Goal: Task Accomplishment & Management: Manage account settings

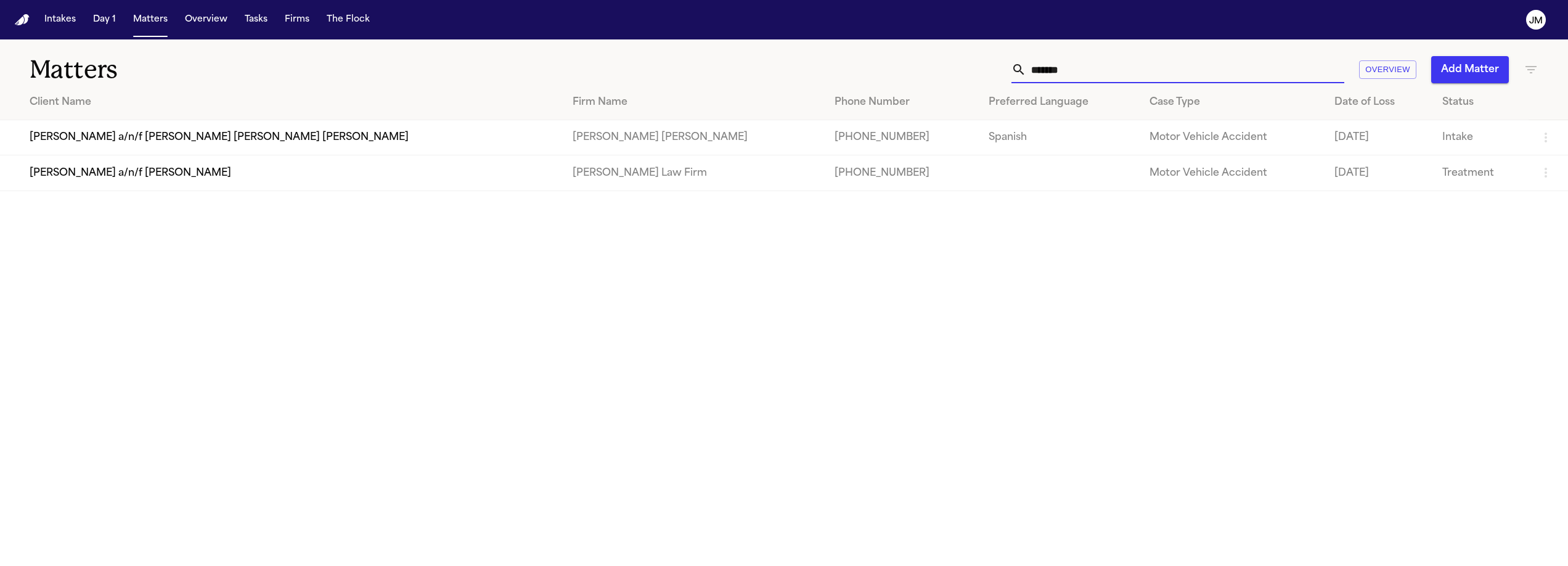
click at [1134, 59] on input "*******" at bounding box center [1186, 69] width 318 height 27
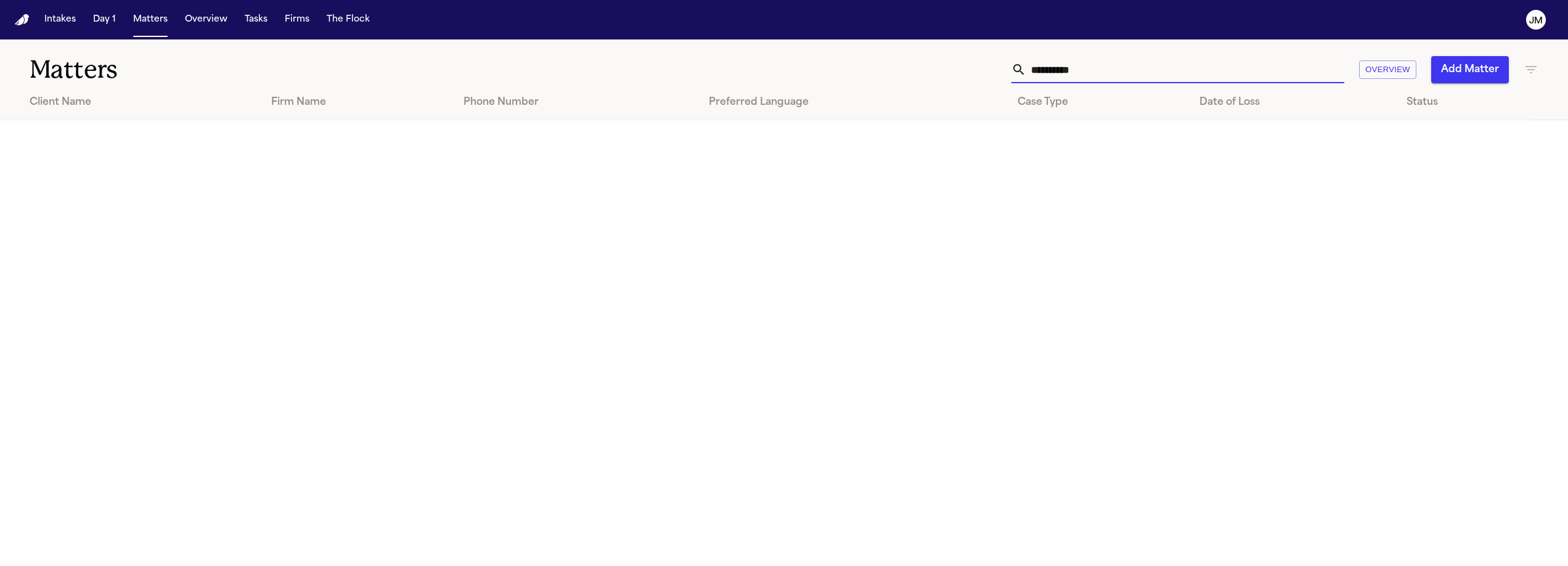
click at [1075, 66] on input "**********" at bounding box center [1186, 69] width 318 height 27
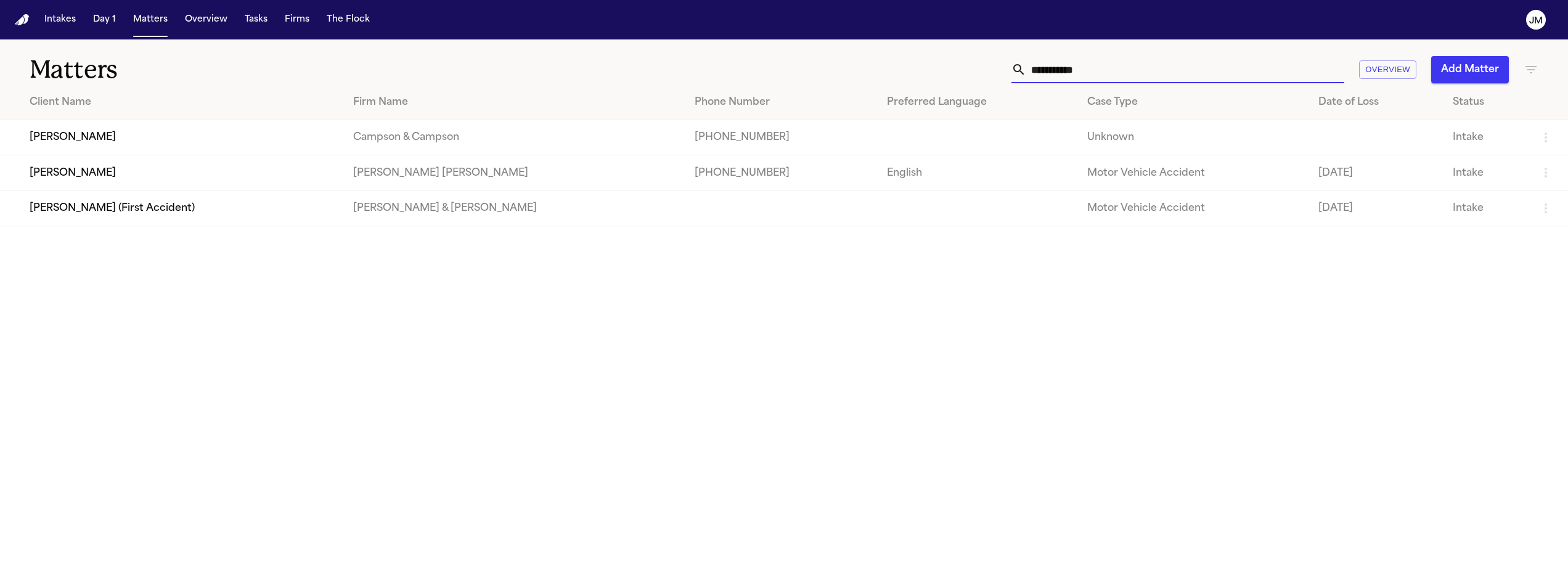
type input "**********"
click at [163, 183] on td "[PERSON_NAME]" at bounding box center [171, 173] width 343 height 35
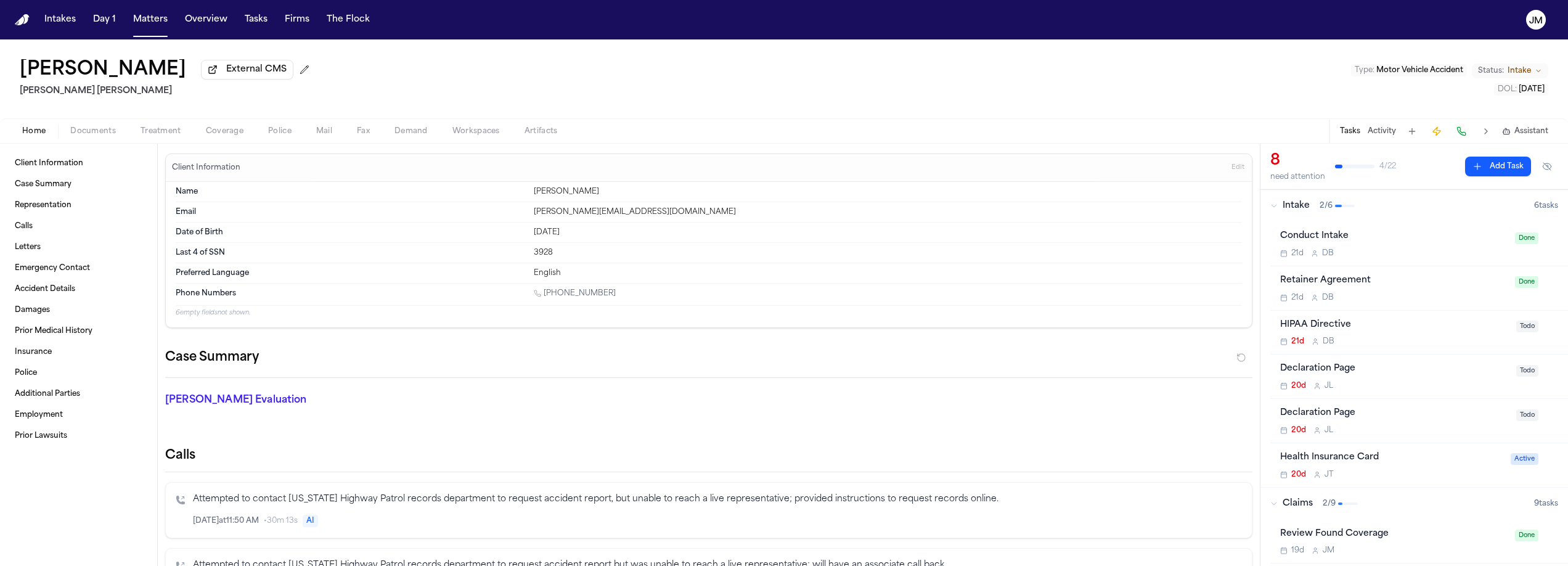
click at [78, 138] on span "button" at bounding box center [93, 137] width 61 height 1
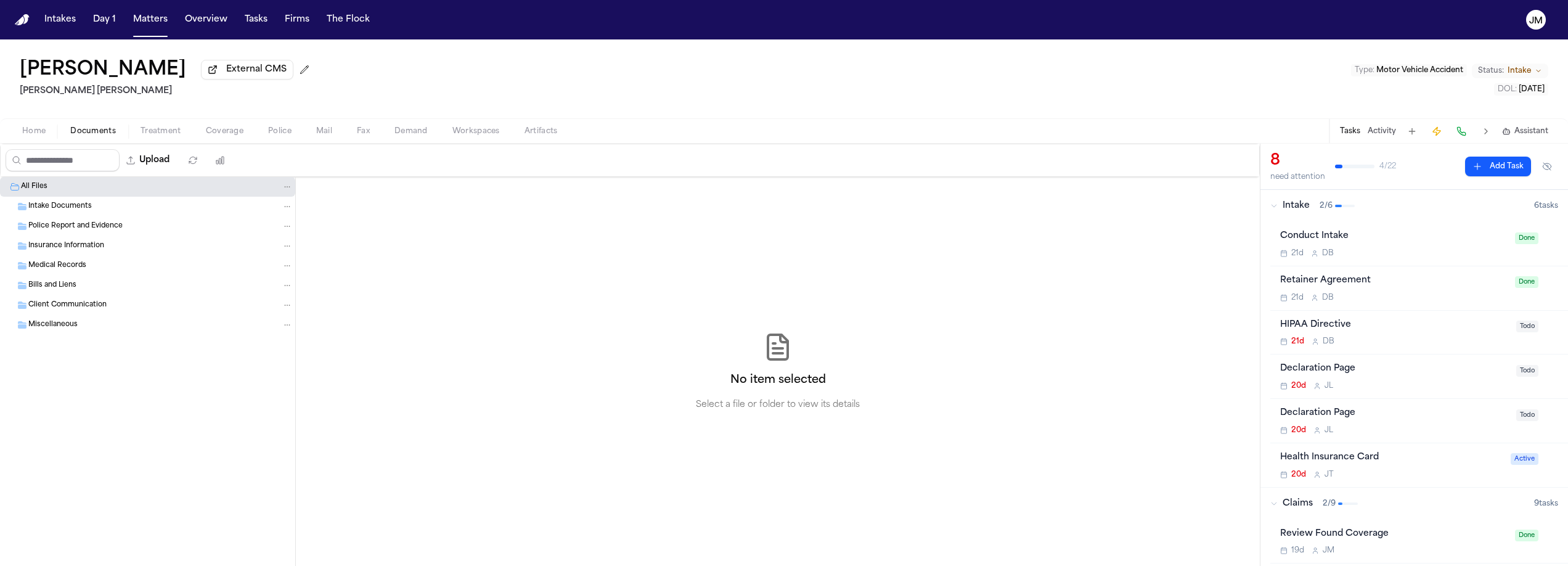
click at [66, 207] on span "Intake Documents" at bounding box center [60, 207] width 63 height 10
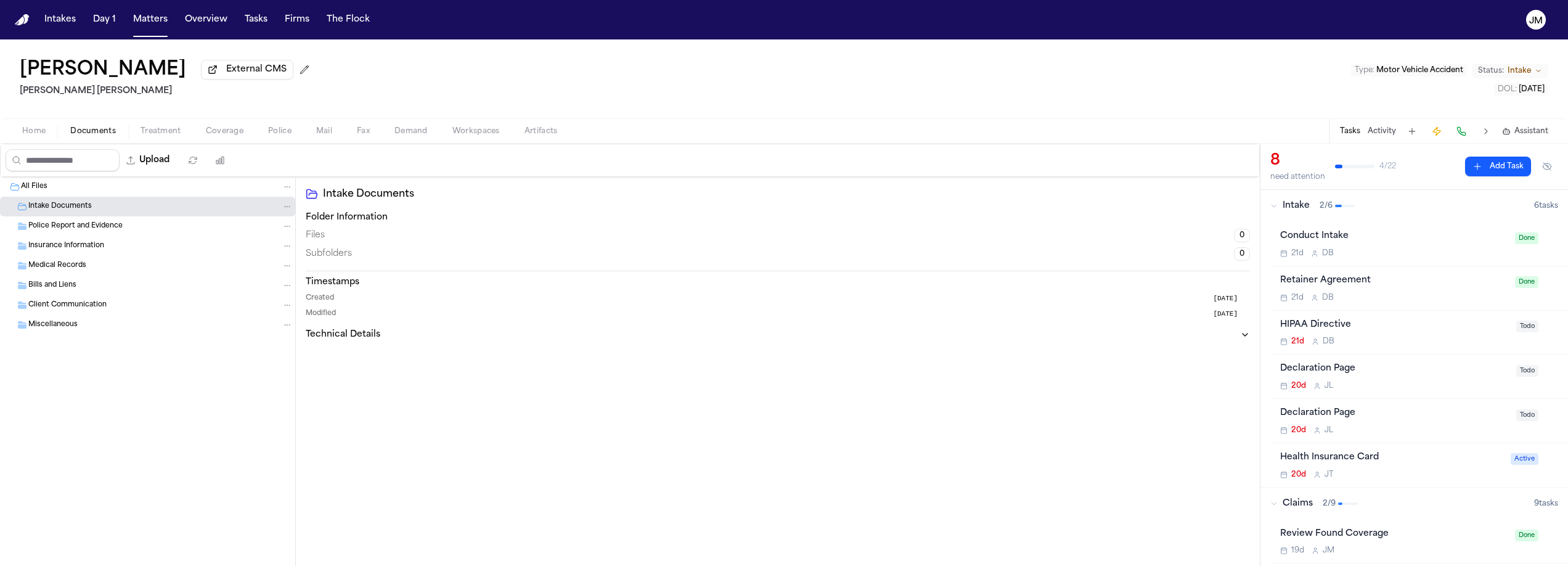
click at [72, 226] on span "Police Report and Evidence" at bounding box center [75, 226] width 94 height 10
click at [74, 247] on span "Insurance Information" at bounding box center [67, 246] width 76 height 10
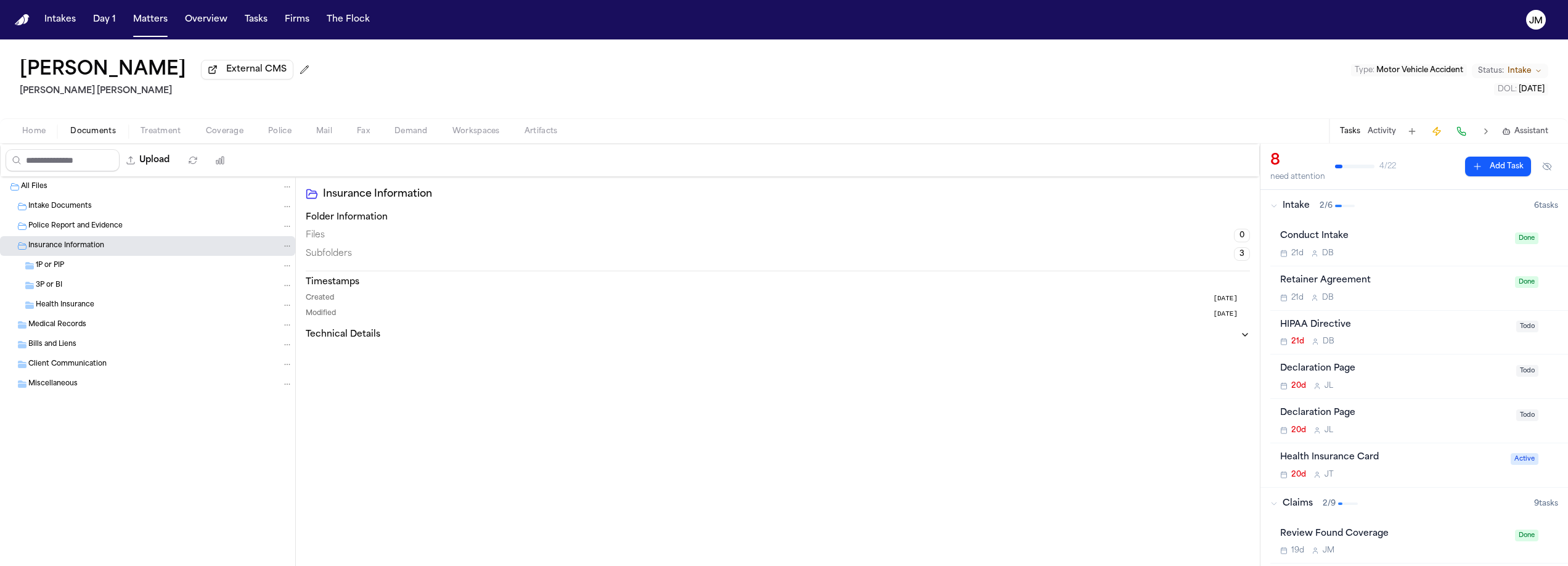
click at [67, 306] on span "Health Insurance" at bounding box center [65, 305] width 59 height 10
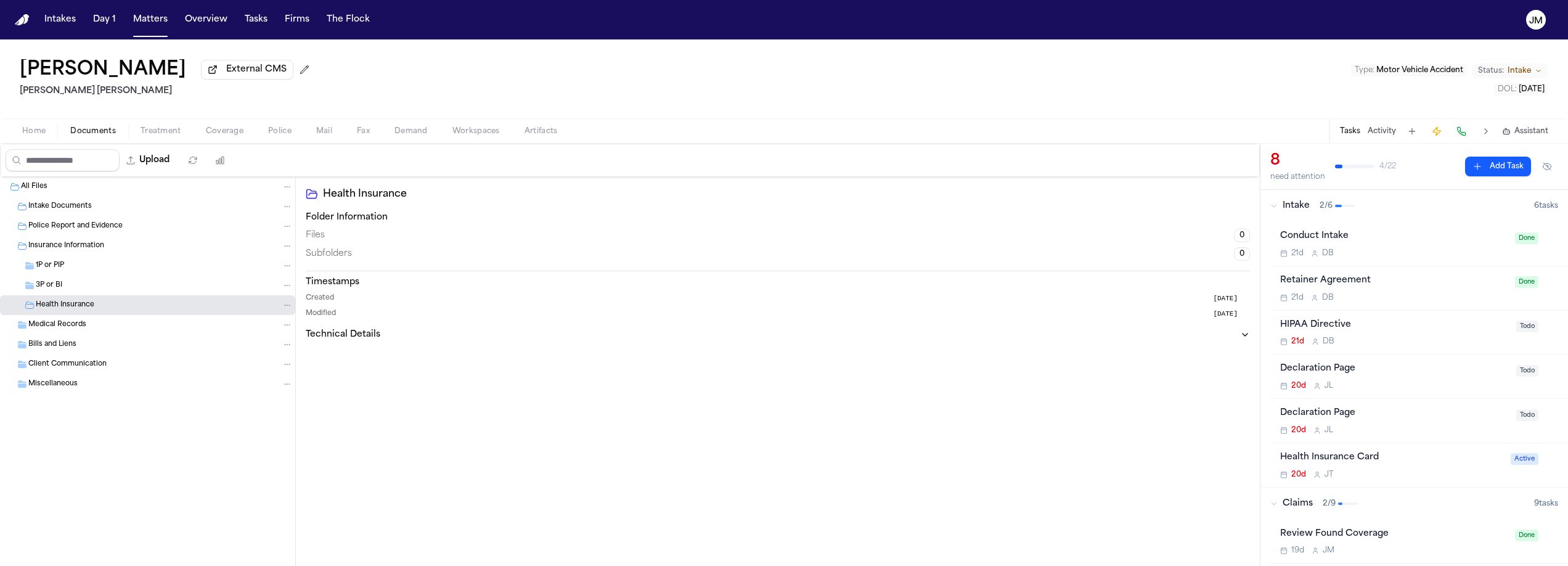
click at [63, 330] on span "Medical Records" at bounding box center [57, 325] width 58 height 10
click at [32, 126] on button "Home" at bounding box center [34, 130] width 48 height 15
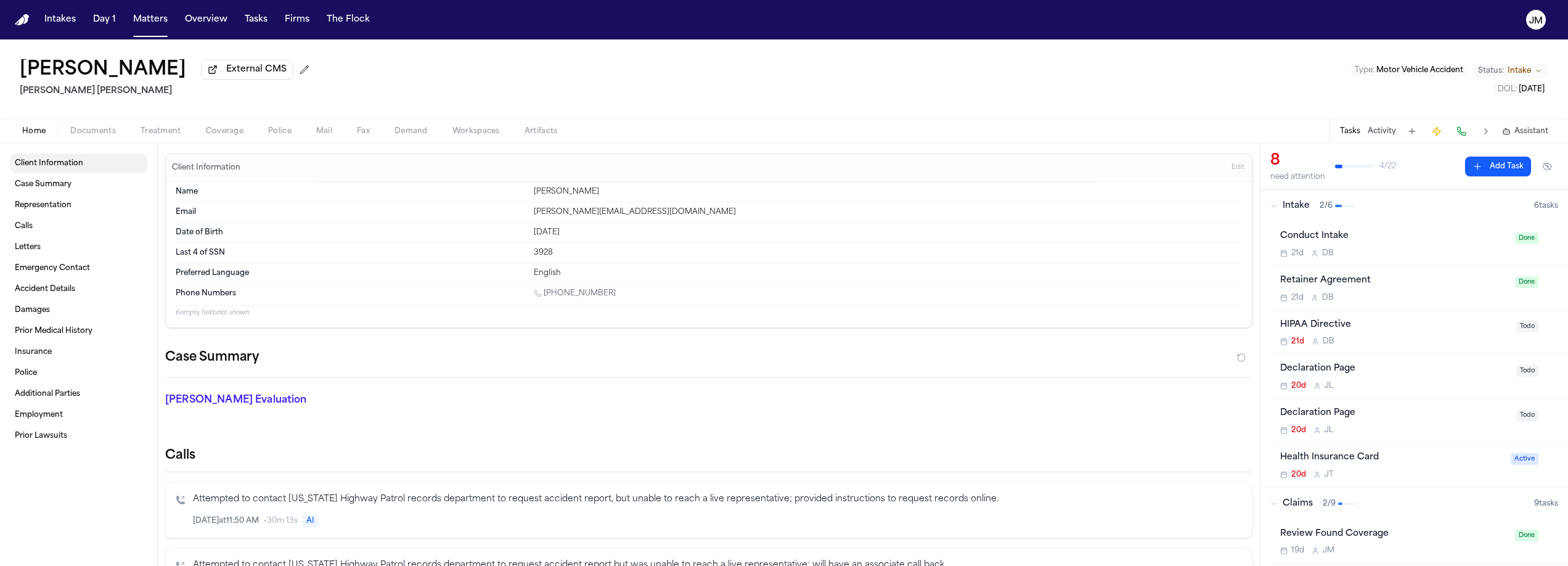
click at [45, 169] on span "Client Information" at bounding box center [48, 162] width 68 height 10
click at [70, 184] on span "Case Summary" at bounding box center [43, 184] width 57 height 10
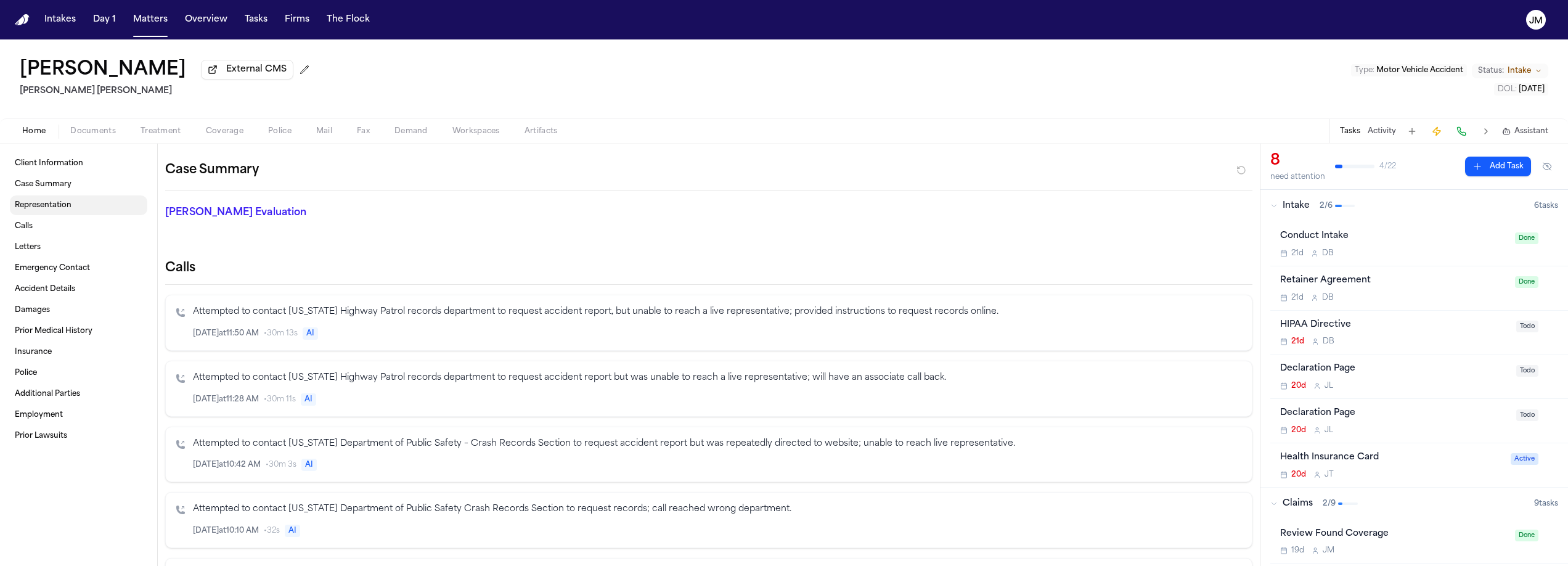
click at [77, 204] on link "Representation" at bounding box center [78, 205] width 137 height 20
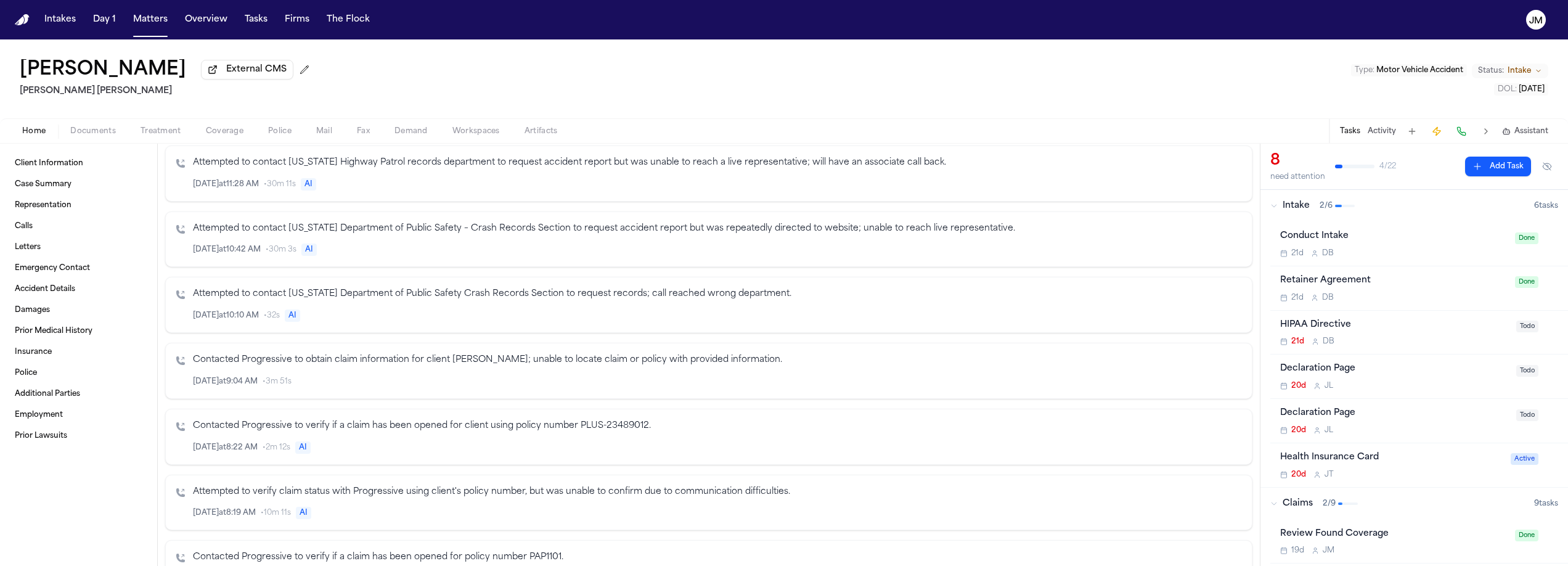
scroll to position [535, 0]
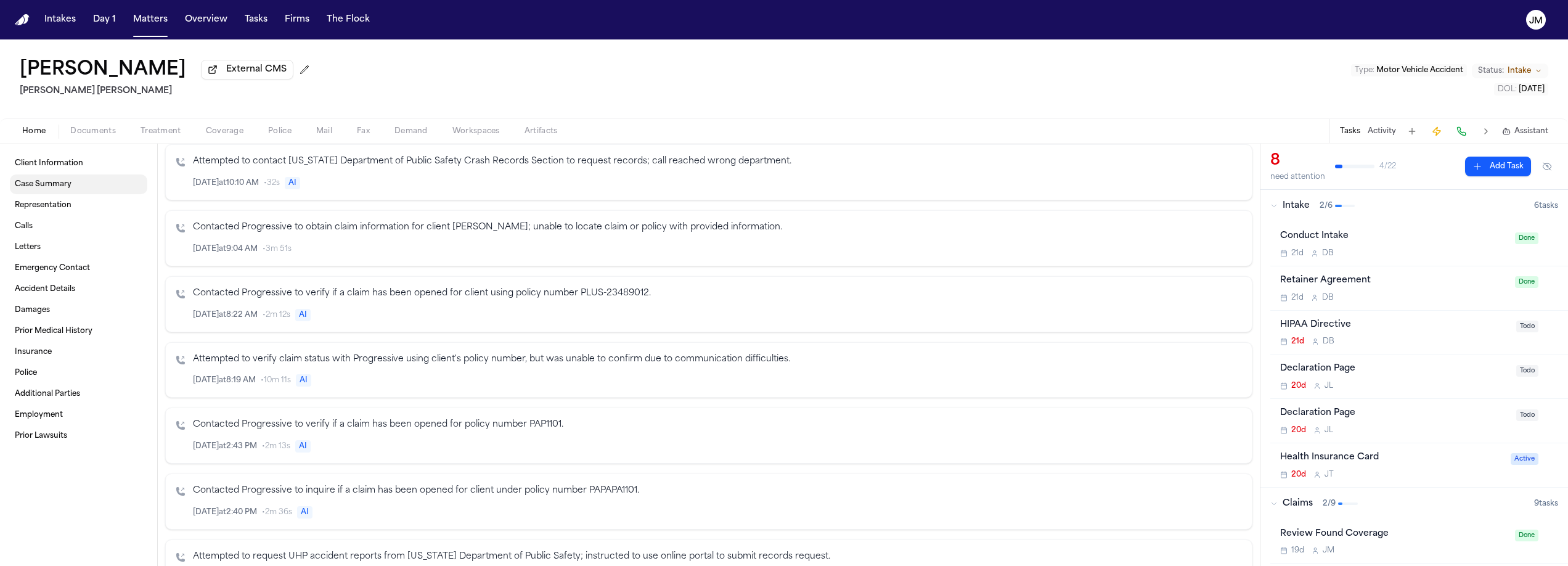
click at [65, 194] on link "Case Summary" at bounding box center [78, 184] width 137 height 20
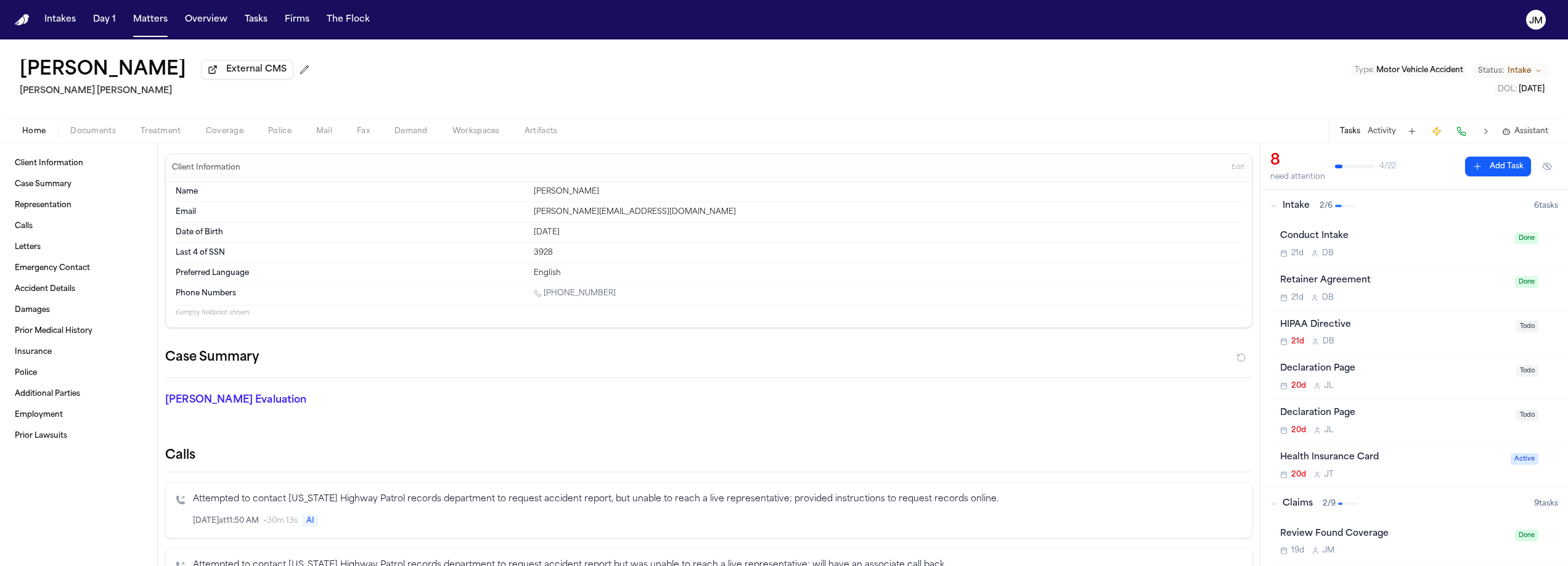
click at [99, 136] on span "Documents" at bounding box center [92, 130] width 46 height 10
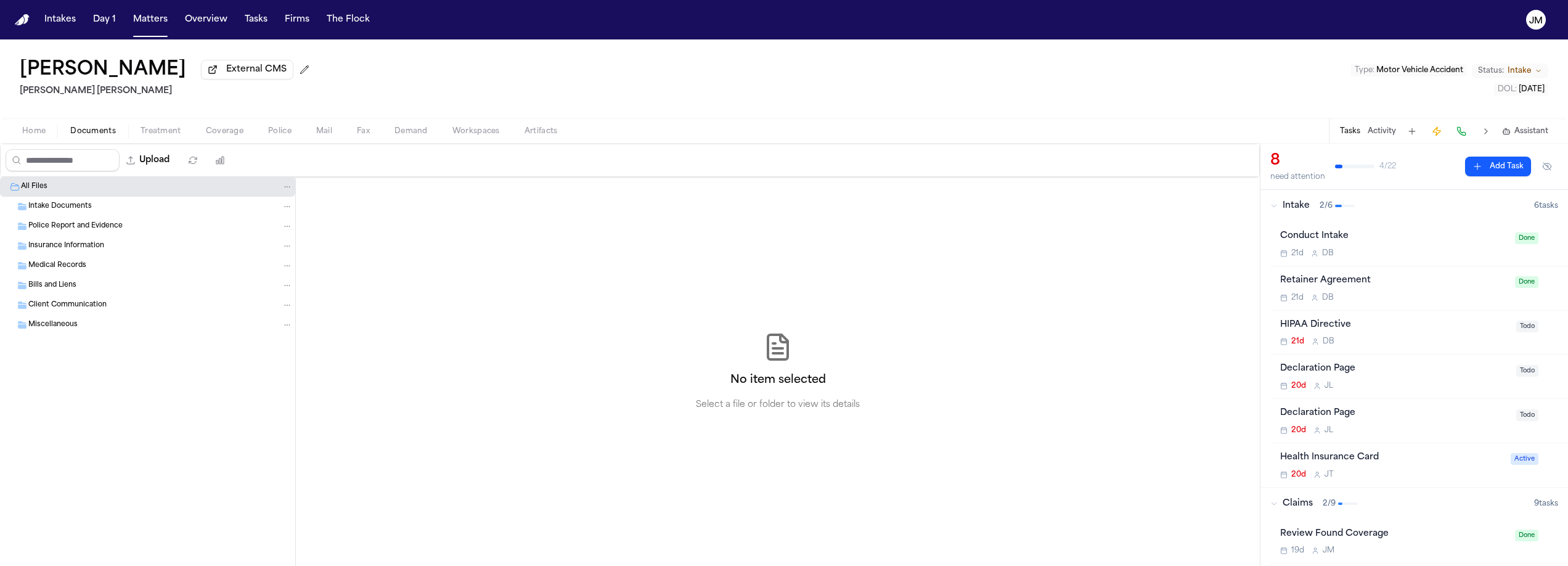
click at [68, 232] on span "Police Report and Evidence" at bounding box center [75, 226] width 94 height 10
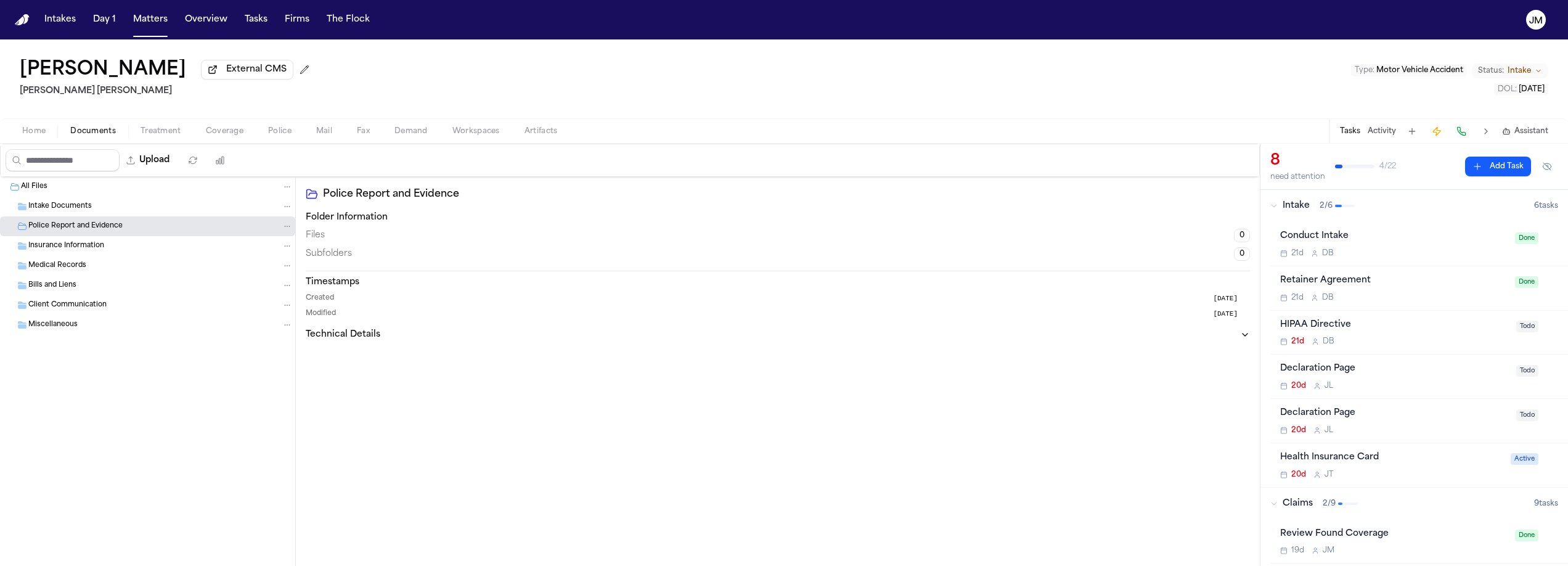
click at [76, 258] on div "Medical Records" at bounding box center [148, 265] width 296 height 20
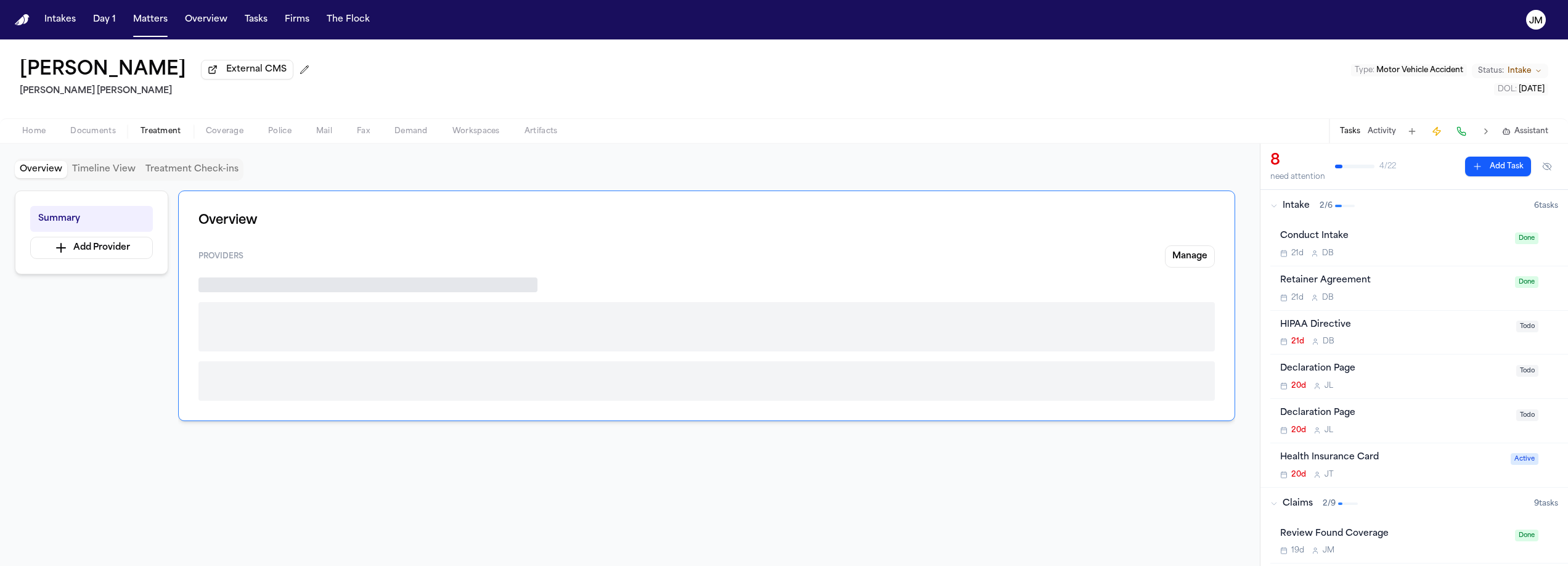
click at [158, 130] on span "Treatment" at bounding box center [161, 130] width 41 height 10
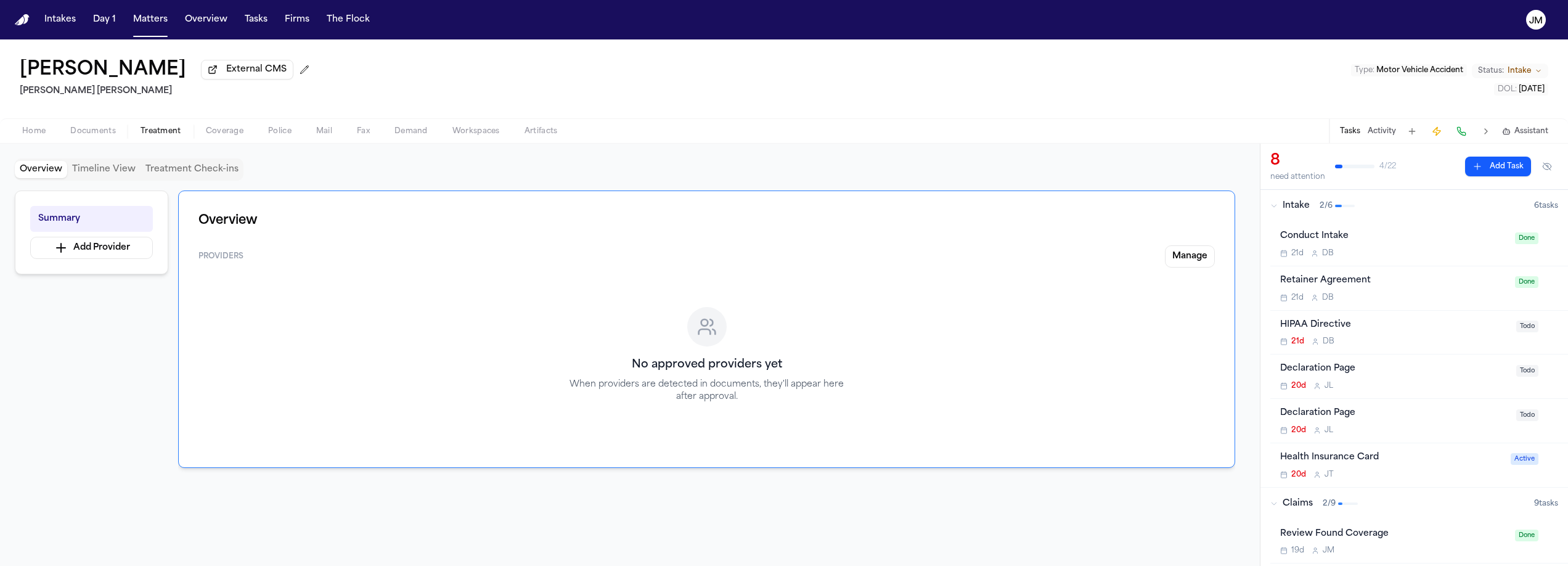
click at [234, 130] on span "Coverage" at bounding box center [225, 130] width 38 height 10
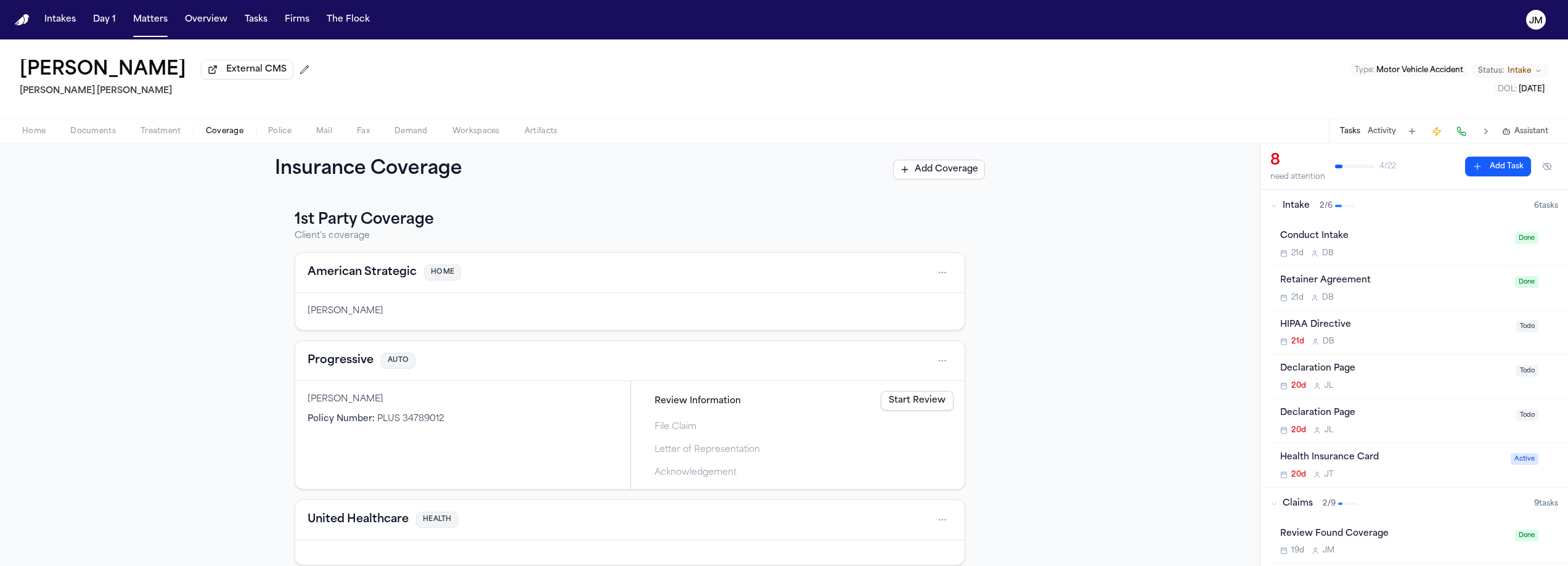
click at [293, 135] on button "Police" at bounding box center [280, 130] width 48 height 15
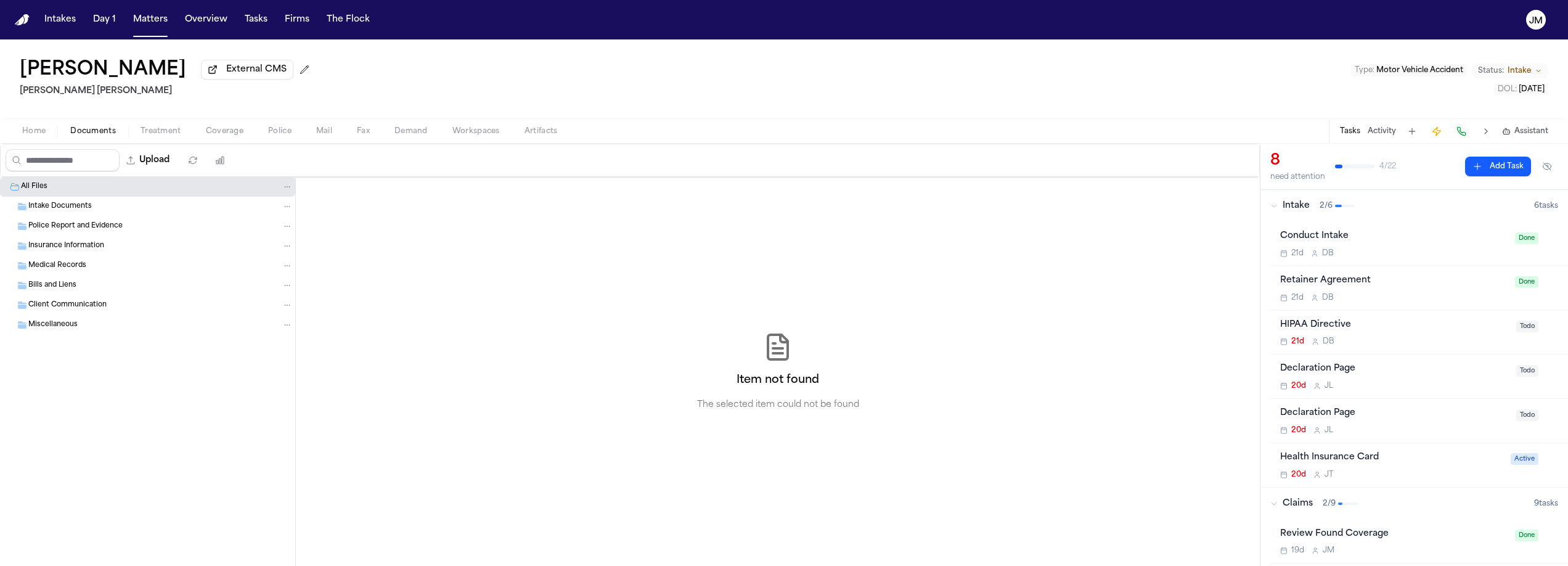
click at [92, 138] on span "button" at bounding box center [93, 137] width 61 height 1
click at [96, 232] on span "Police Report and Evidence" at bounding box center [75, 226] width 94 height 10
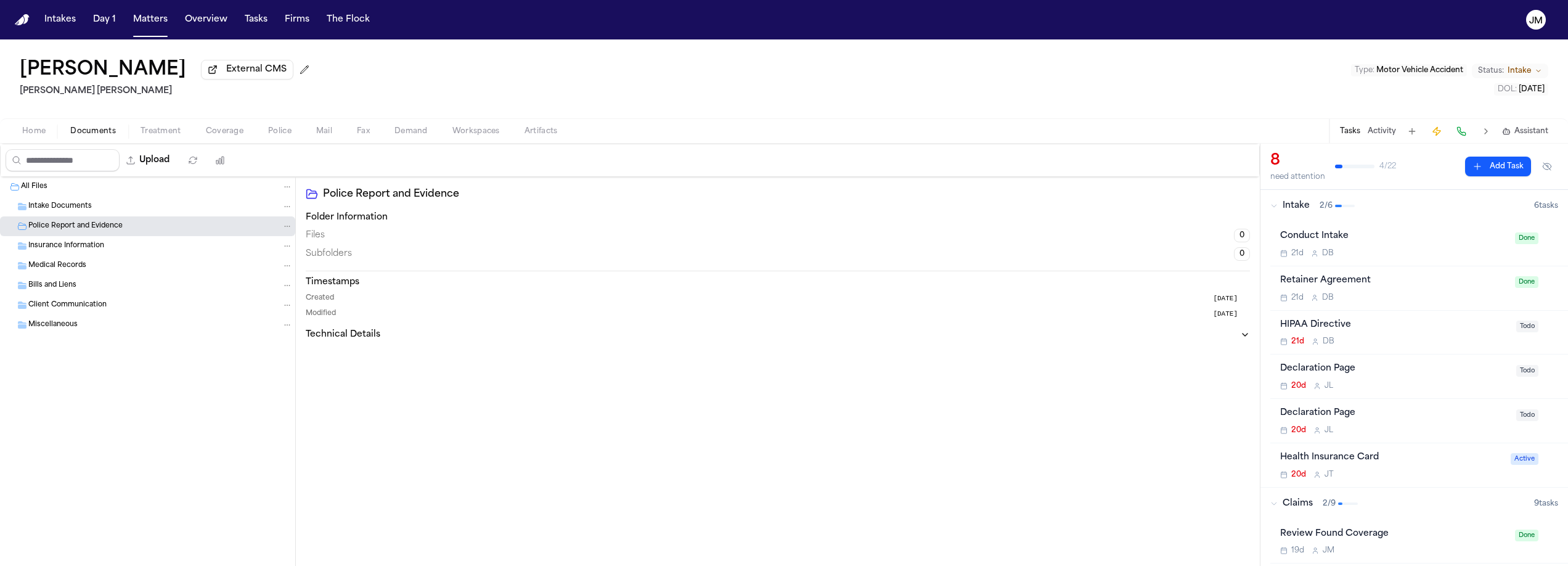
click at [96, 232] on span "Police Report and Evidence" at bounding box center [75, 226] width 94 height 10
click at [88, 248] on span "Insurance Information" at bounding box center [67, 246] width 76 height 10
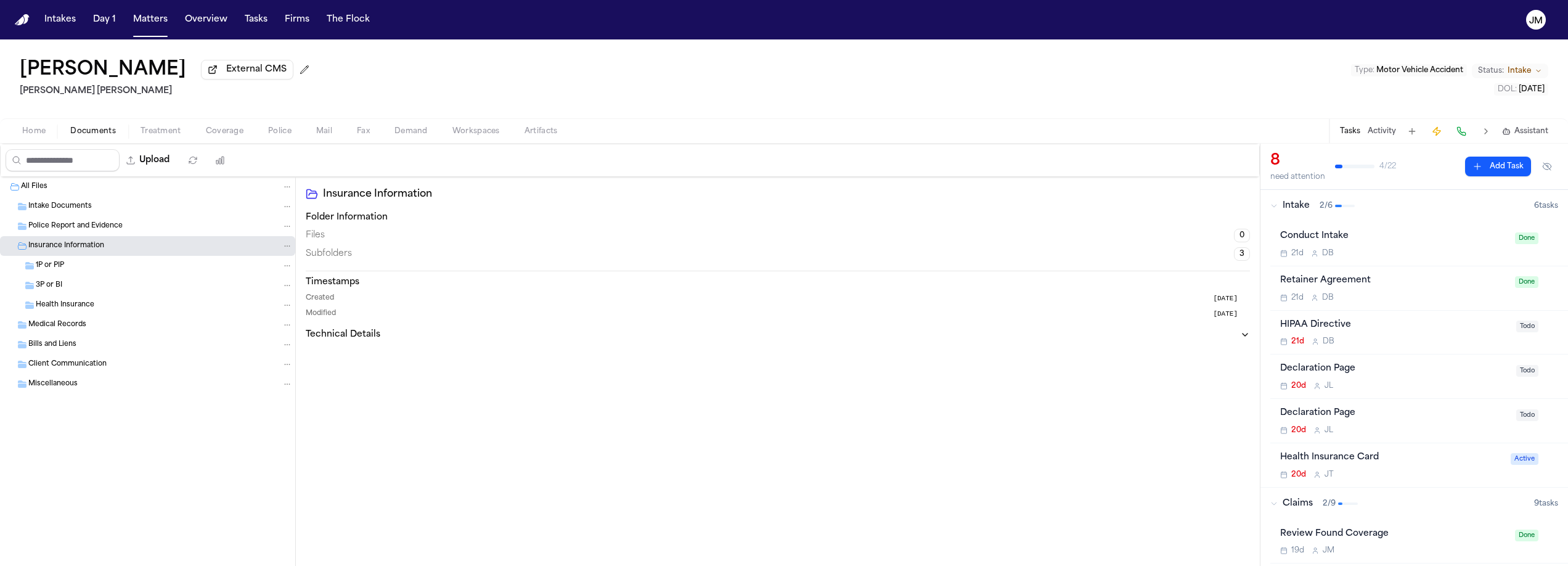
click at [88, 248] on span "Insurance Information" at bounding box center [67, 246] width 76 height 10
click at [72, 207] on span "Intake Documents" at bounding box center [60, 207] width 63 height 10
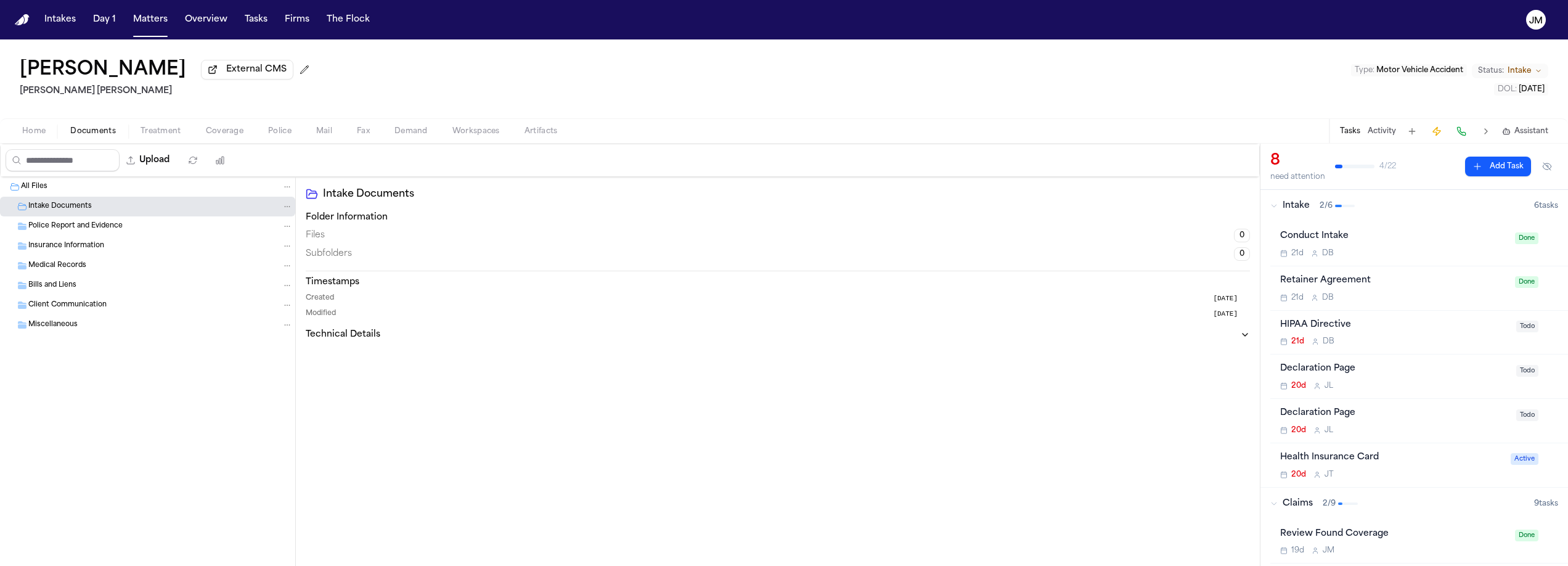
click at [72, 207] on span "Intake Documents" at bounding box center [60, 207] width 63 height 10
click at [41, 136] on span "Home" at bounding box center [34, 130] width 23 height 10
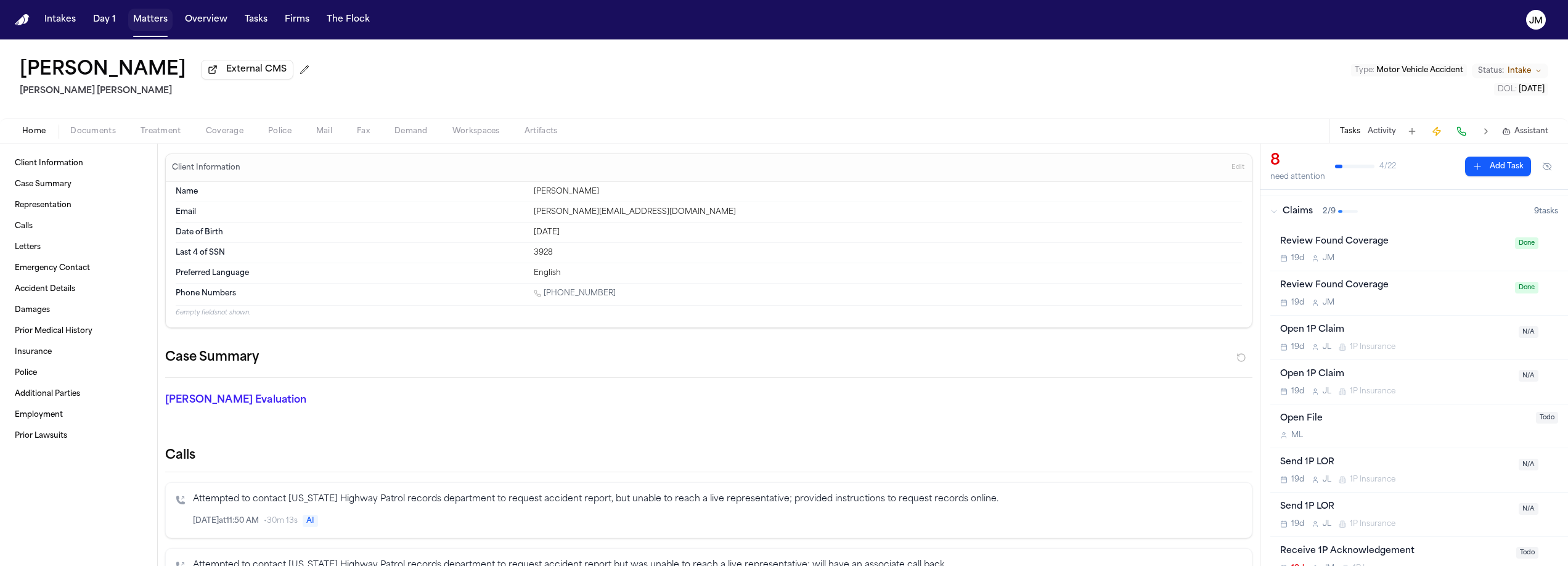
click at [166, 18] on button "Matters" at bounding box center [150, 20] width 44 height 22
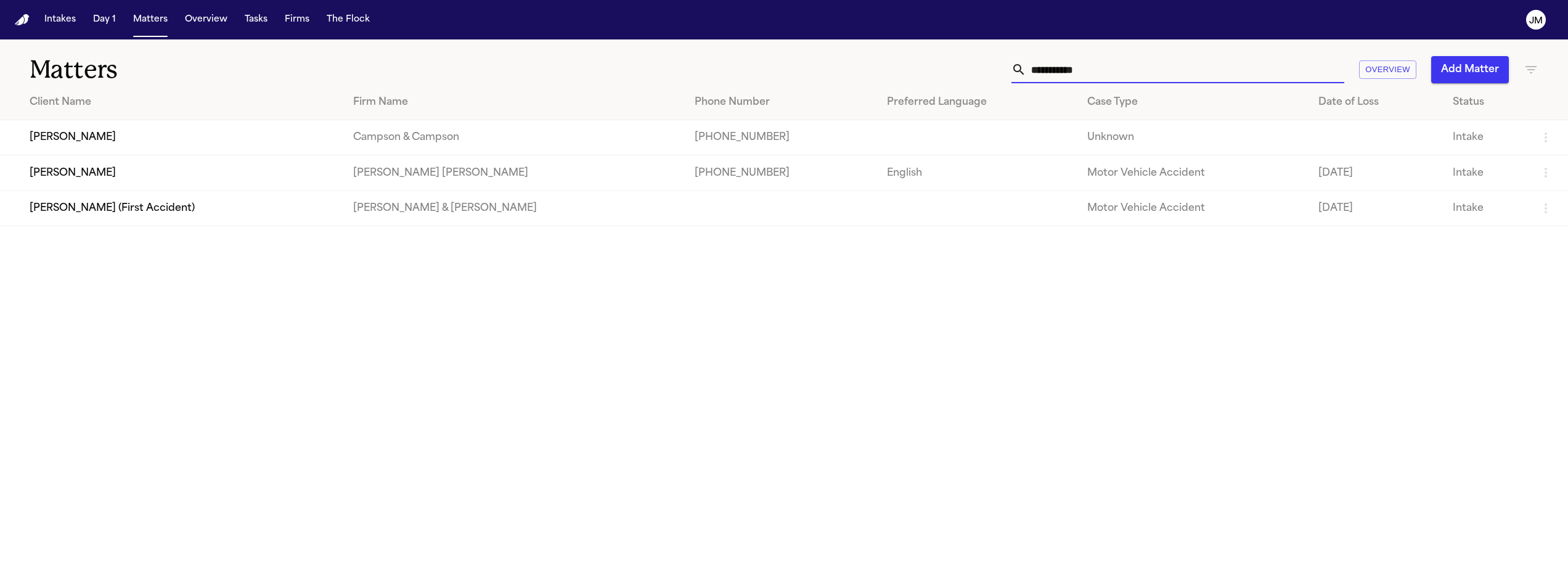
click at [1064, 69] on input "**********" at bounding box center [1186, 69] width 318 height 27
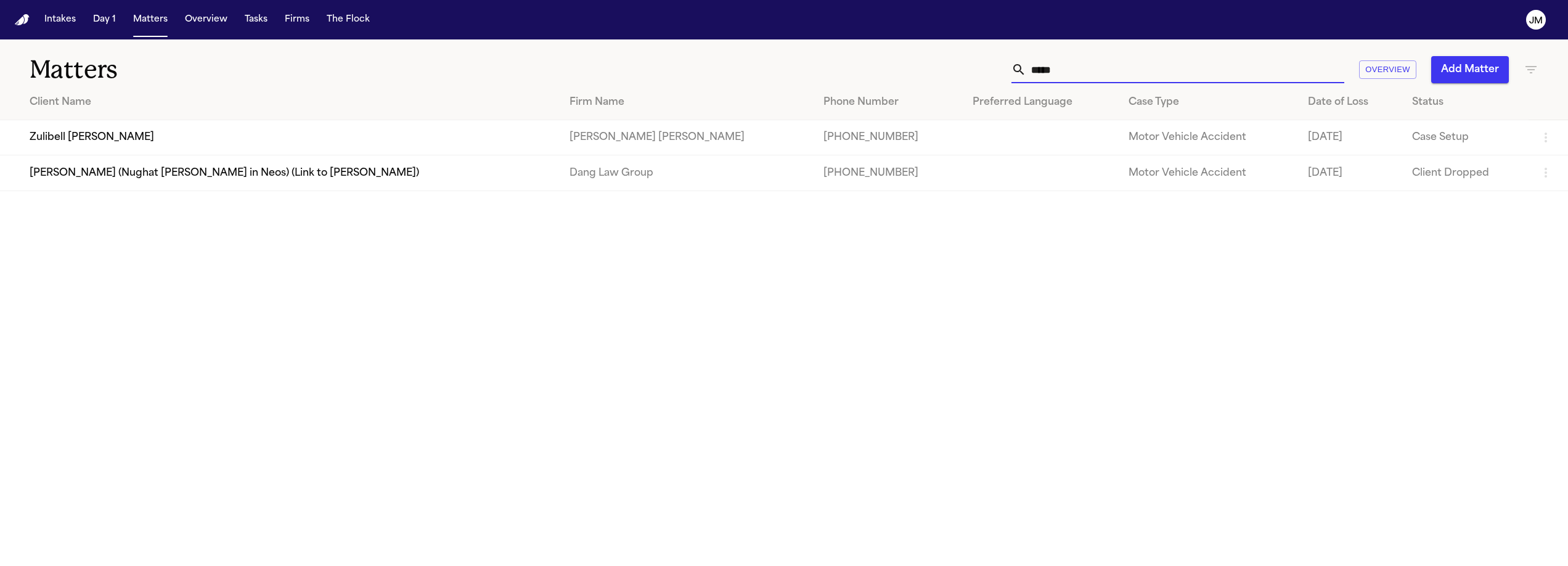
type input "*****"
click at [288, 148] on td "Zulibell [PERSON_NAME]" at bounding box center [280, 137] width 560 height 35
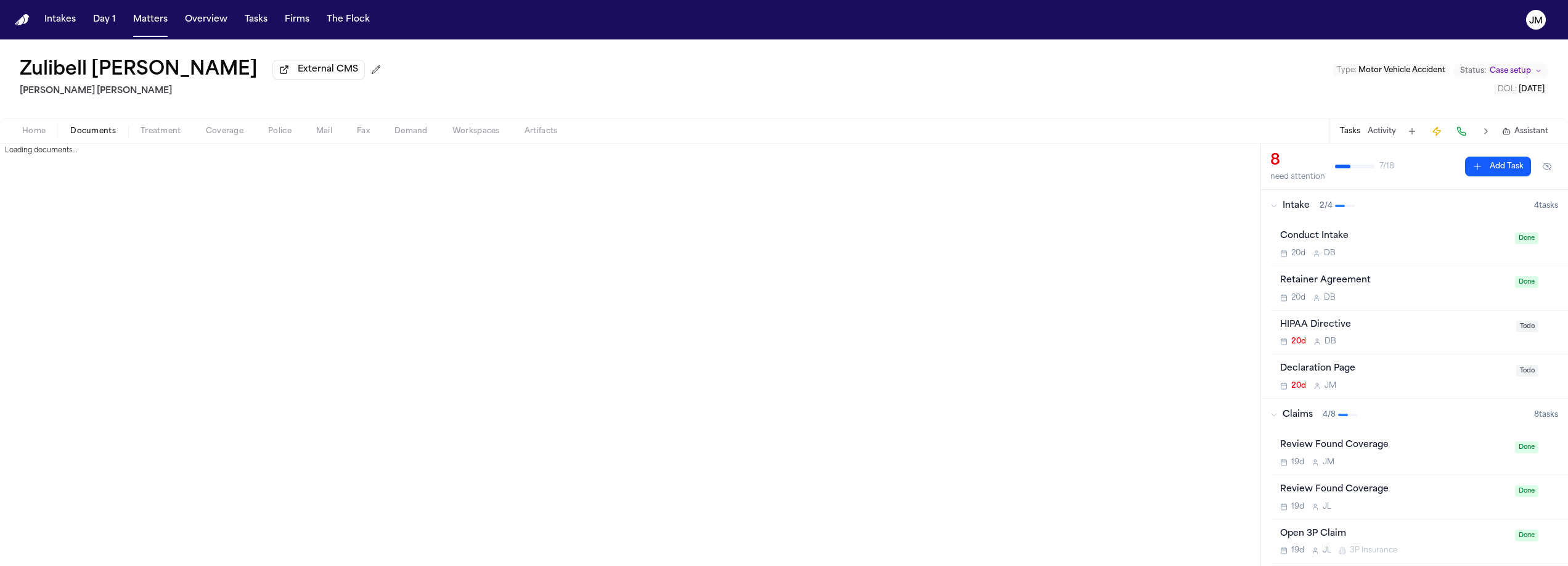
click at [92, 137] on span "Documents" at bounding box center [92, 130] width 46 height 10
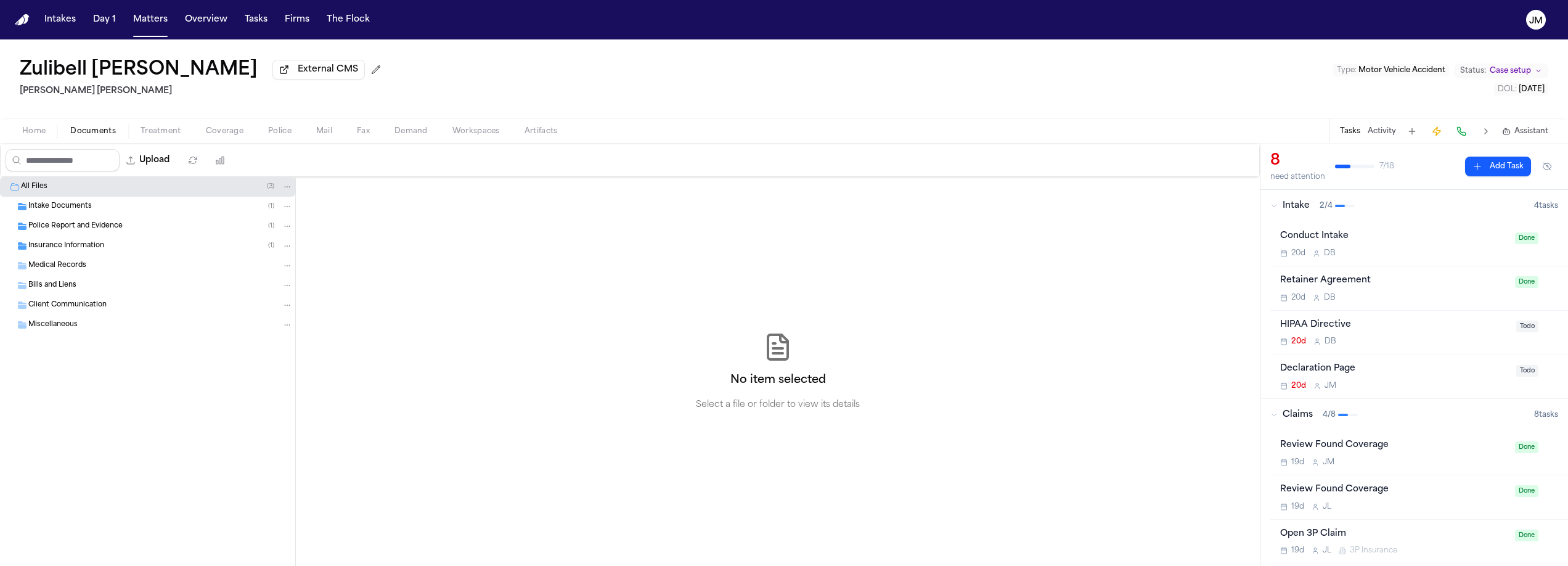
click at [71, 212] on span "Intake Documents" at bounding box center [60, 207] width 63 height 10
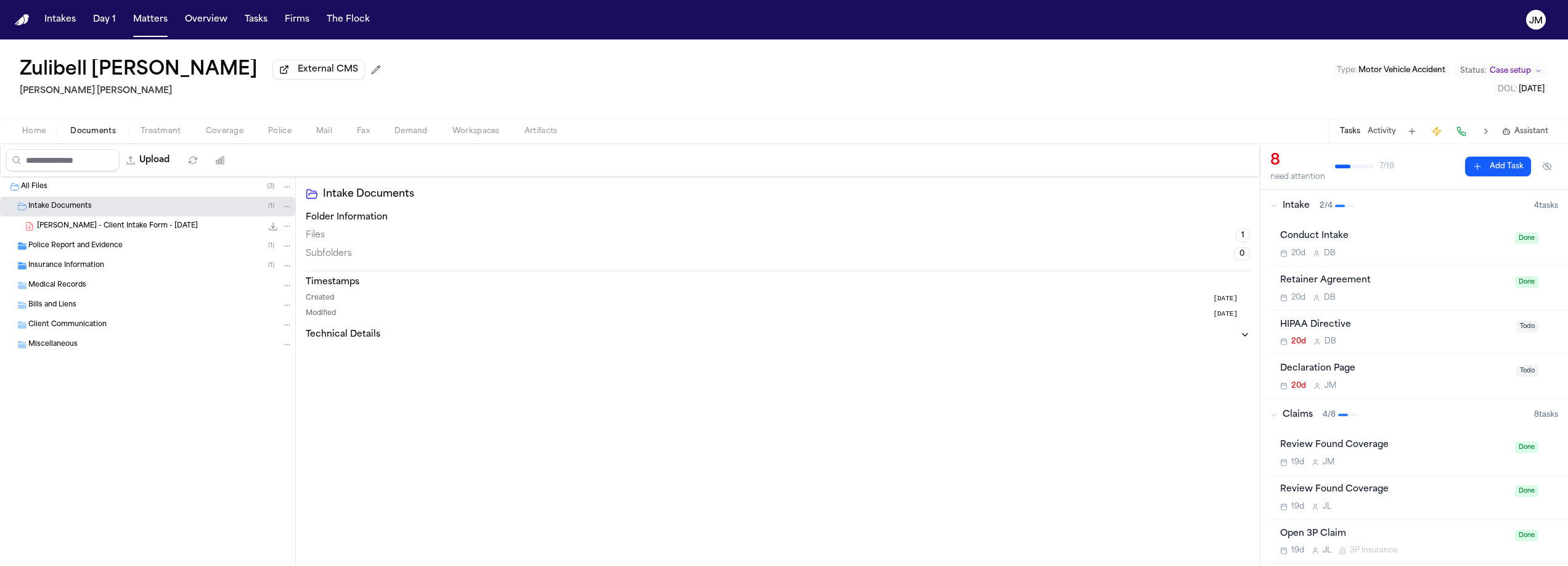
click at [95, 225] on span "Z. Carbonel - Client Intake Form - 7.10.25" at bounding box center [118, 226] width 161 height 10
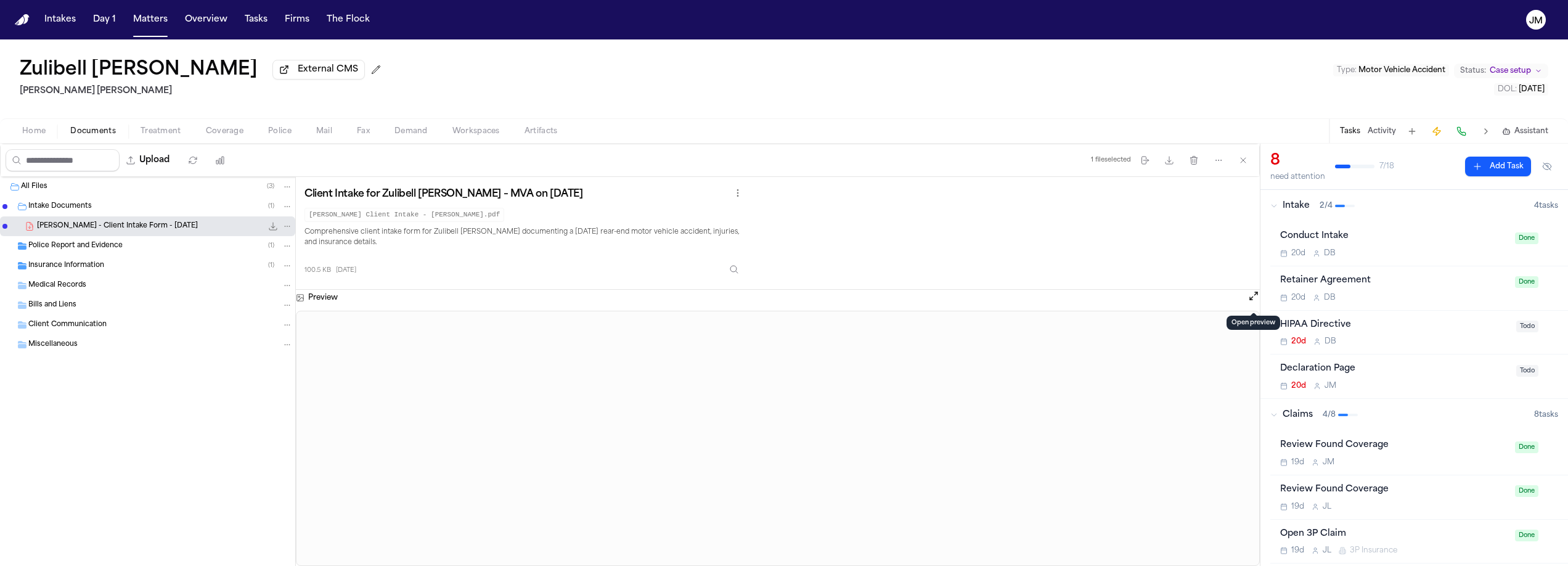
click at [1252, 302] on button "Open preview" at bounding box center [1254, 296] width 12 height 12
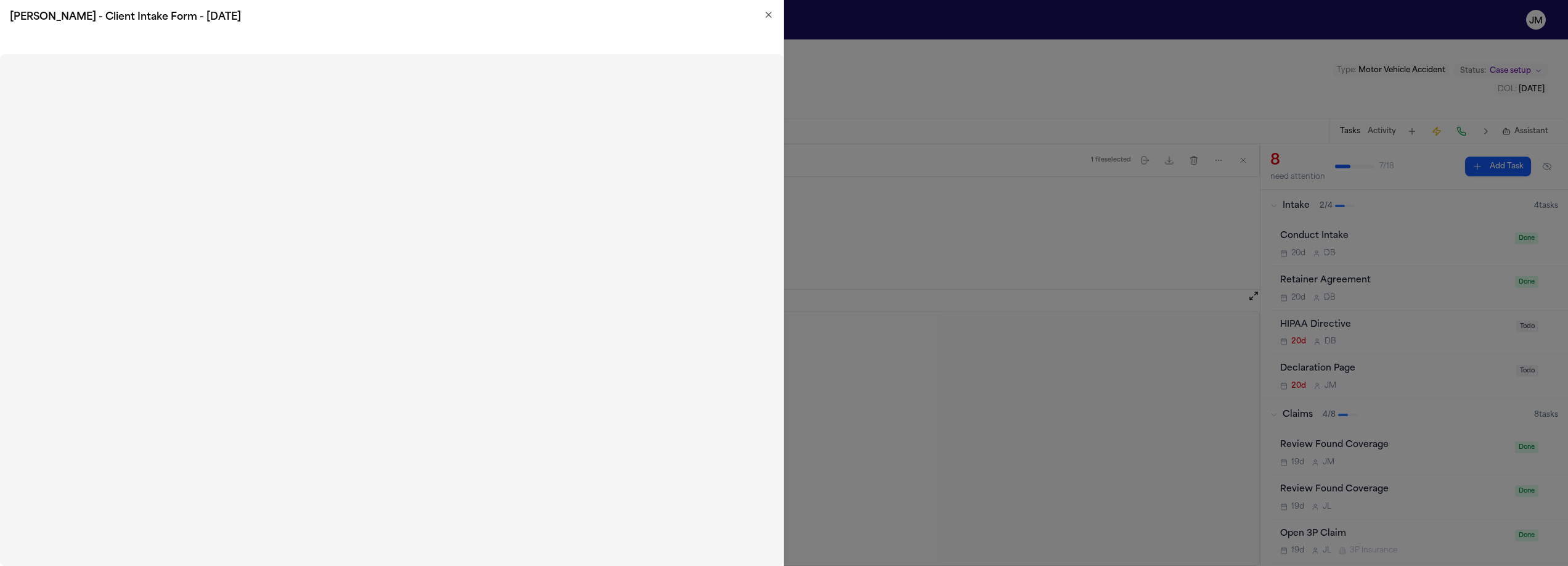
click at [773, 12] on icon "button" at bounding box center [768, 14] width 10 height 10
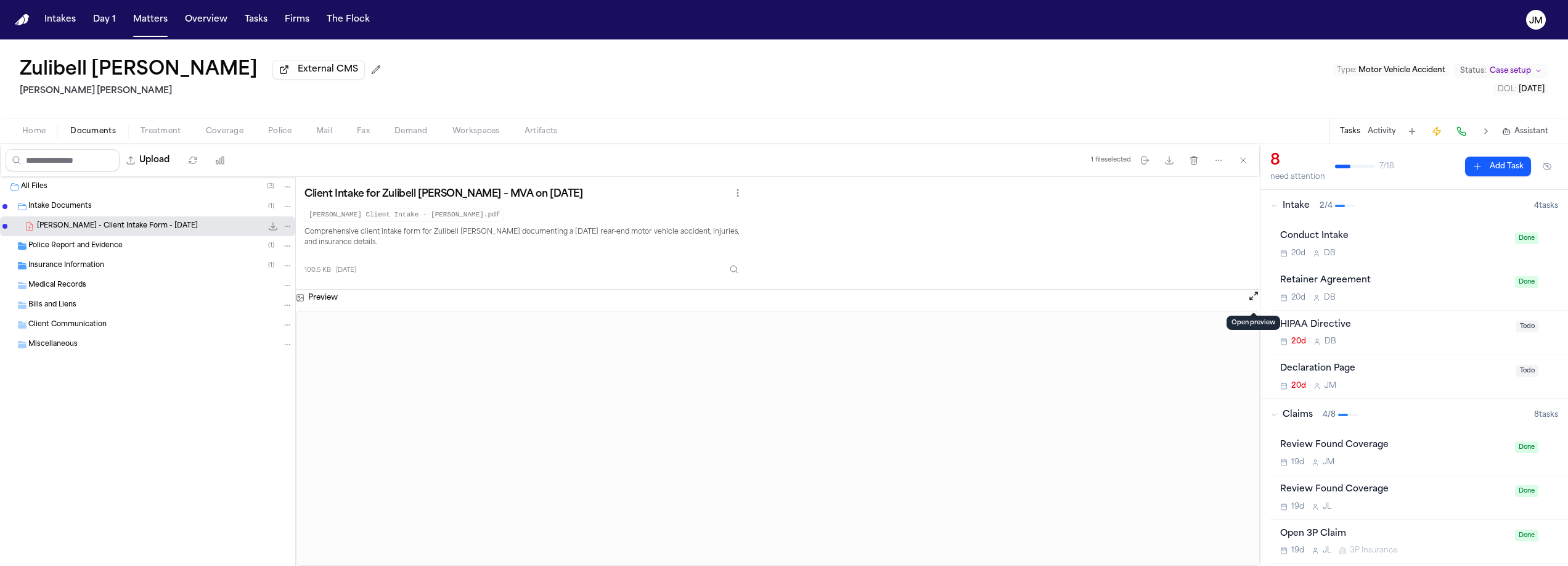
click at [16, 141] on div "Home Documents Treatment Coverage Police Mail Fax Demand Workspaces Artifacts T…" at bounding box center [784, 130] width 1568 height 25
click at [22, 137] on span "Home" at bounding box center [34, 130] width 23 height 10
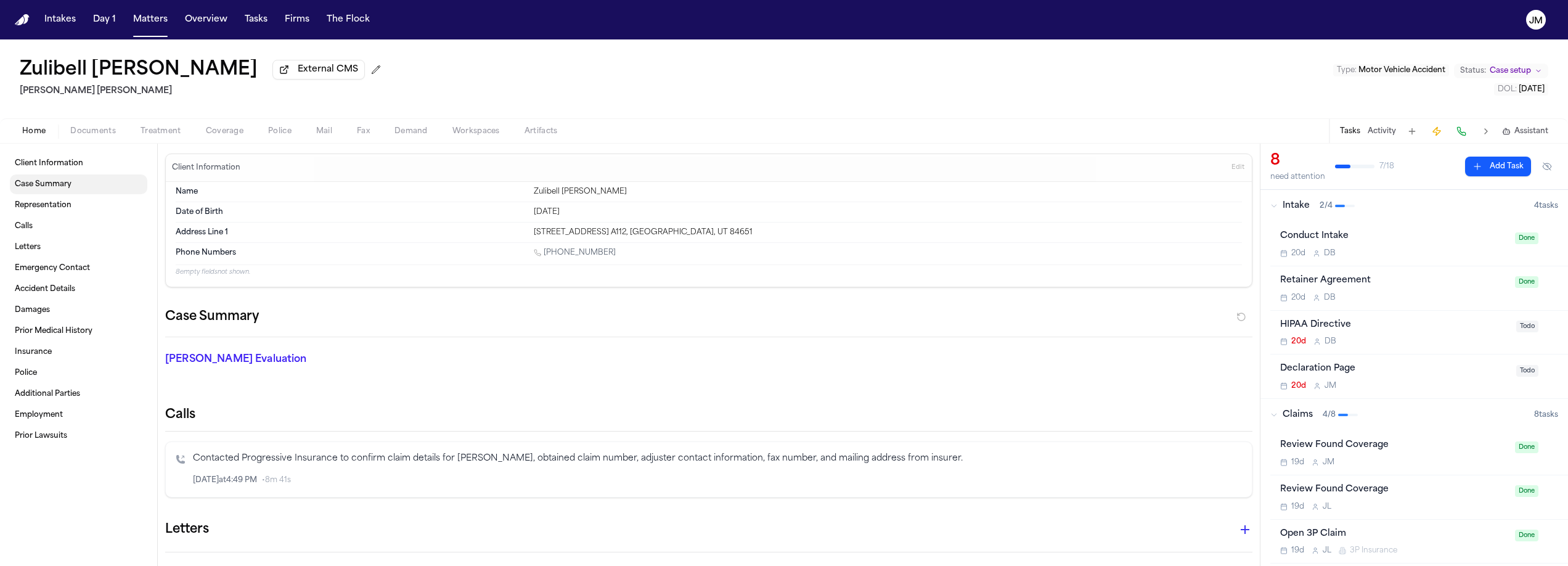
click at [51, 189] on span "Case Summary" at bounding box center [43, 184] width 57 height 10
click at [1231, 317] on button "button" at bounding box center [1242, 316] width 22 height 20
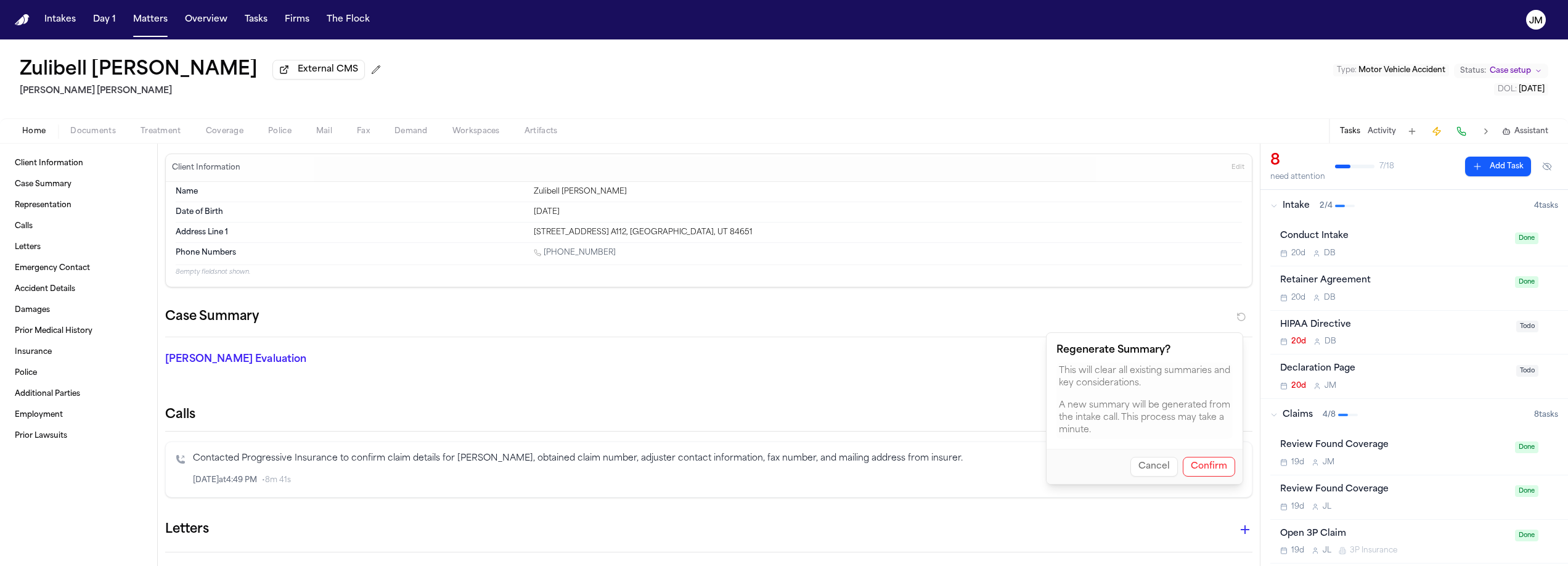
click at [1208, 464] on button "Confirm" at bounding box center [1209, 467] width 53 height 20
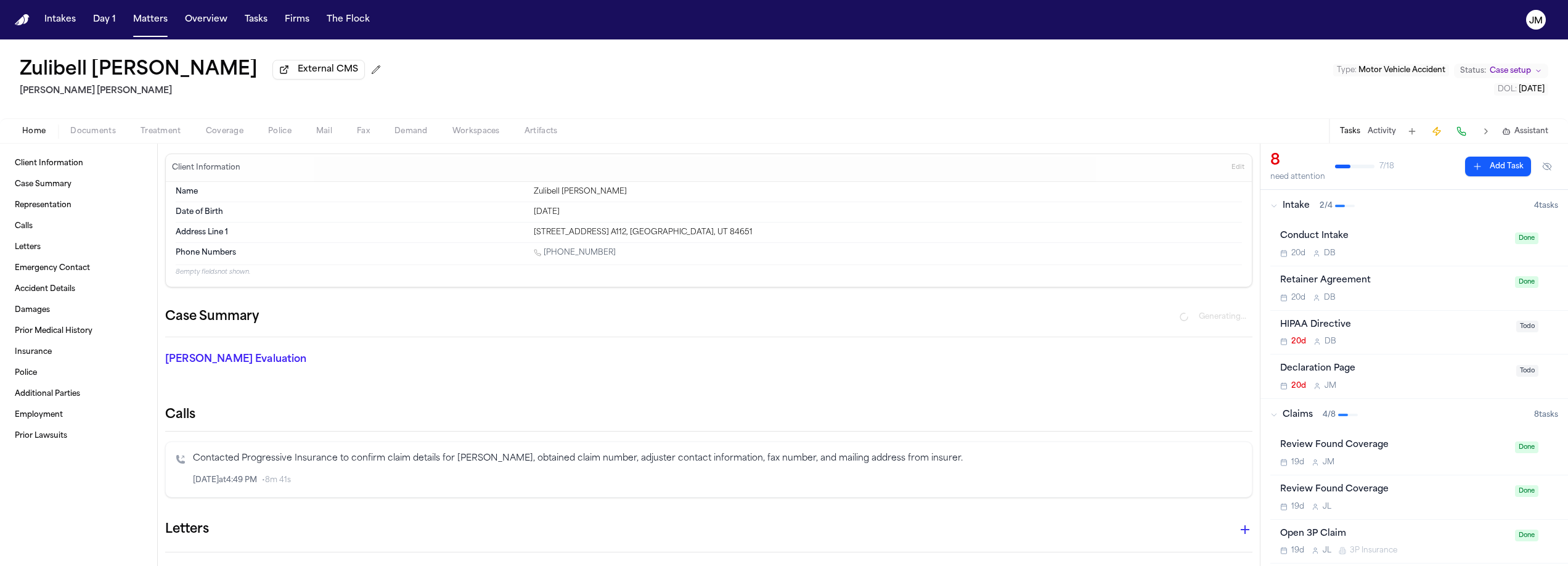
click at [85, 130] on span "Documents" at bounding box center [92, 130] width 46 height 10
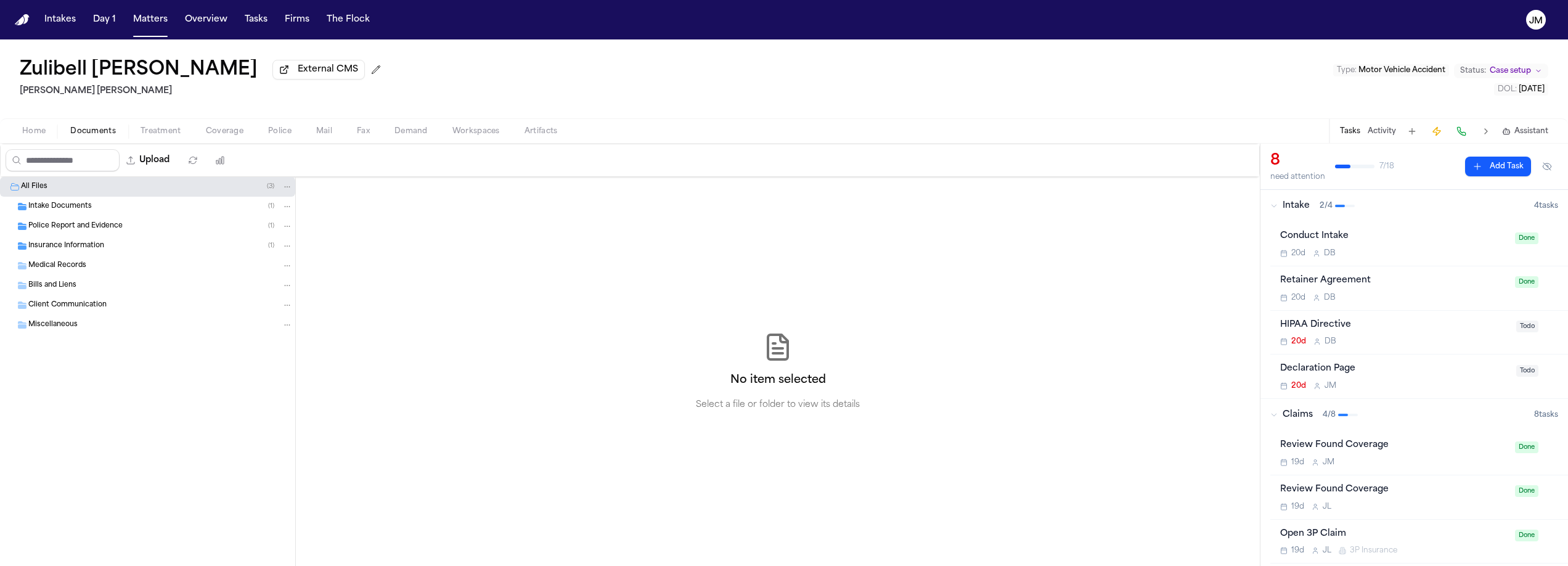
click at [56, 210] on span "Intake Documents" at bounding box center [60, 207] width 63 height 10
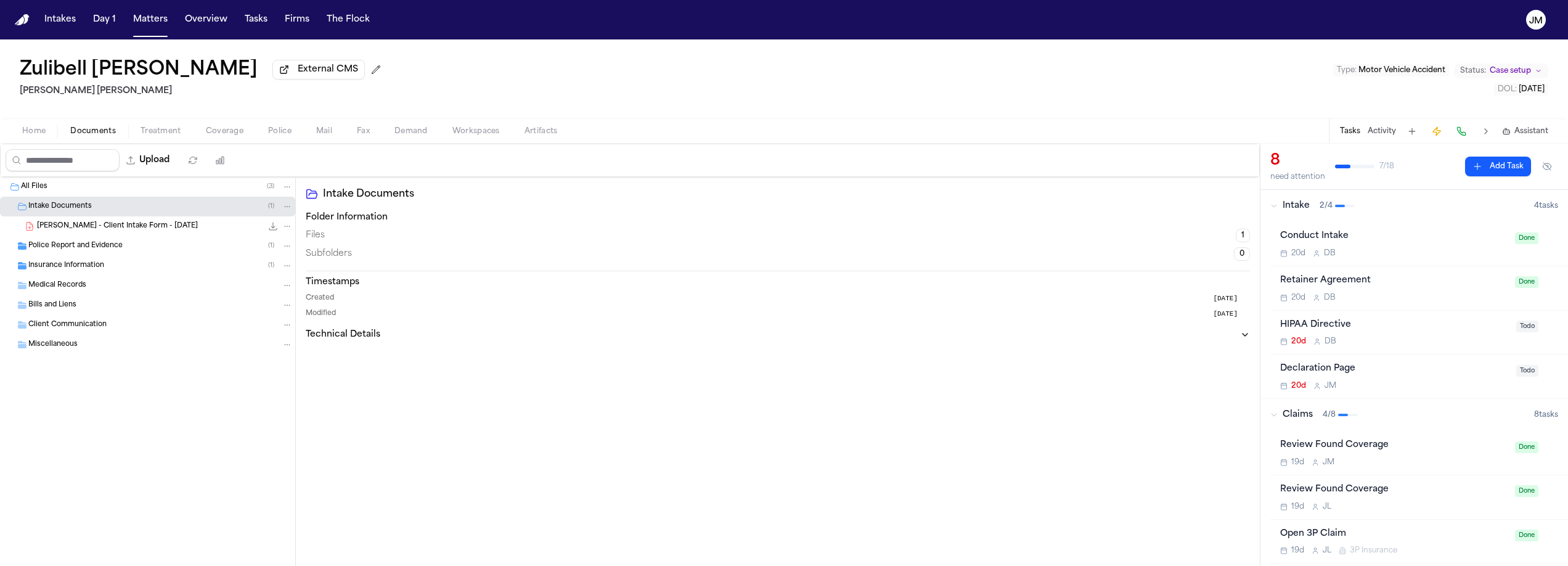
click at [75, 227] on span "Z. Carbonel - Client Intake Form - 7.10.25" at bounding box center [118, 226] width 161 height 10
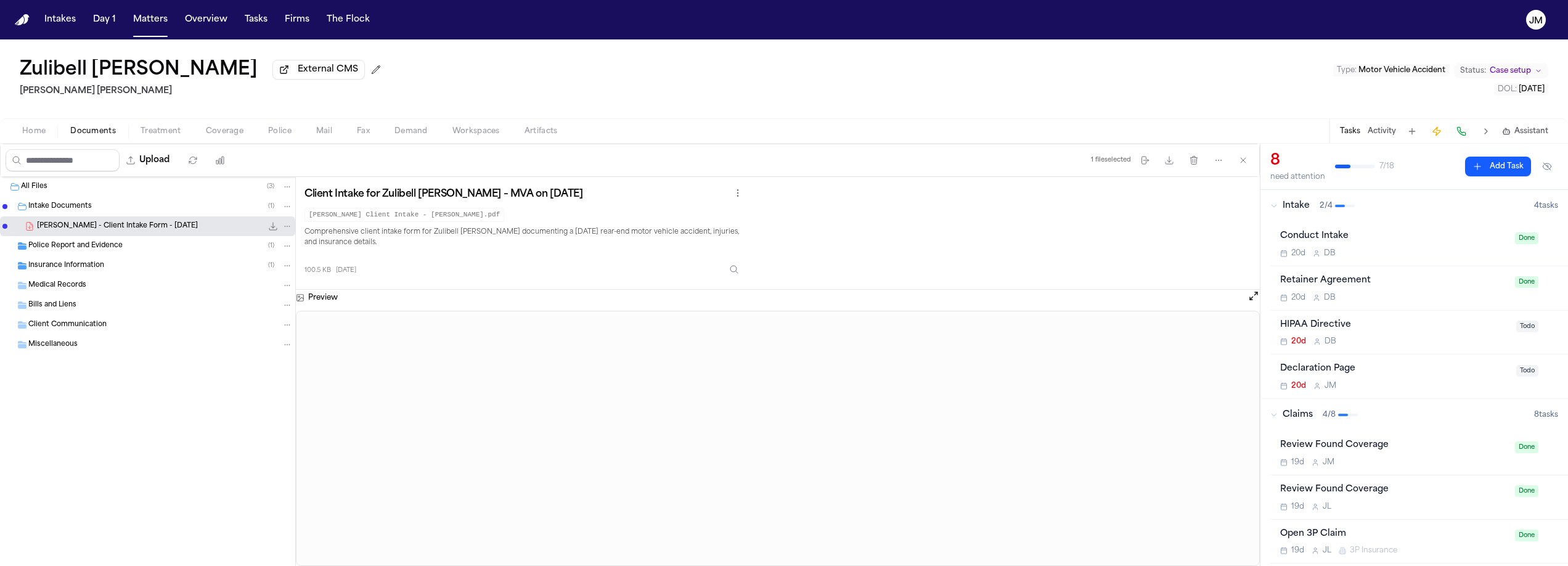
click at [1253, 302] on button "Open preview" at bounding box center [1254, 296] width 12 height 12
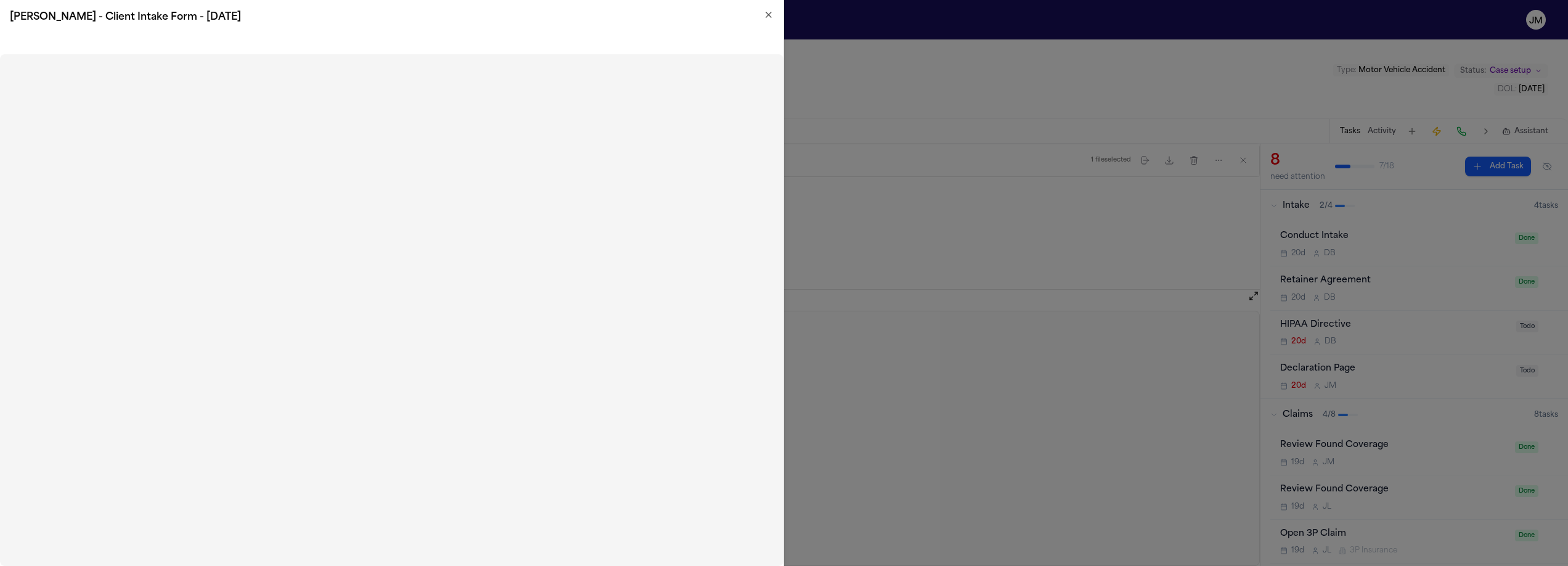
click at [769, 10] on icon "button" at bounding box center [768, 14] width 10 height 10
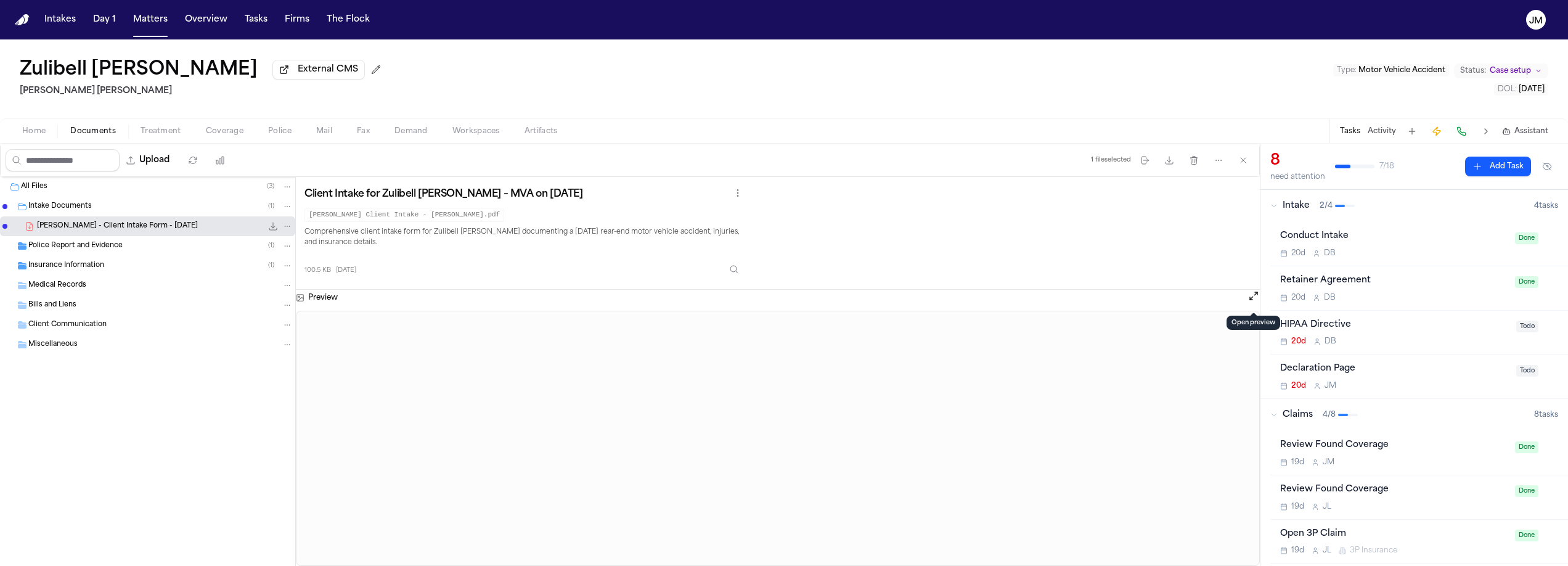
click at [1252, 302] on button "Open preview" at bounding box center [1254, 296] width 12 height 12
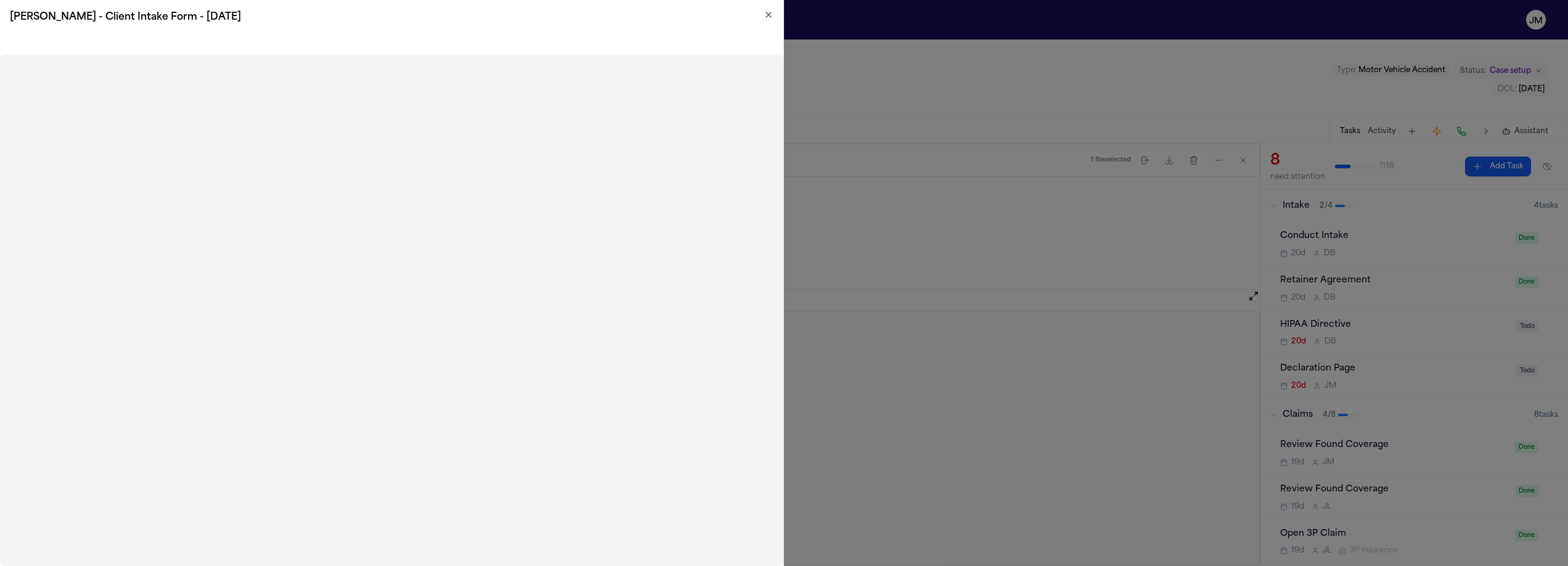
click at [762, 10] on h2 "Z. Carbonel - Client Intake Form - 7.10.25" at bounding box center [392, 16] width 764 height 15
click at [770, 14] on icon "button" at bounding box center [768, 14] width 10 height 10
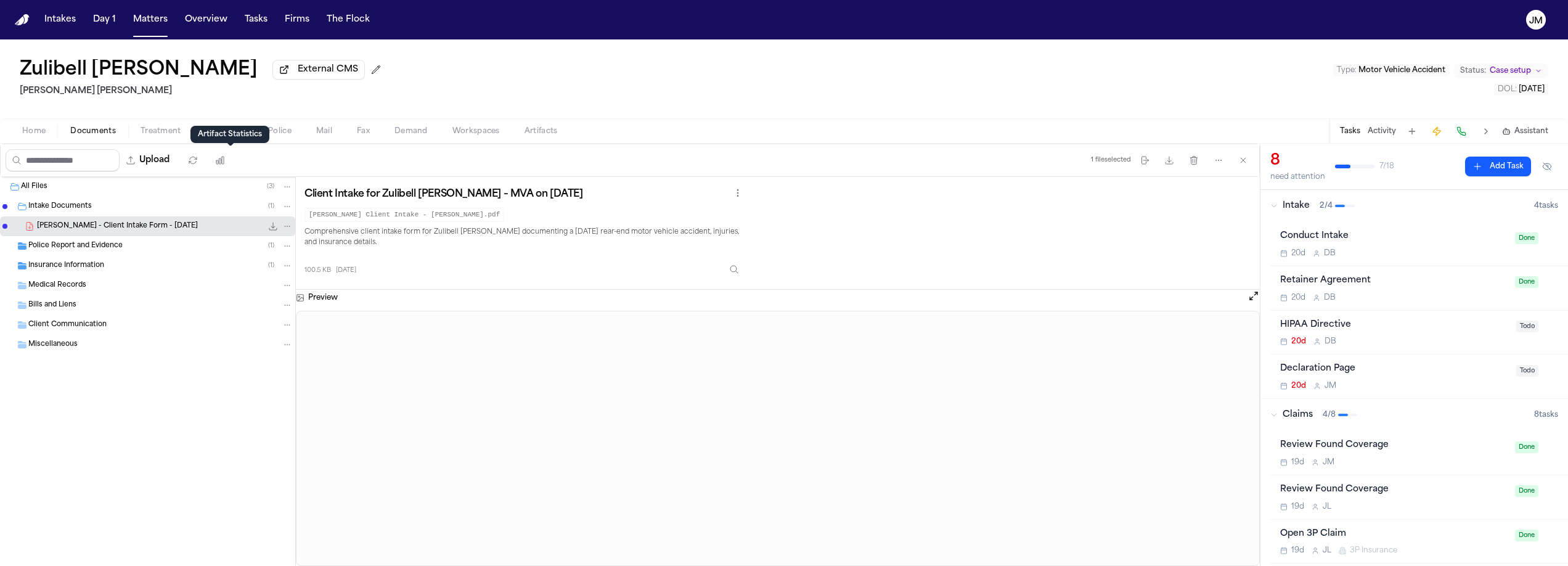
click at [207, 134] on div "Artifact Statistics Artifact Statistics" at bounding box center [229, 135] width 79 height 17
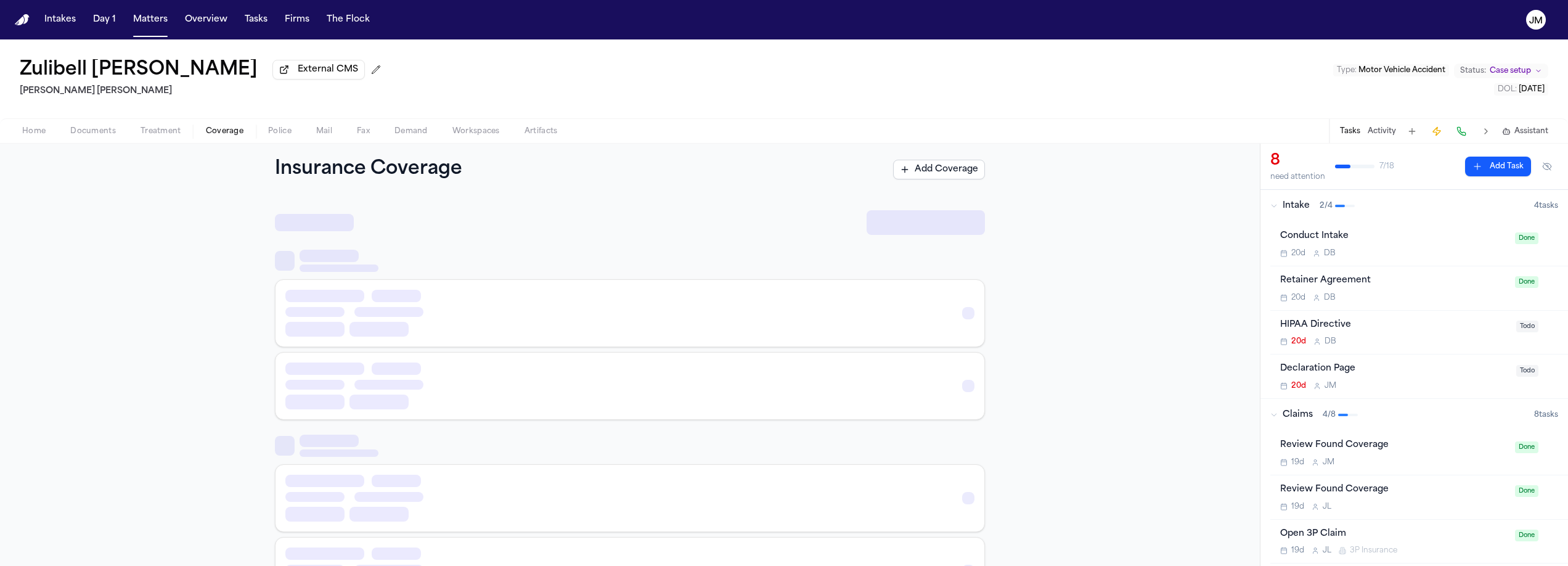
click at [230, 130] on span "Coverage" at bounding box center [225, 130] width 38 height 10
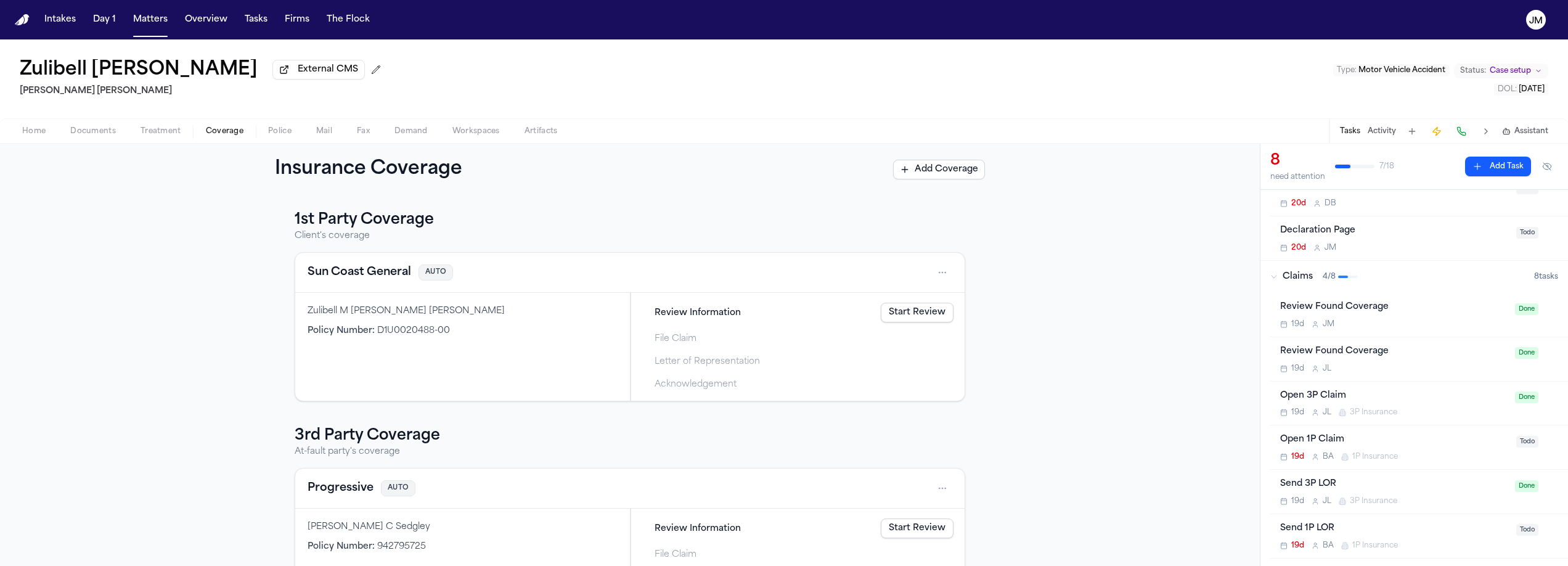
scroll to position [146, 0]
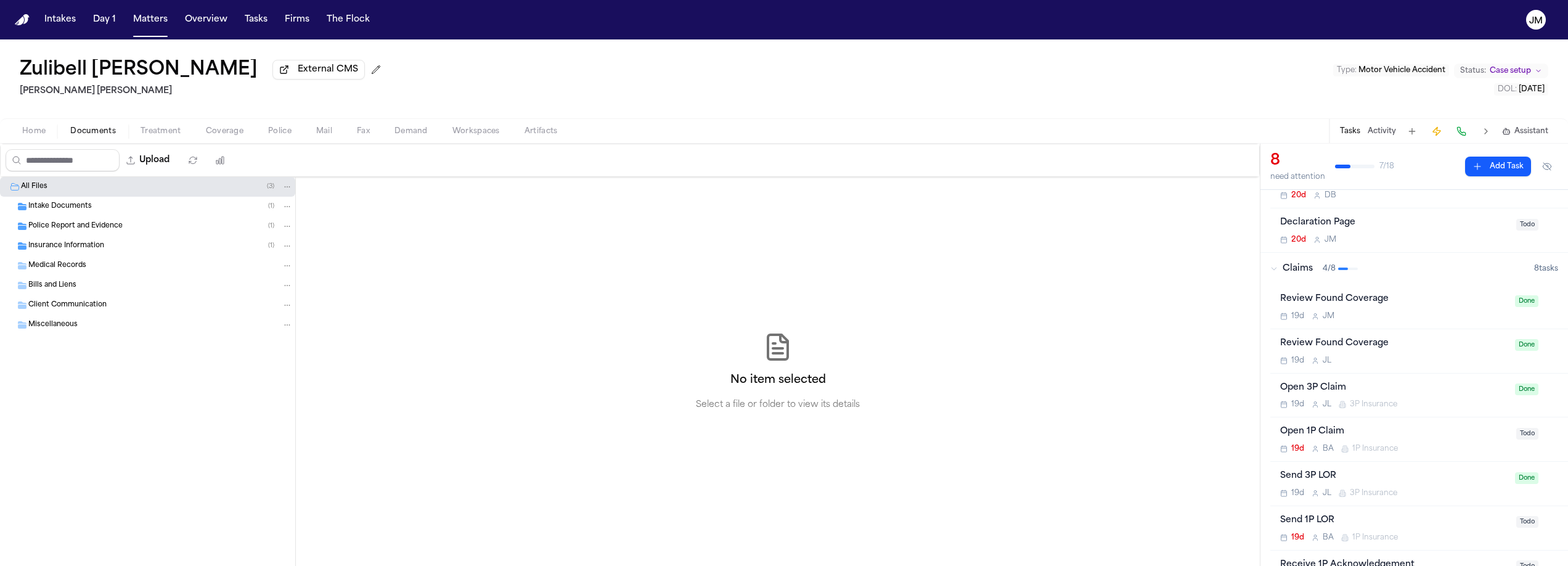
click at [103, 138] on span "button" at bounding box center [93, 137] width 61 height 1
click at [67, 251] on span "Insurance Information" at bounding box center [67, 246] width 76 height 10
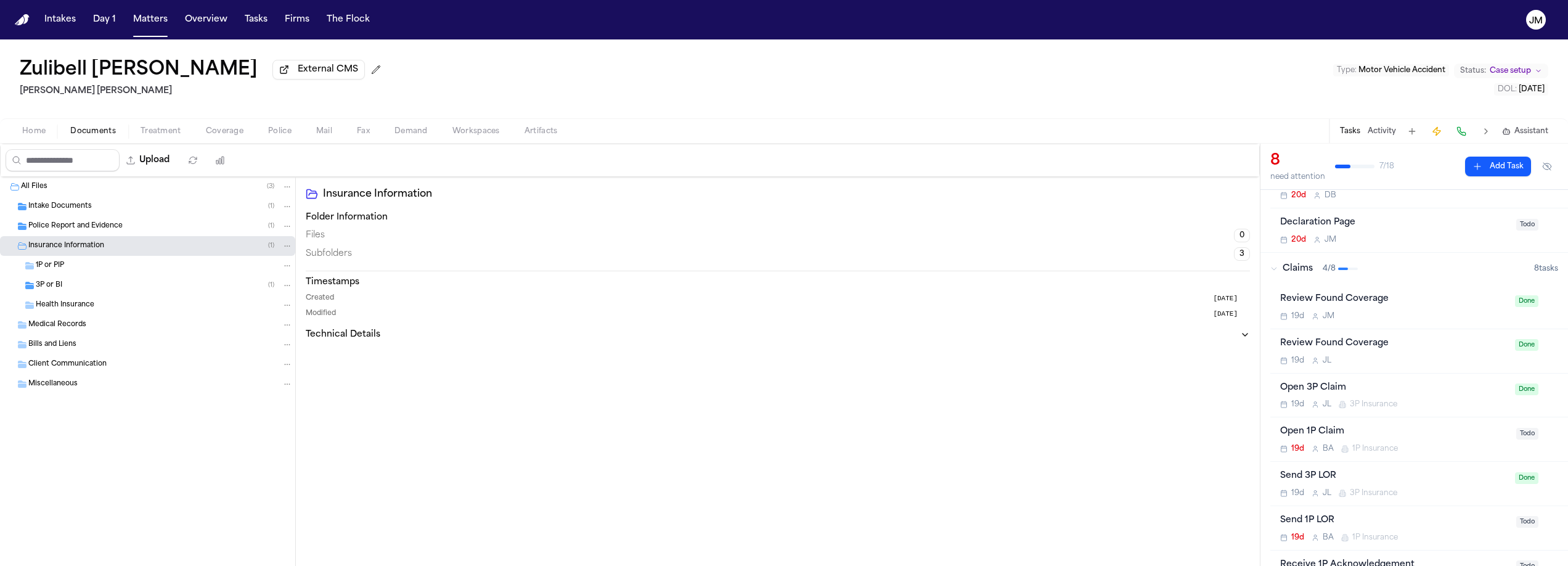
click at [67, 283] on div "3P or BI ( 1 )" at bounding box center [163, 285] width 257 height 11
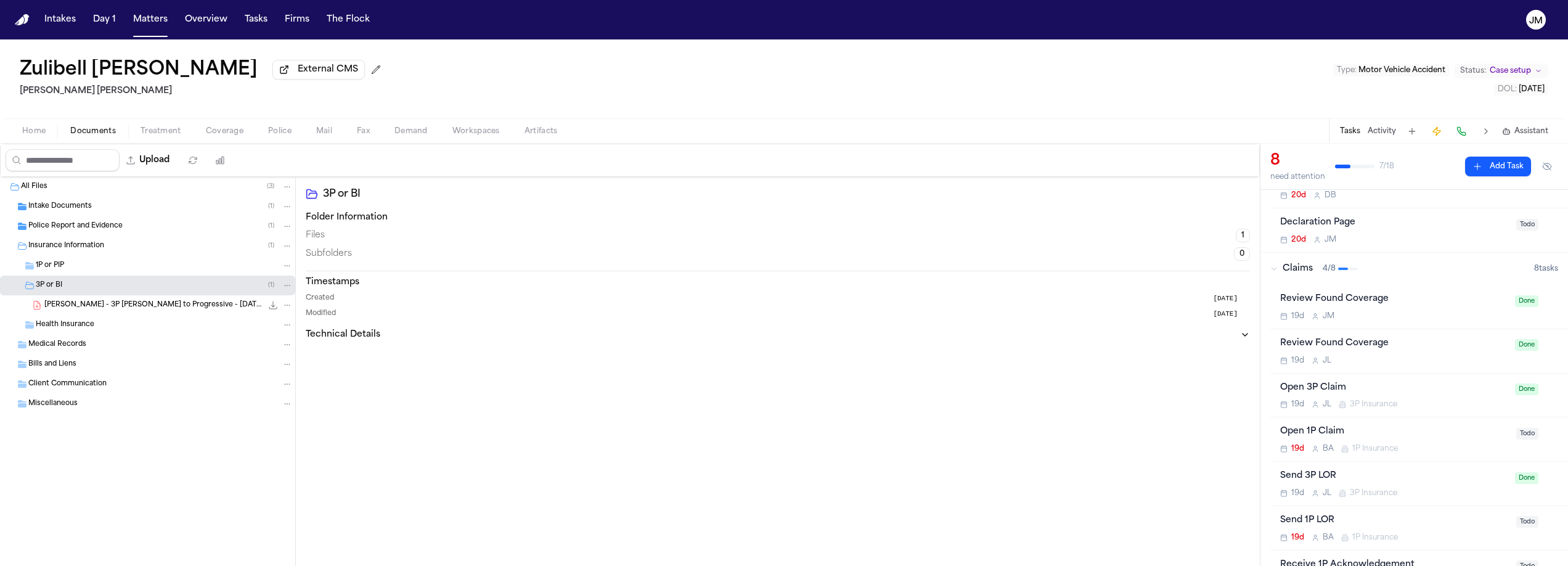
click at [182, 308] on span "Z. Carbonel - 3P LOR to Progressive - 8.22.25" at bounding box center [153, 305] width 218 height 10
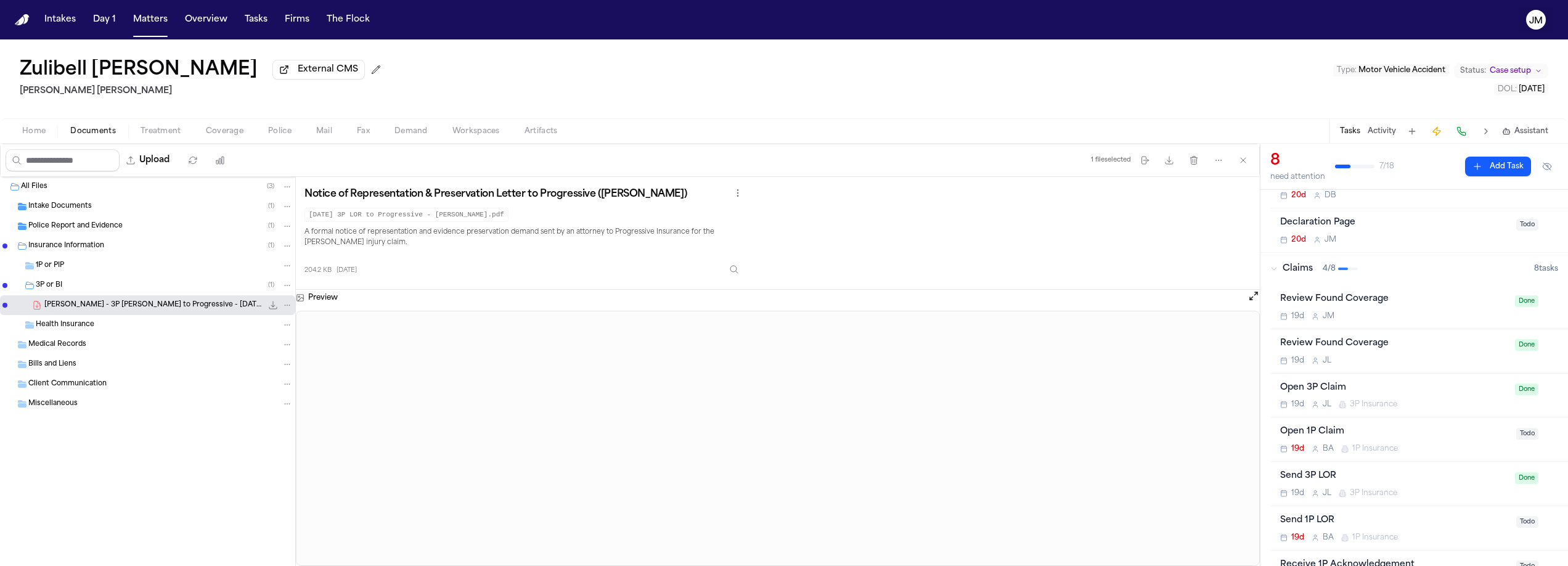
click at [1539, 16] on text "JM" at bounding box center [1537, 21] width 14 height 9
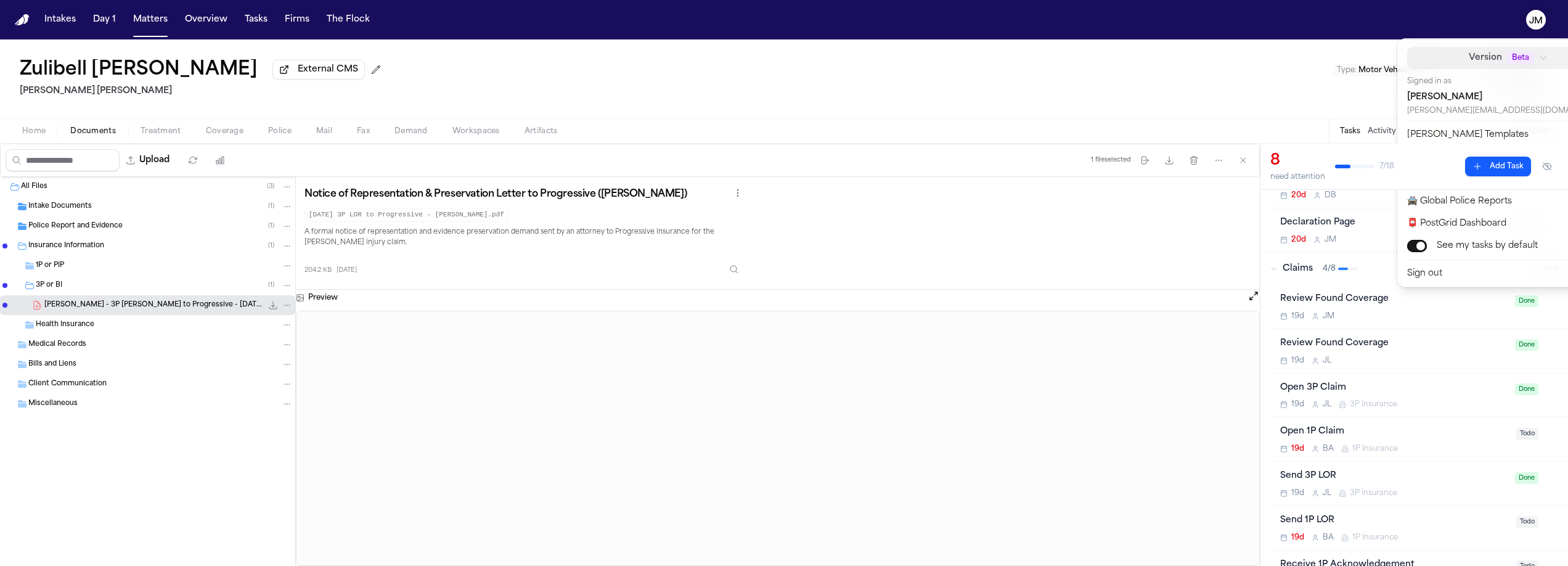
click at [1469, 54] on button "Version Beta" at bounding box center [1508, 58] width 202 height 22
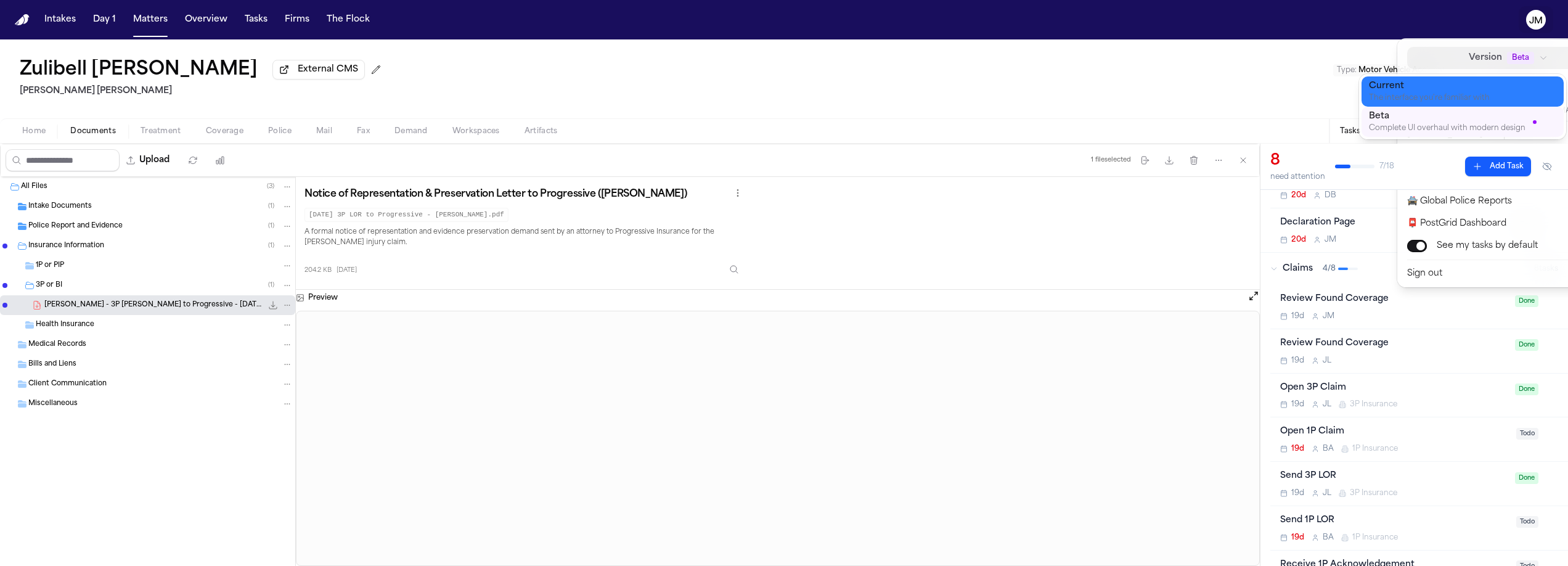
click at [1454, 93] on div "The interface you're familiar with" at bounding box center [1453, 98] width 168 height 10
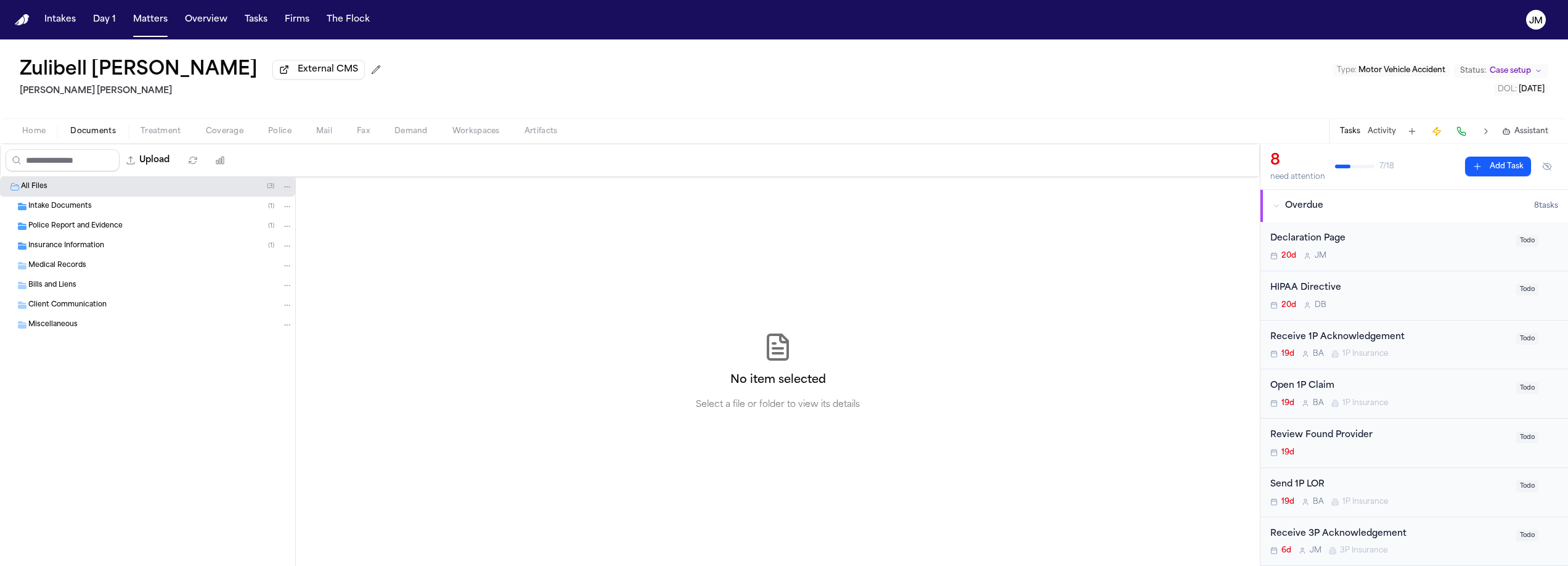
click at [36, 138] on span "button" at bounding box center [34, 137] width 38 height 1
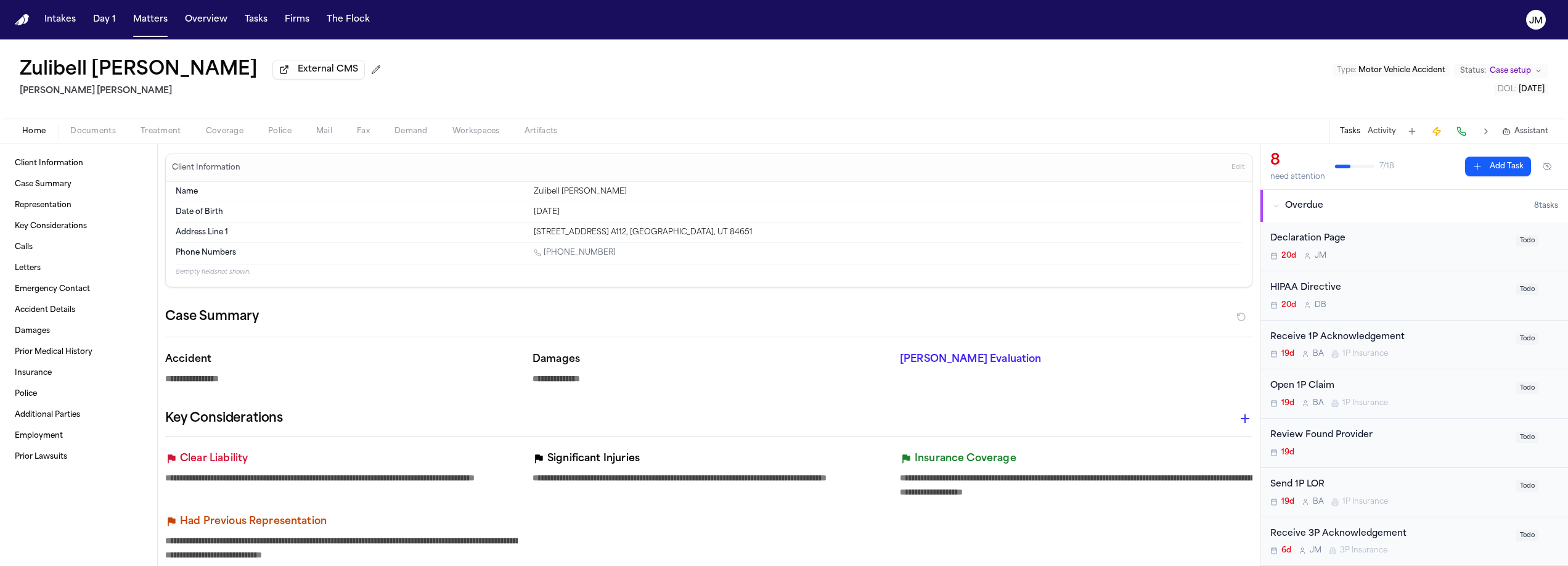
type textarea "*"
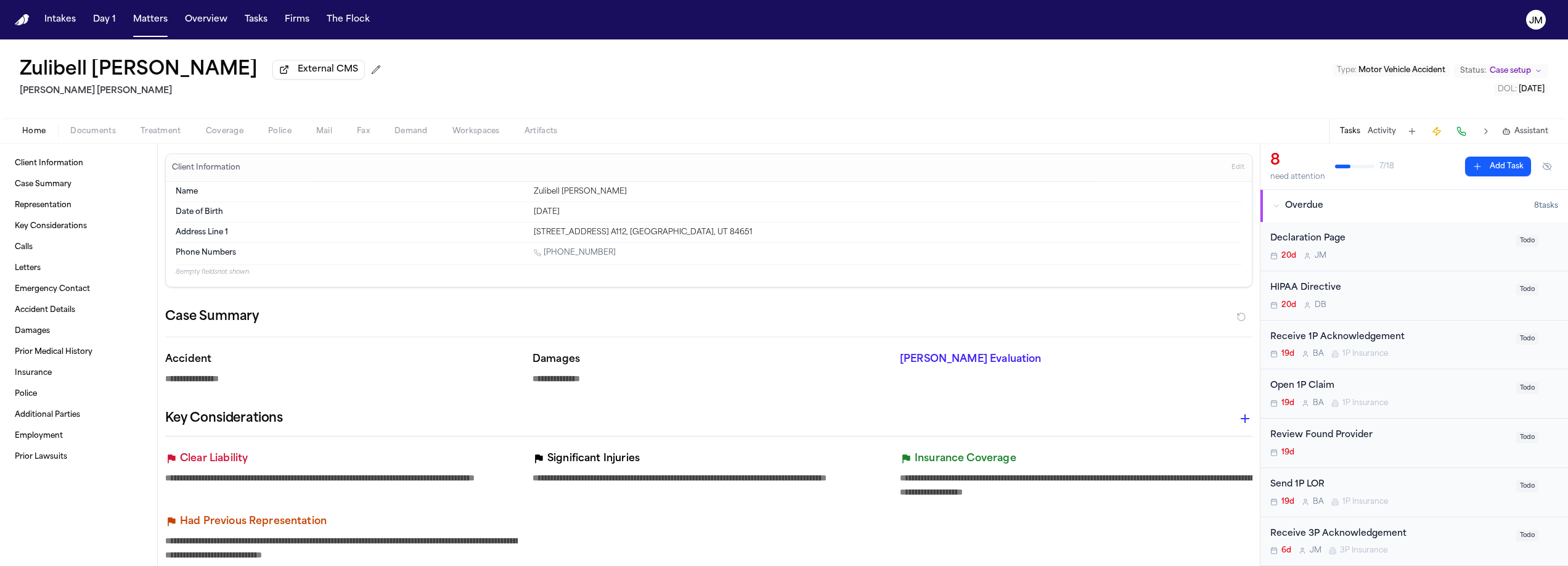
type textarea "*"
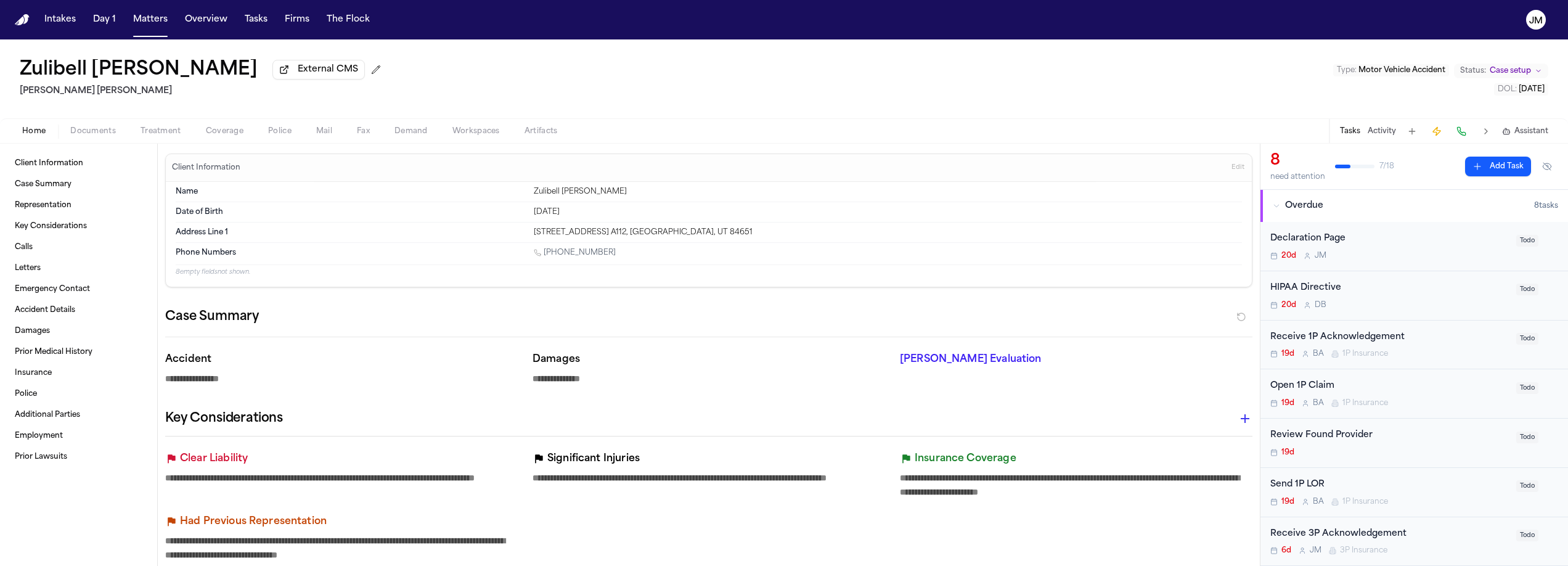
type textarea "*"
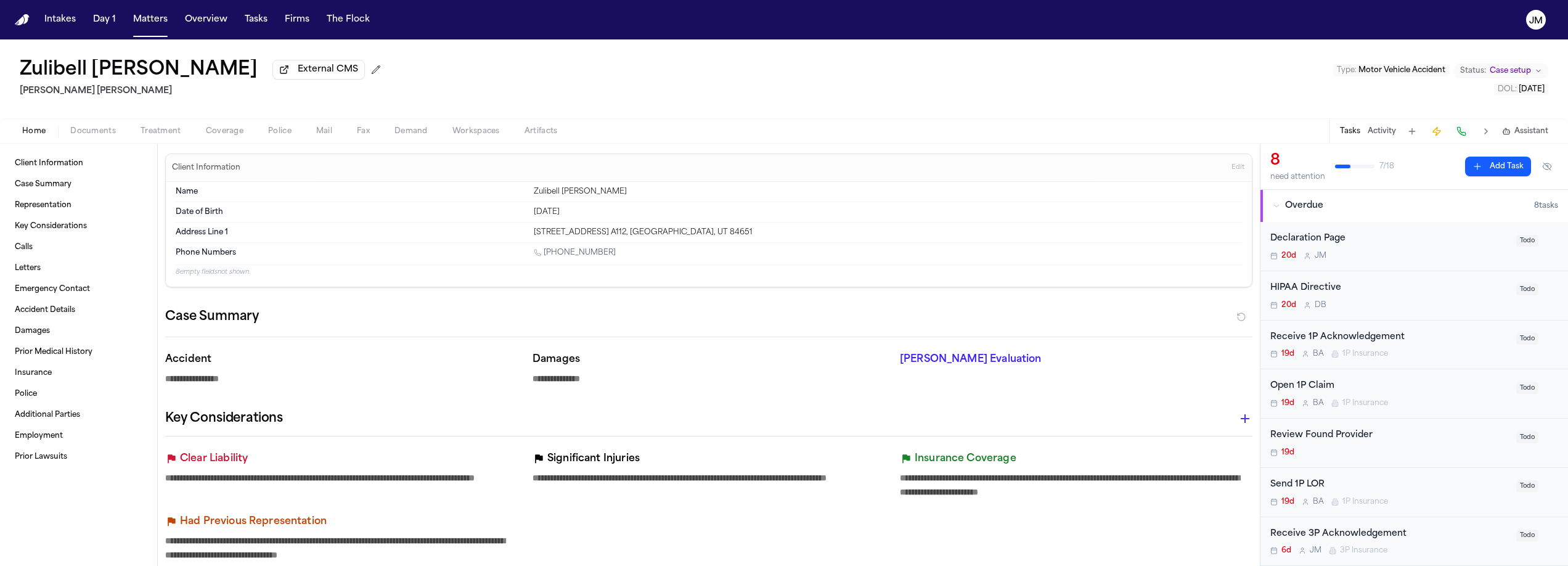
type textarea "*"
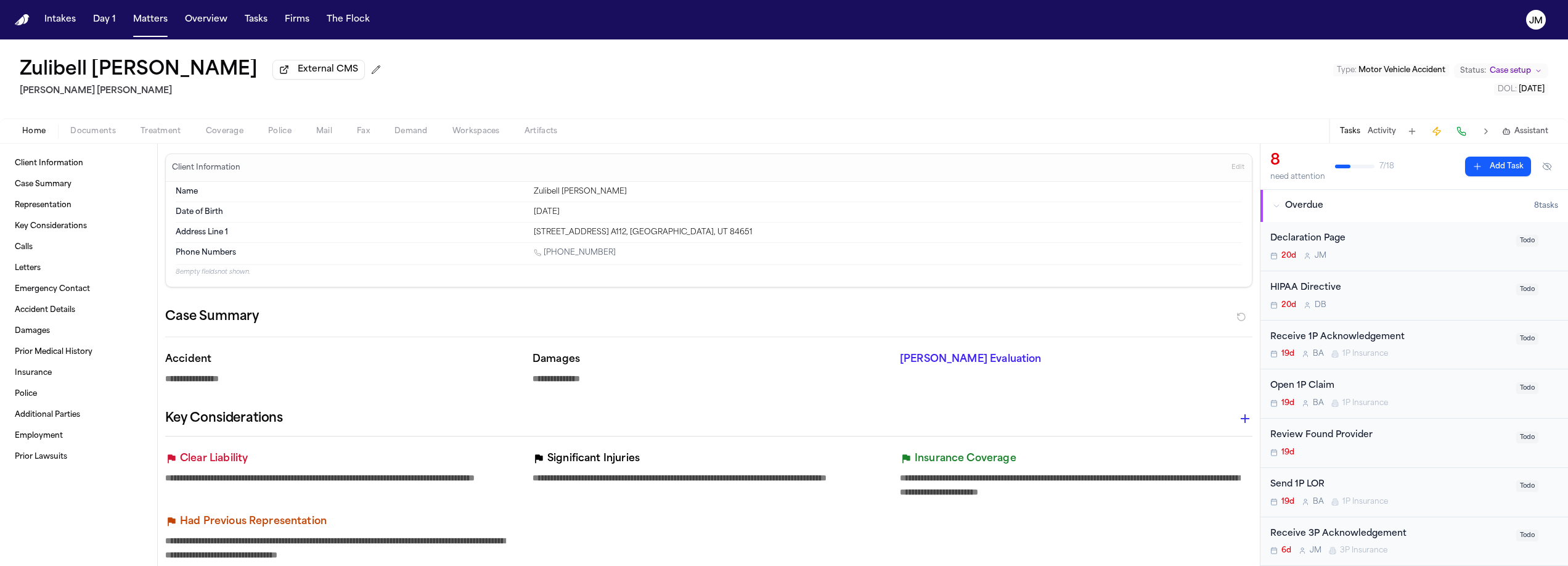
type textarea "*"
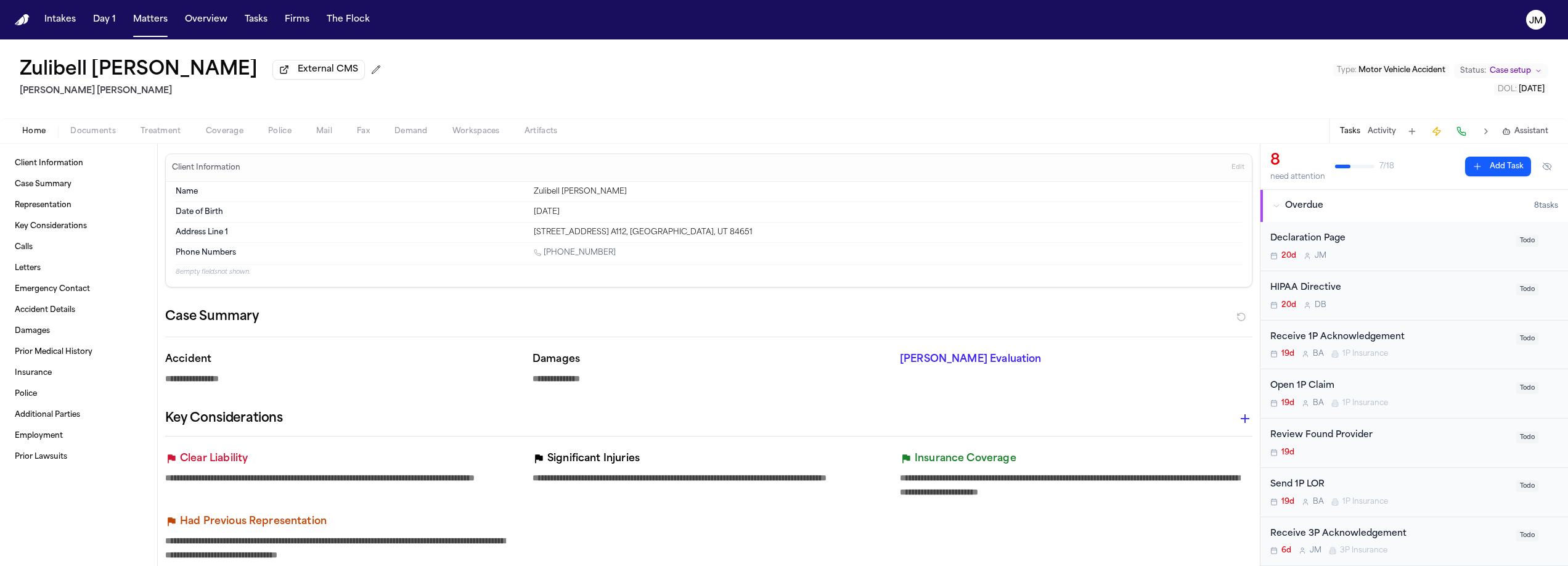
type textarea "*"
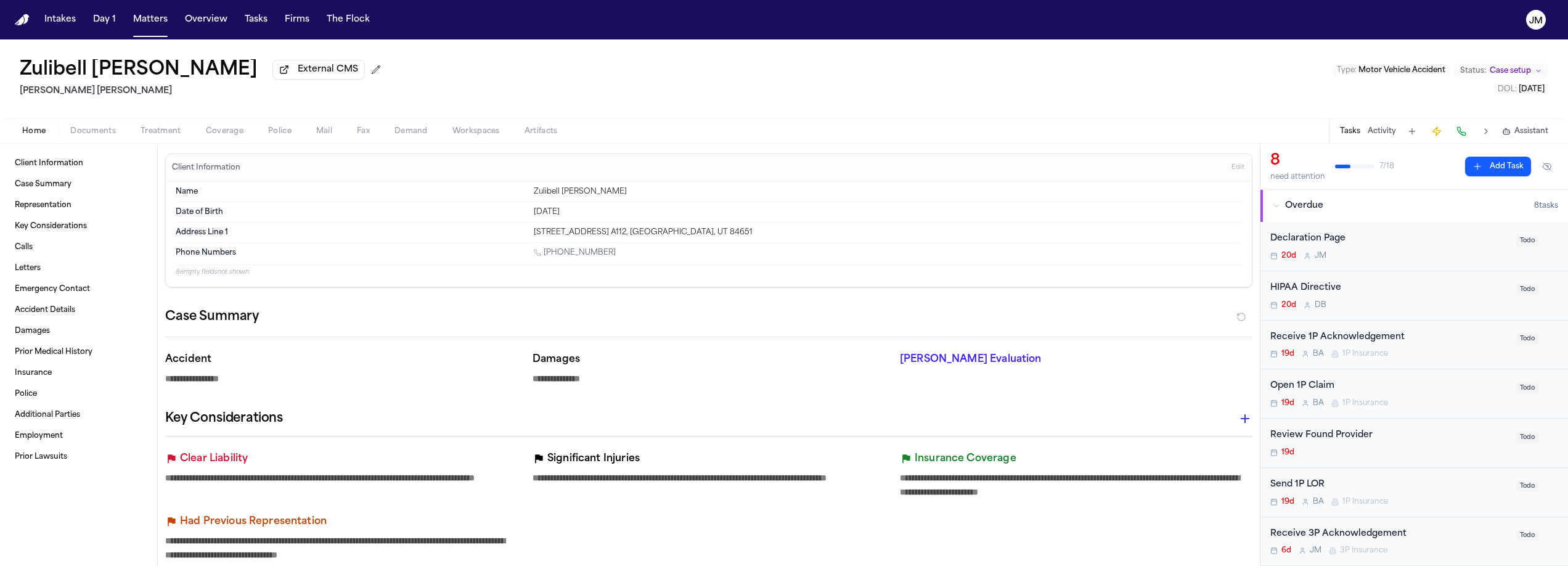
type textarea "*"
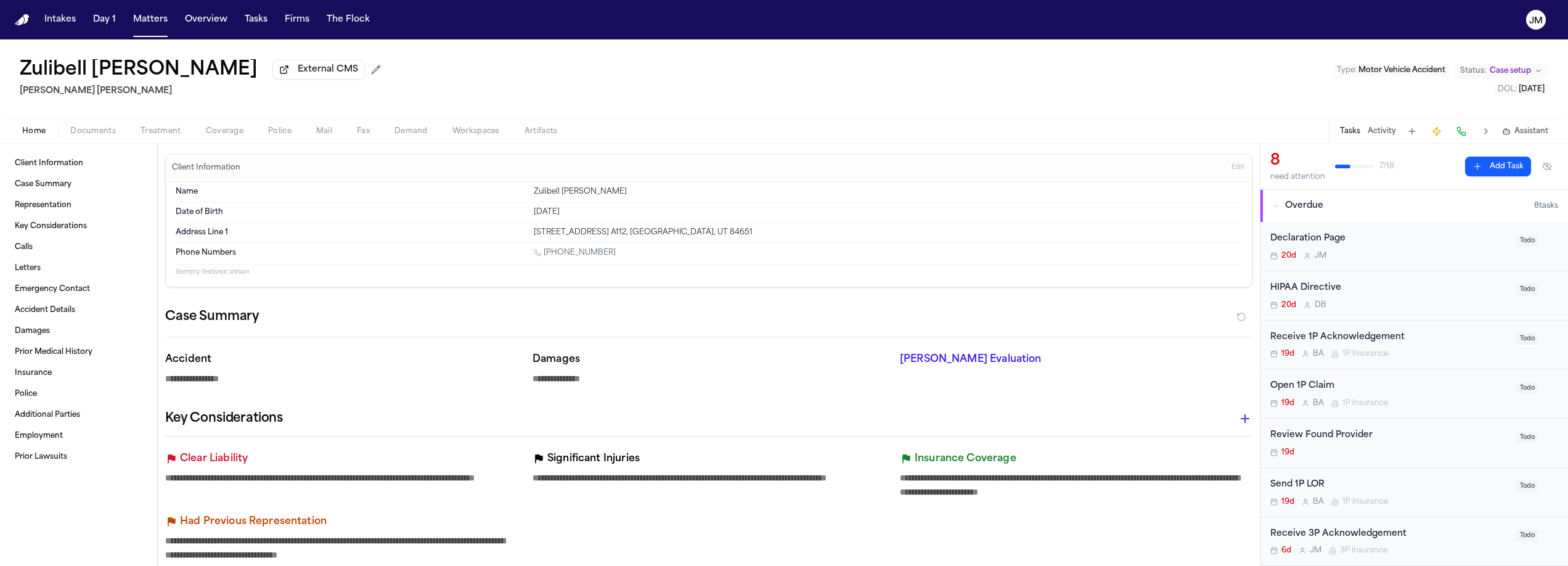
type textarea "*"
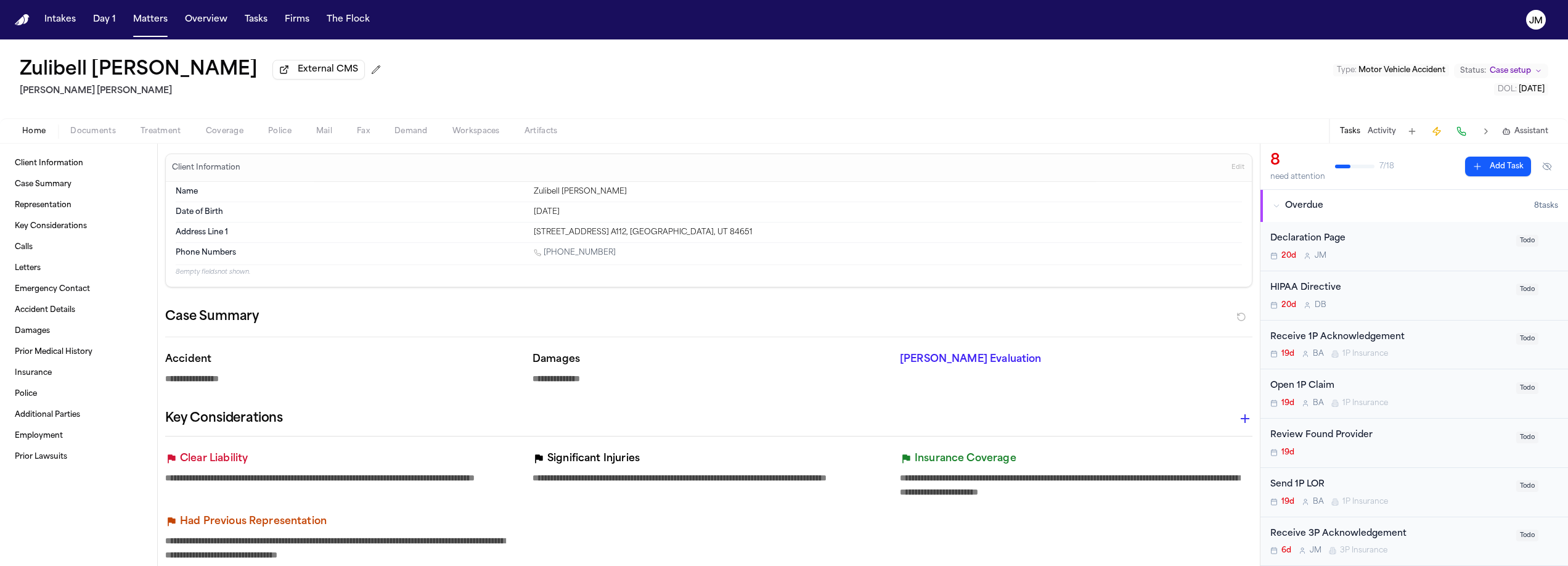
type textarea "*"
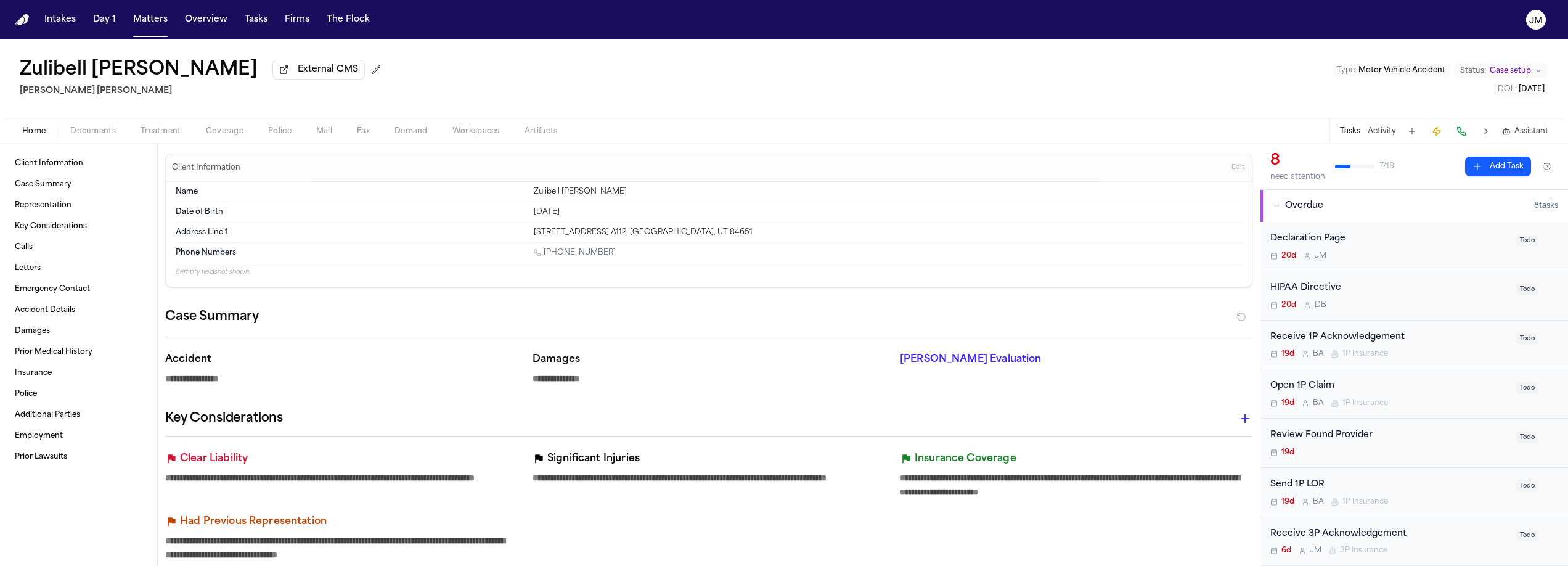
type textarea "*"
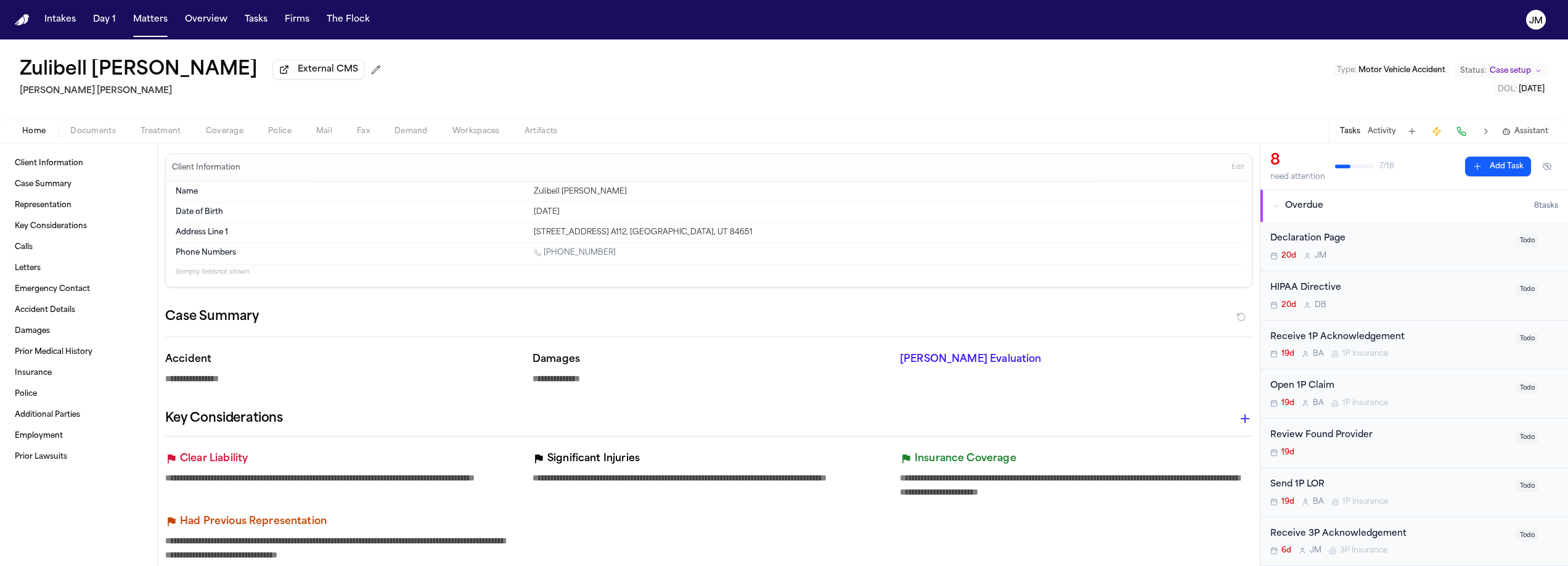
type textarea "*"
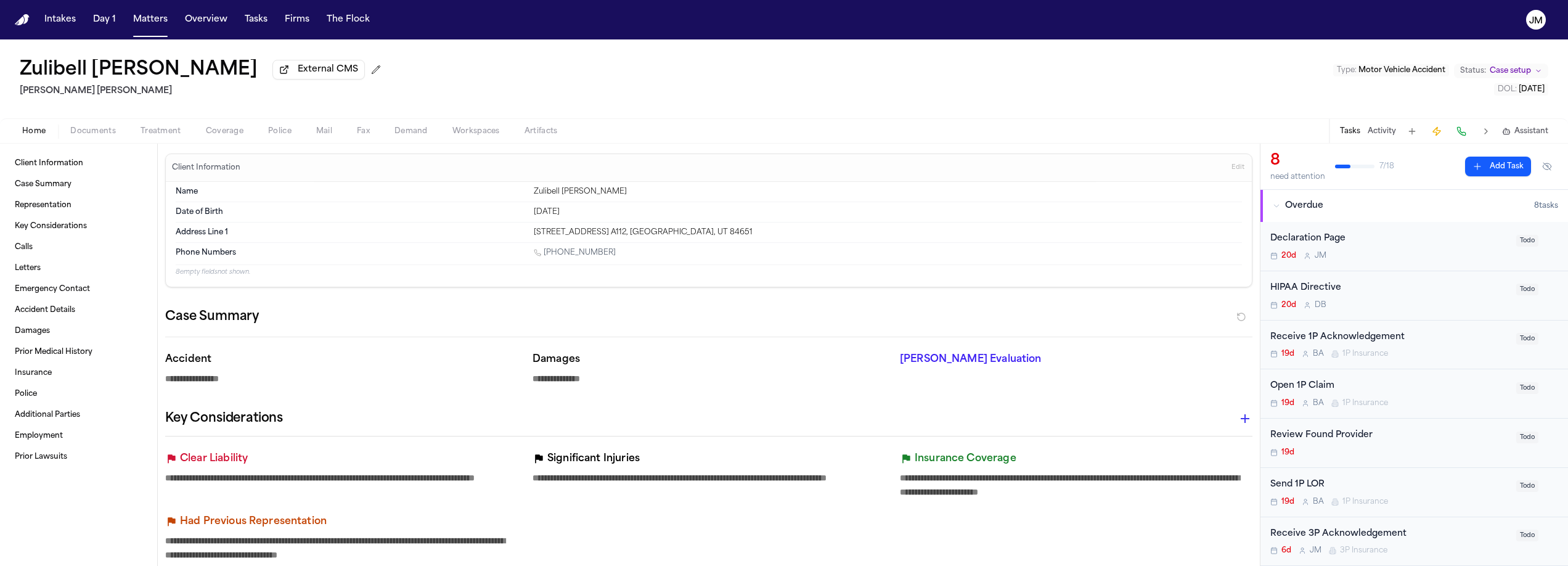
type textarea "*"
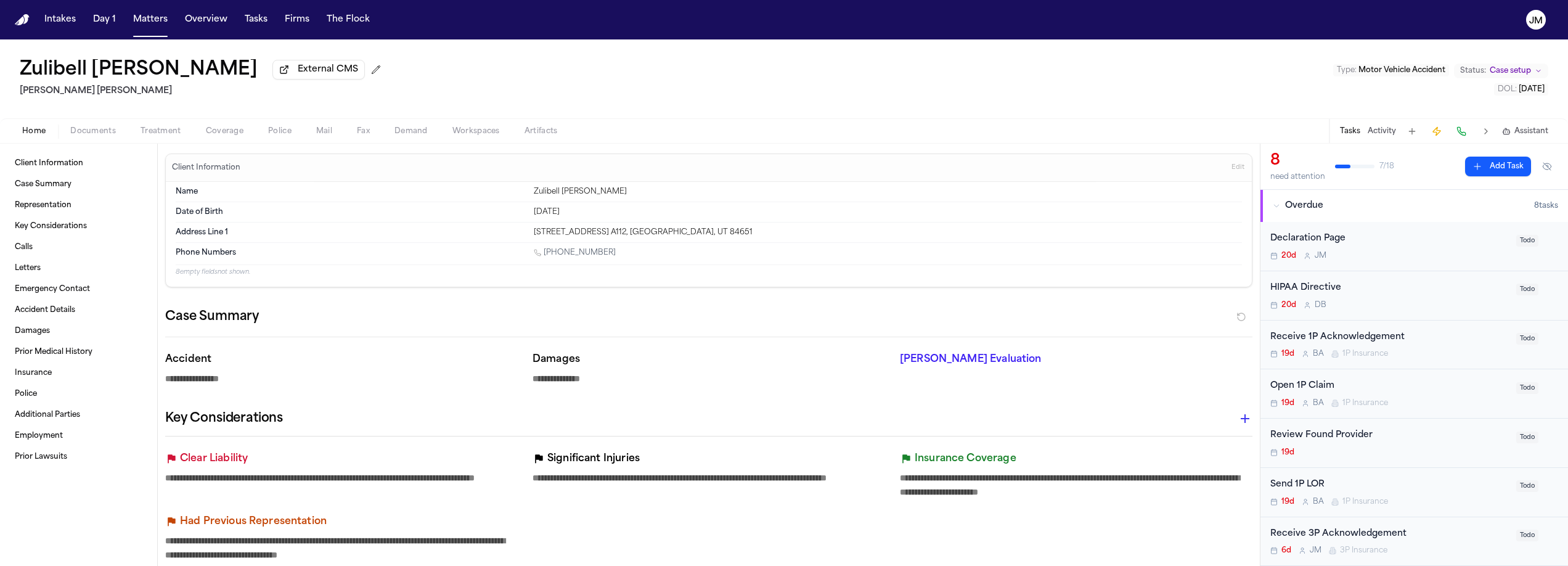
type textarea "*"
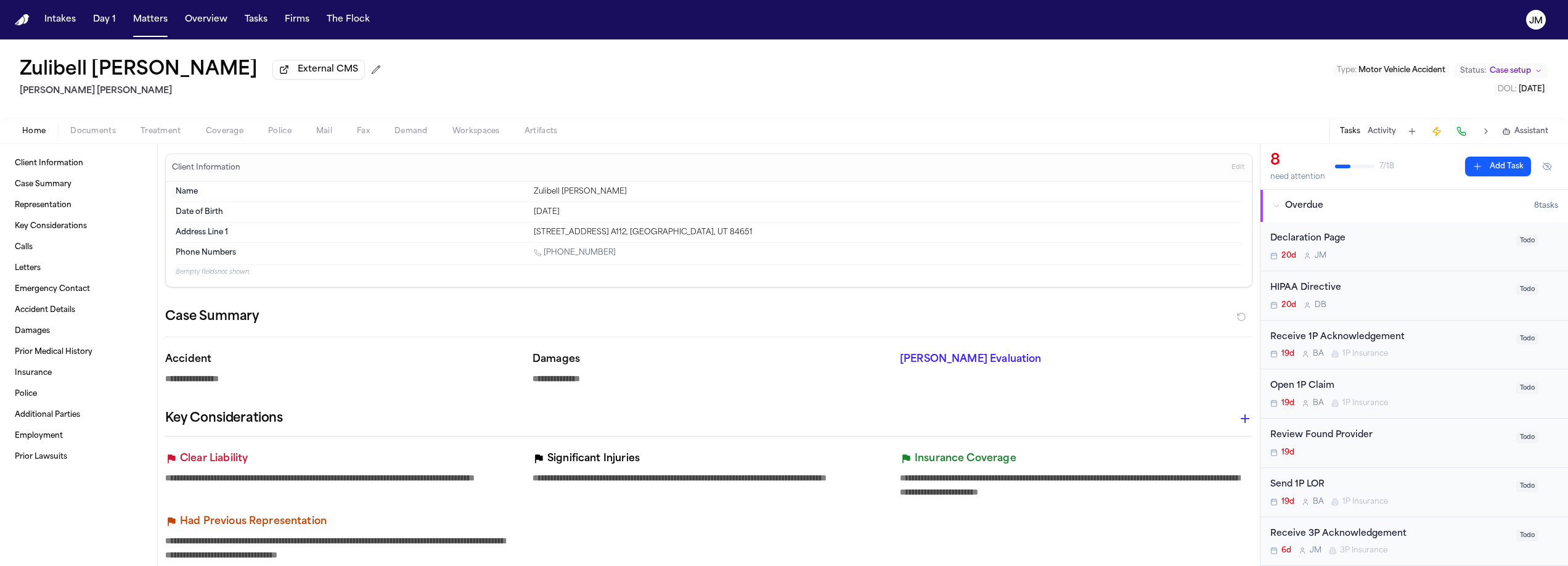
type textarea "*"
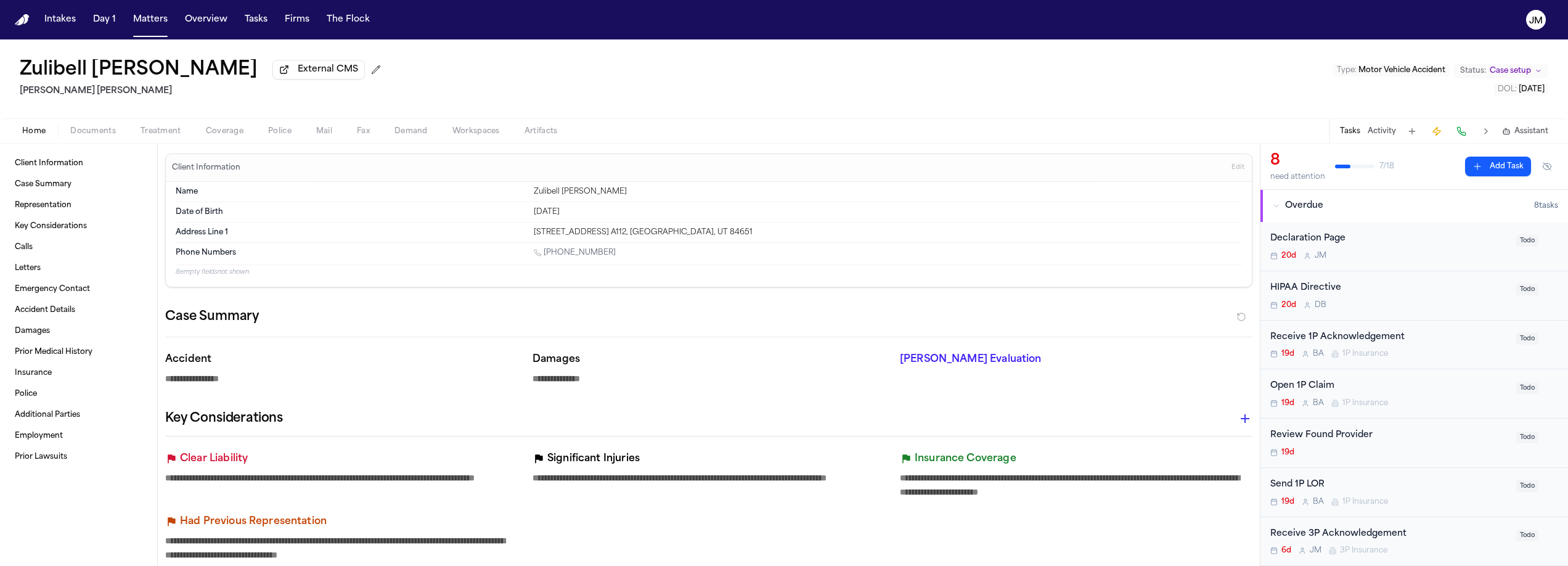
type textarea "*"
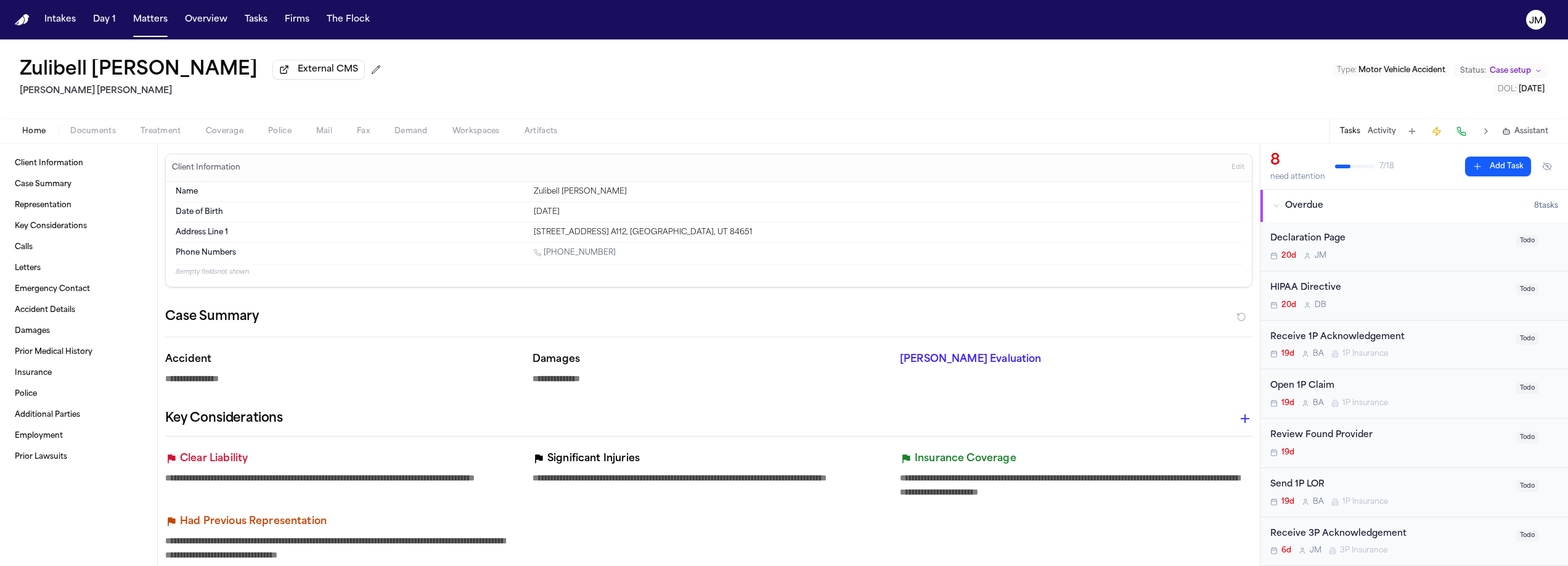
type textarea "*"
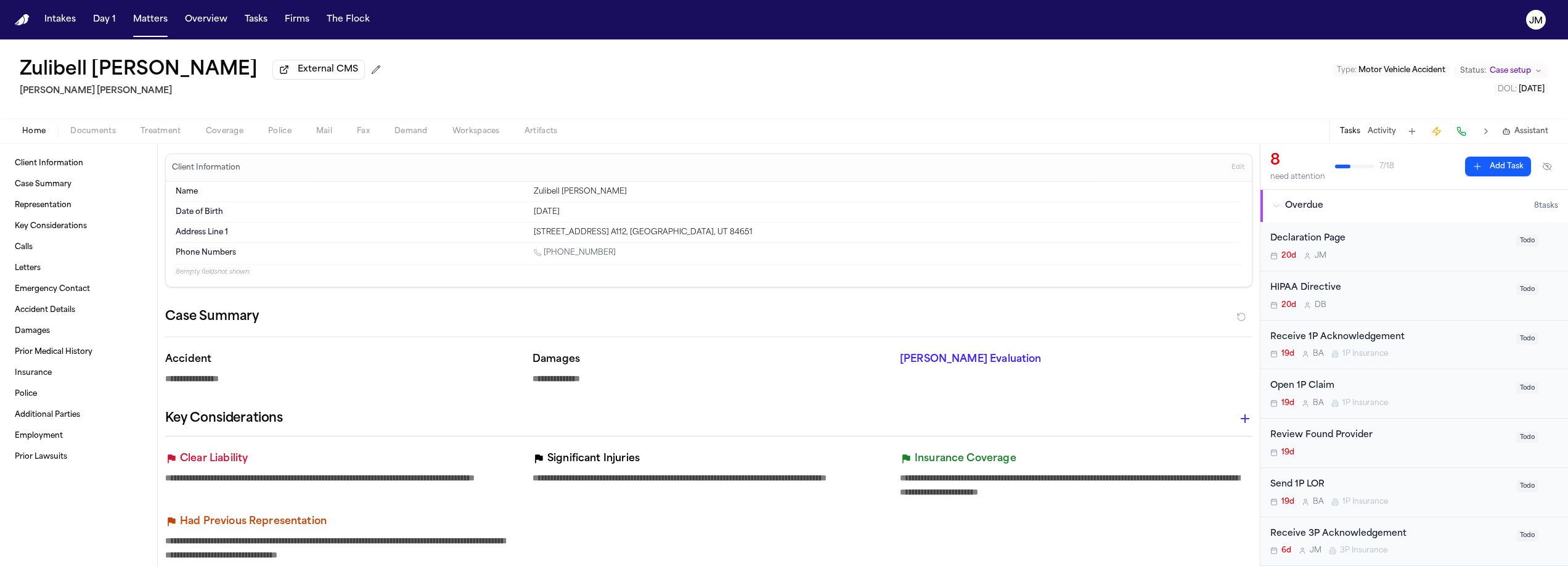
type textarea "*"
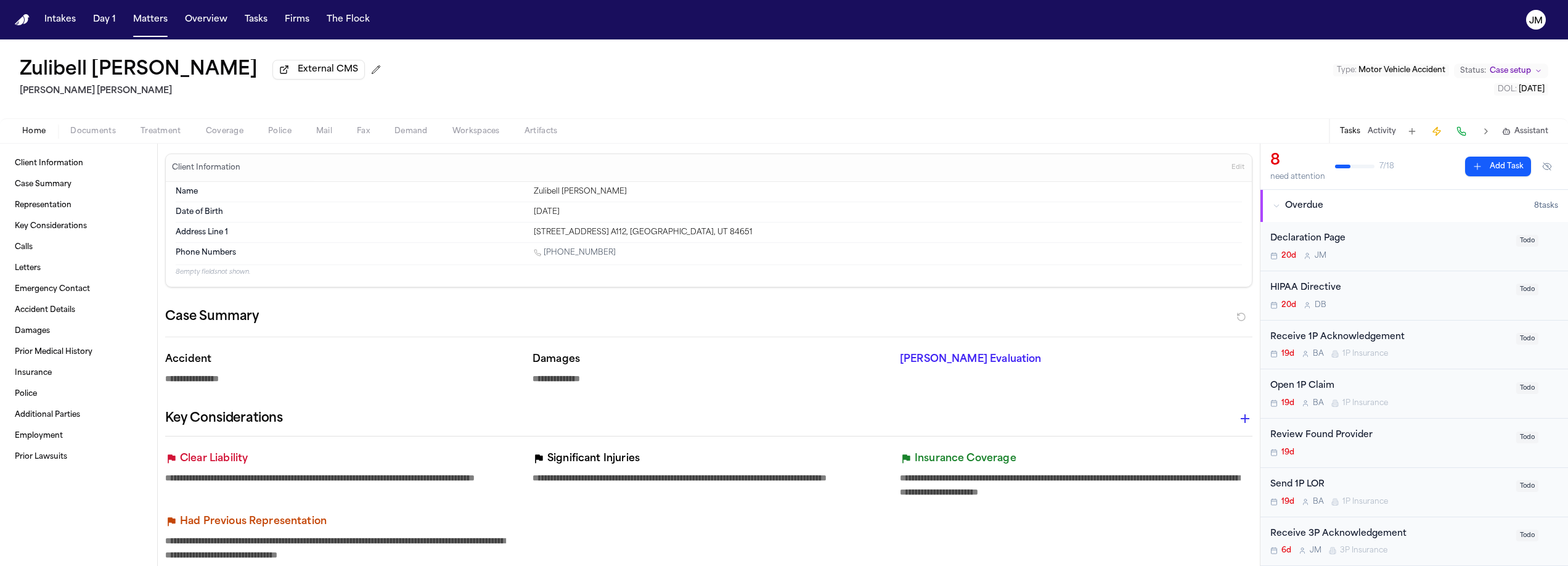
type textarea "*"
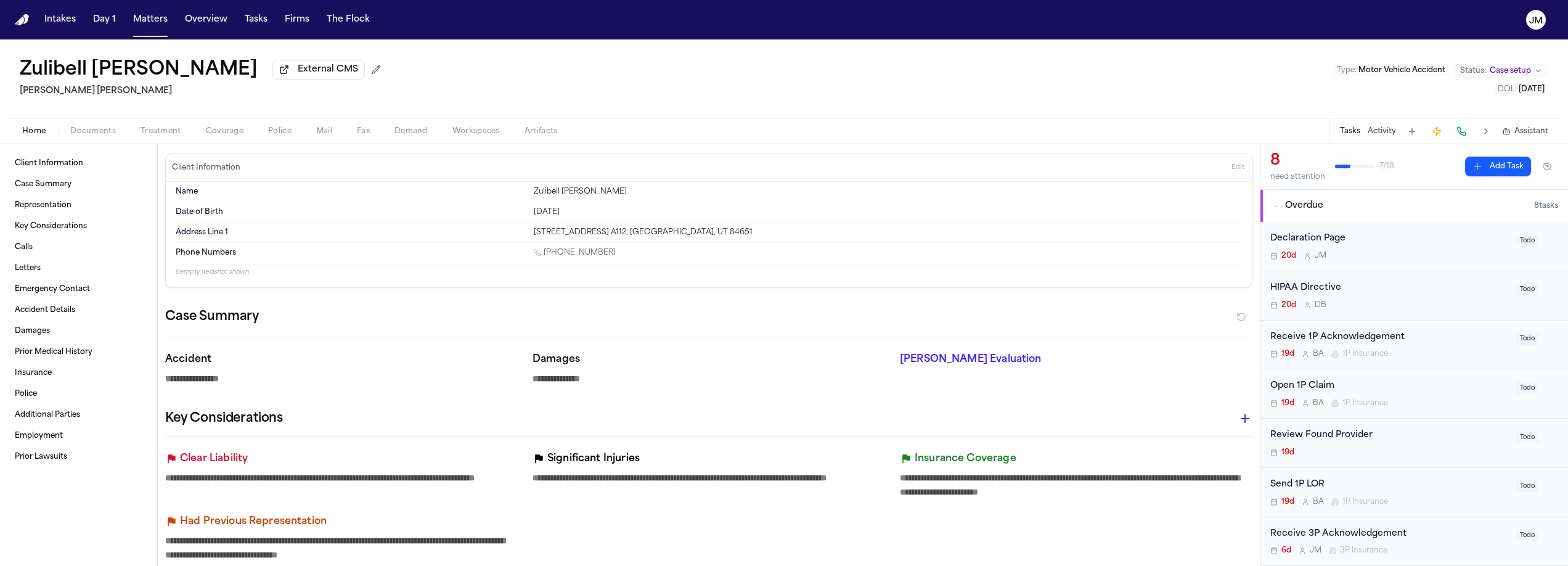
type textarea "*"
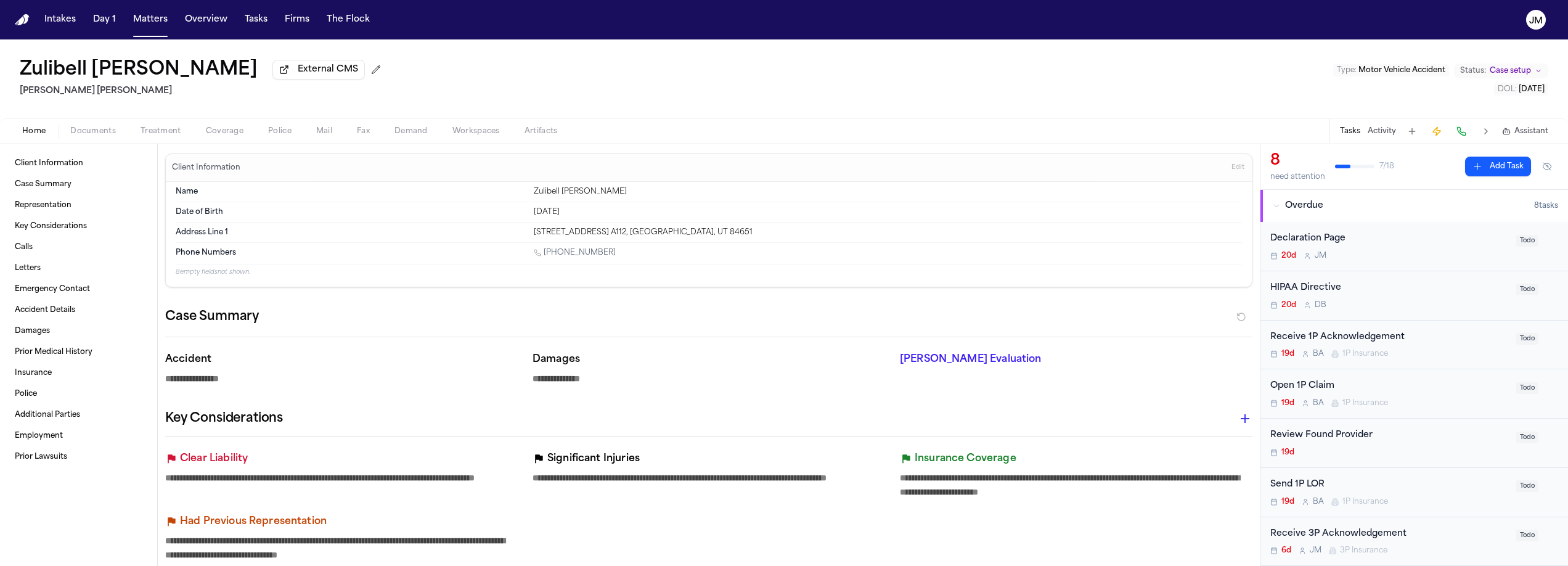
type textarea "*"
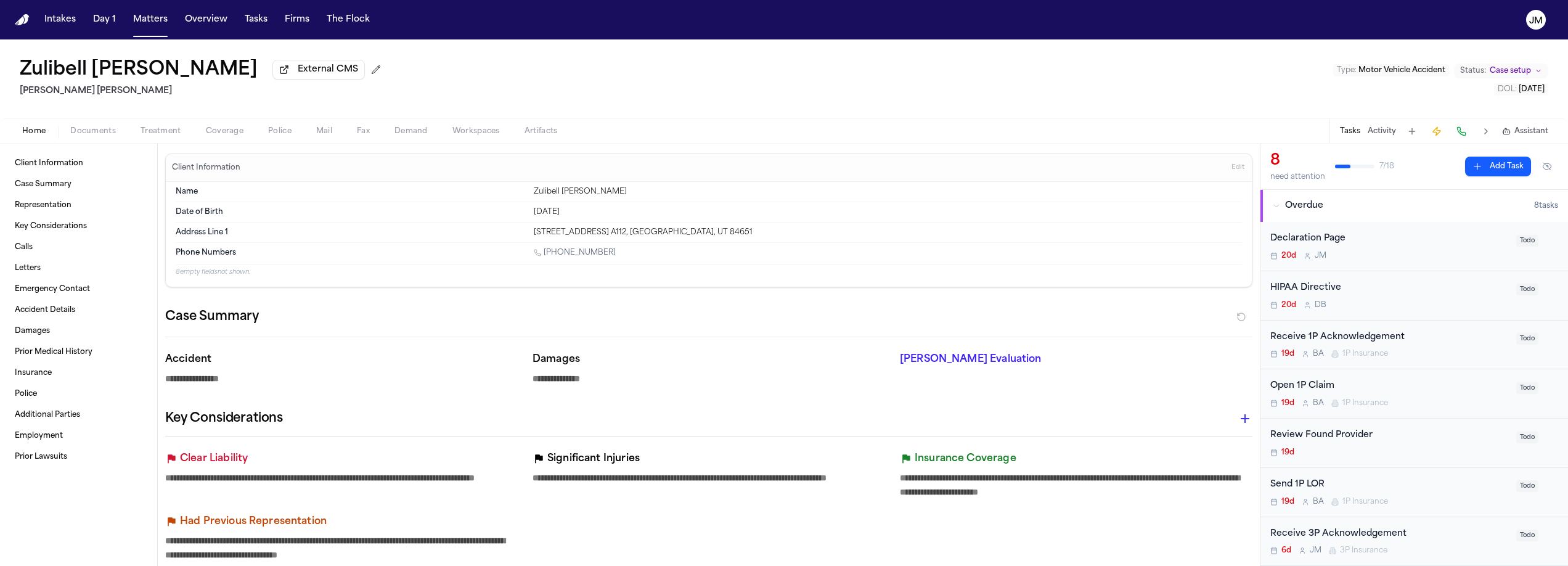
type textarea "*"
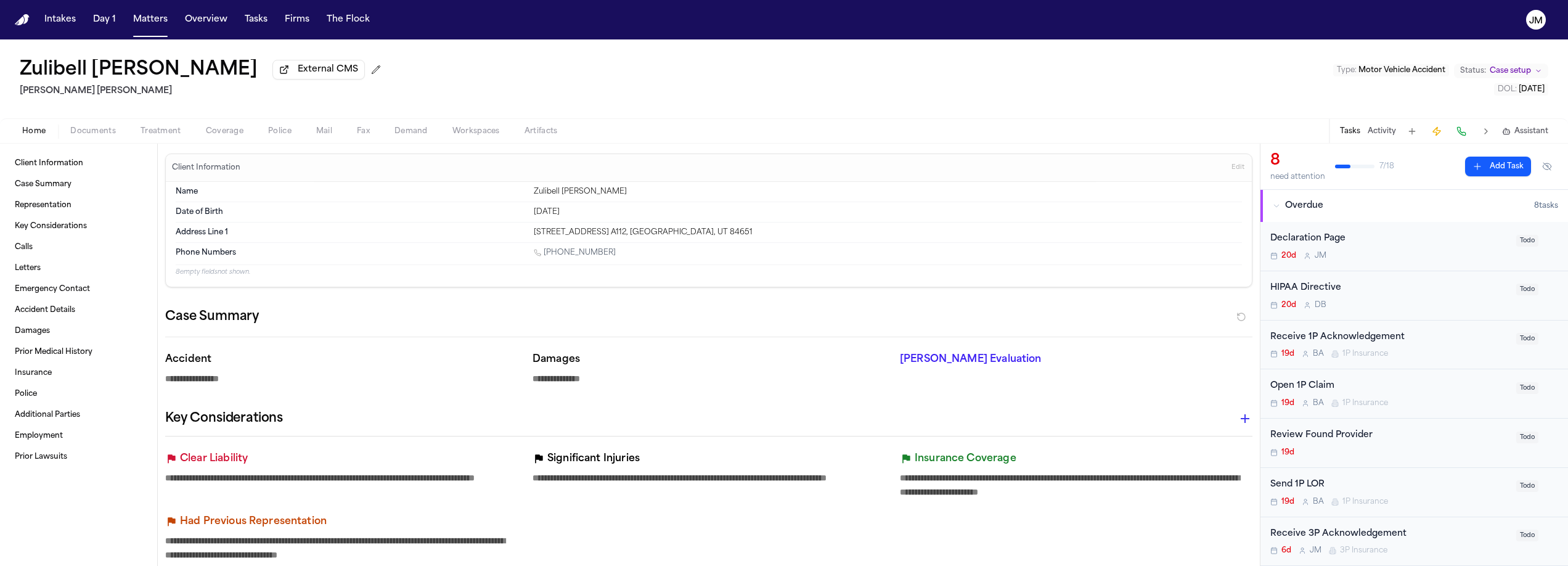
type textarea "*"
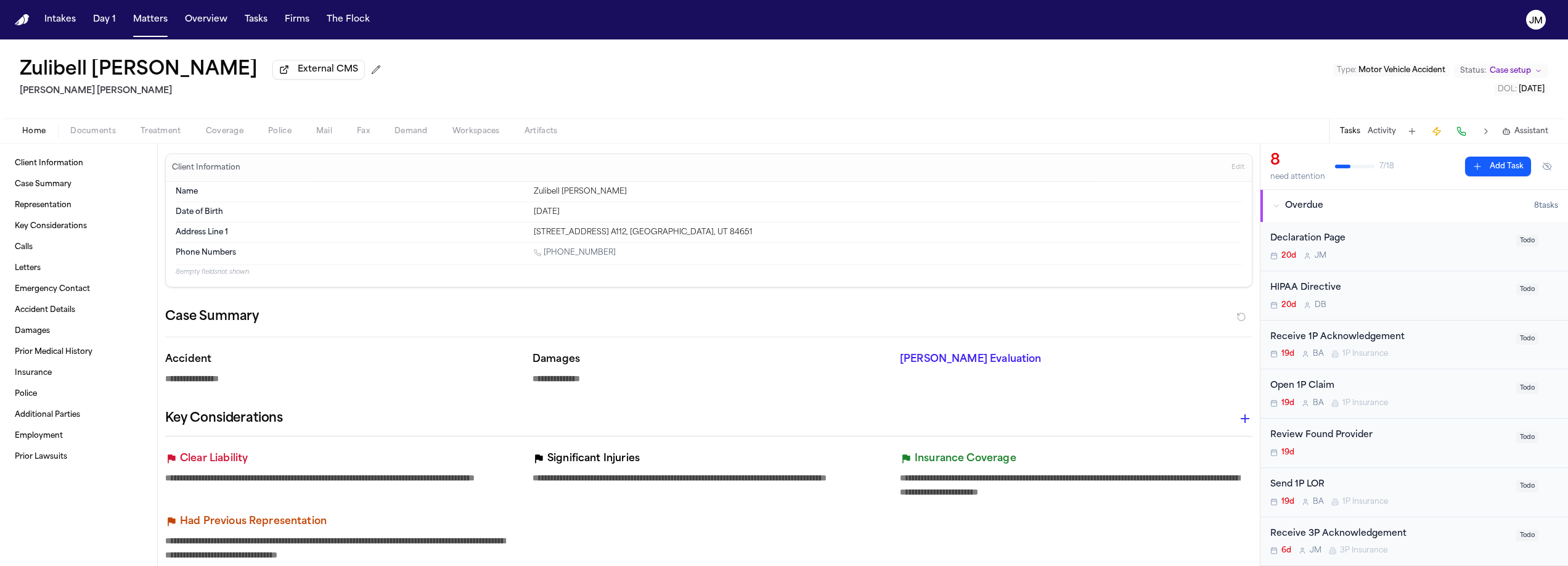
type textarea "*"
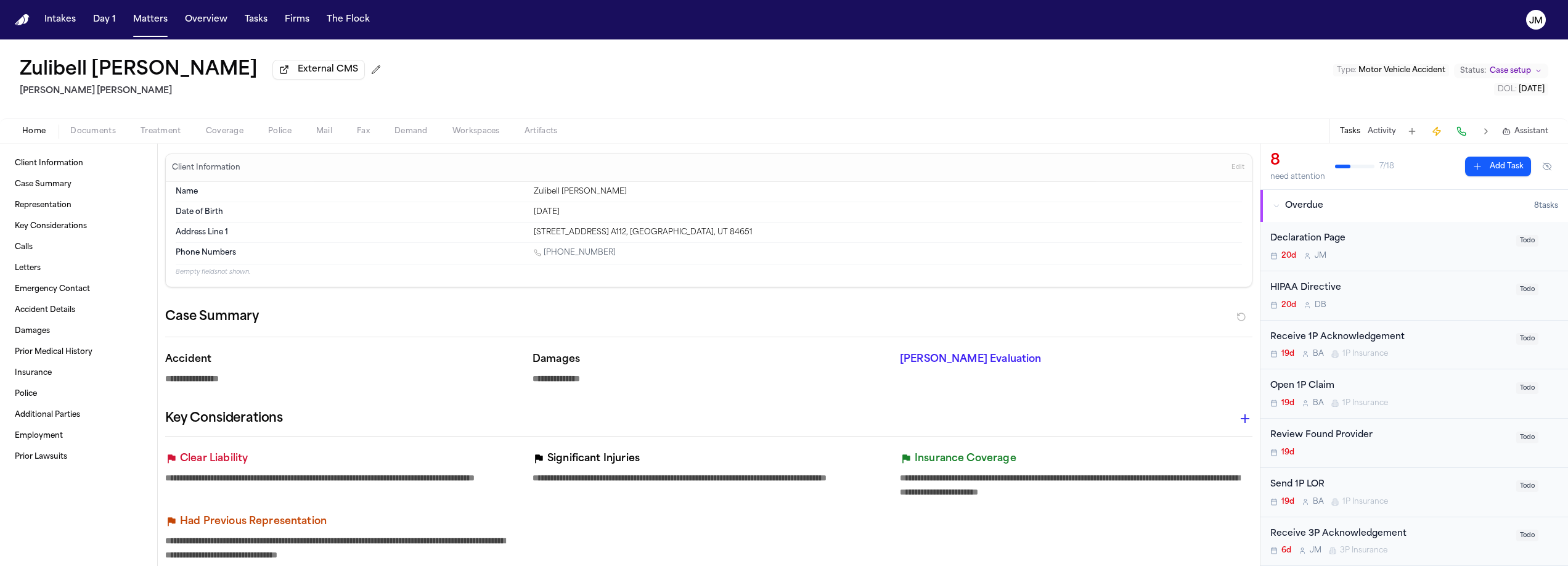
type textarea "*"
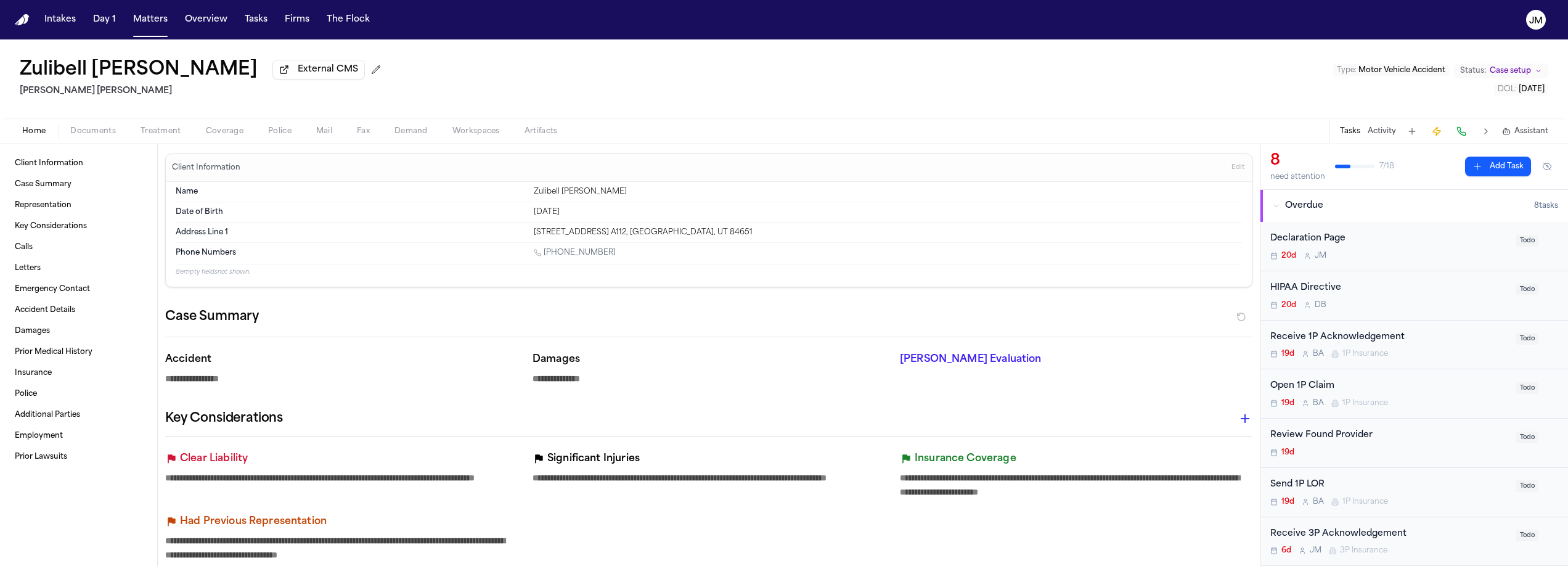
type textarea "*"
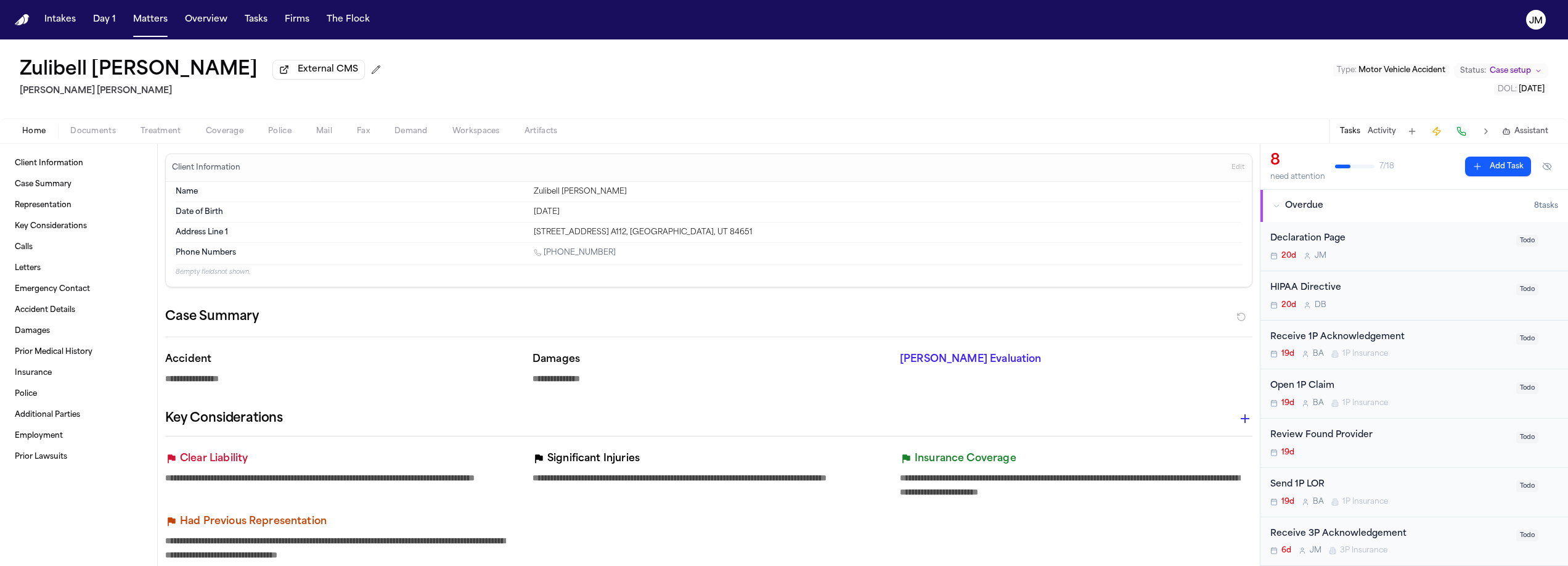
type textarea "*"
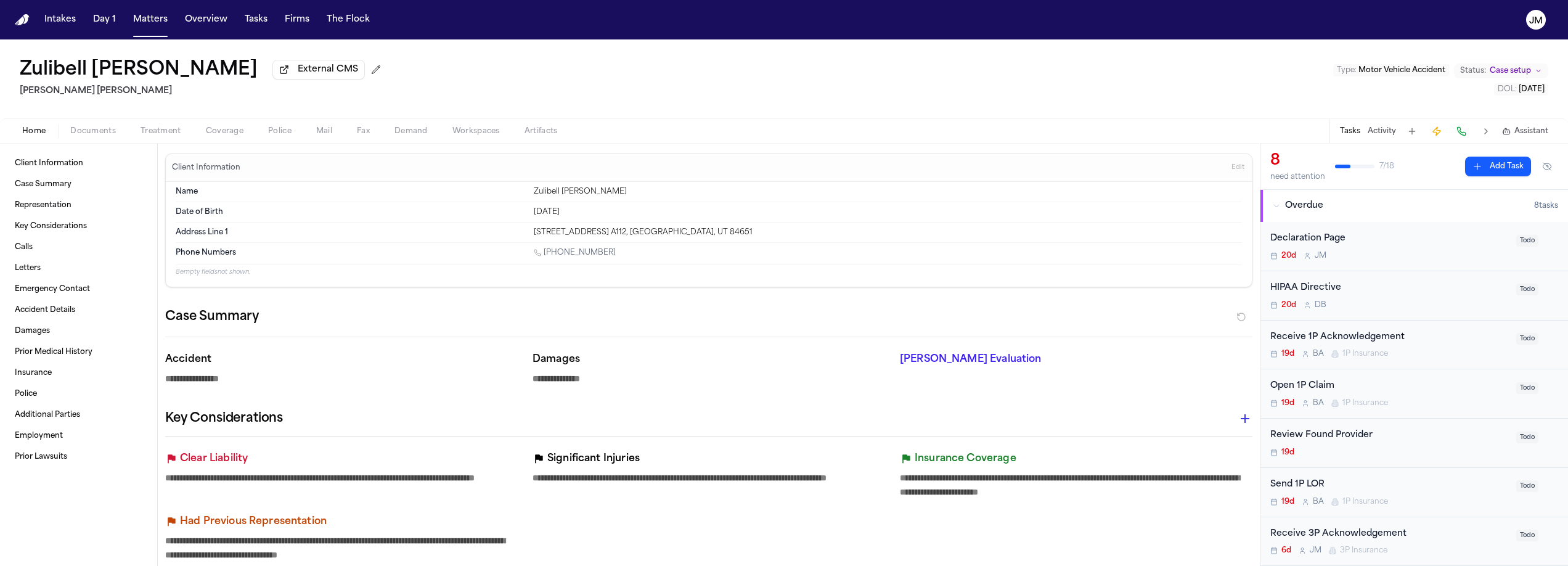
type textarea "*"
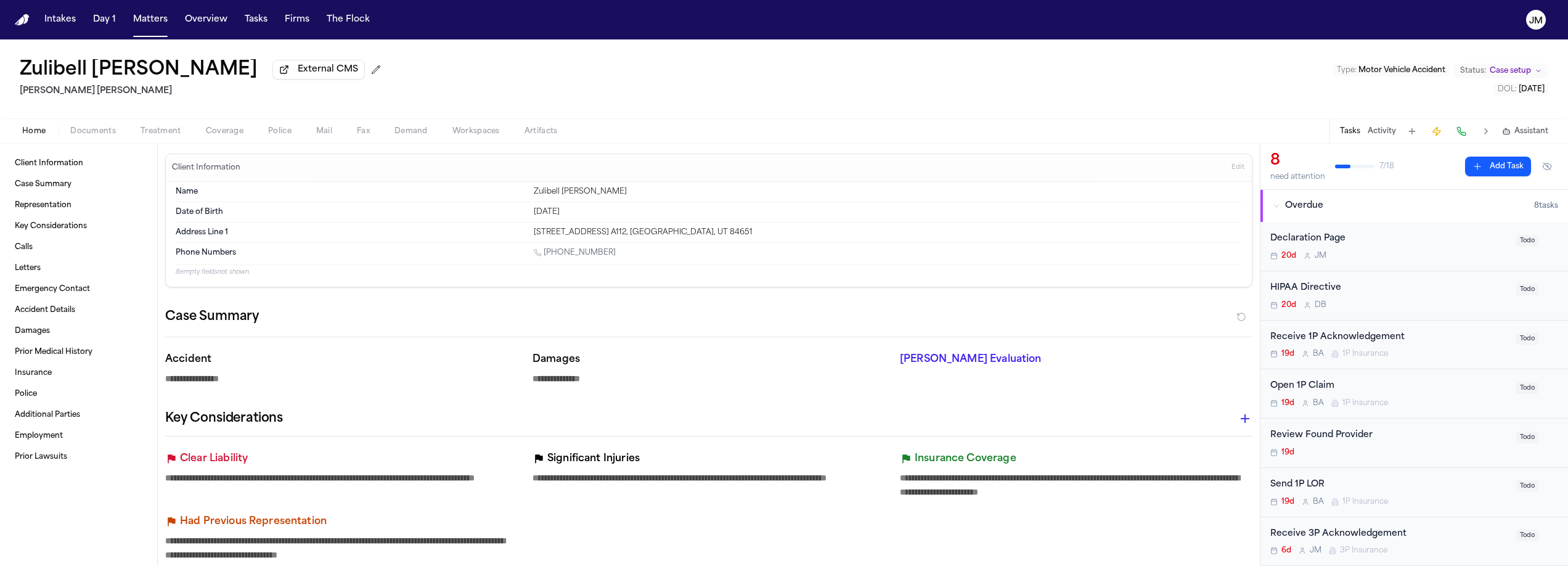
type textarea "*"
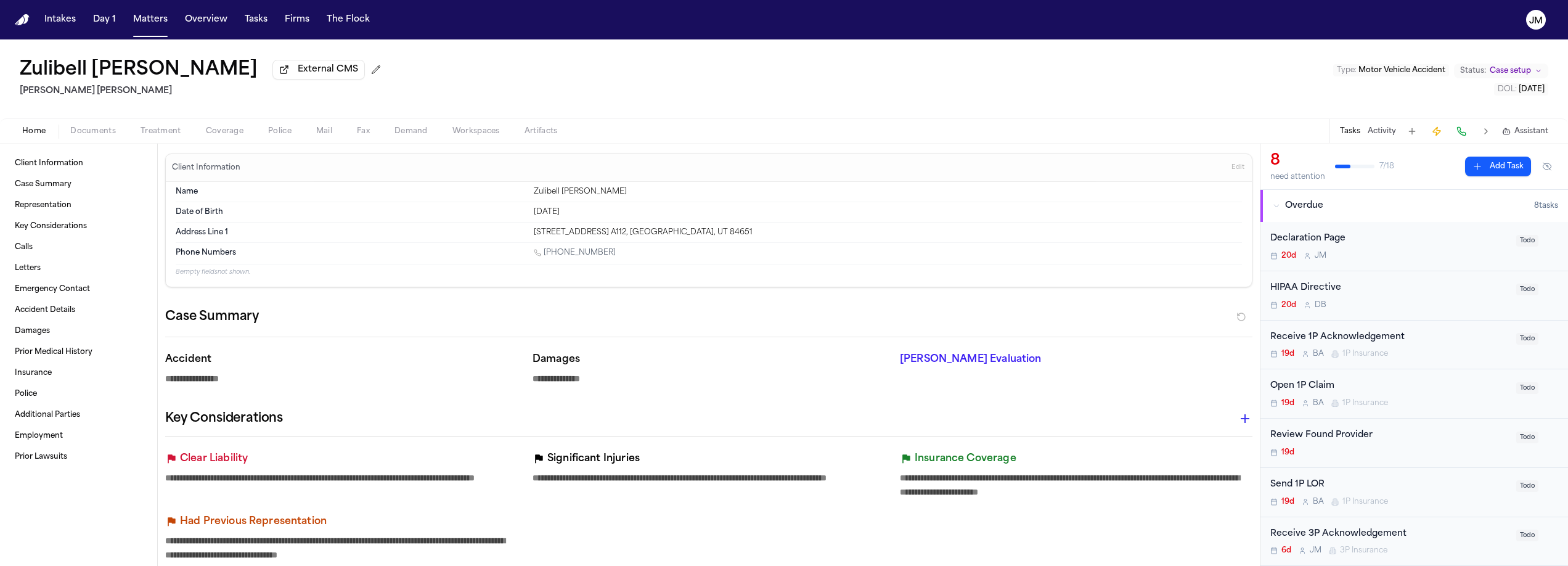
type textarea "*"
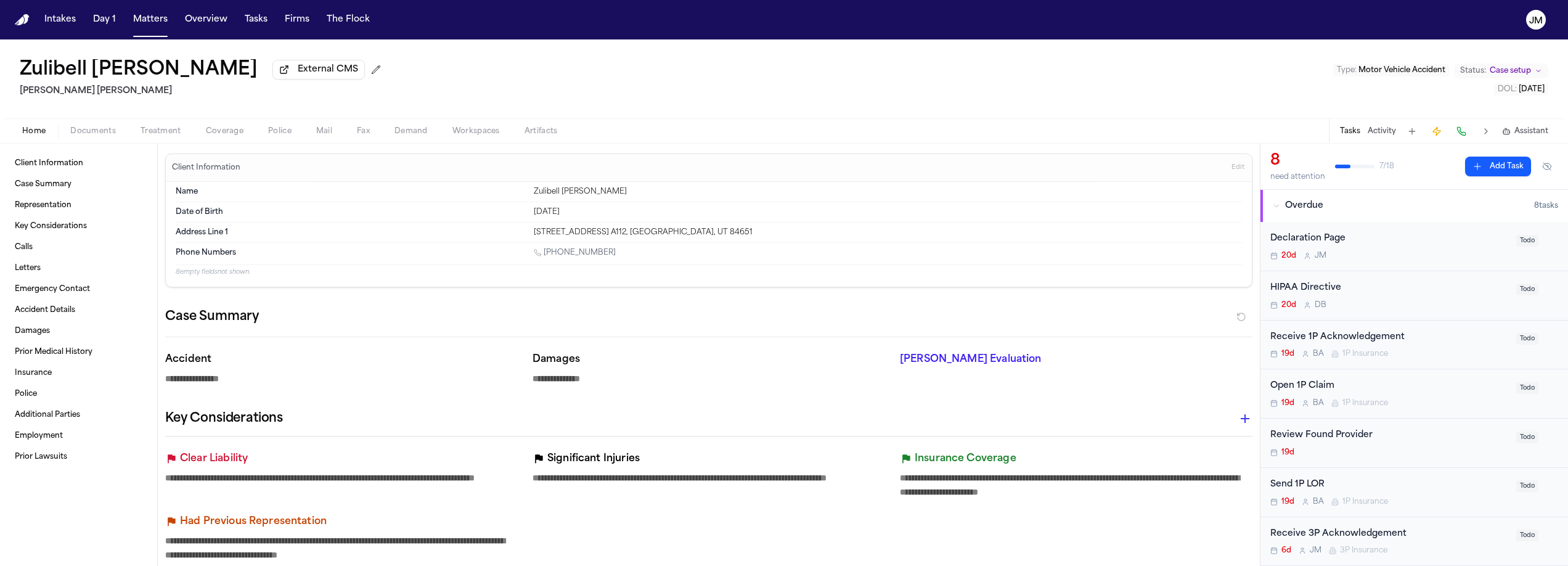
type textarea "*"
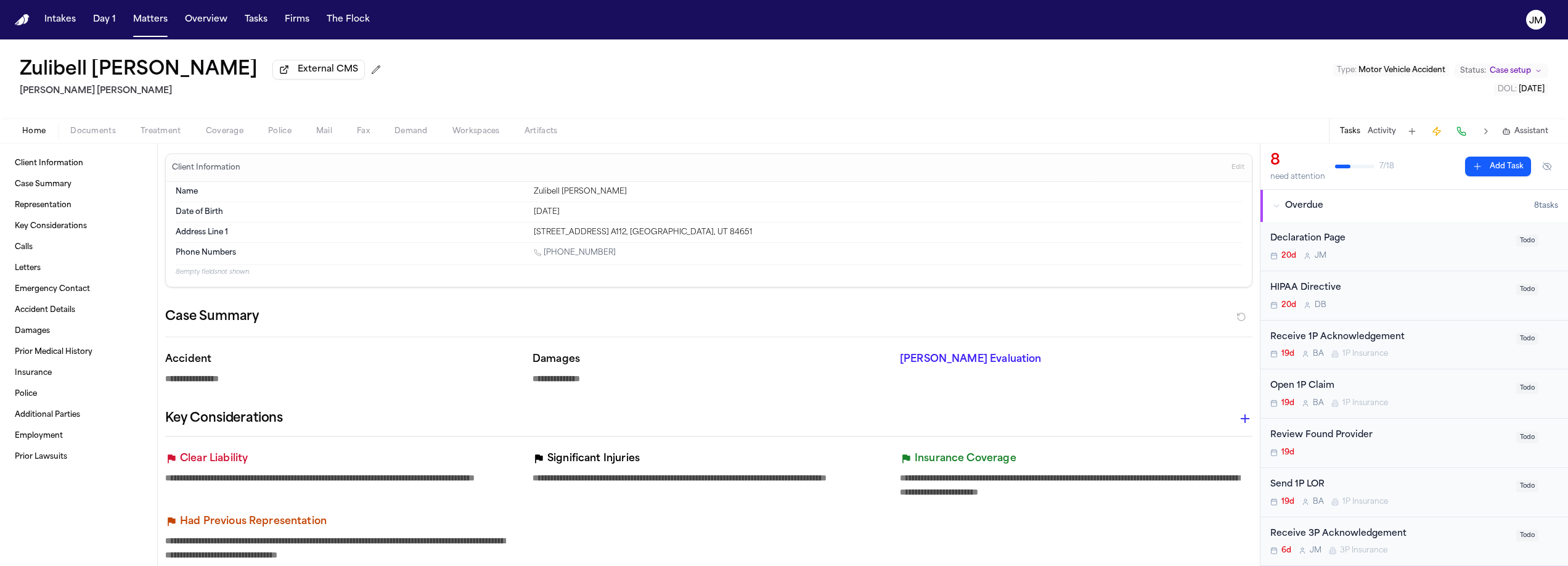
type textarea "*"
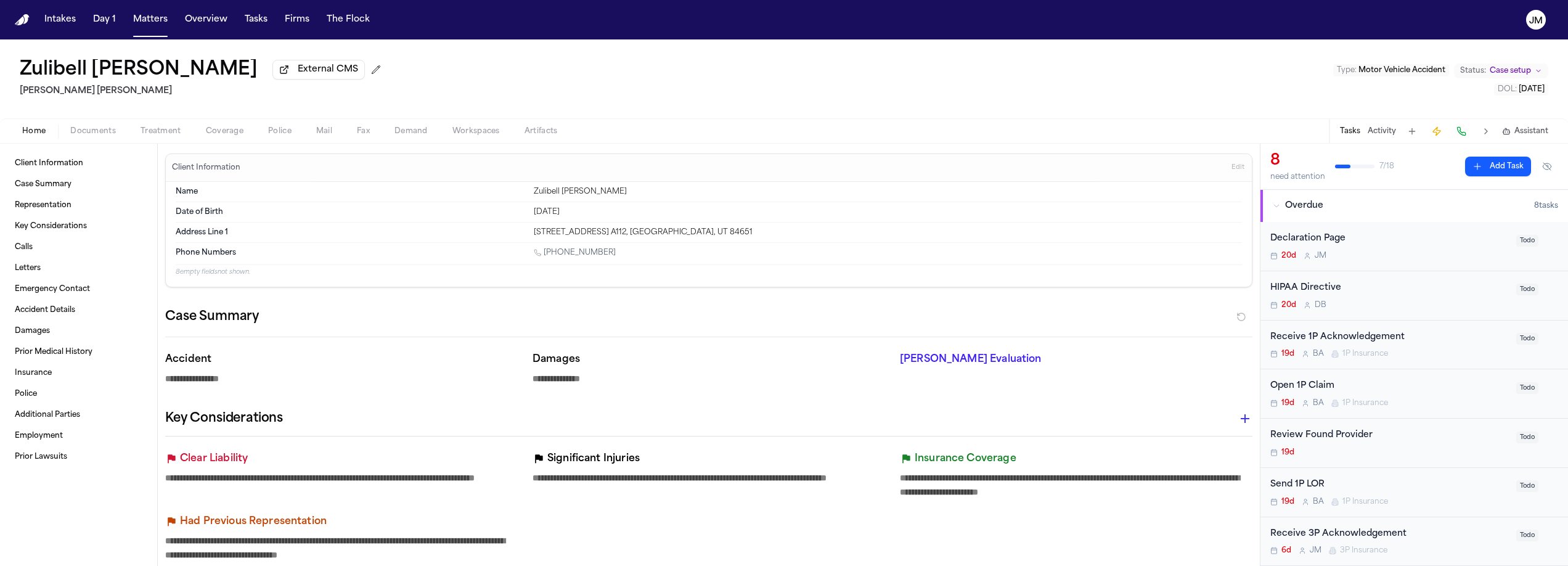
type textarea "*"
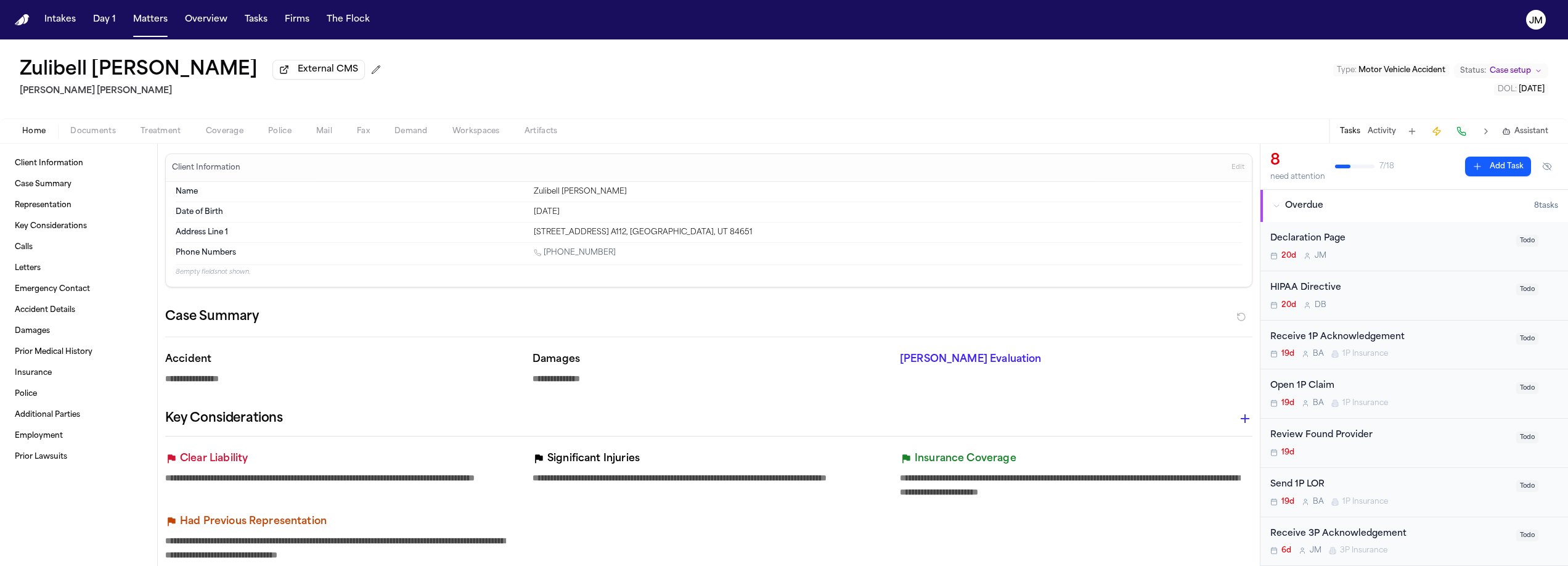
type textarea "*"
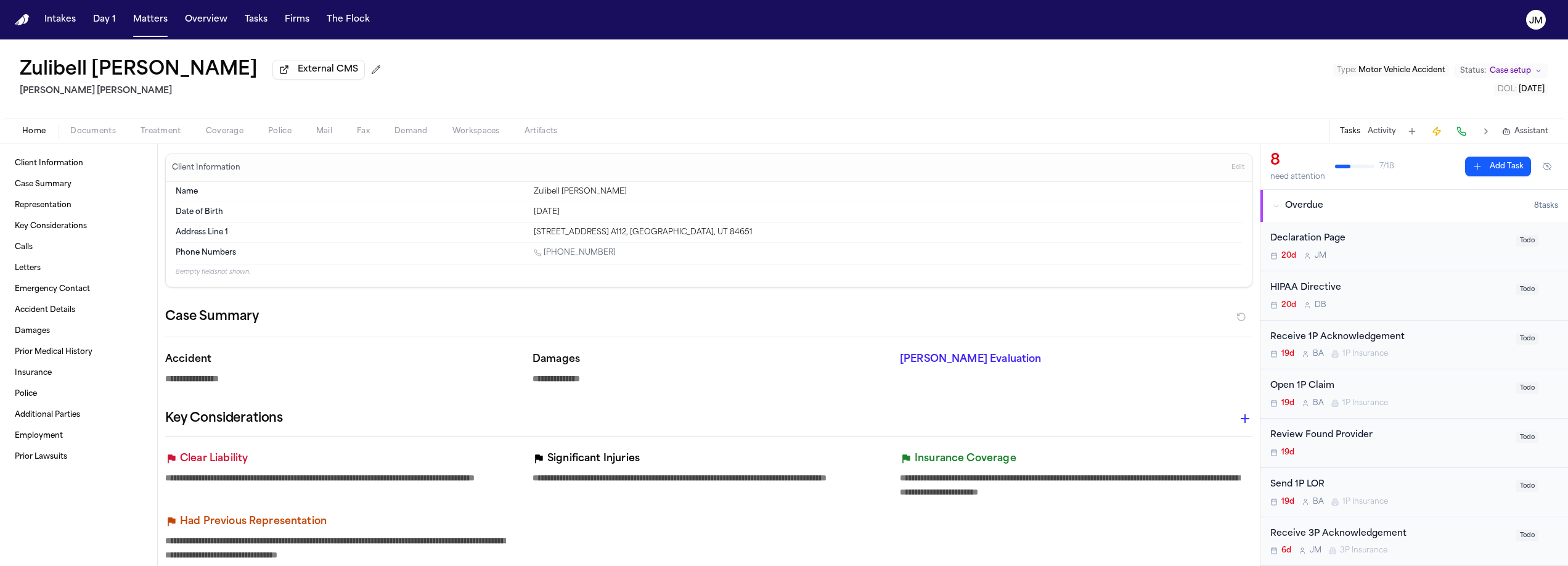
type textarea "*"
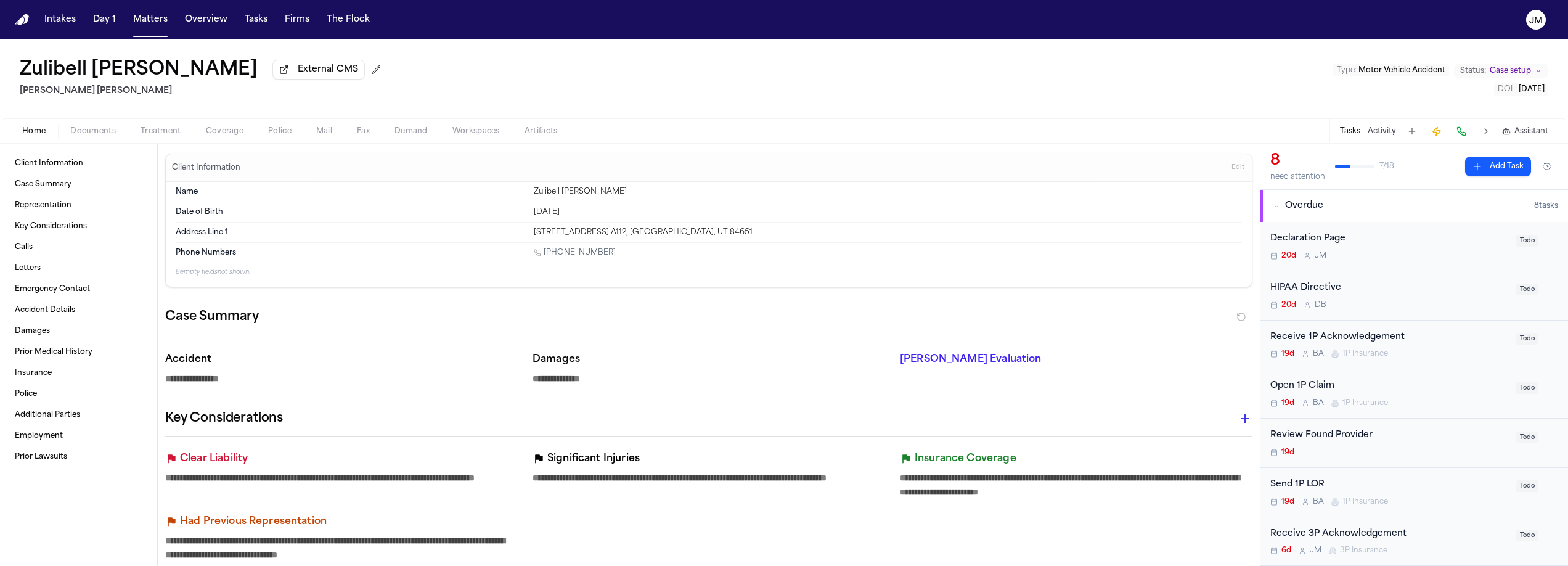
type textarea "*"
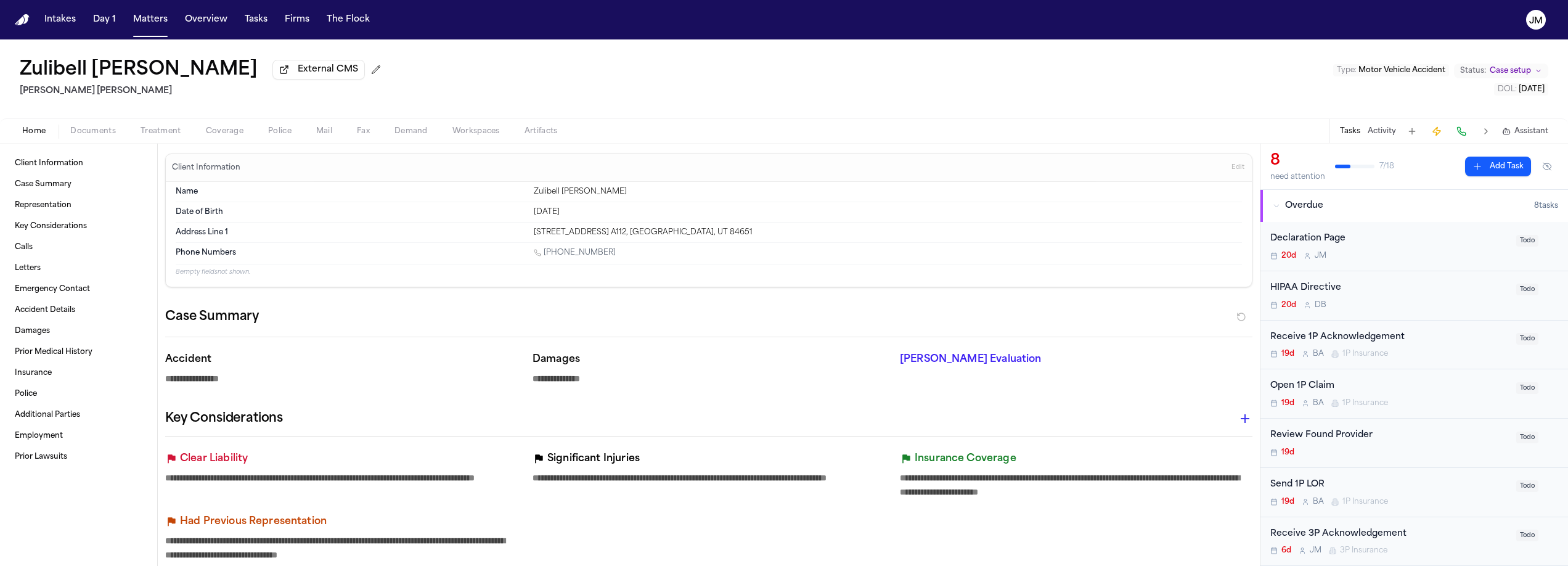
type textarea "*"
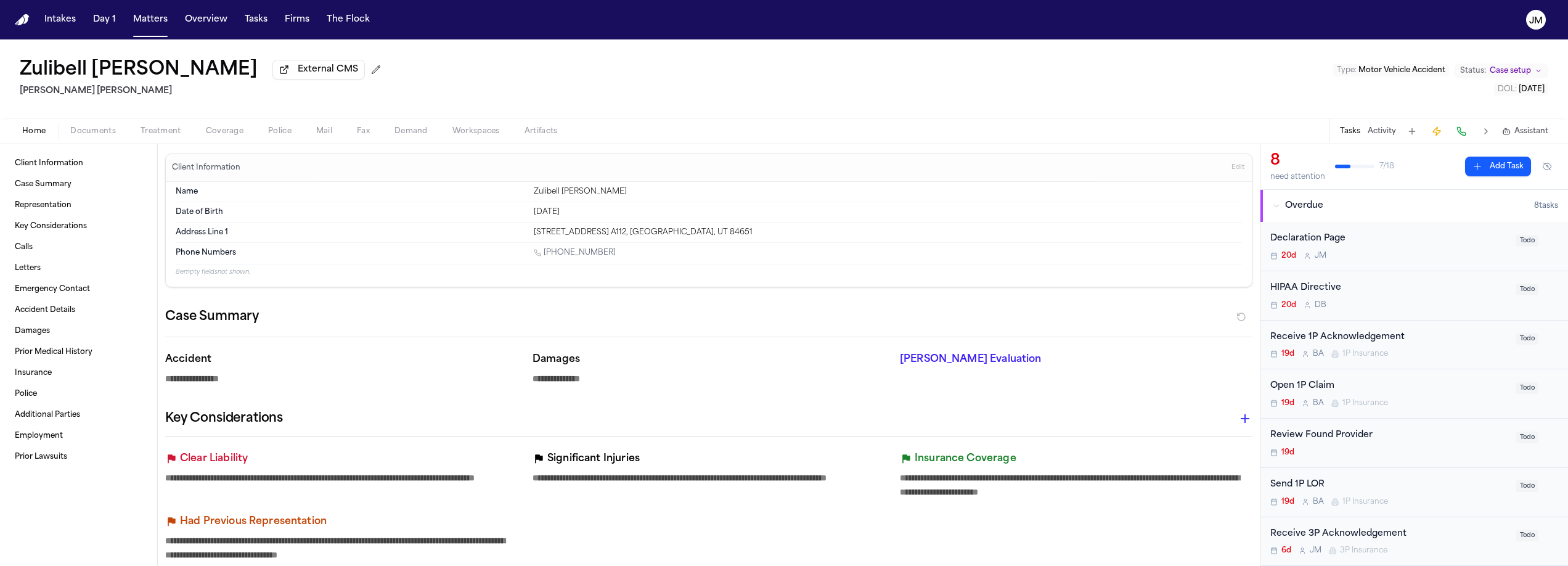
type textarea "*"
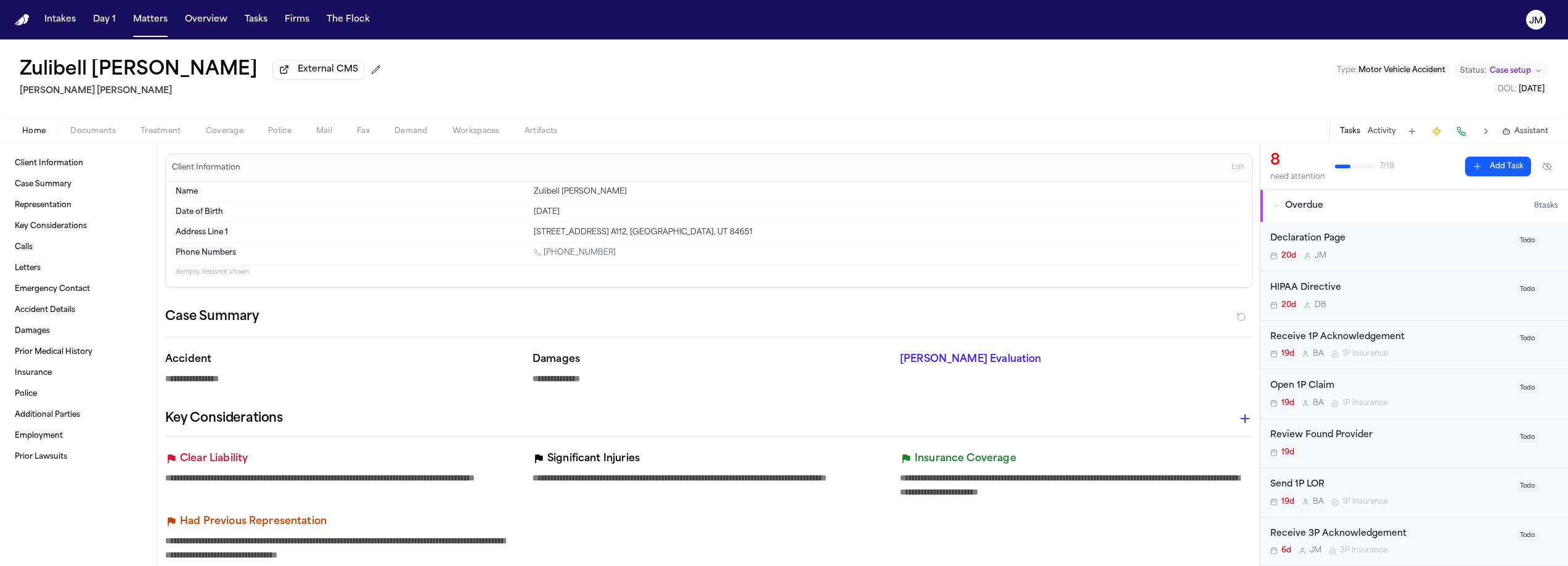
type textarea "*"
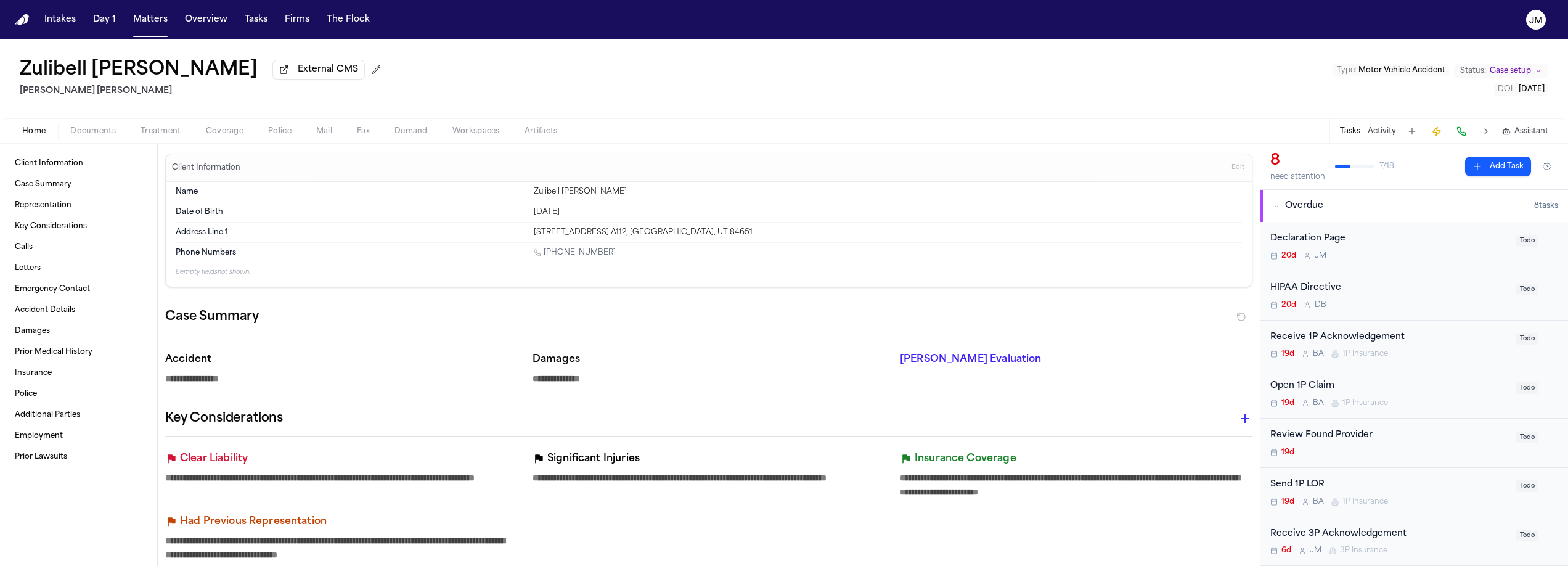
type textarea "*"
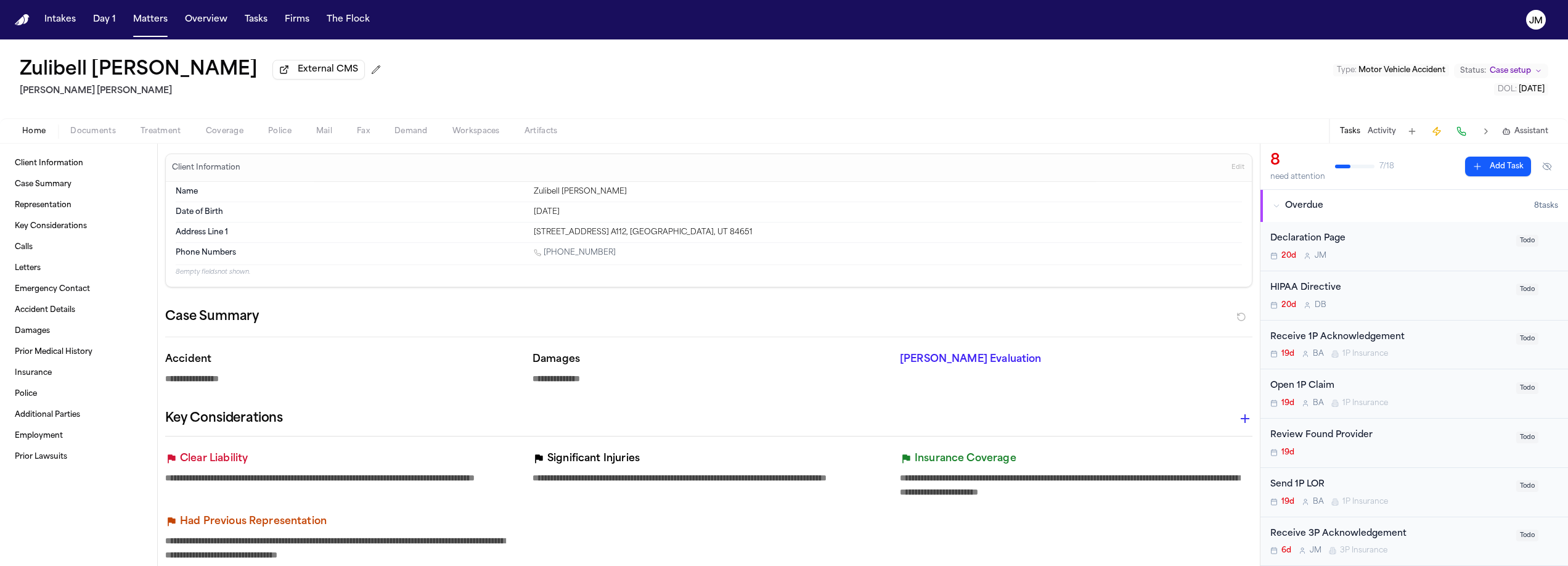
type textarea "*"
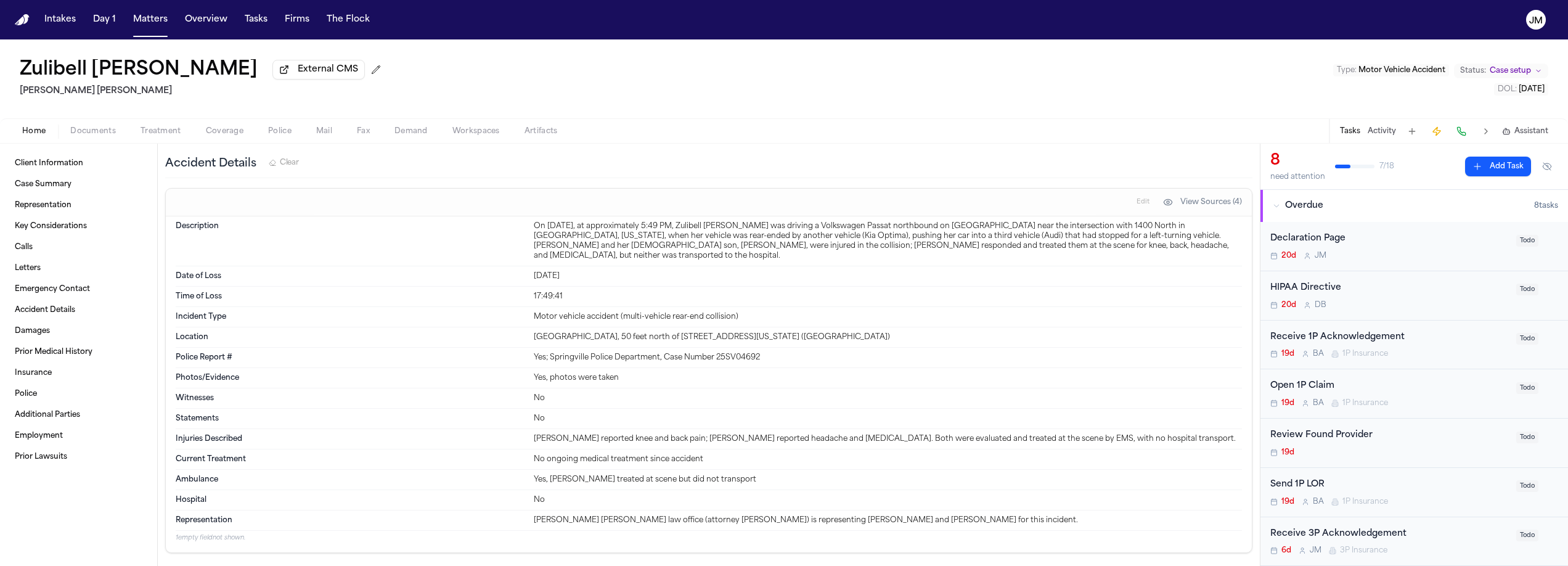
scroll to position [805, 0]
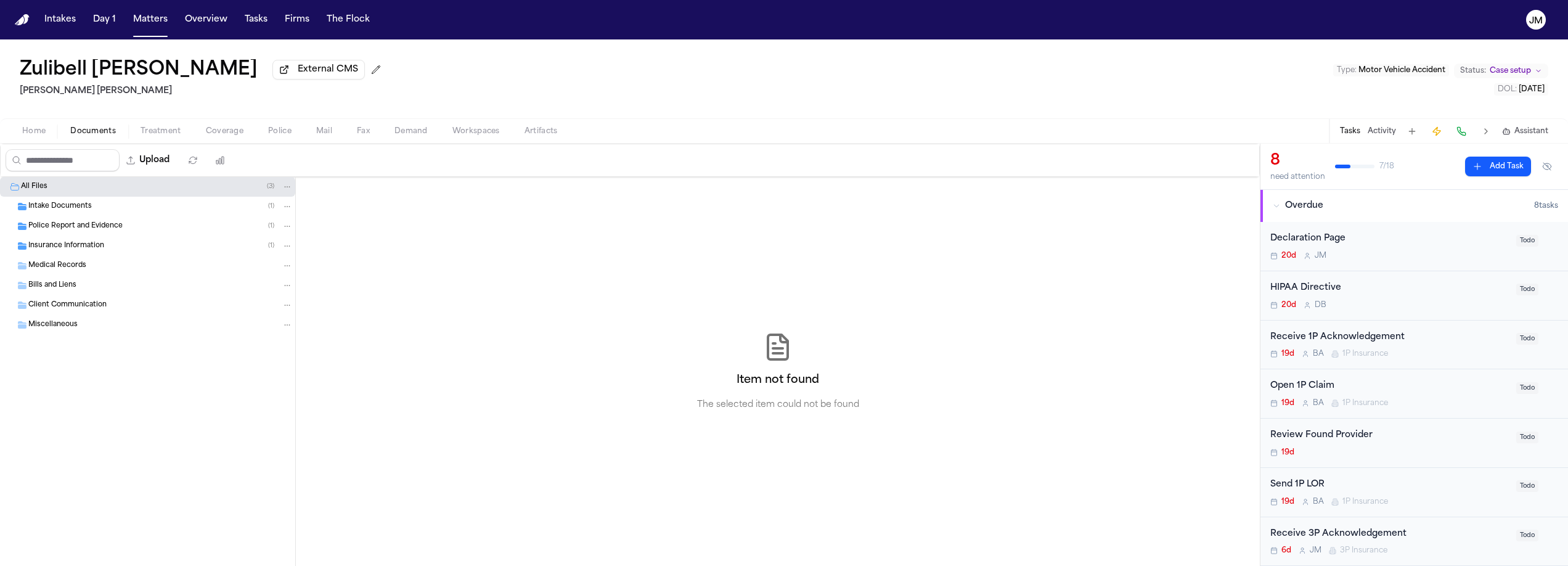
click at [89, 137] on span "Documents" at bounding box center [92, 130] width 46 height 10
click at [67, 211] on span "Intake Documents" at bounding box center [60, 207] width 63 height 10
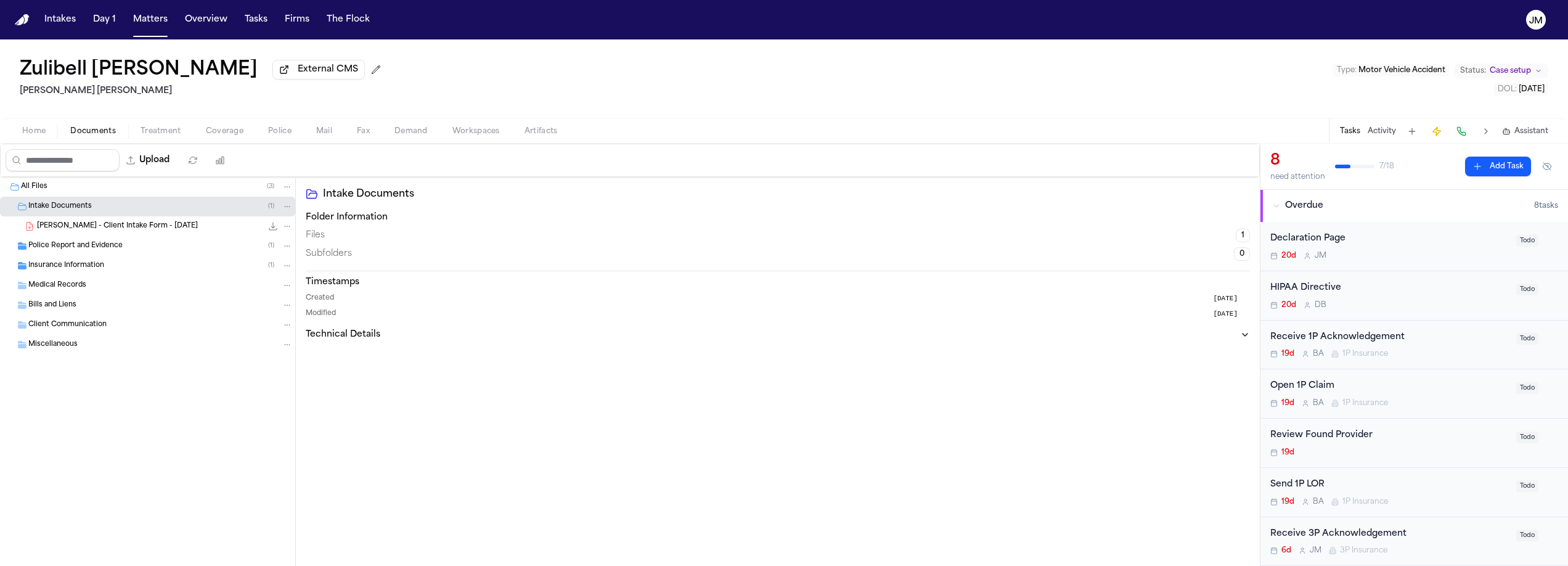
click at [76, 263] on span "Insurance Information" at bounding box center [67, 266] width 76 height 10
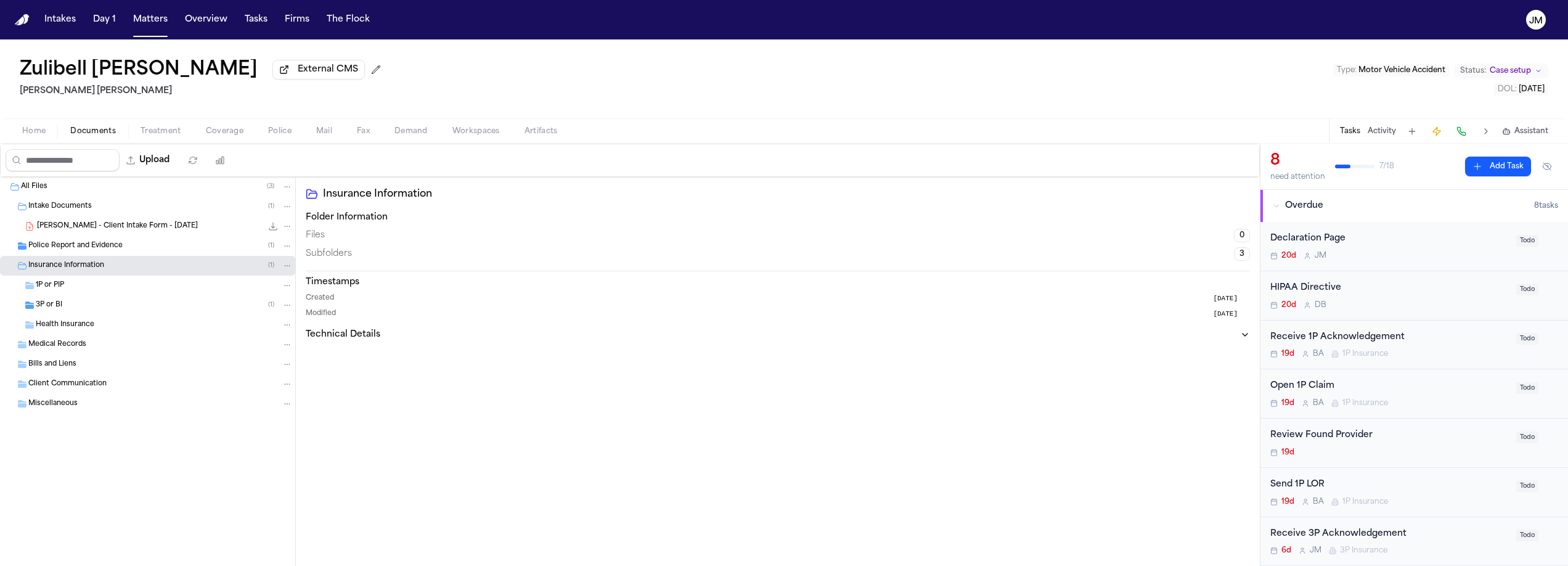
click at [78, 300] on div "3P or BI ( 1 )" at bounding box center [148, 305] width 296 height 20
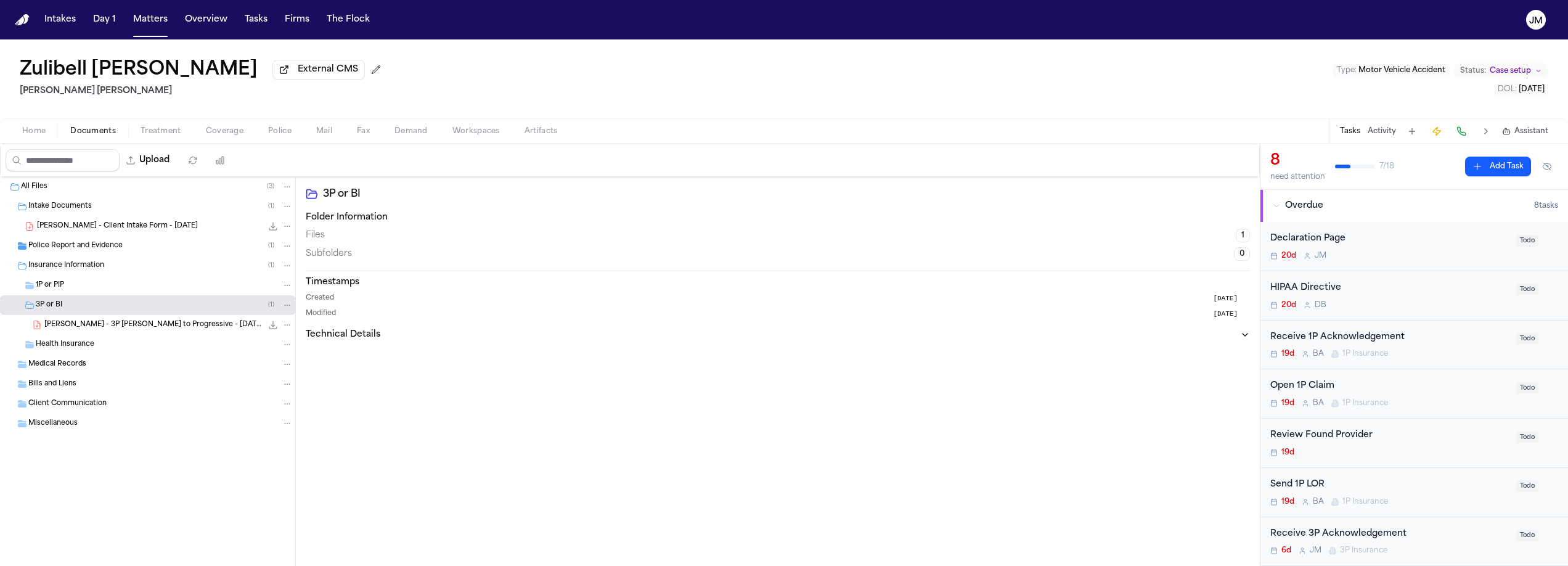
click at [207, 133] on span "Coverage" at bounding box center [225, 130] width 38 height 10
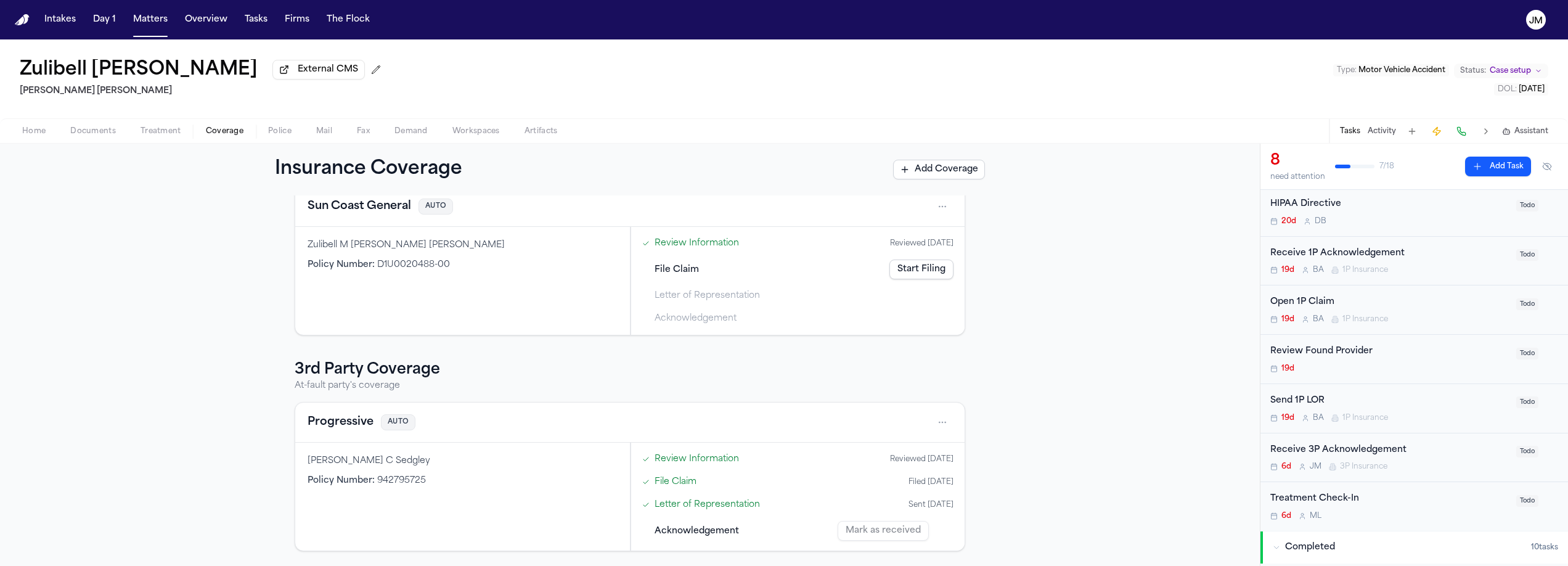
scroll to position [86, 0]
click at [1413, 301] on div "Open 1P Claim" at bounding box center [1390, 300] width 239 height 14
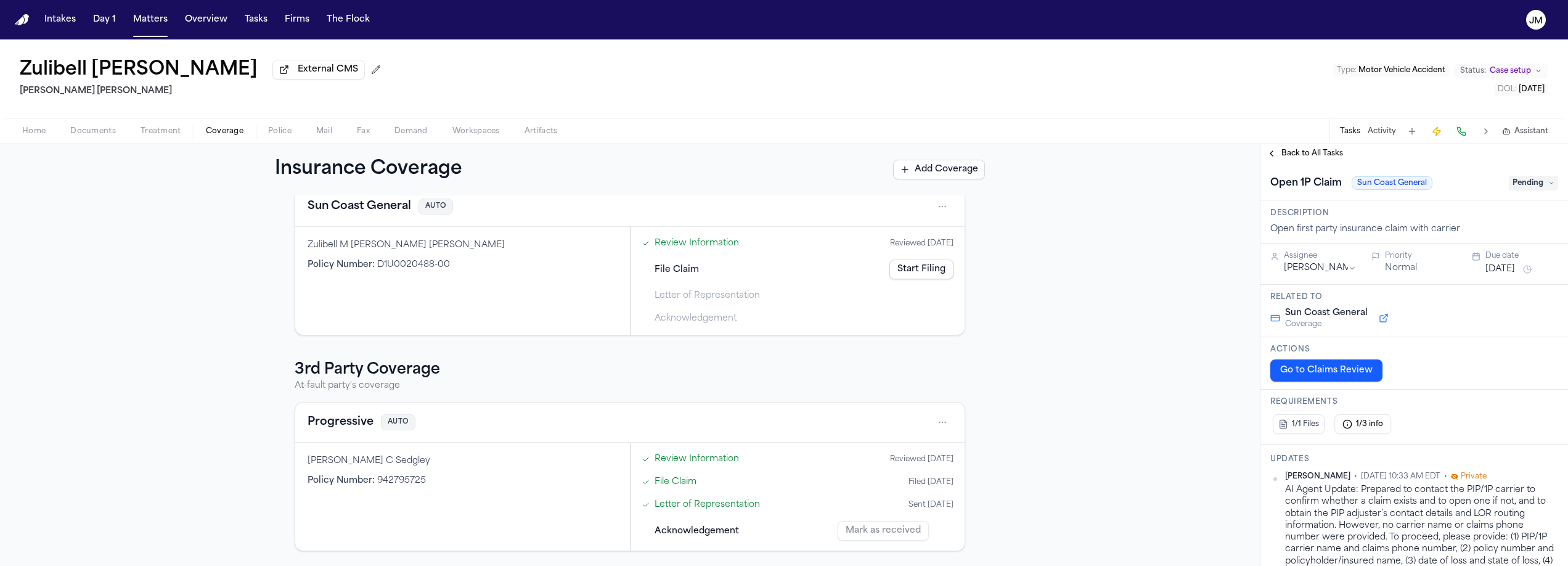
click at [112, 141] on div "Home Documents Treatment Coverage Police Mail Fax Demand Workspaces Artifacts T…" at bounding box center [784, 130] width 1568 height 25
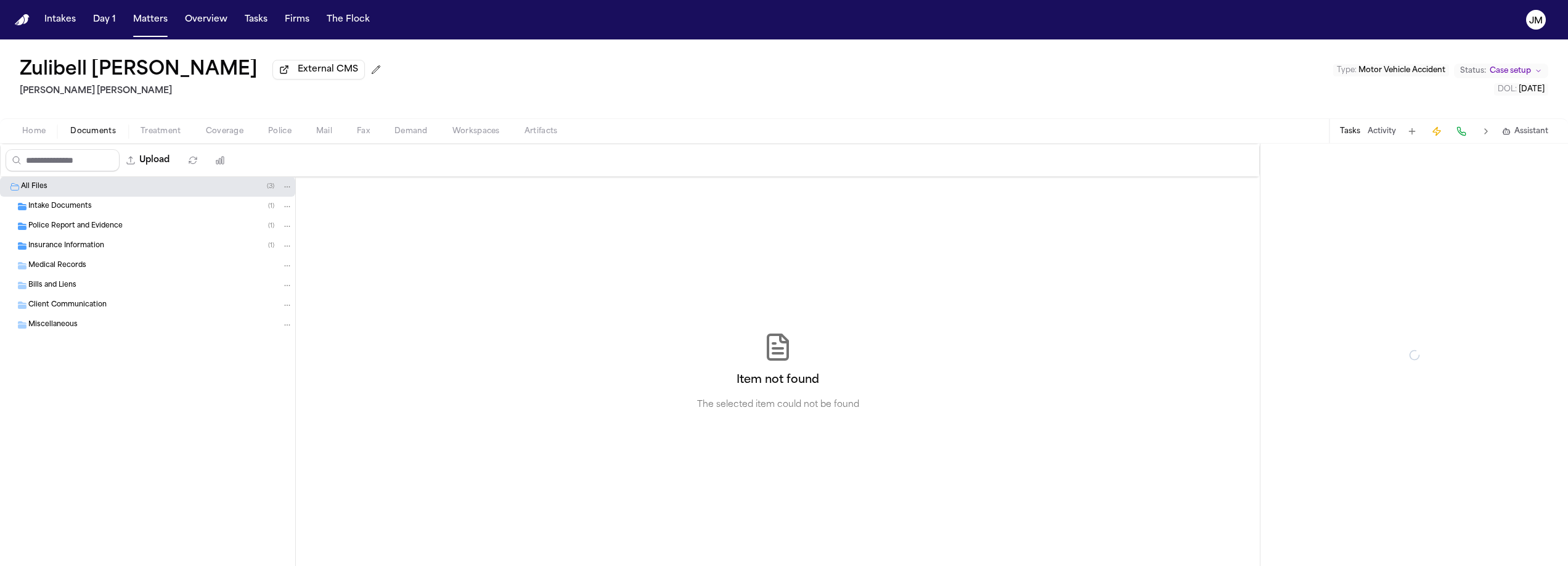
click at [96, 132] on span "Documents" at bounding box center [92, 130] width 46 height 10
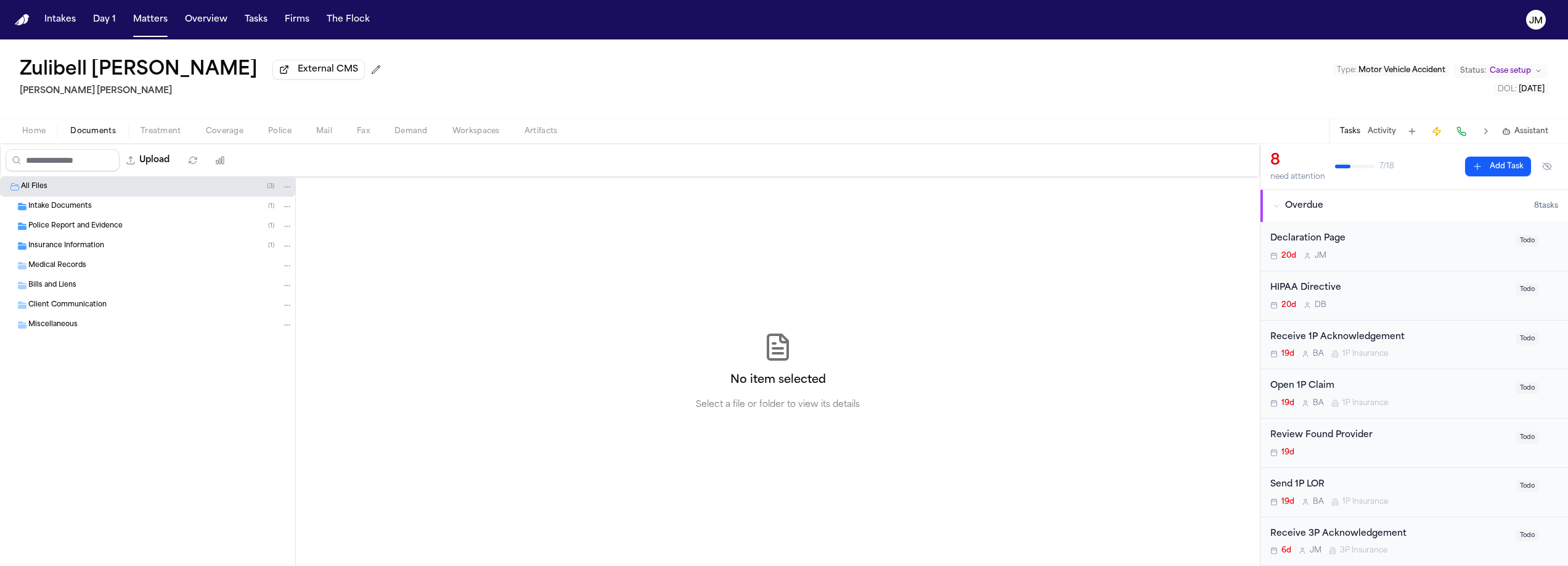
click at [163, 134] on span "Treatment" at bounding box center [161, 130] width 41 height 10
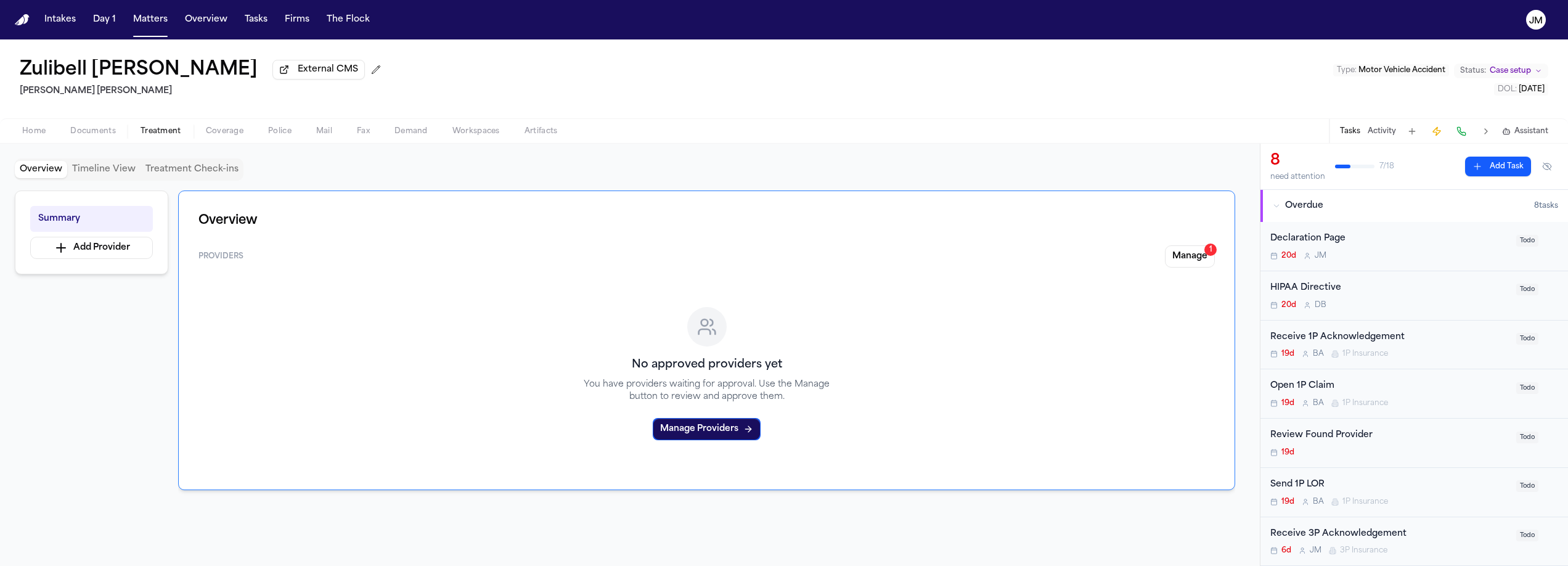
click at [98, 134] on span "Documents" at bounding box center [92, 130] width 46 height 10
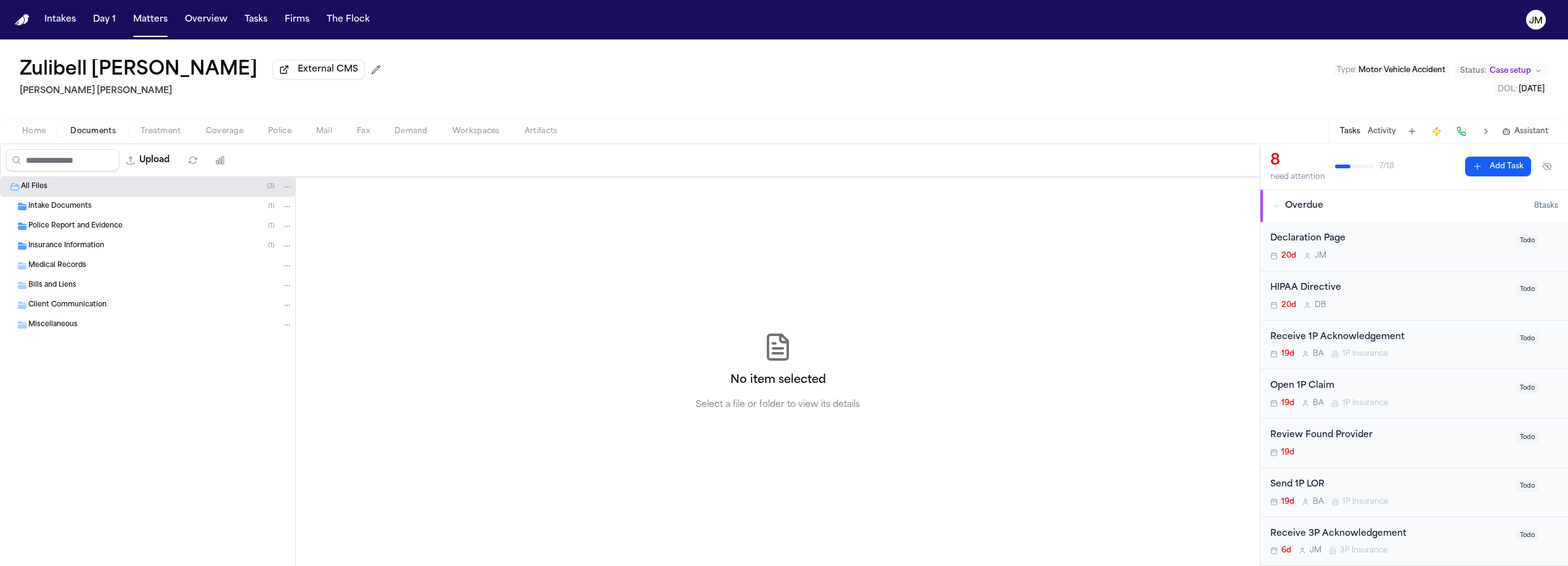
click at [59, 250] on span "Insurance Information" at bounding box center [67, 246] width 76 height 10
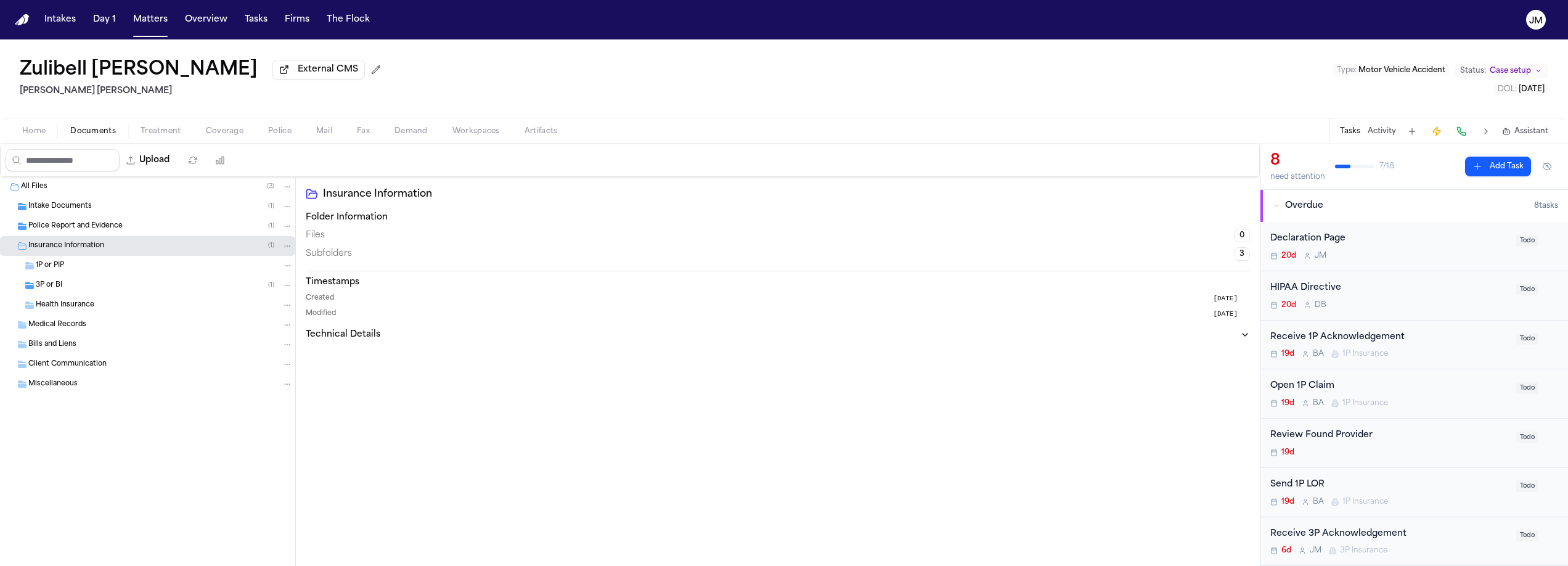
click at [64, 296] on div "3P or BI ( 1 )" at bounding box center [148, 285] width 296 height 20
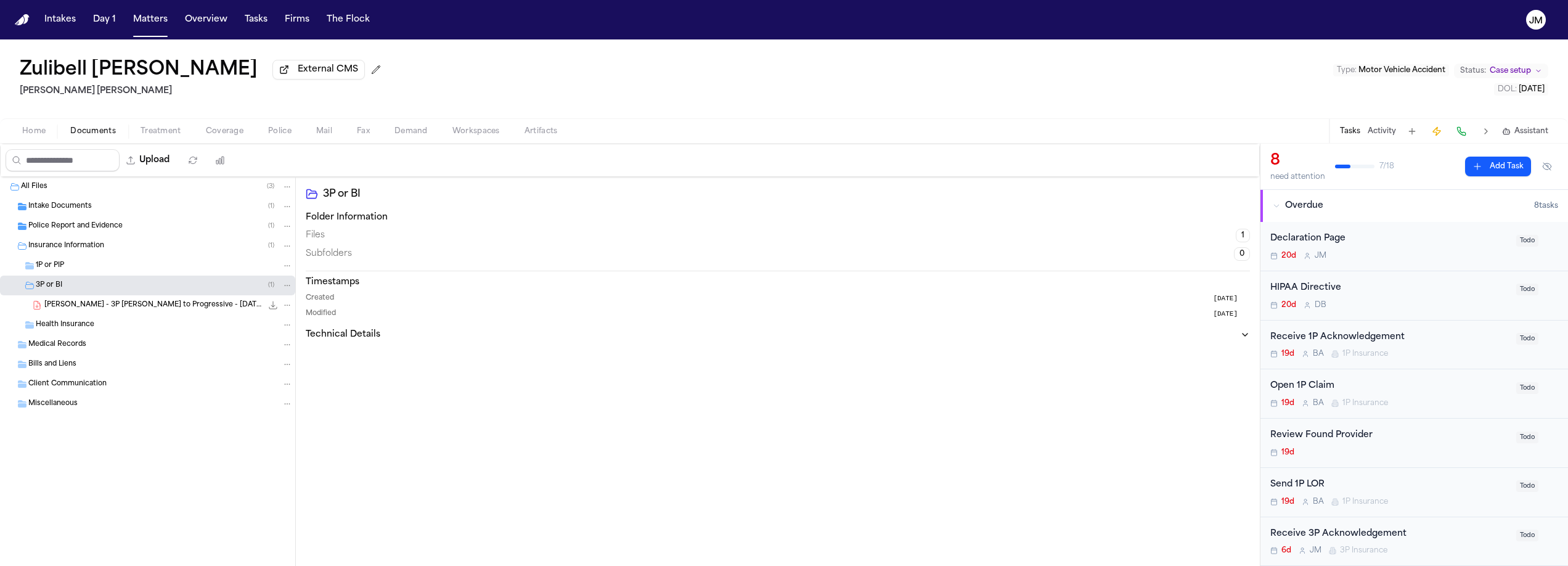
click at [113, 306] on span "Z. Carbonel - 3P LOR to Progressive - 8.22.25" at bounding box center [153, 305] width 218 height 10
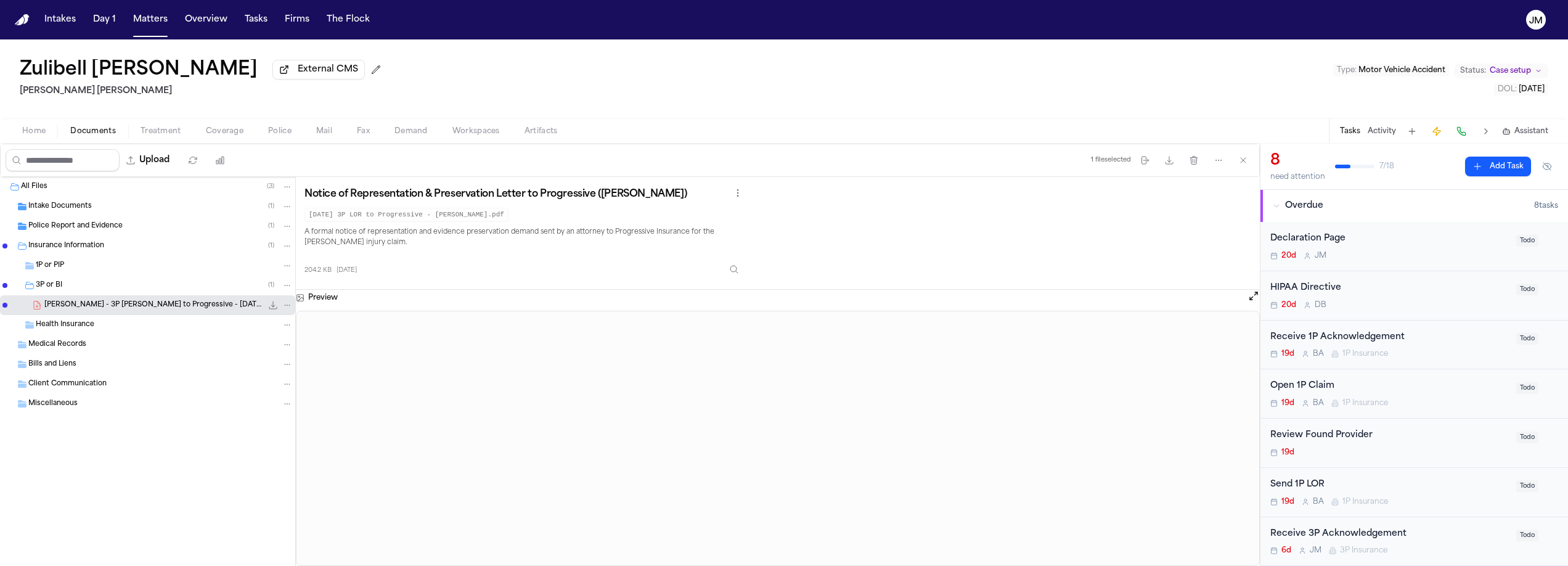
click at [197, 132] on button "Coverage" at bounding box center [225, 130] width 62 height 15
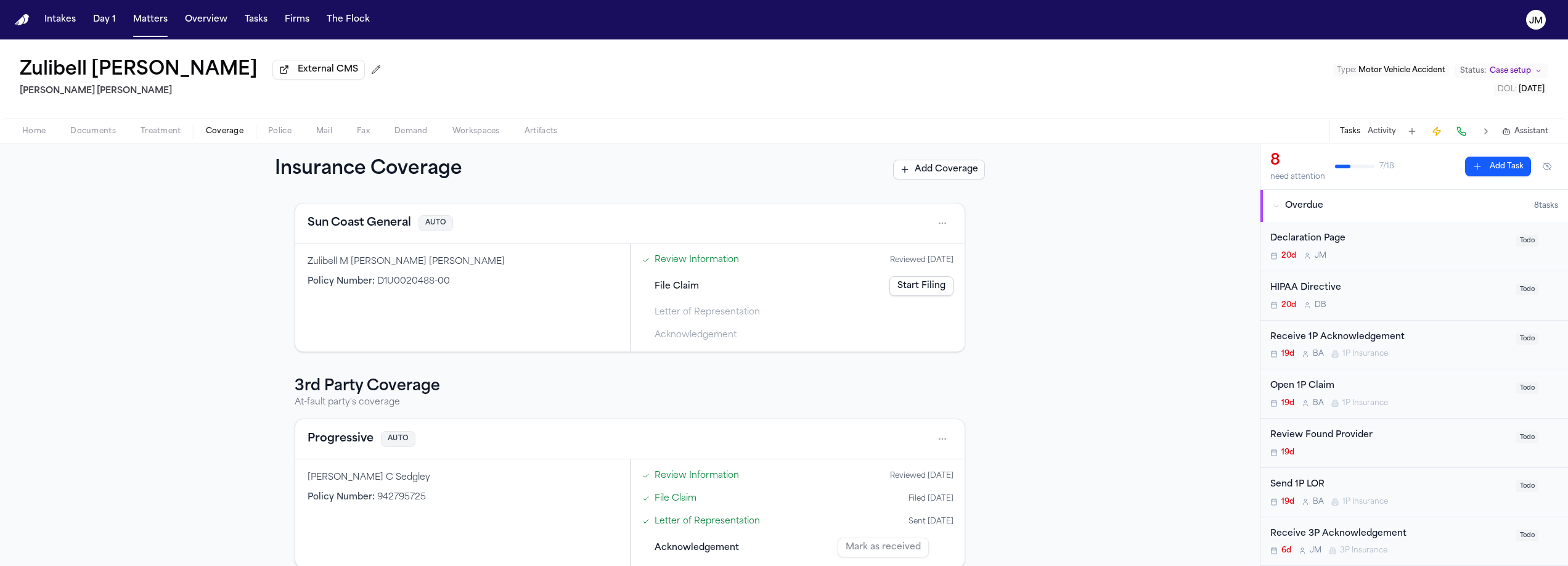
scroll to position [68, 0]
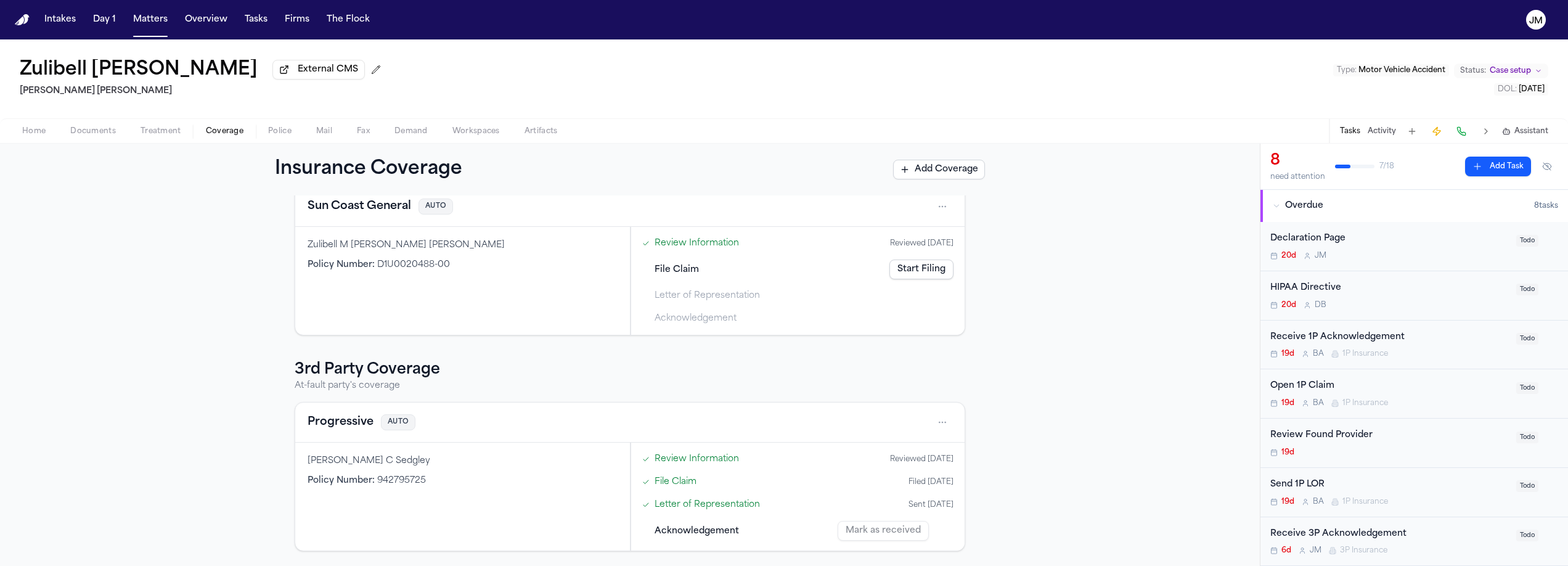
click at [543, 442] on div "Progressive AUTO" at bounding box center [630, 423] width 670 height 40
click at [450, 426] on div "Progressive AUTO" at bounding box center [630, 422] width 645 height 20
click at [936, 423] on html "Intakes Day 1 Matters Overview Tasks Firms The Flock JM Zulibell Carbonel Exter…" at bounding box center [784, 283] width 1568 height 566
click at [915, 446] on div "View coverage details" at bounding box center [898, 453] width 92 height 32
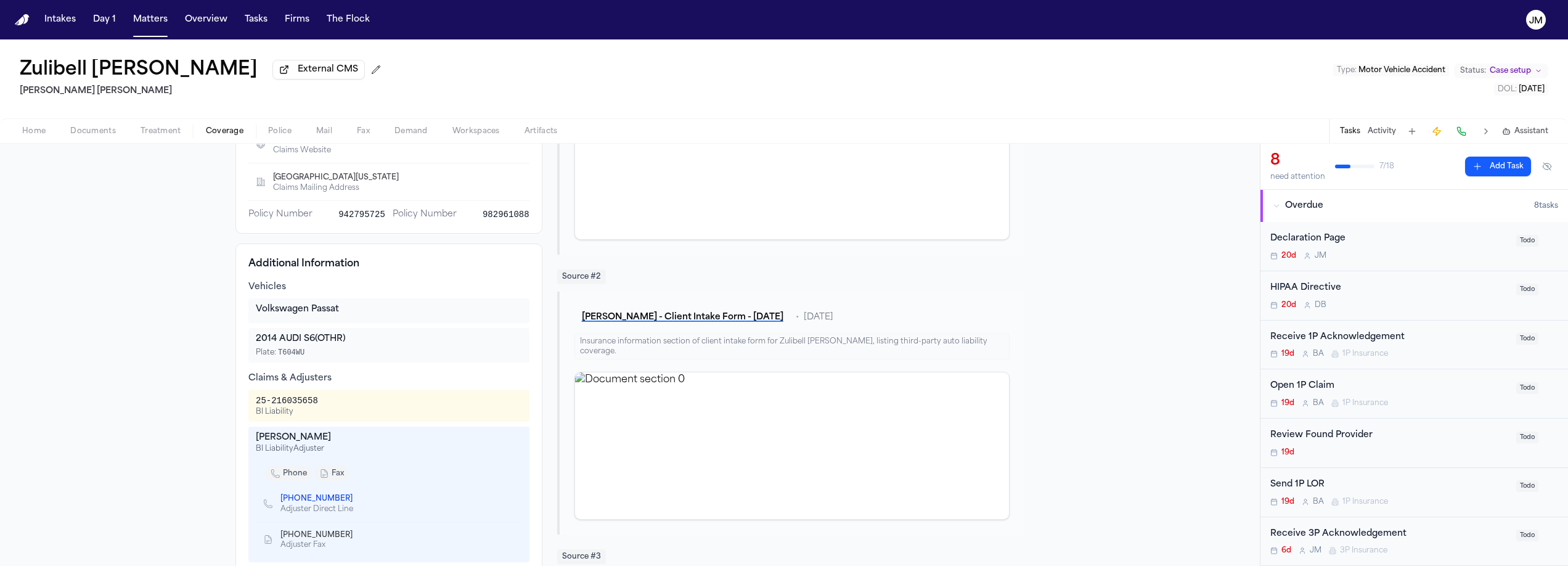
scroll to position [272, 0]
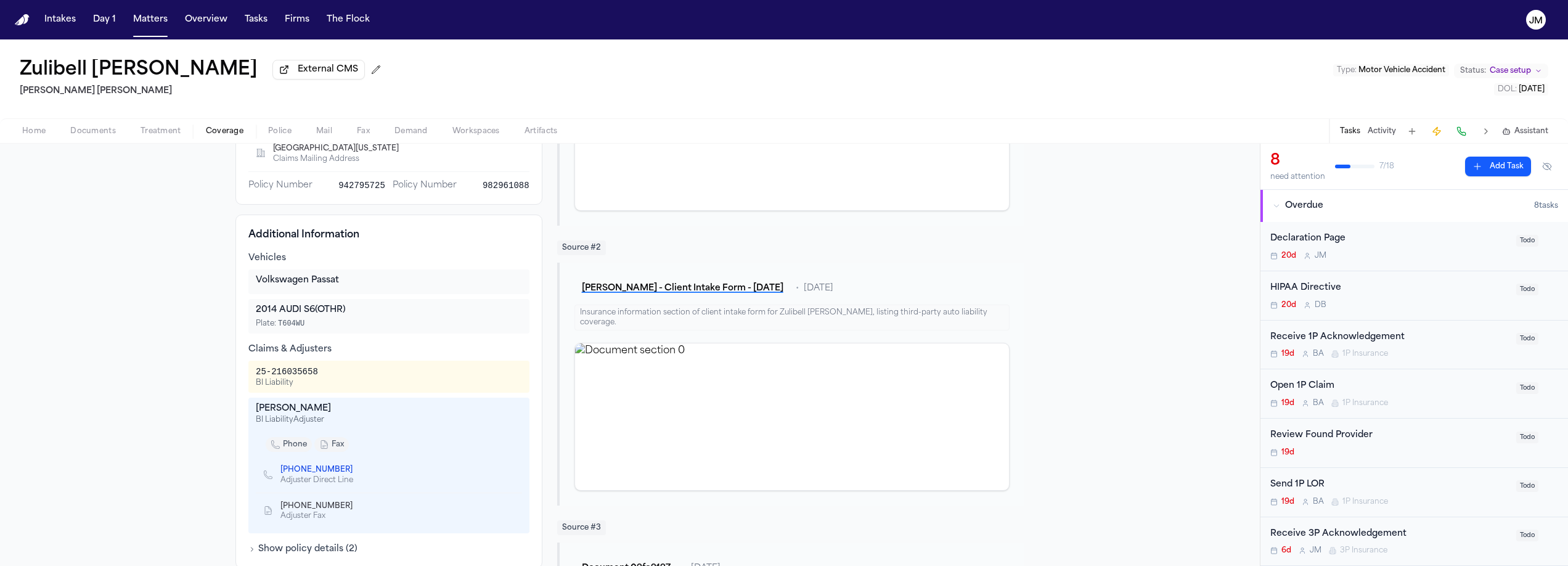
click at [110, 137] on span "Documents" at bounding box center [92, 130] width 46 height 10
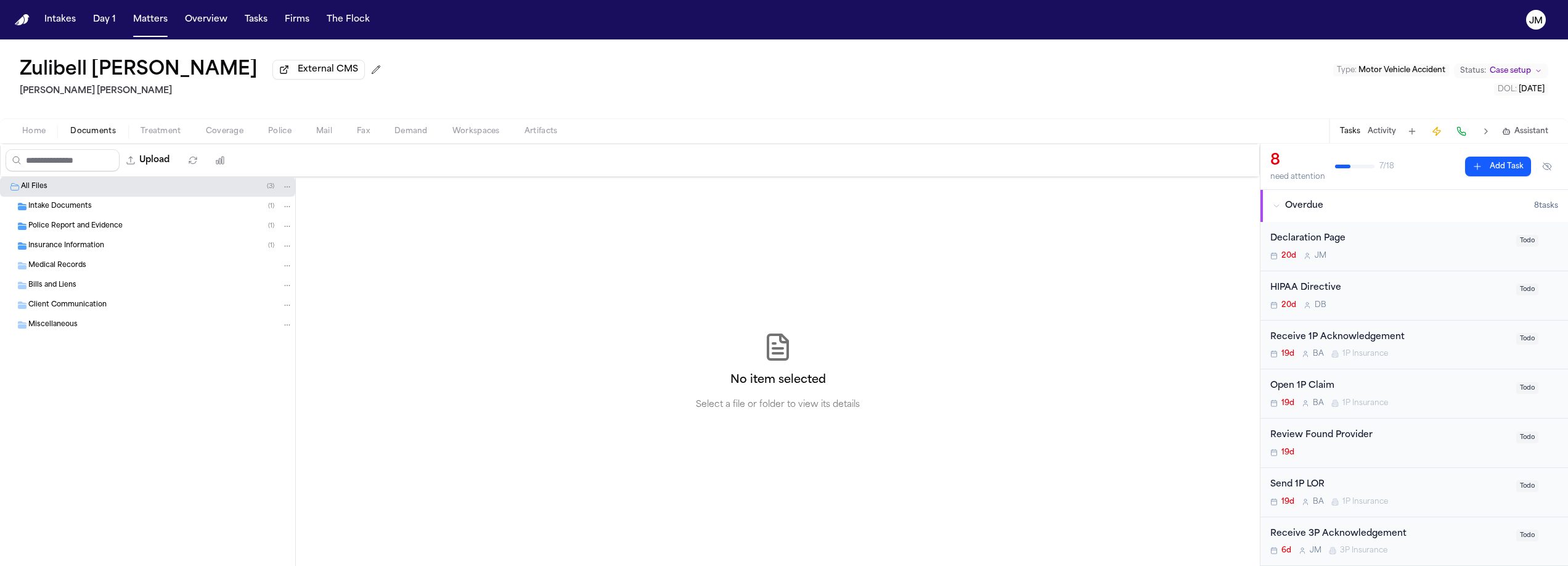
click at [83, 251] on span "Insurance Information" at bounding box center [67, 246] width 76 height 10
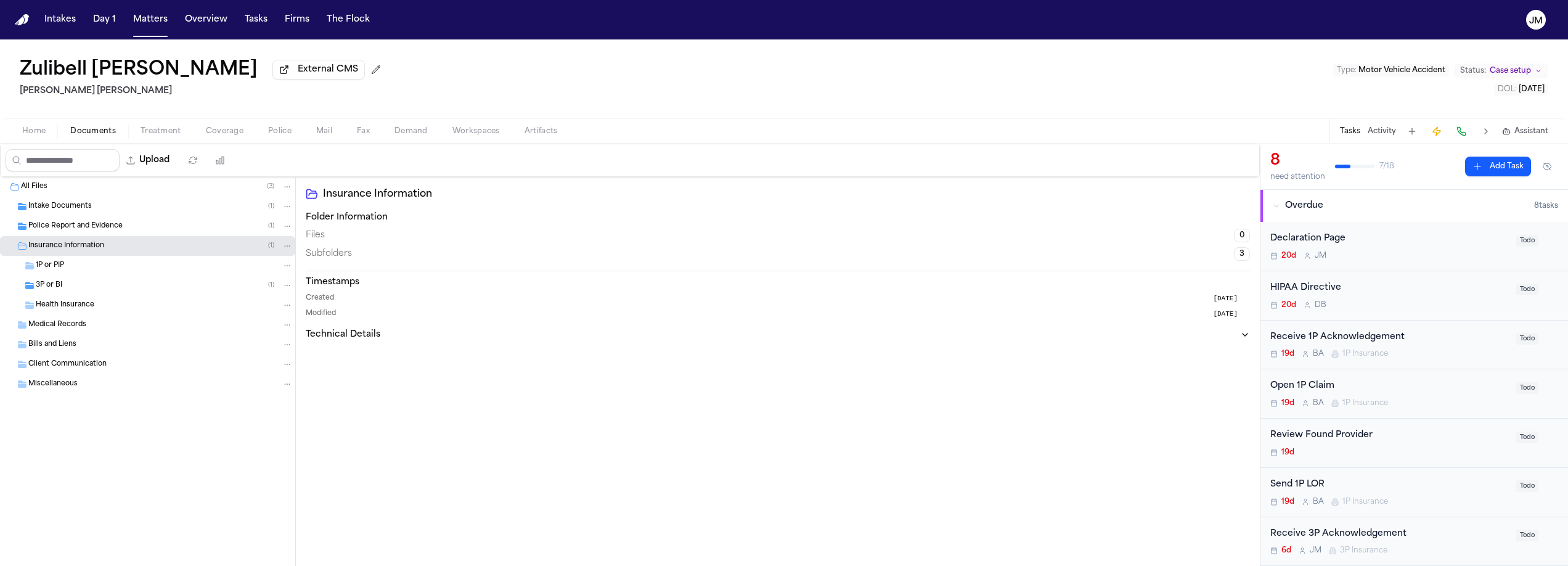
click at [136, 289] on div "3P or BI ( 1 )" at bounding box center [163, 285] width 257 height 11
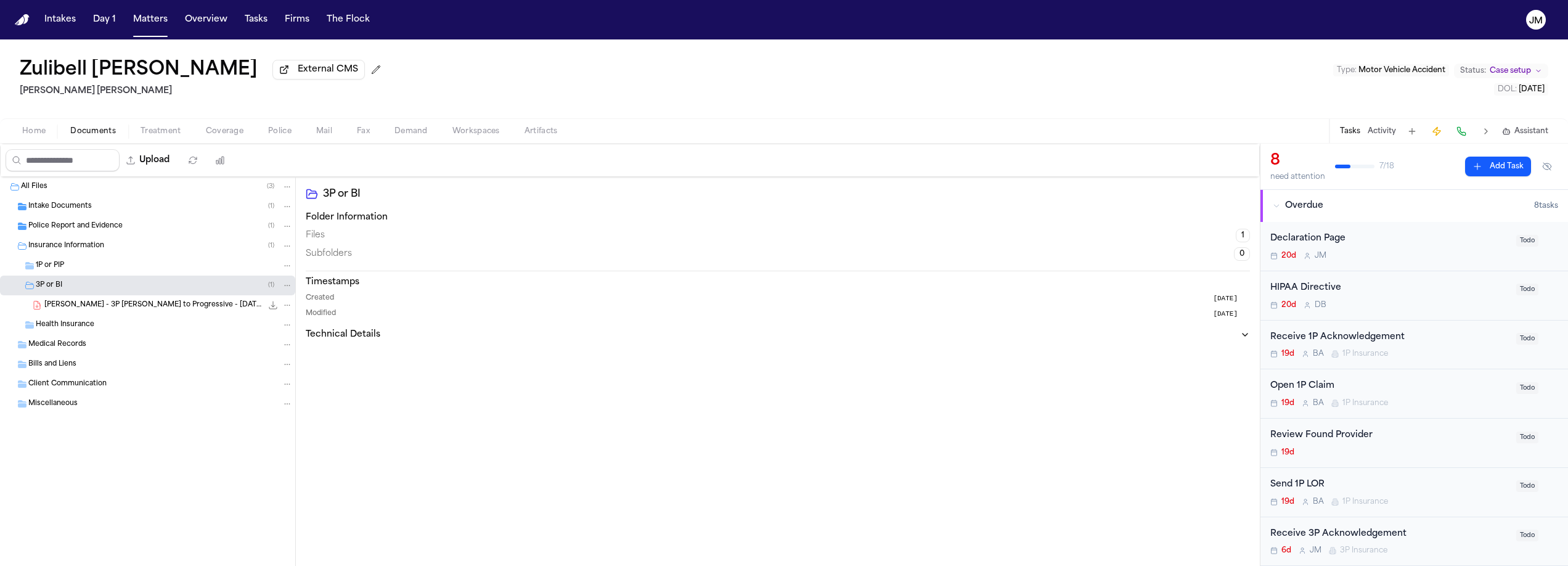
click at [273, 308] on icon "File: Z. Carbonel - 3P LOR to Progressive - 8.22.25" at bounding box center [272, 304] width 10 height 10
click at [80, 207] on span "Intake Documents" at bounding box center [60, 207] width 63 height 10
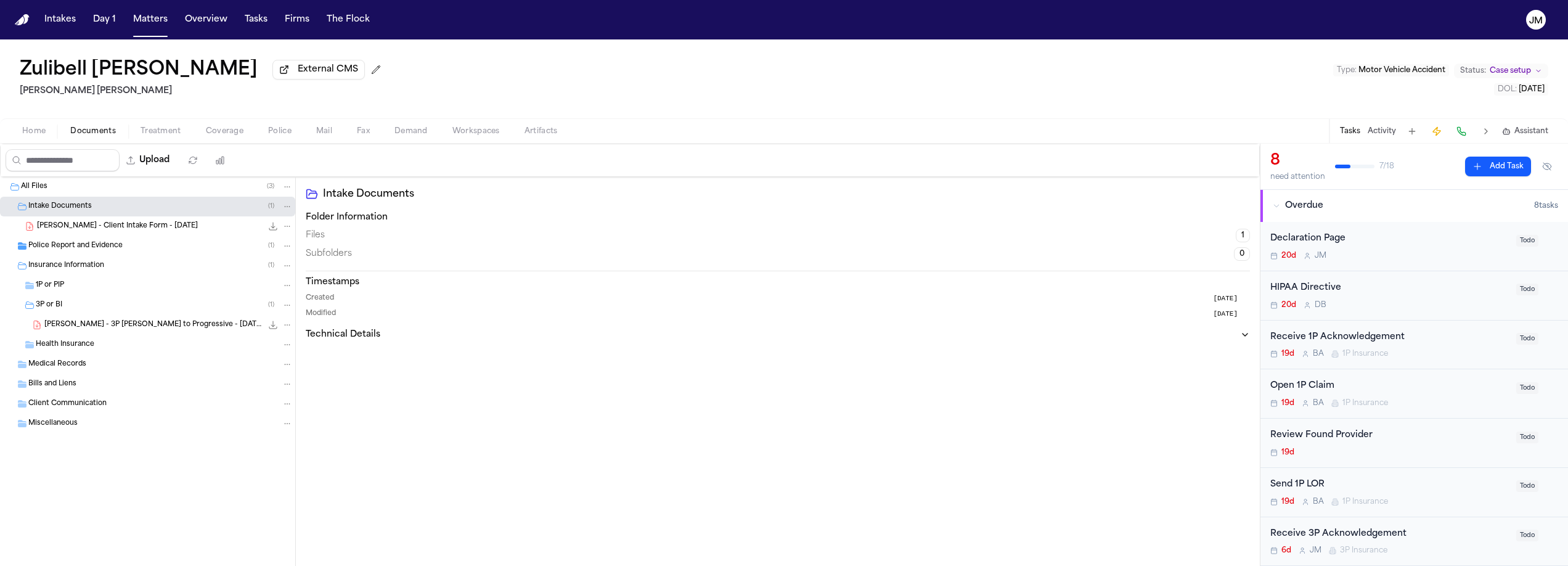
click at [100, 244] on span "Police Report and Evidence" at bounding box center [75, 246] width 94 height 10
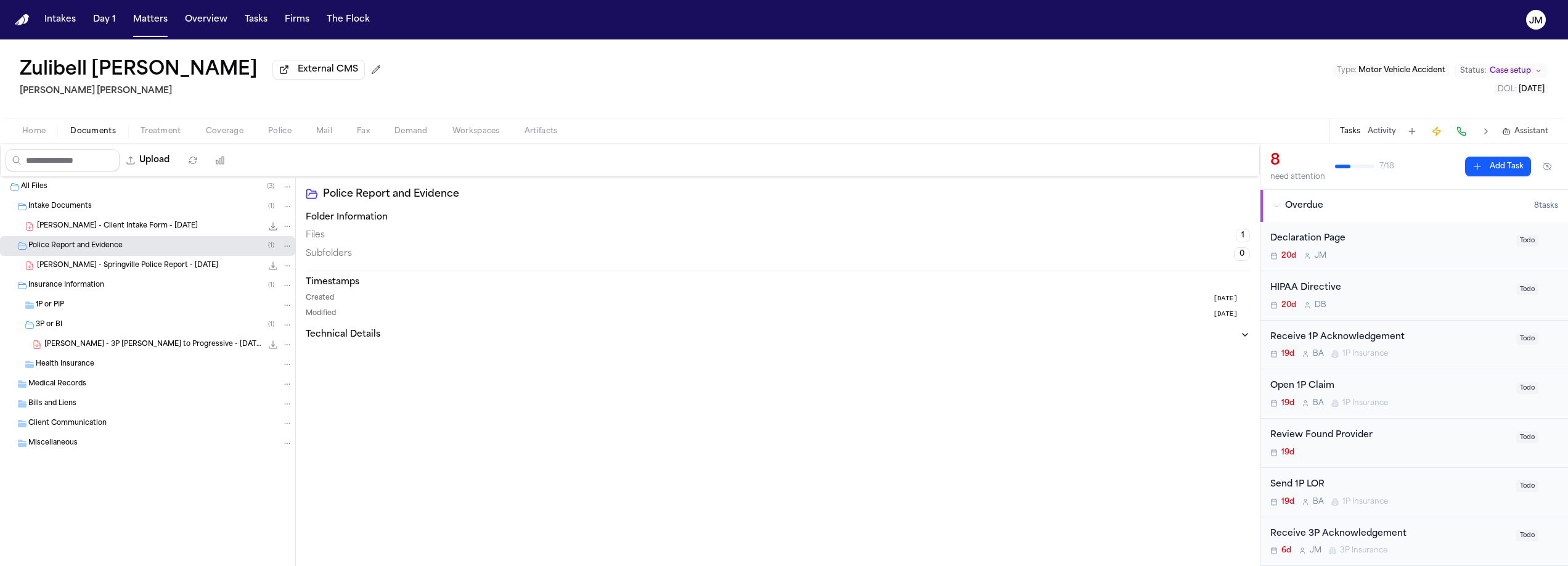
click at [277, 268] on icon "File: Z. Carbonel - Springville Police Report - 7.10.25" at bounding box center [272, 265] width 10 height 10
click at [103, 137] on span "Documents" at bounding box center [92, 130] width 46 height 10
click at [48, 134] on button "Home" at bounding box center [34, 130] width 48 height 15
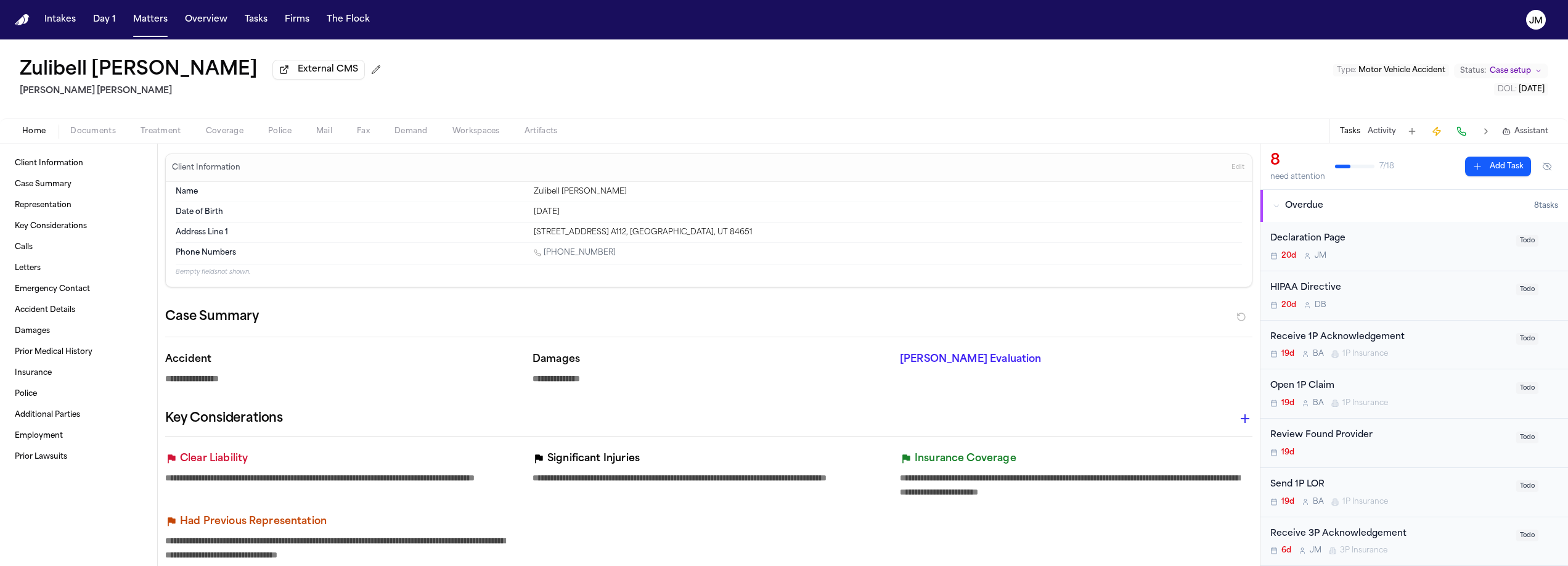
click at [107, 134] on span "Documents" at bounding box center [92, 130] width 46 height 10
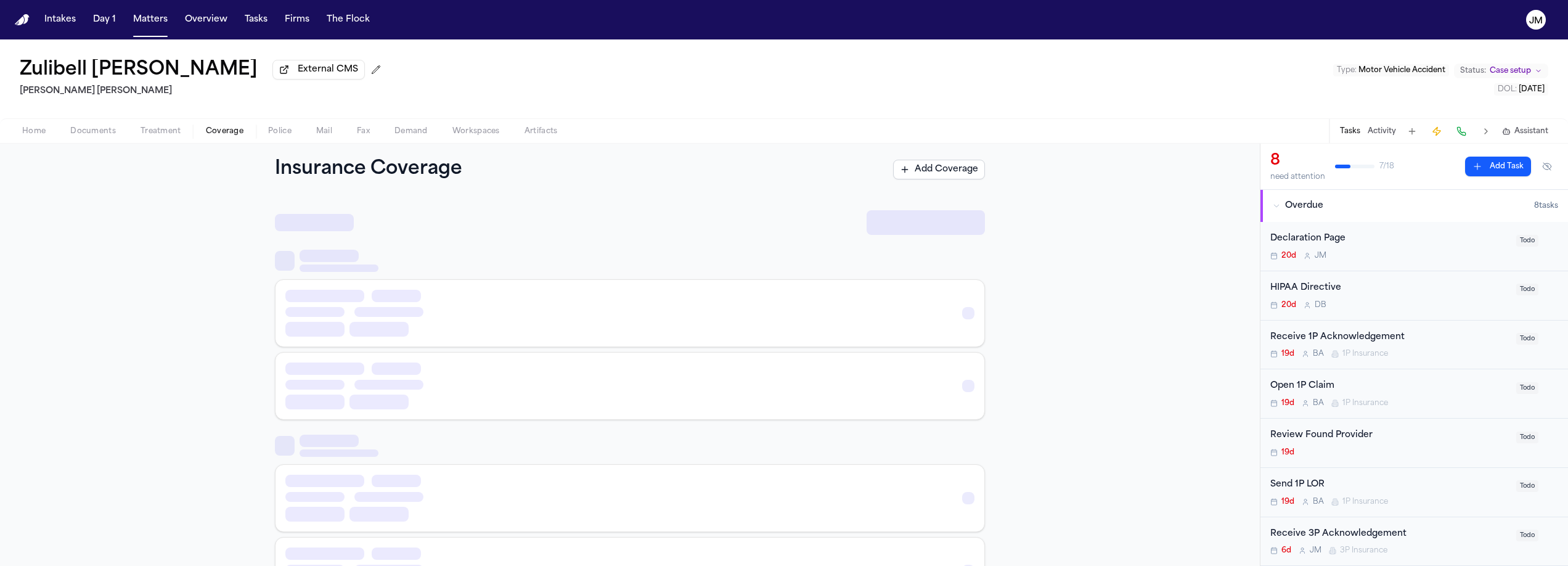
click at [218, 133] on span "Coverage" at bounding box center [225, 130] width 38 height 10
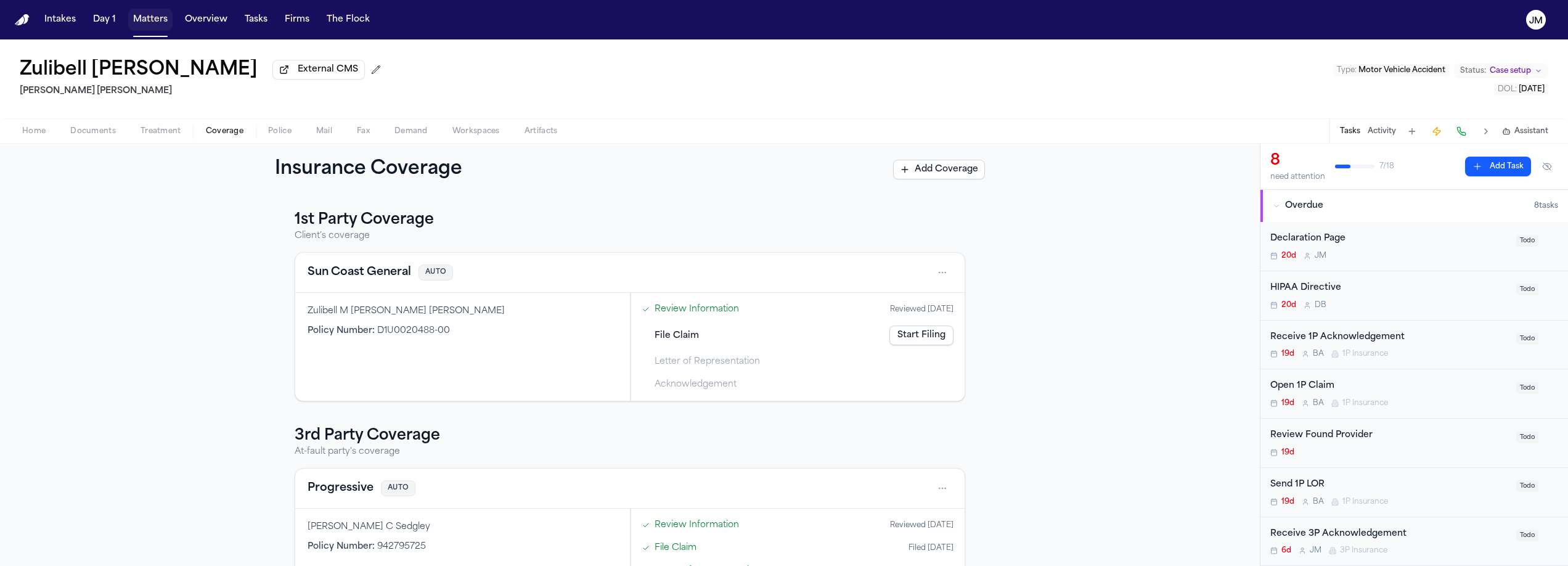
click at [143, 25] on button "Matters" at bounding box center [150, 20] width 44 height 22
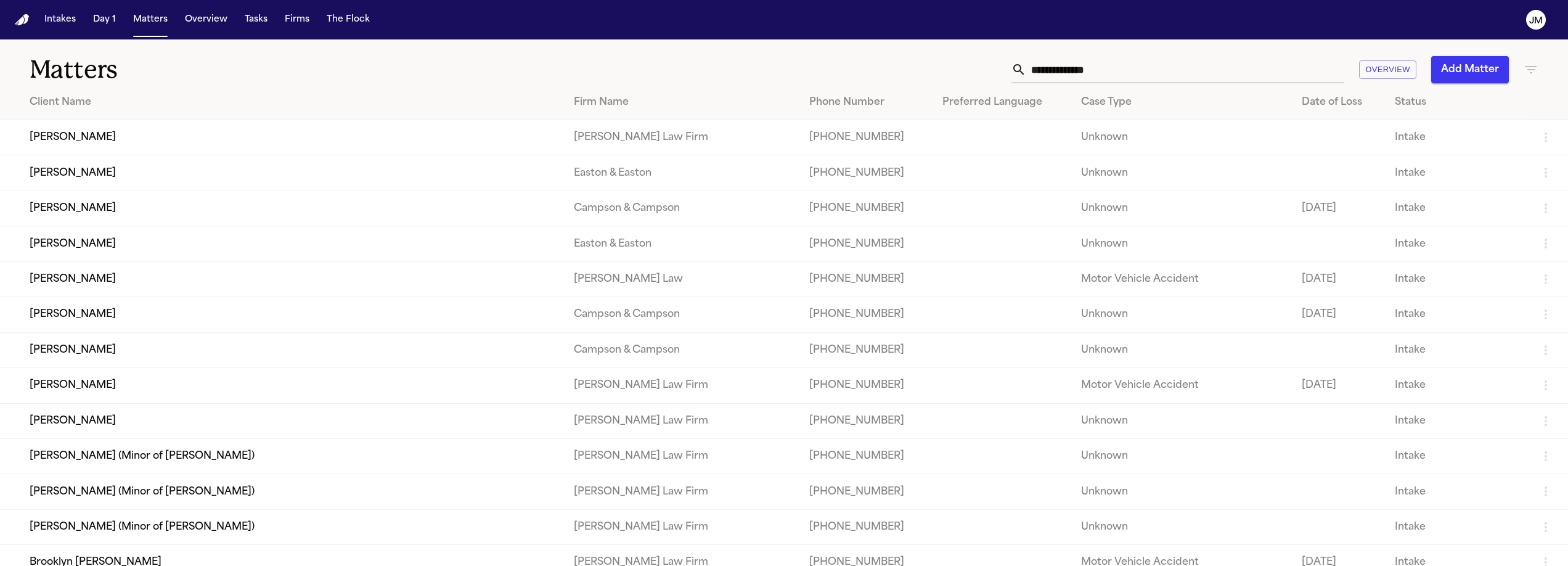
click at [1117, 69] on input "text" at bounding box center [1186, 69] width 318 height 27
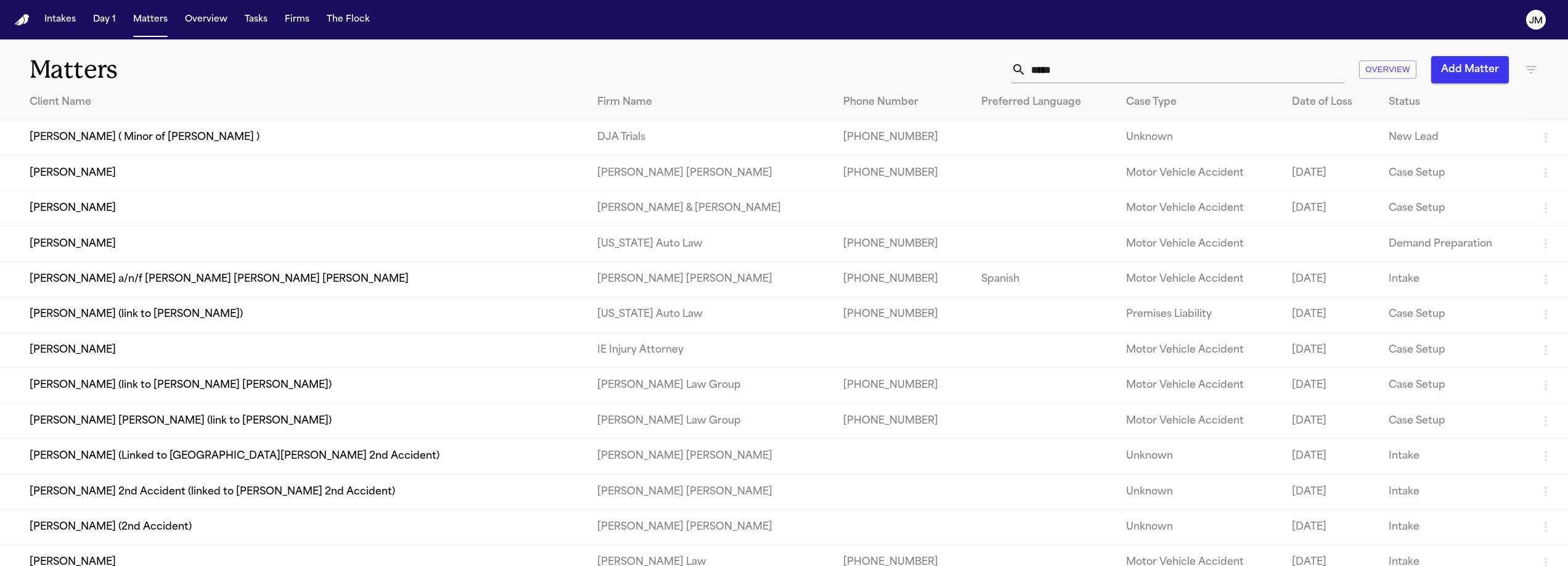
click at [134, 181] on td "[PERSON_NAME]" at bounding box center [294, 173] width 588 height 35
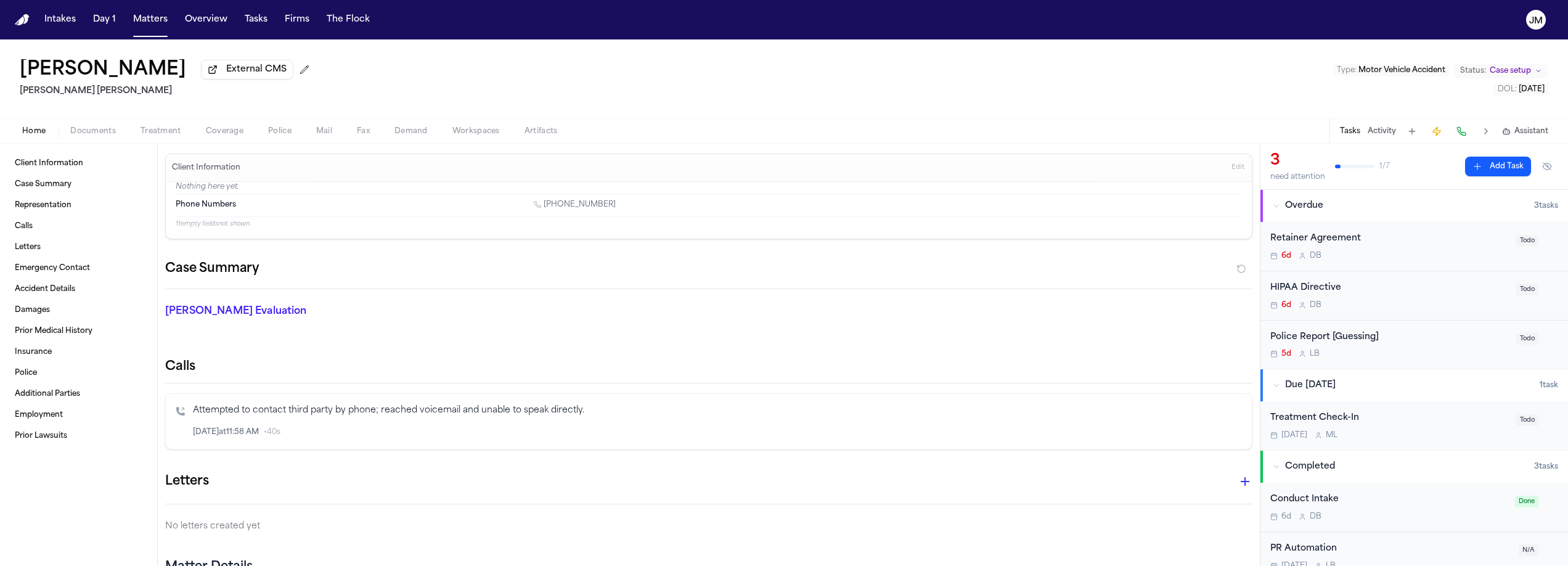
click at [112, 136] on span "Documents" at bounding box center [92, 130] width 46 height 10
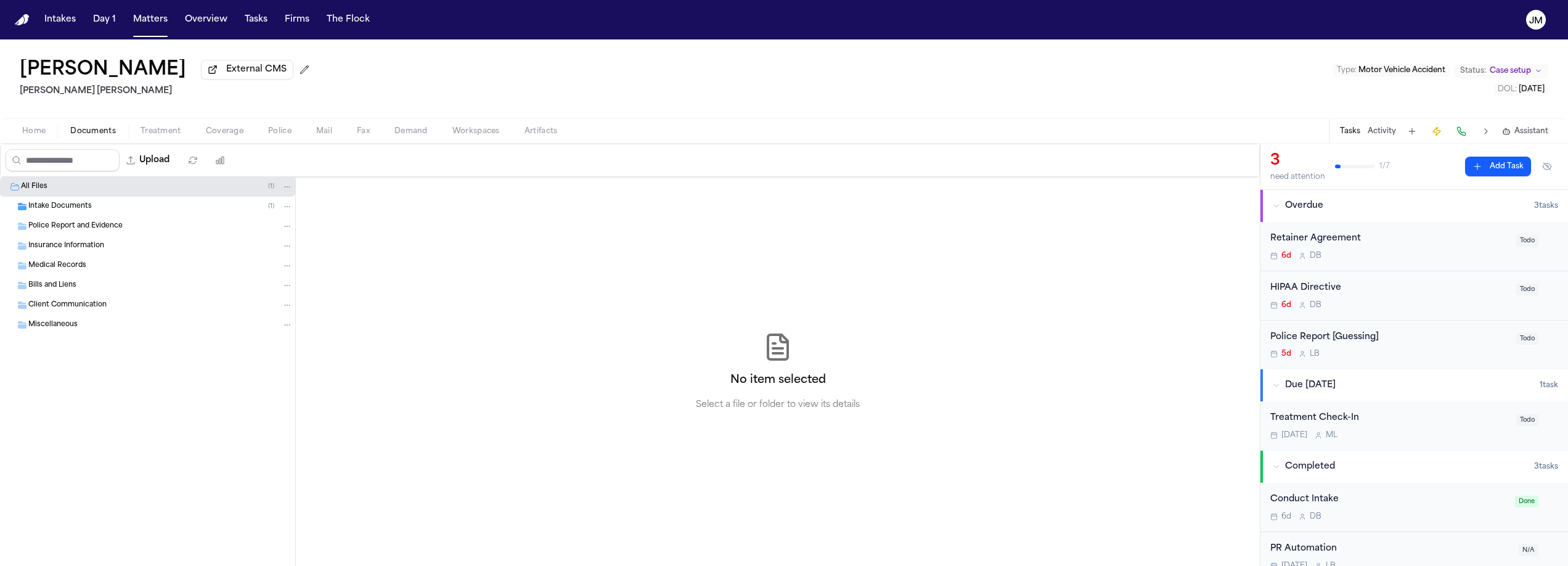
click at [57, 212] on span "Intake Documents" at bounding box center [60, 207] width 63 height 10
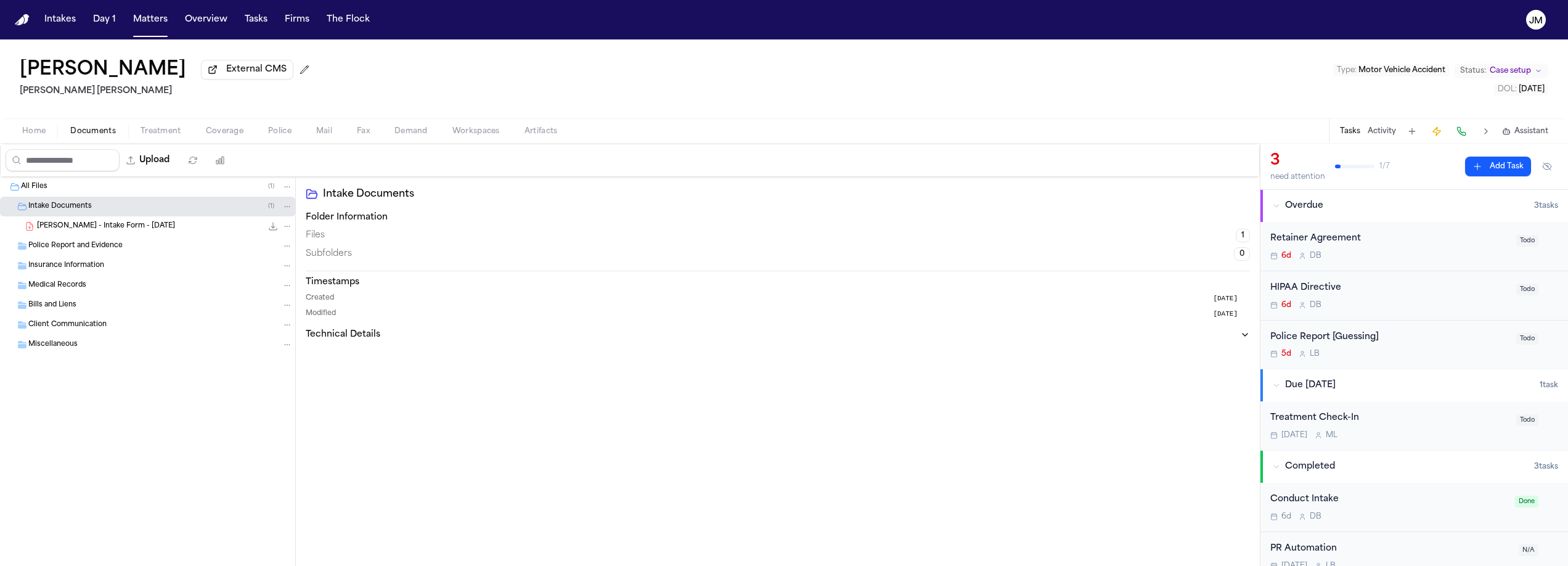
click at [107, 230] on span "S. Okopny - Intake Form - 8.20.25" at bounding box center [106, 226] width 138 height 10
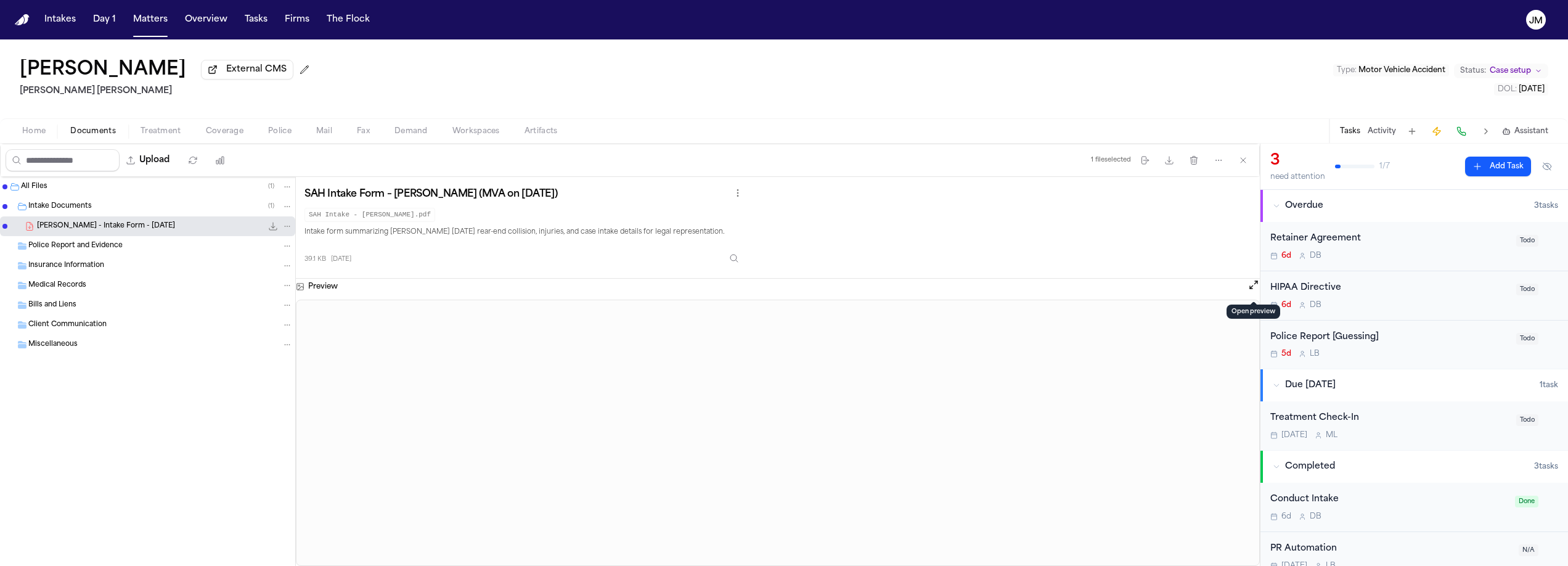
click at [1251, 291] on button "Open preview" at bounding box center [1254, 284] width 12 height 12
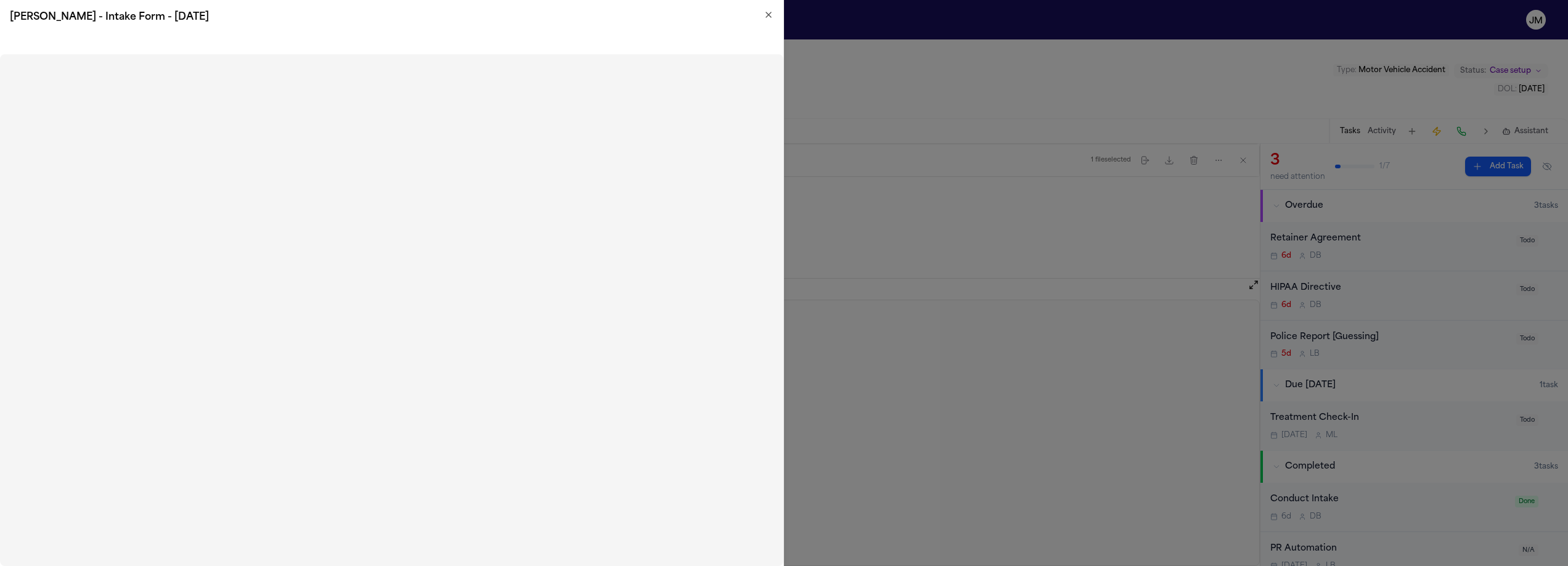
click at [764, 10] on icon "button" at bounding box center [768, 14] width 10 height 10
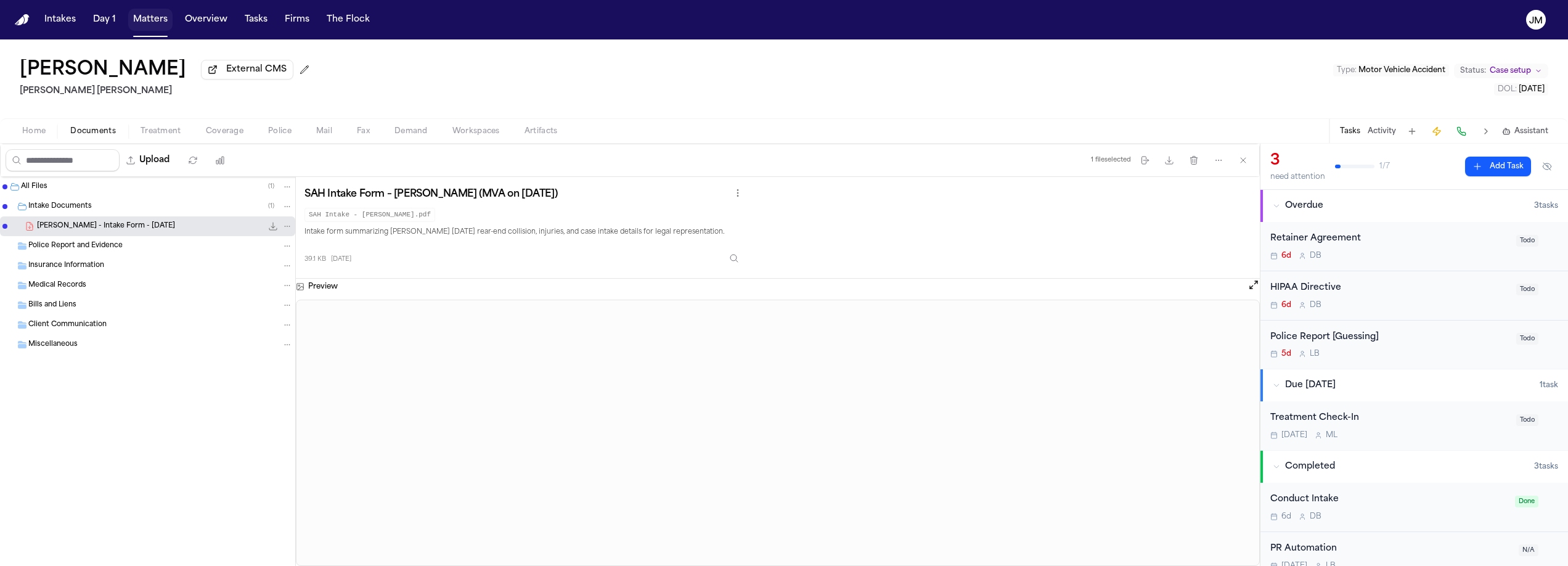
click at [153, 20] on button "Matters" at bounding box center [150, 20] width 44 height 22
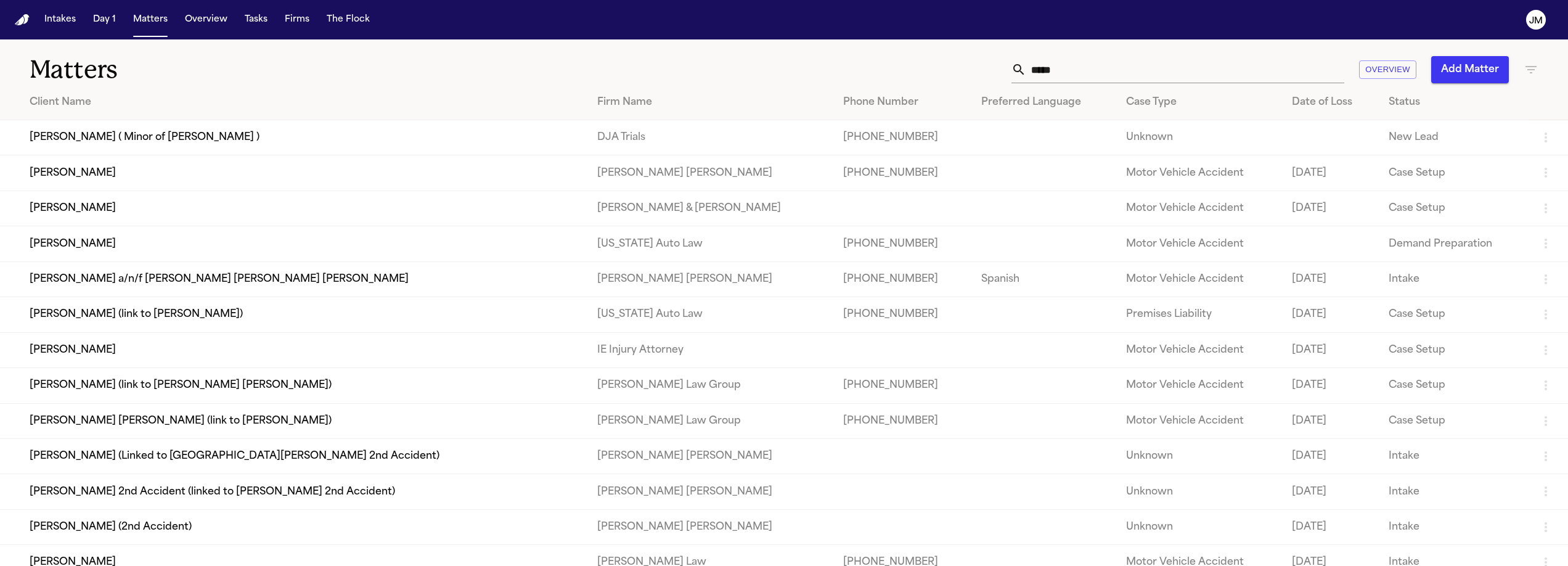
click at [1106, 63] on input "*****" at bounding box center [1186, 69] width 318 height 27
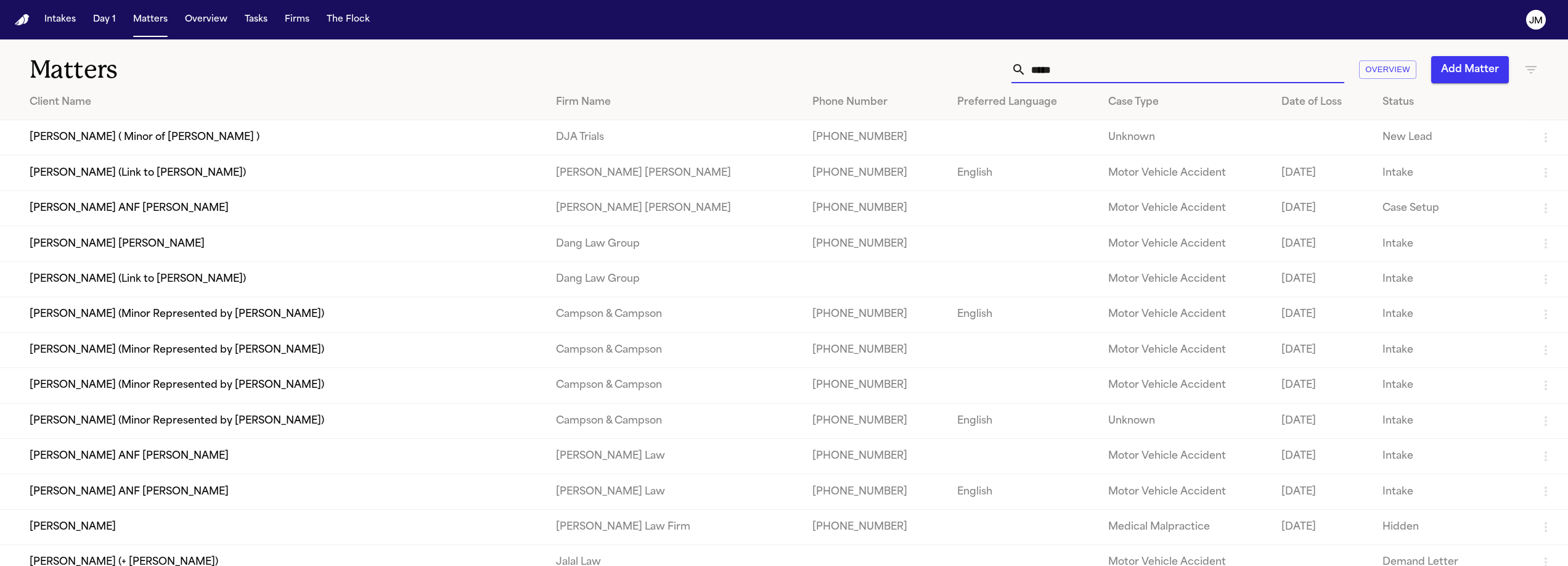
click at [318, 201] on td "[PERSON_NAME] ANF [PERSON_NAME]" at bounding box center [273, 207] width 546 height 35
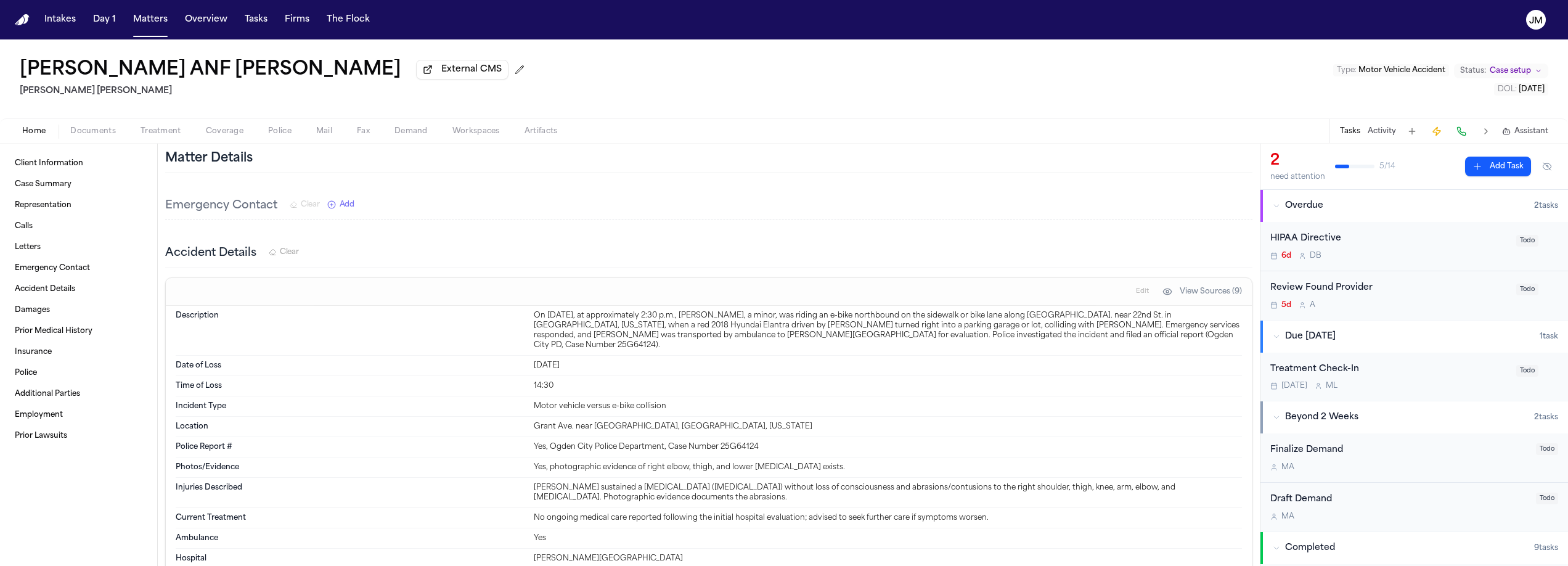
scroll to position [658, 0]
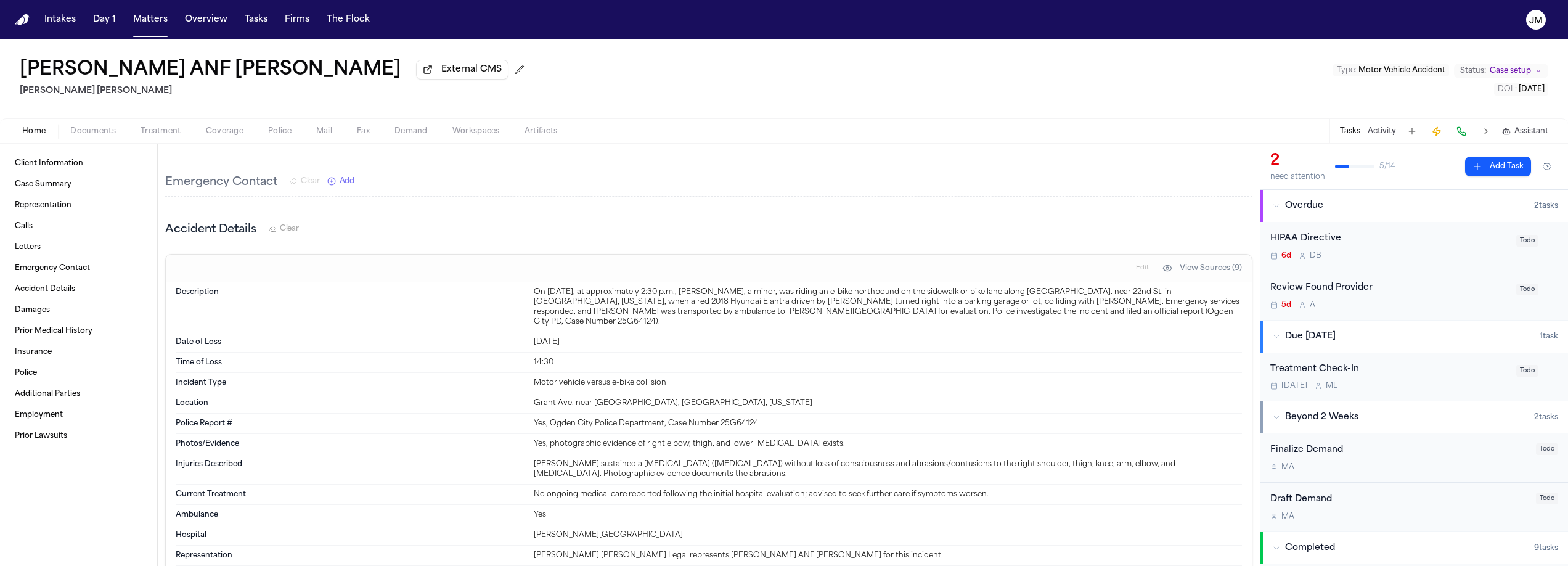
drag, startPoint x: 533, startPoint y: 294, endPoint x: 992, endPoint y: 307, distance: 459.2
click at [992, 307] on div "On August 28, 2025, at approximately 2:30 p.m., David Cervantes, a minor, was r…" at bounding box center [889, 307] width 709 height 40
click at [118, 130] on button "Documents" at bounding box center [92, 130] width 70 height 15
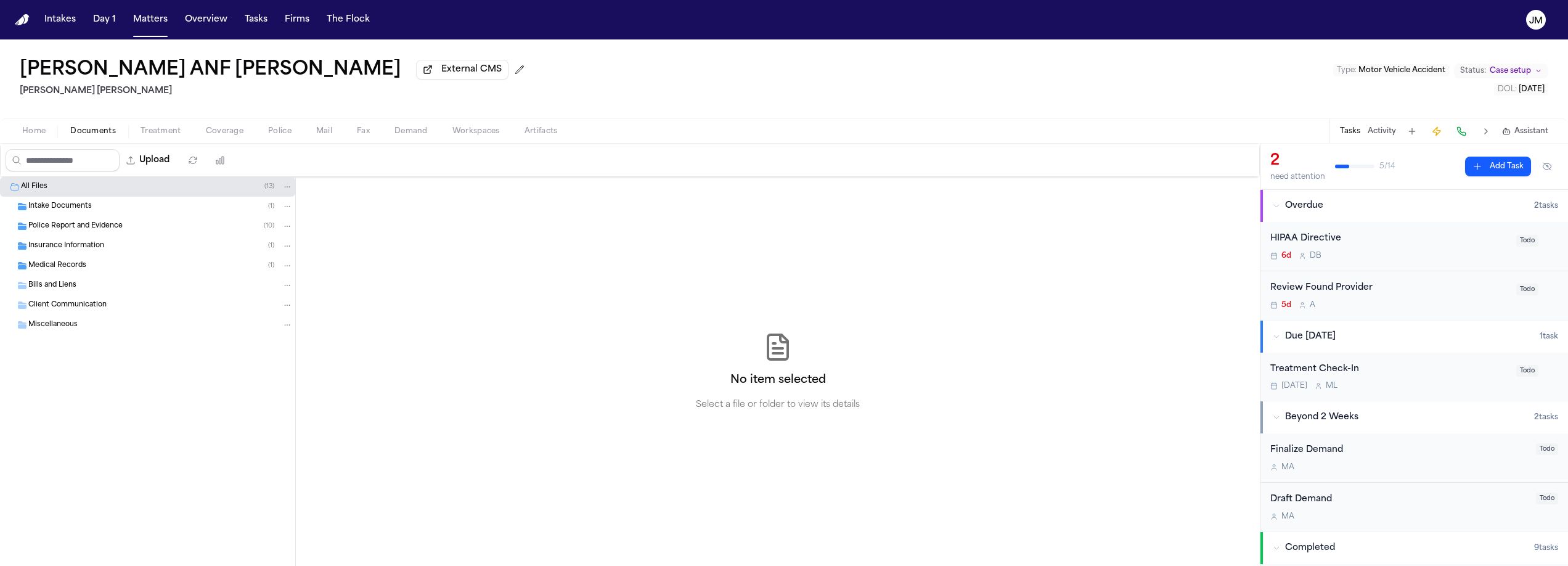
click at [61, 212] on span "Intake Documents" at bounding box center [60, 207] width 63 height 10
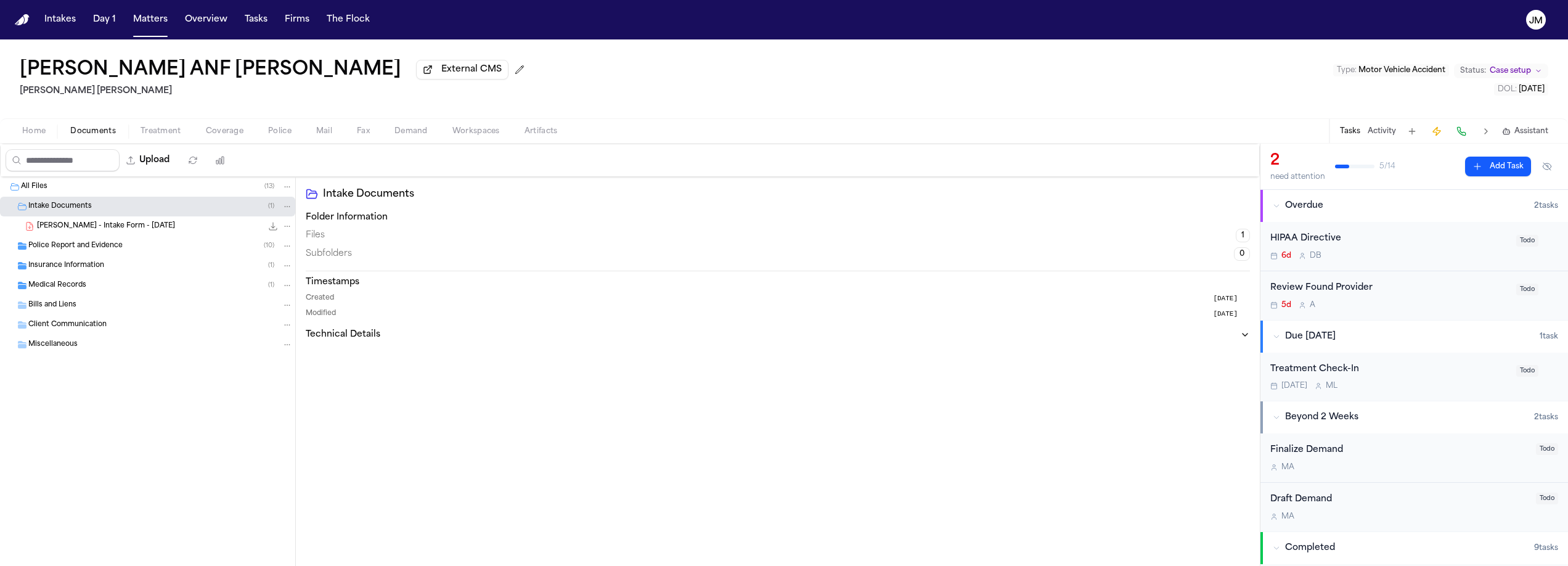
click at [102, 232] on div "D. Cervantes - Intake Form - 8.28.25 40.4 KB • PDF" at bounding box center [165, 226] width 256 height 12
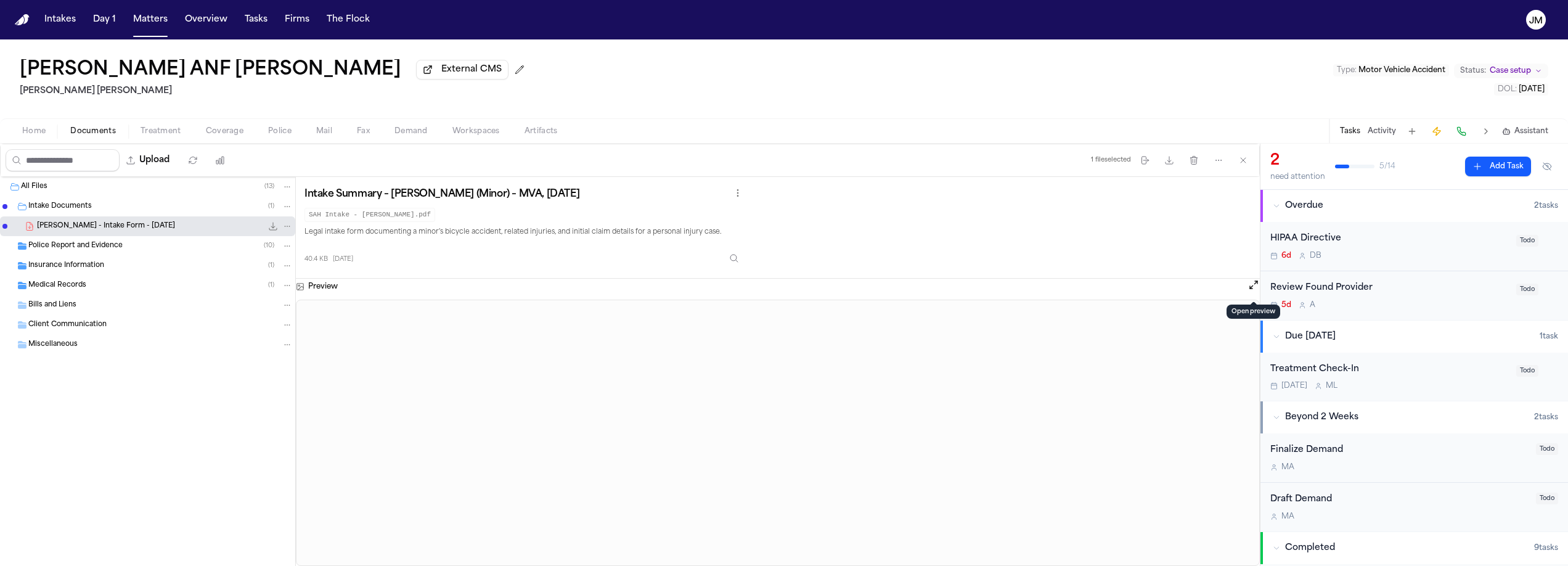
click at [1252, 288] on button "Open preview" at bounding box center [1254, 284] width 12 height 12
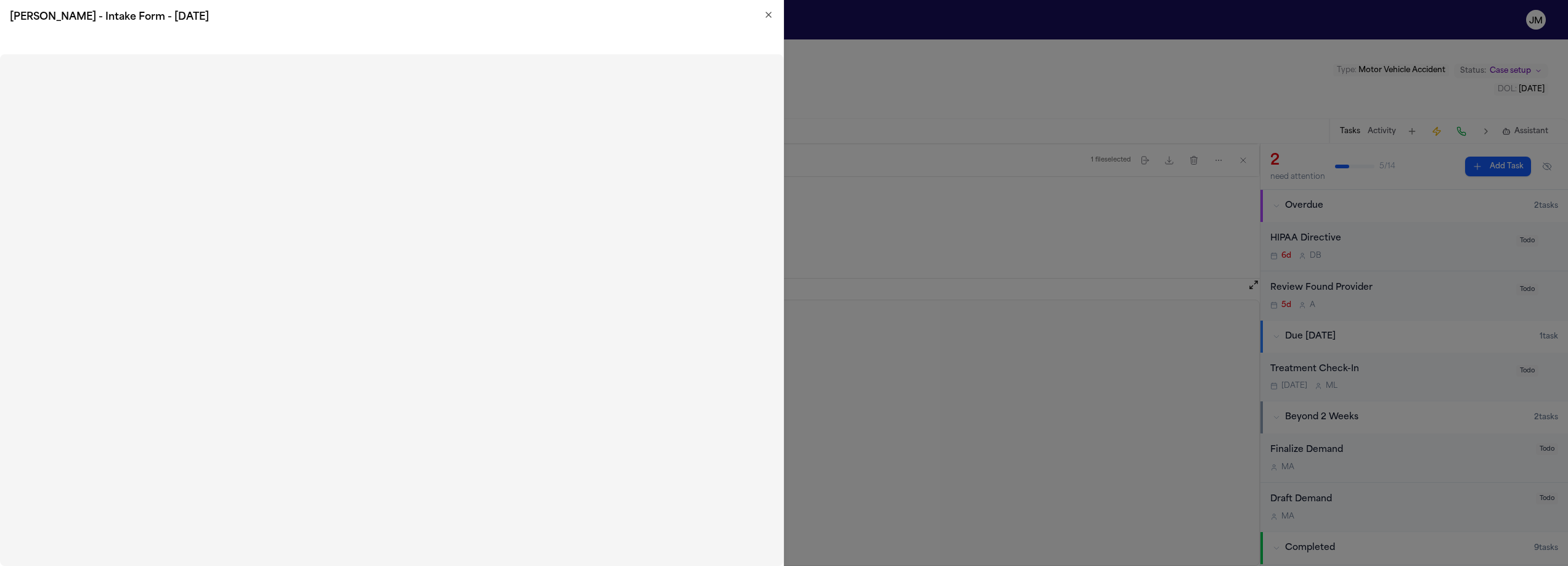
click at [767, 10] on icon "button" at bounding box center [768, 14] width 10 height 10
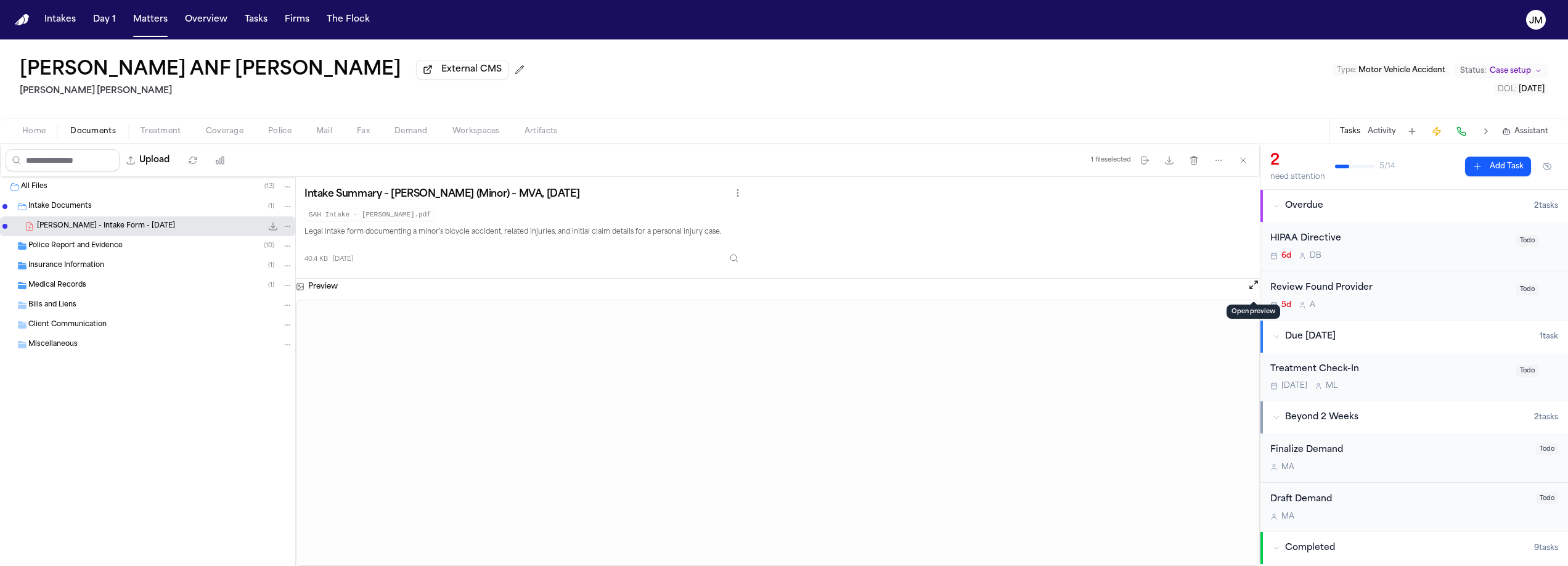
click at [157, 131] on span "Treatment" at bounding box center [161, 130] width 41 height 10
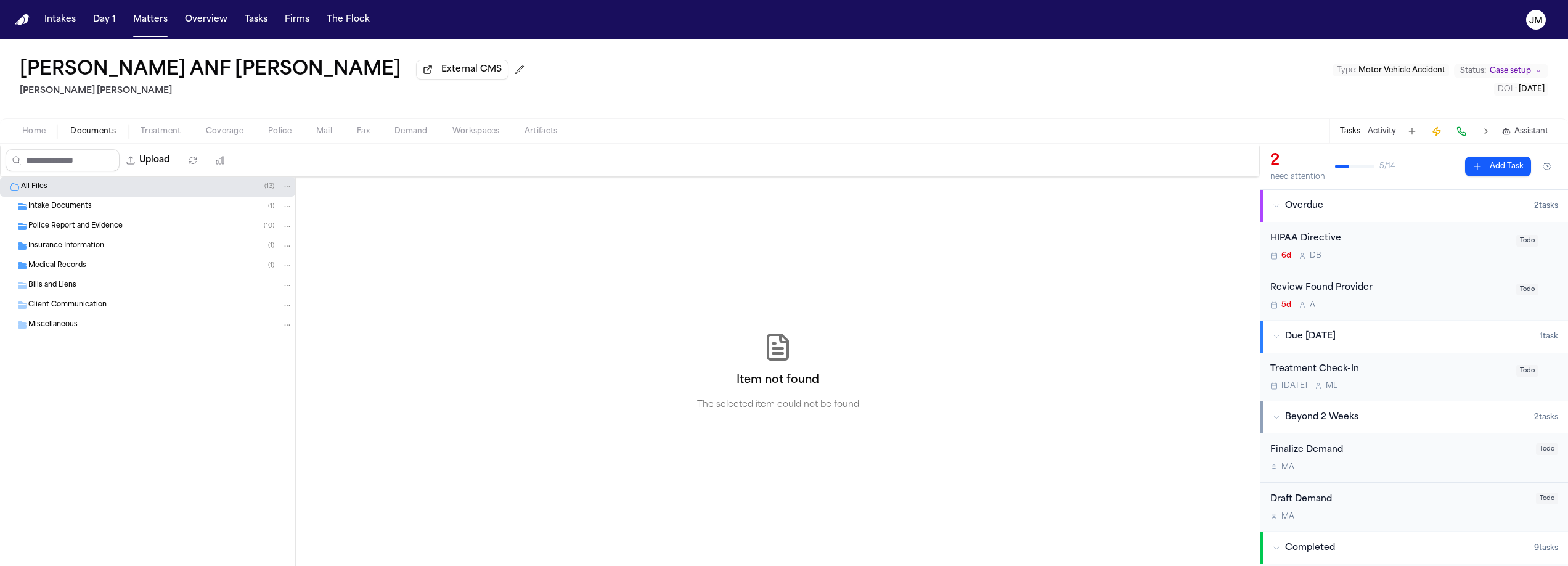
click at [114, 135] on span "Documents" at bounding box center [92, 130] width 46 height 10
click at [92, 221] on div "Police Report and Evidence ( 10 )" at bounding box center [148, 226] width 296 height 20
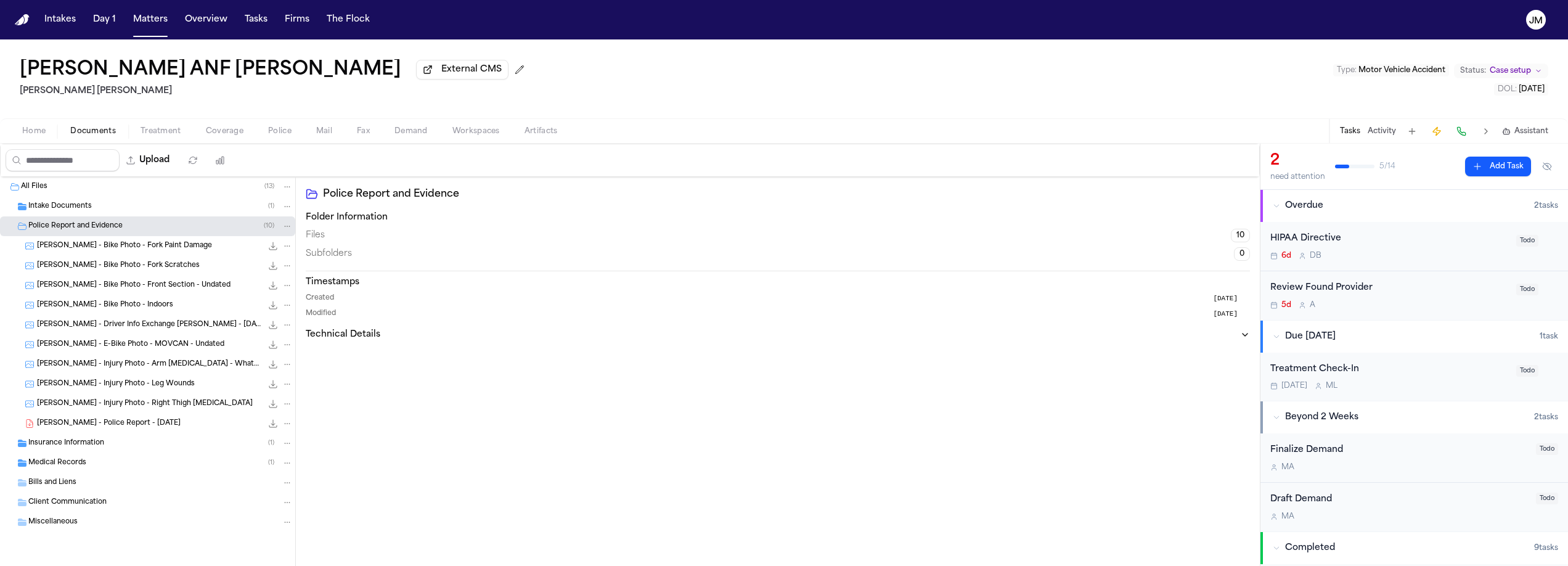
click at [271, 427] on icon "File: M. Huerta - Police Report - 8.28.25" at bounding box center [272, 423] width 10 height 10
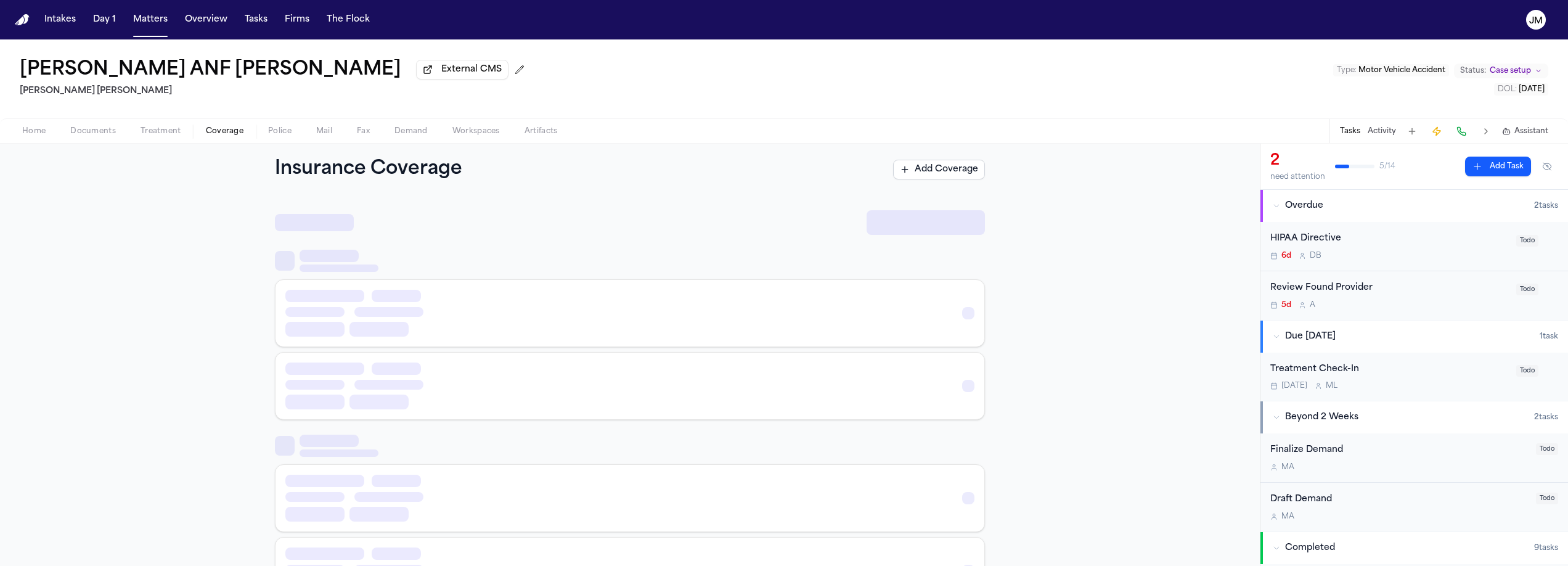
click at [238, 126] on button "Coverage" at bounding box center [225, 130] width 62 height 15
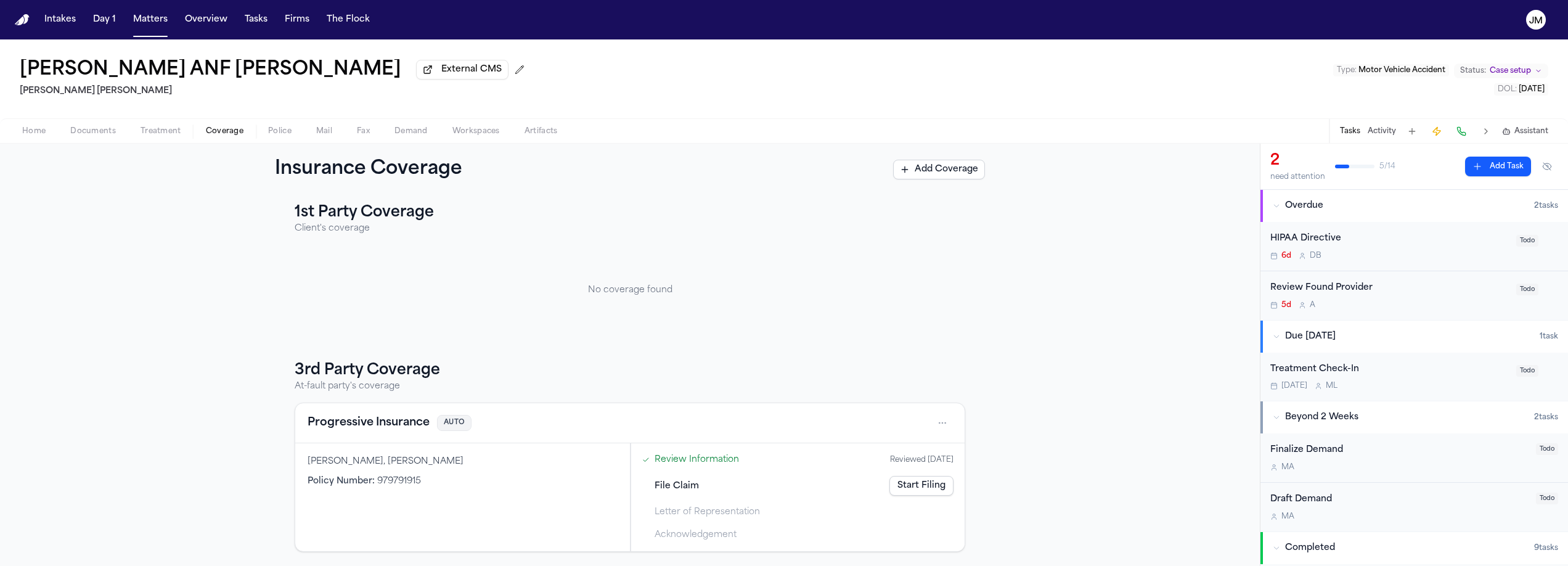
scroll to position [10, 0]
click at [95, 137] on span "Documents" at bounding box center [92, 130] width 46 height 10
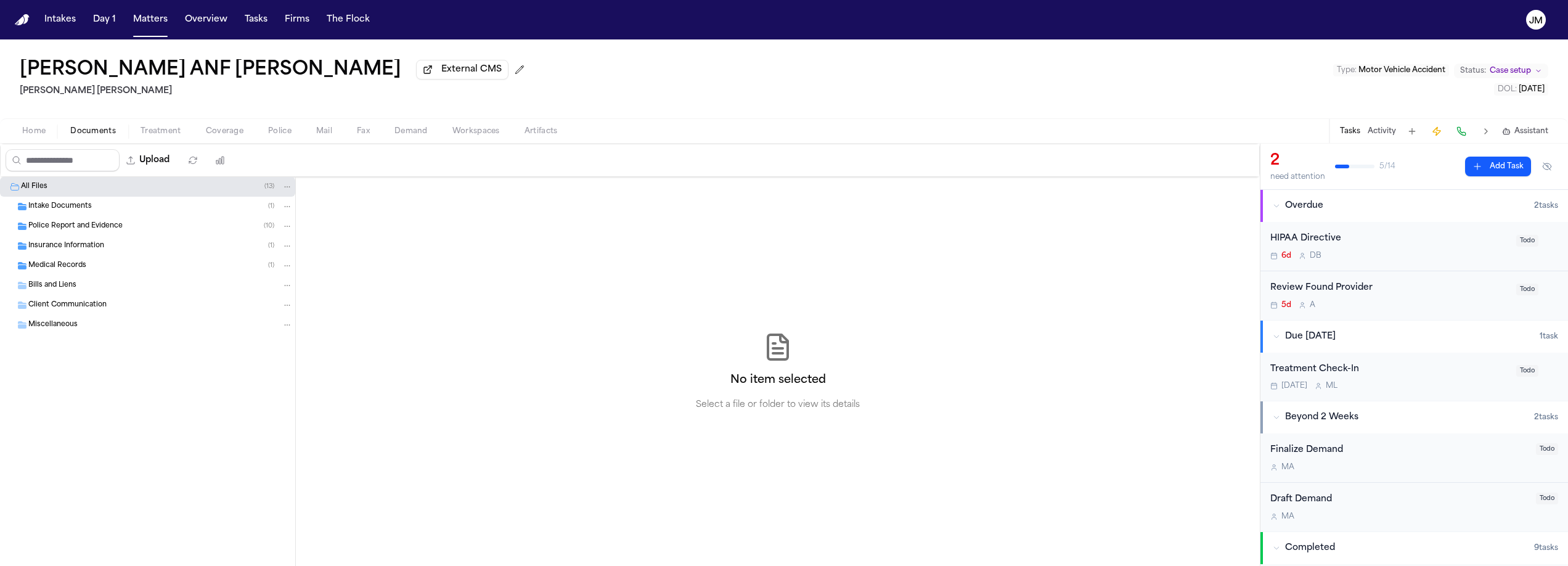
click at [72, 250] on span "Insurance Information" at bounding box center [67, 246] width 76 height 10
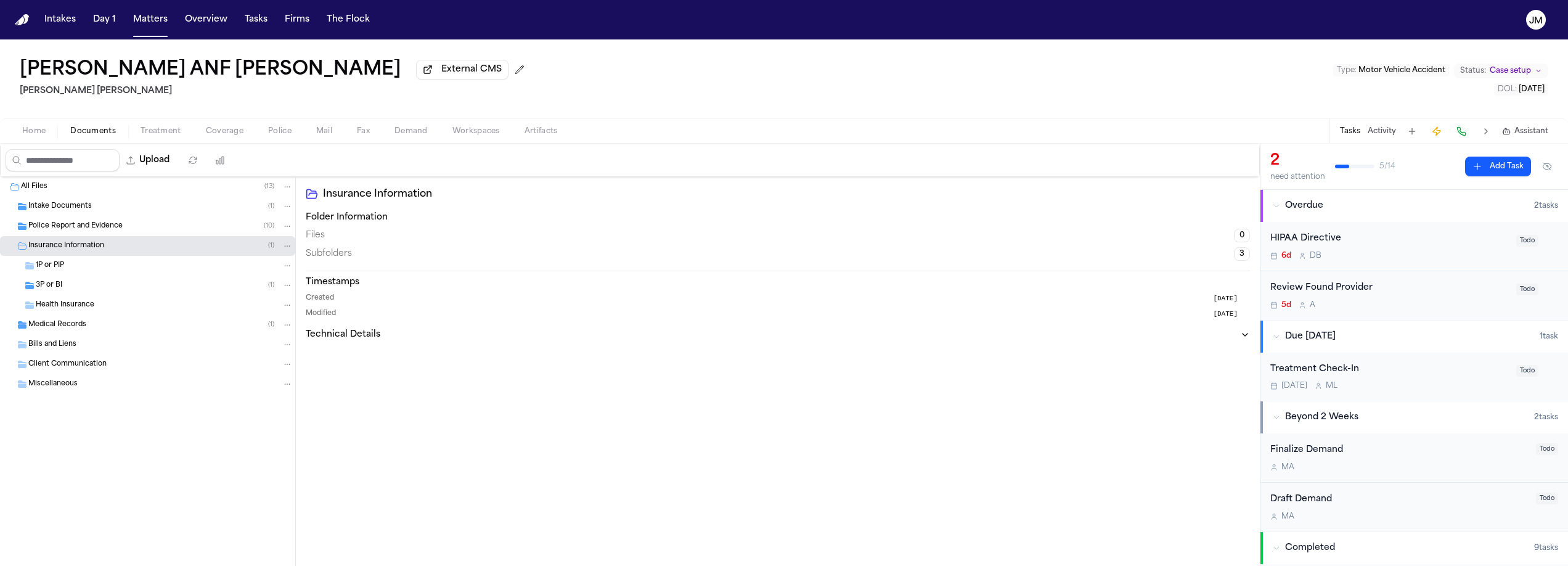
click at [67, 295] on div "3P or BI ( 1 )" at bounding box center [148, 285] width 296 height 20
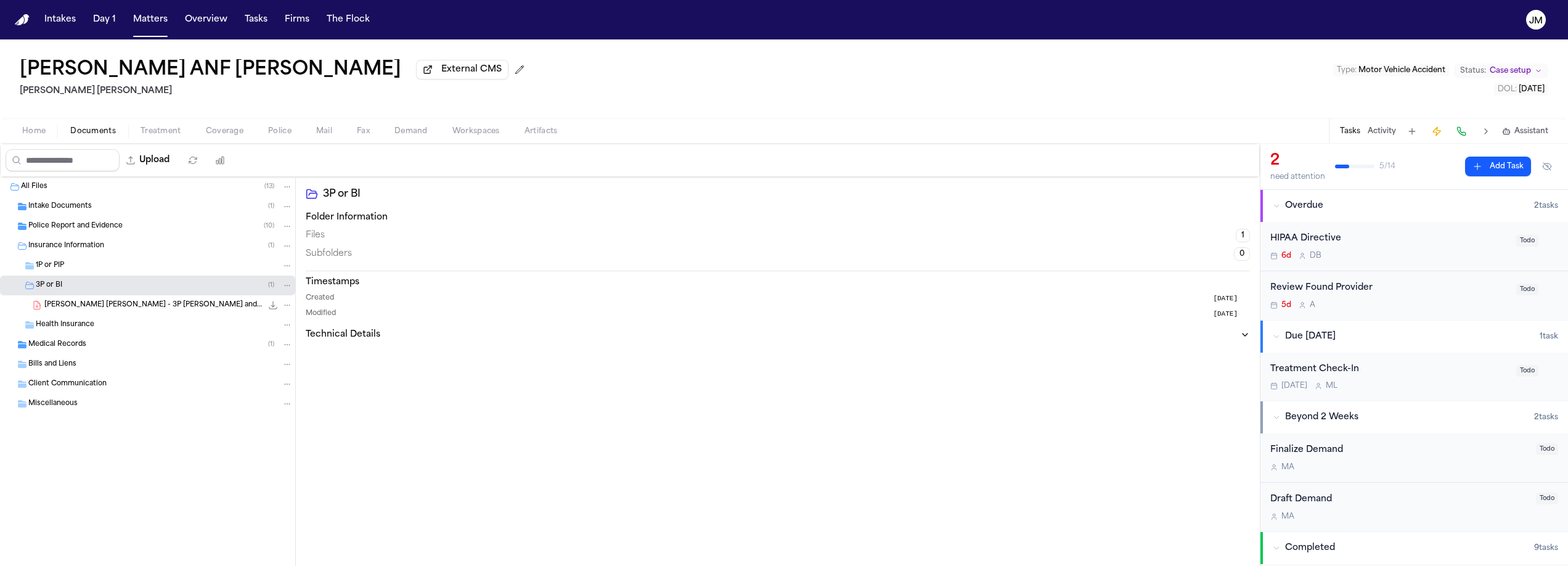
click at [76, 310] on span "M. Huerta D. Cervantes - 3P LOR and Preservation Letter to Progressive - 9.5.25" at bounding box center [153, 305] width 218 height 10
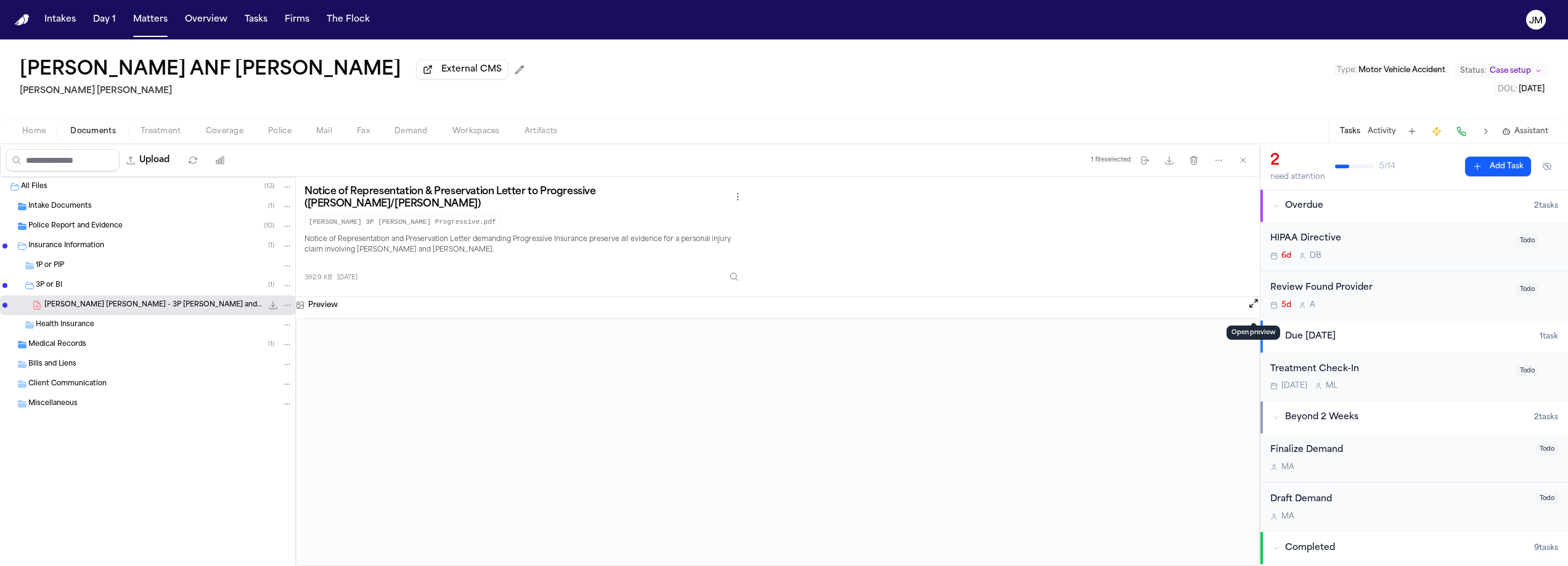
click at [1258, 308] on button "Open preview" at bounding box center [1254, 303] width 12 height 12
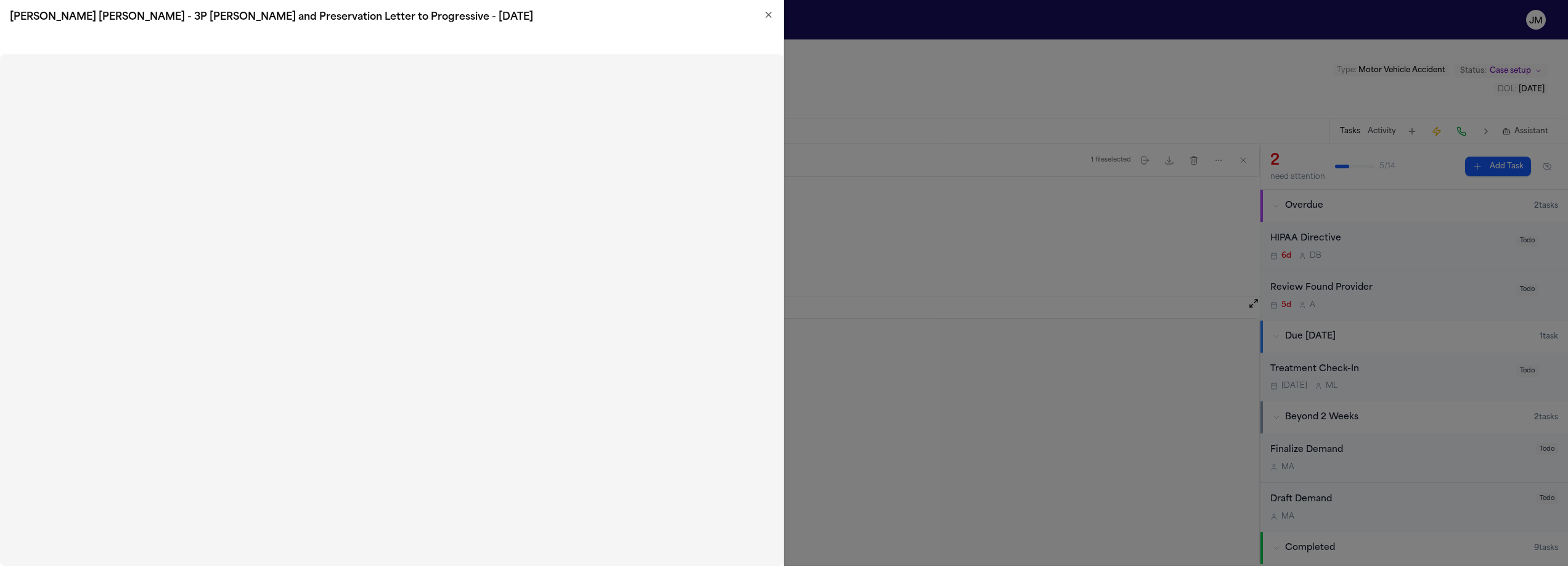
click at [772, 15] on icon "button" at bounding box center [768, 14] width 10 height 10
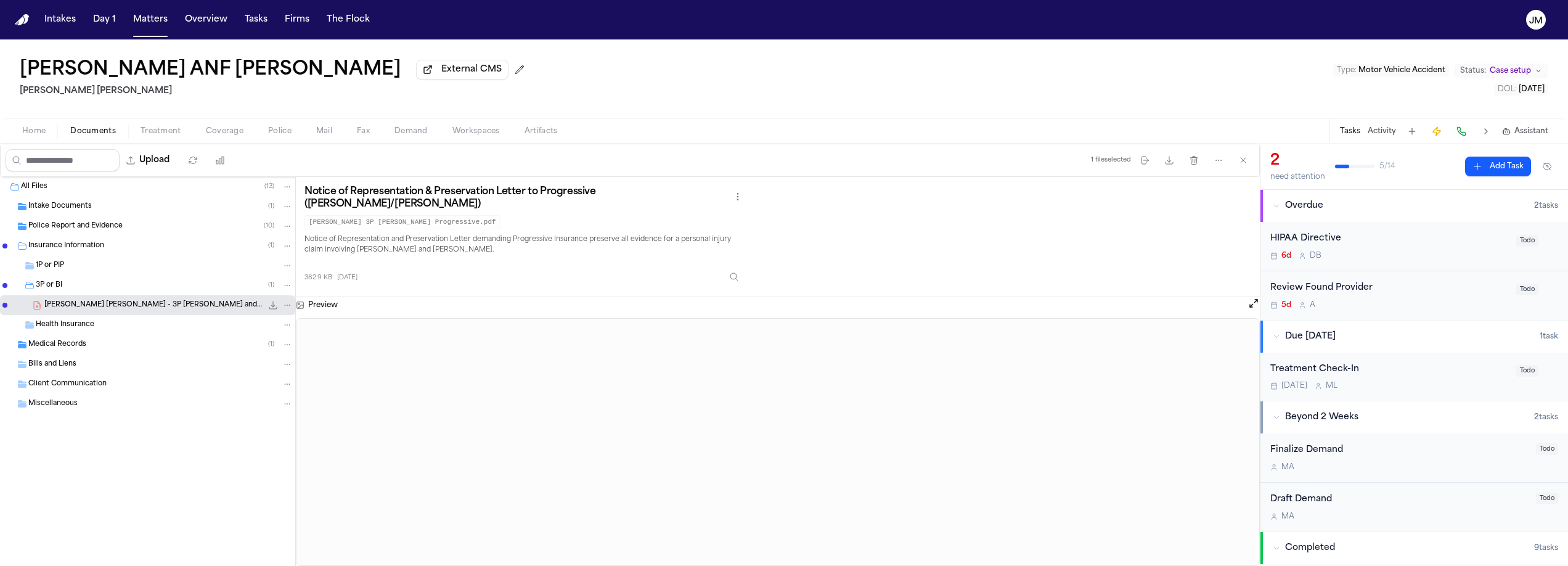
click at [226, 132] on span "Coverage" at bounding box center [225, 130] width 38 height 10
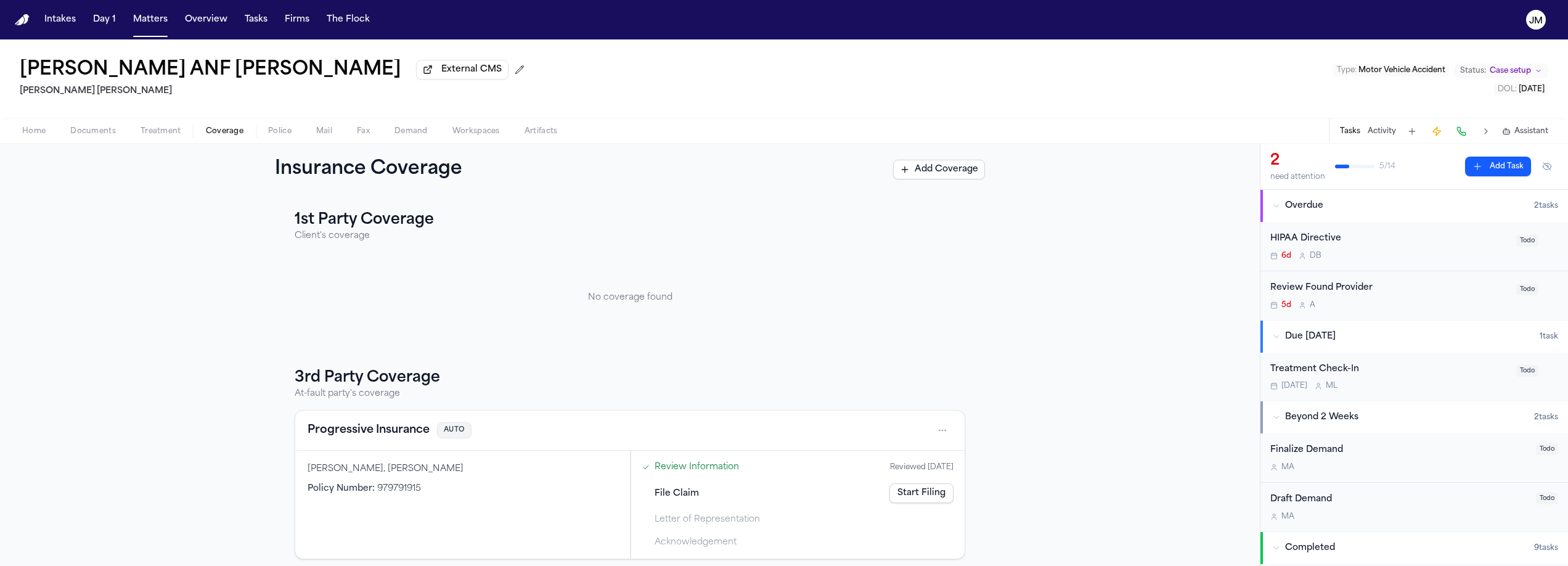
scroll to position [3, 0]
click at [596, 437] on div "Progressive Insurance AUTO" at bounding box center [630, 428] width 645 height 20
click at [939, 431] on html "Intakes Day 1 Matters Overview Tasks Firms The Flock JM Mirna Huerta ANF David …" at bounding box center [784, 283] width 1568 height 566
click at [908, 450] on div "View coverage details" at bounding box center [898, 461] width 92 height 32
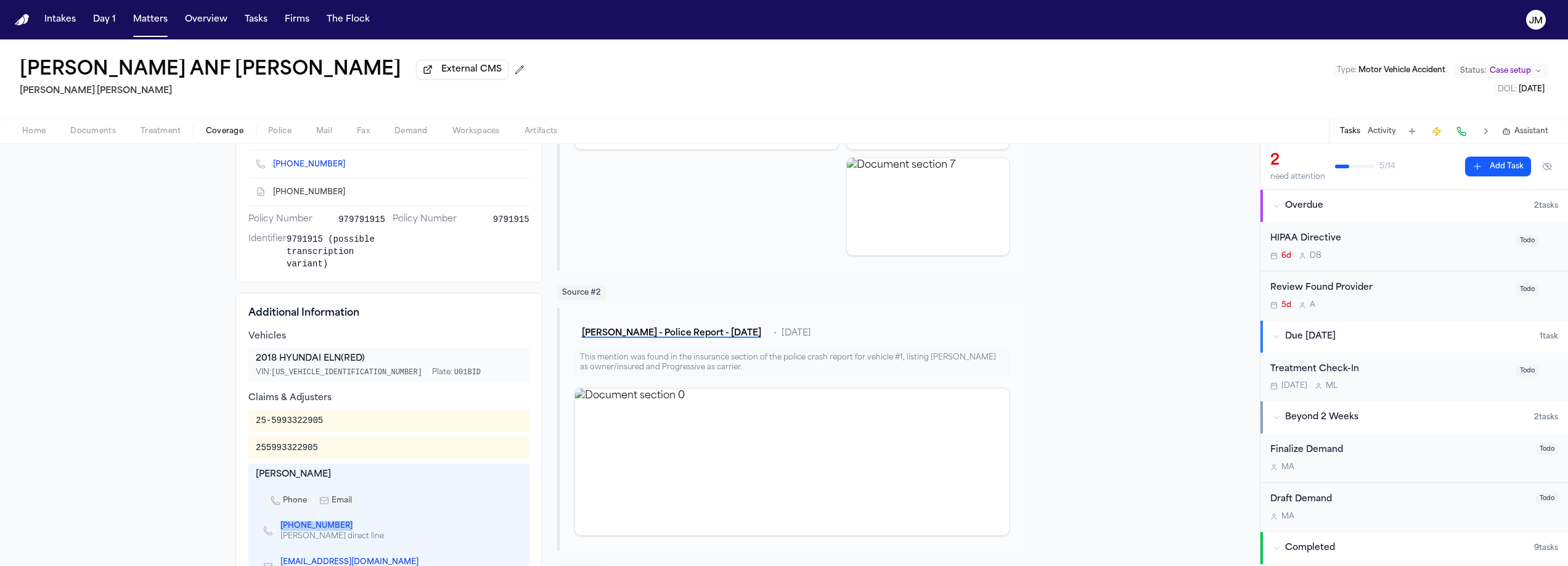
scroll to position [223, 0]
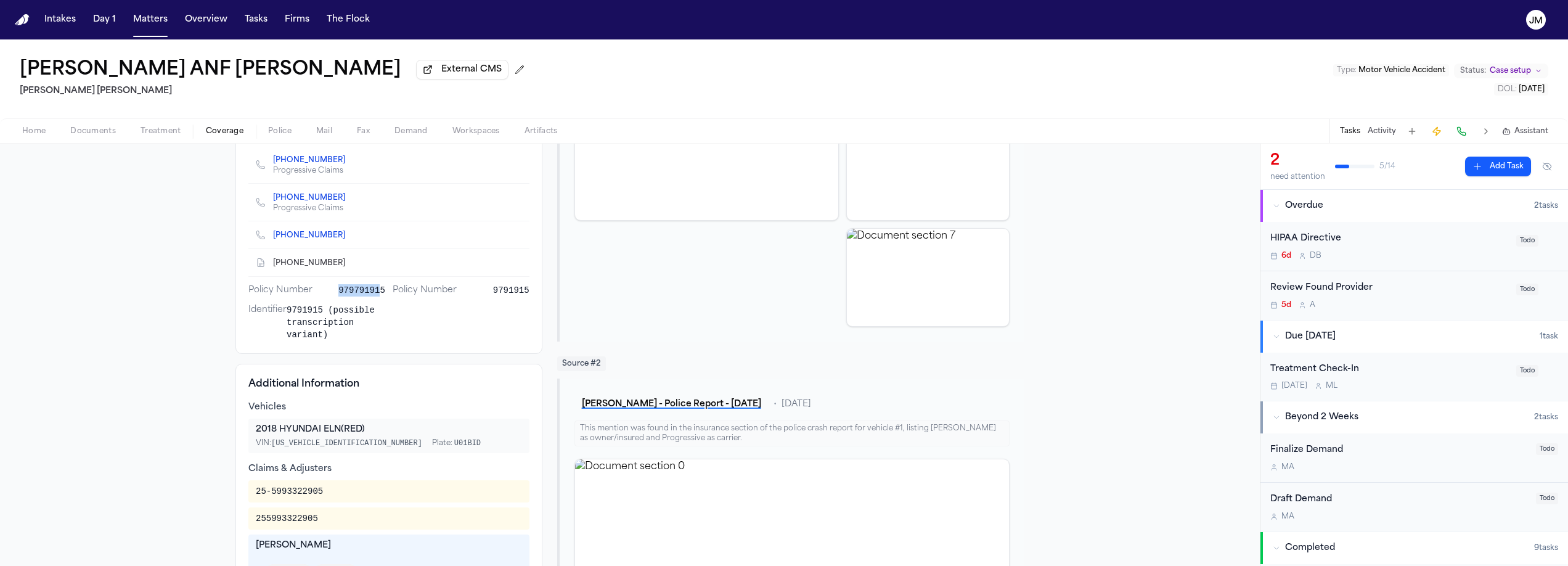
drag, startPoint x: 378, startPoint y: 296, endPoint x: 336, endPoint y: 293, distance: 42.1
click at [339, 293] on span "979791915" at bounding box center [362, 290] width 47 height 12
click at [382, 294] on div "Policy Number 979791915 Policy Number 9791915 Identifier 9791915 (possible tran…" at bounding box center [388, 313] width 281 height 57
drag, startPoint x: 383, startPoint y: 291, endPoint x: 335, endPoint y: 295, distance: 48.2
click at [335, 295] on div "Policy Number 979791915 Policy Number 9791915 Identifier 9791915 (possible tran…" at bounding box center [388, 313] width 281 height 57
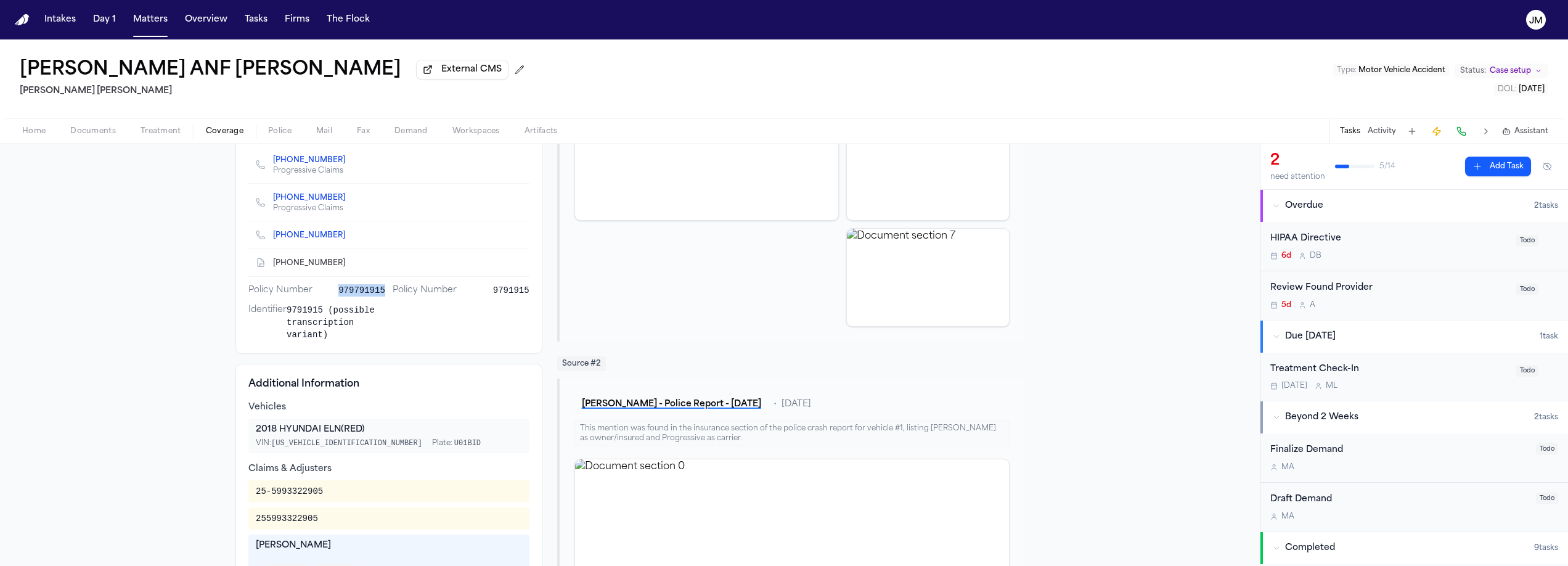
copy span "979791915"
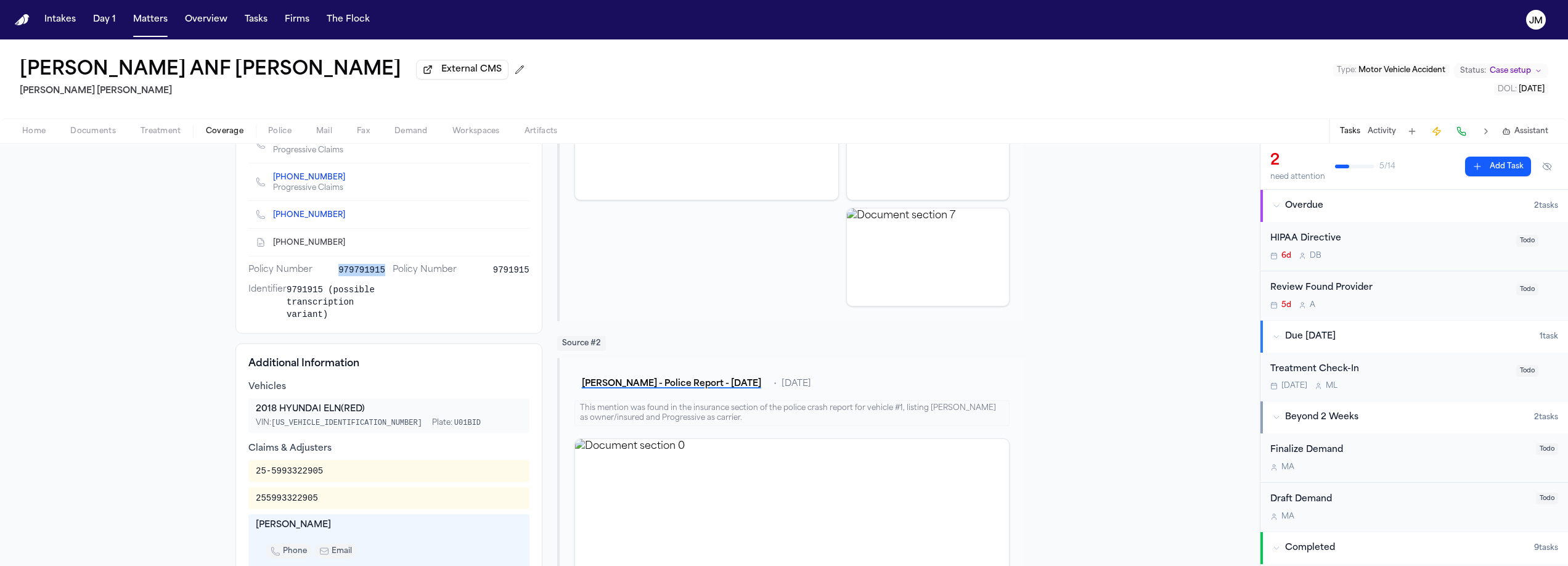
scroll to position [245, 0]
drag, startPoint x: 326, startPoint y: 472, endPoint x: 244, endPoint y: 478, distance: 82.2
click at [248, 478] on div "25-5993322905" at bounding box center [388, 470] width 281 height 22
copy div "25-5993322905"
click at [149, 20] on button "Matters" at bounding box center [150, 20] width 44 height 22
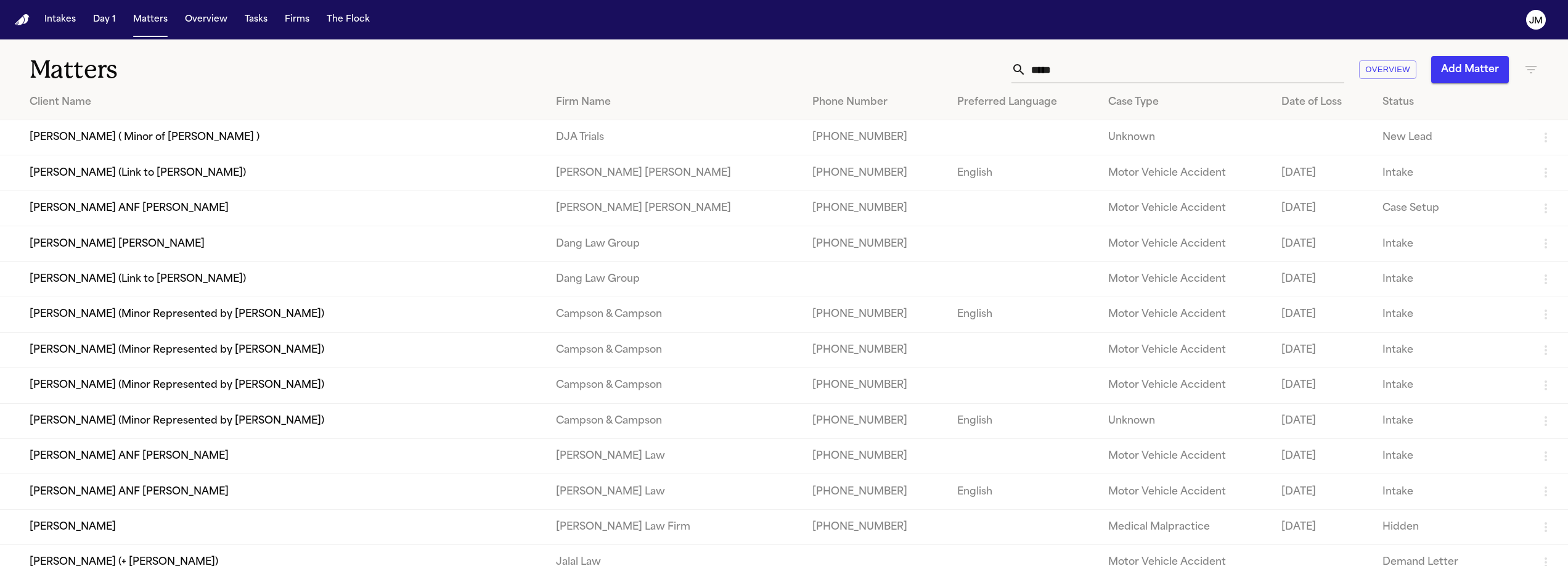
click at [1111, 75] on input "*****" at bounding box center [1186, 69] width 318 height 27
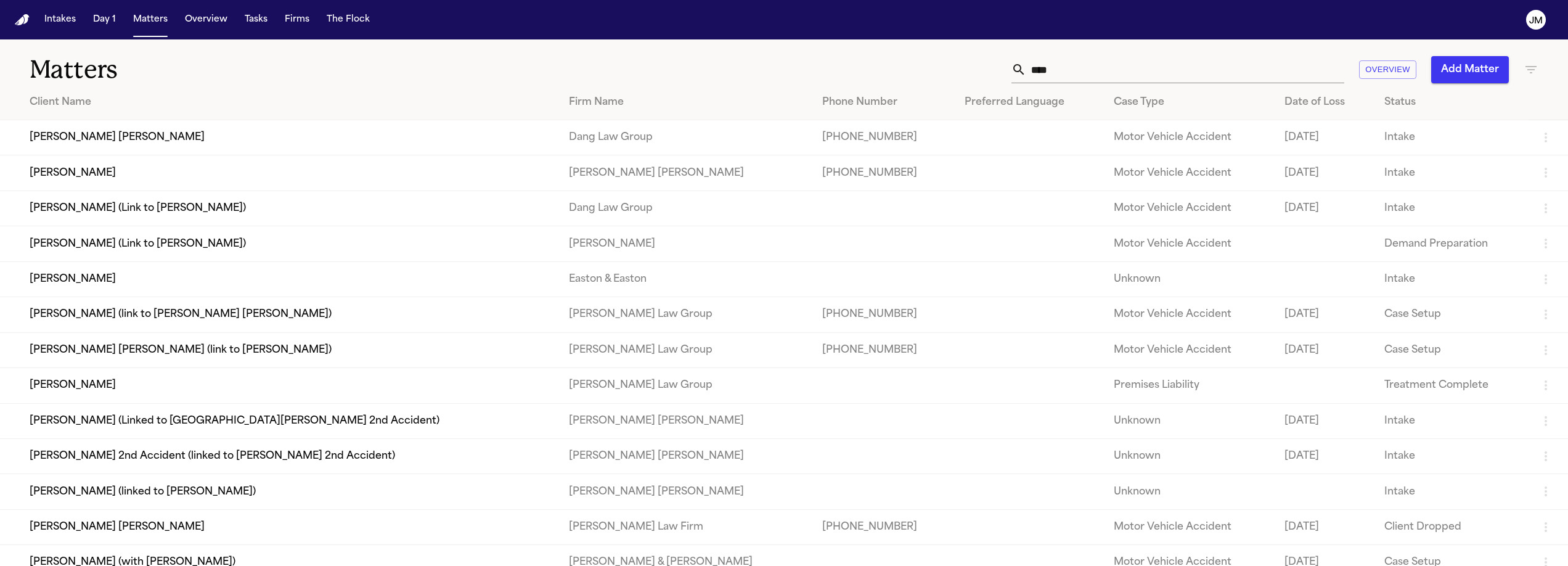
click at [134, 189] on td "[PERSON_NAME]" at bounding box center [279, 173] width 559 height 35
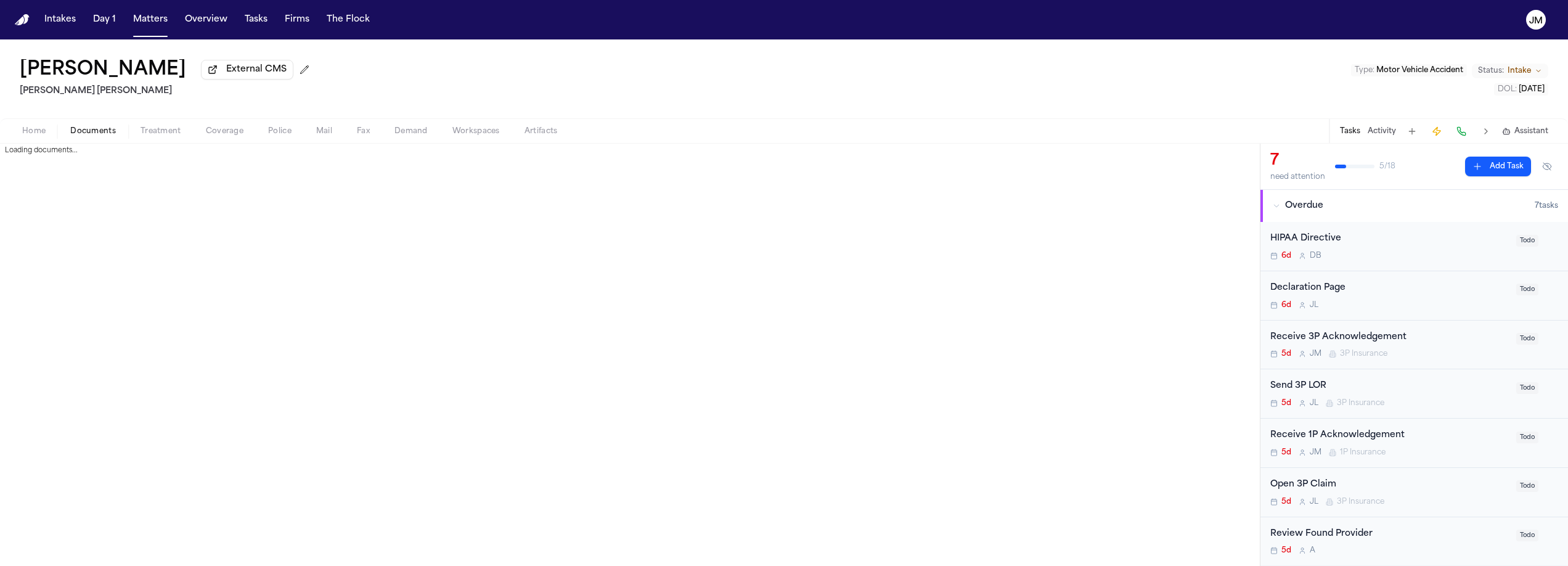
click at [109, 134] on span "Documents" at bounding box center [92, 130] width 46 height 10
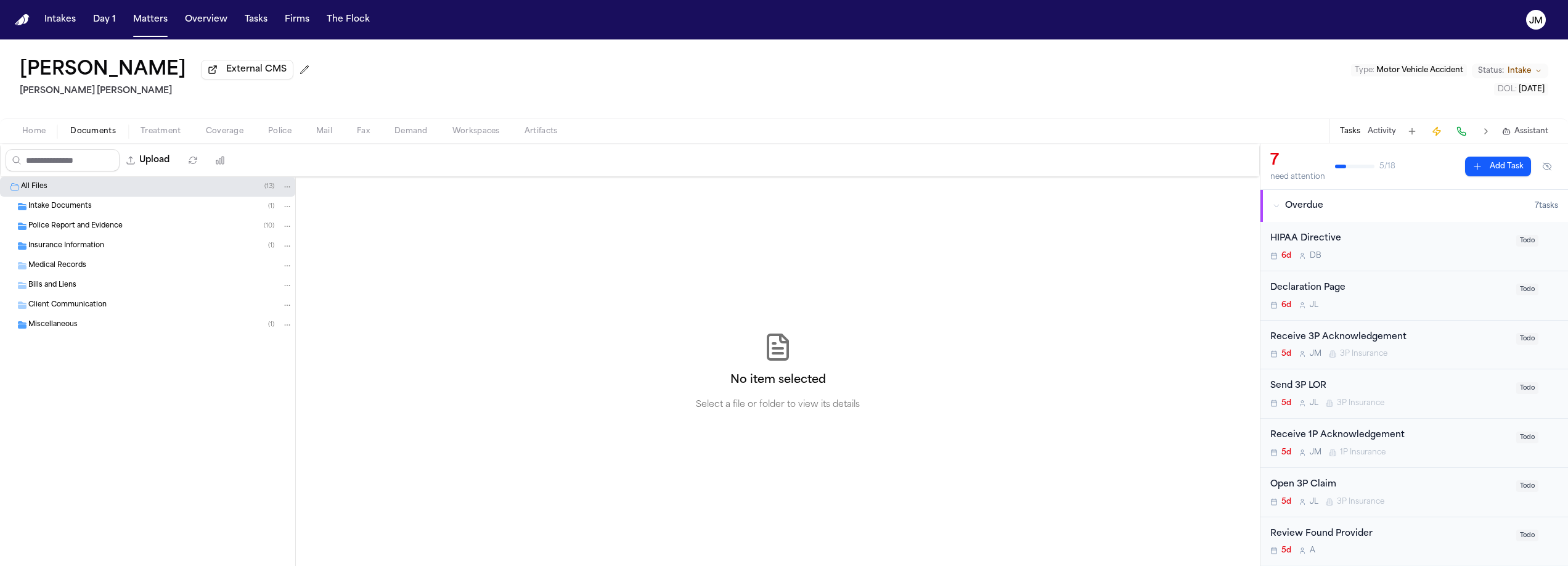
click at [76, 212] on span "Intake Documents" at bounding box center [60, 207] width 63 height 10
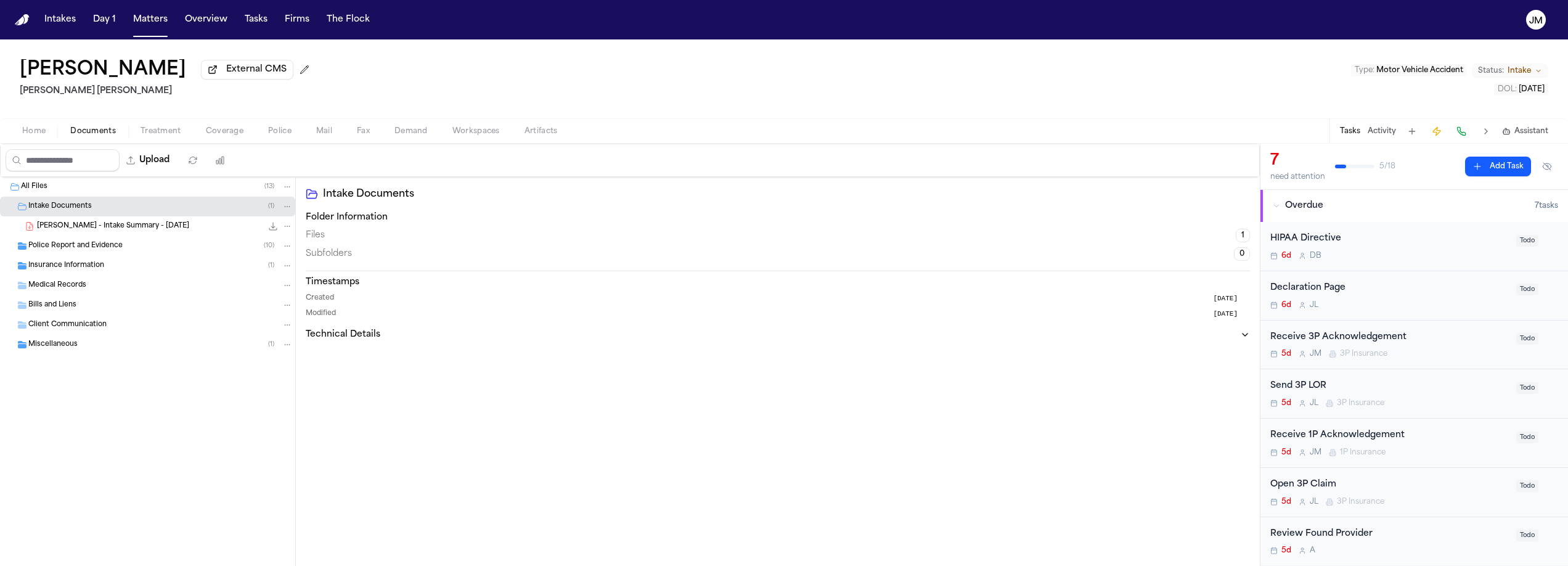
click at [92, 232] on span "L. Rivas - Intake Summary - 9.2.25" at bounding box center [113, 226] width 152 height 10
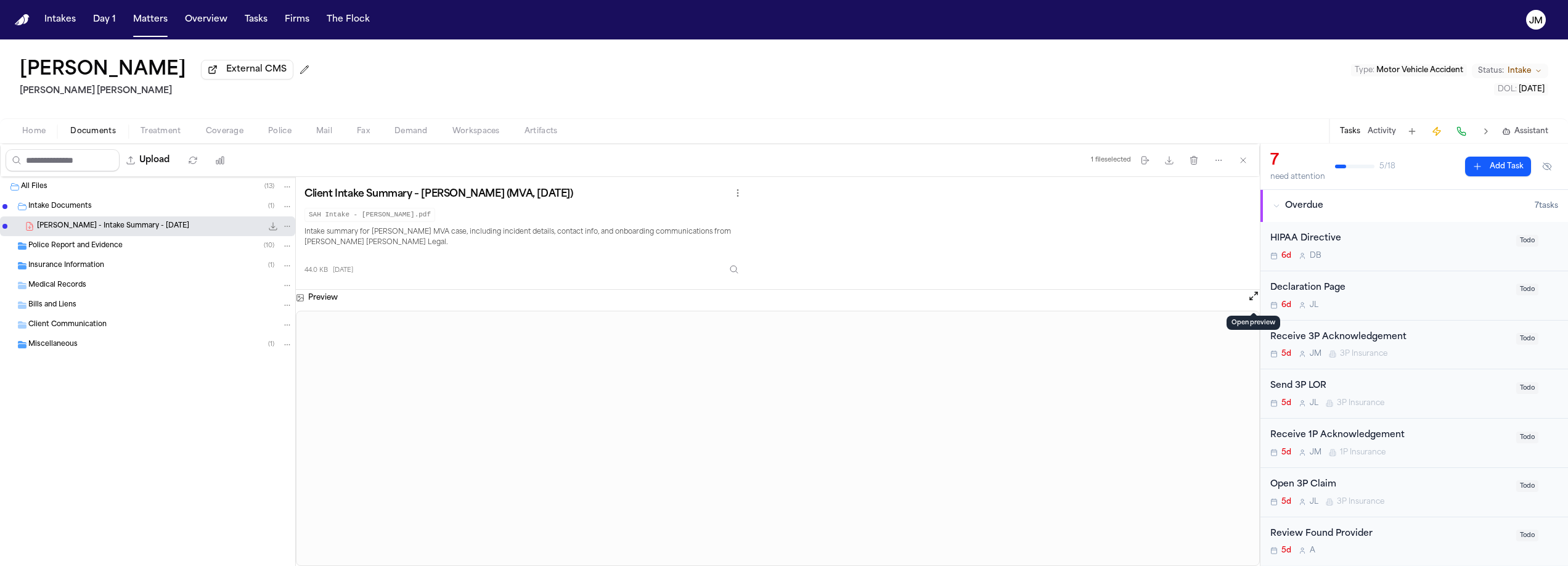
click at [1252, 302] on button "Open preview" at bounding box center [1254, 296] width 12 height 12
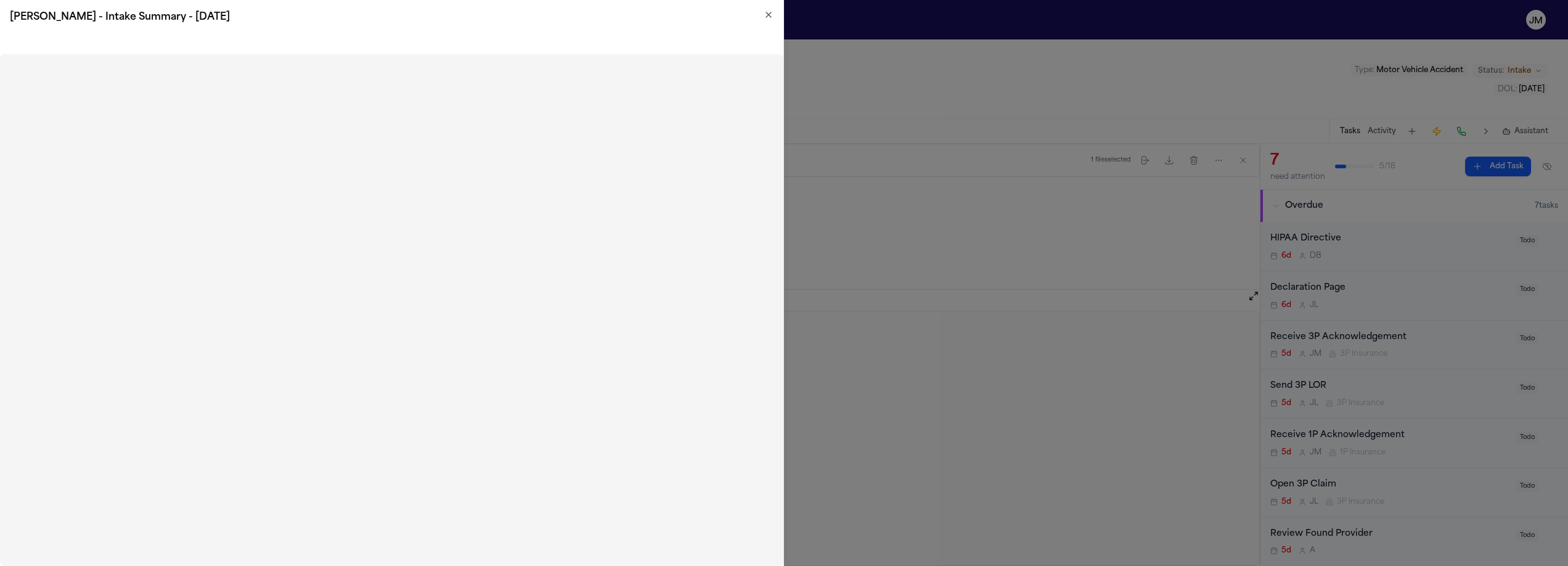
click at [774, 16] on div "L. Rivas - Intake Summary - 9.2.25" at bounding box center [392, 17] width 784 height 35
click at [762, 16] on h2 "L. Rivas - Intake Summary - 9.2.25" at bounding box center [392, 16] width 764 height 15
click at [772, 16] on icon "button" at bounding box center [768, 14] width 10 height 10
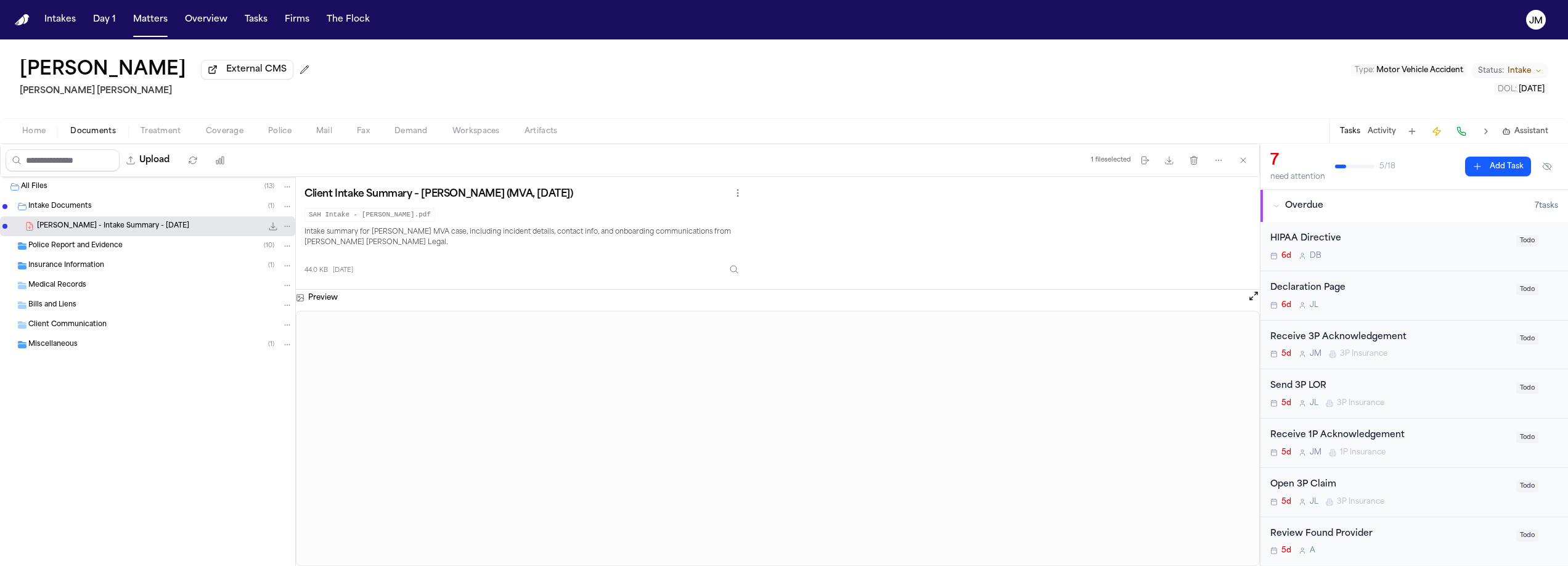
click at [74, 256] on div "Police Report and Evidence ( 10 )" at bounding box center [148, 245] width 296 height 20
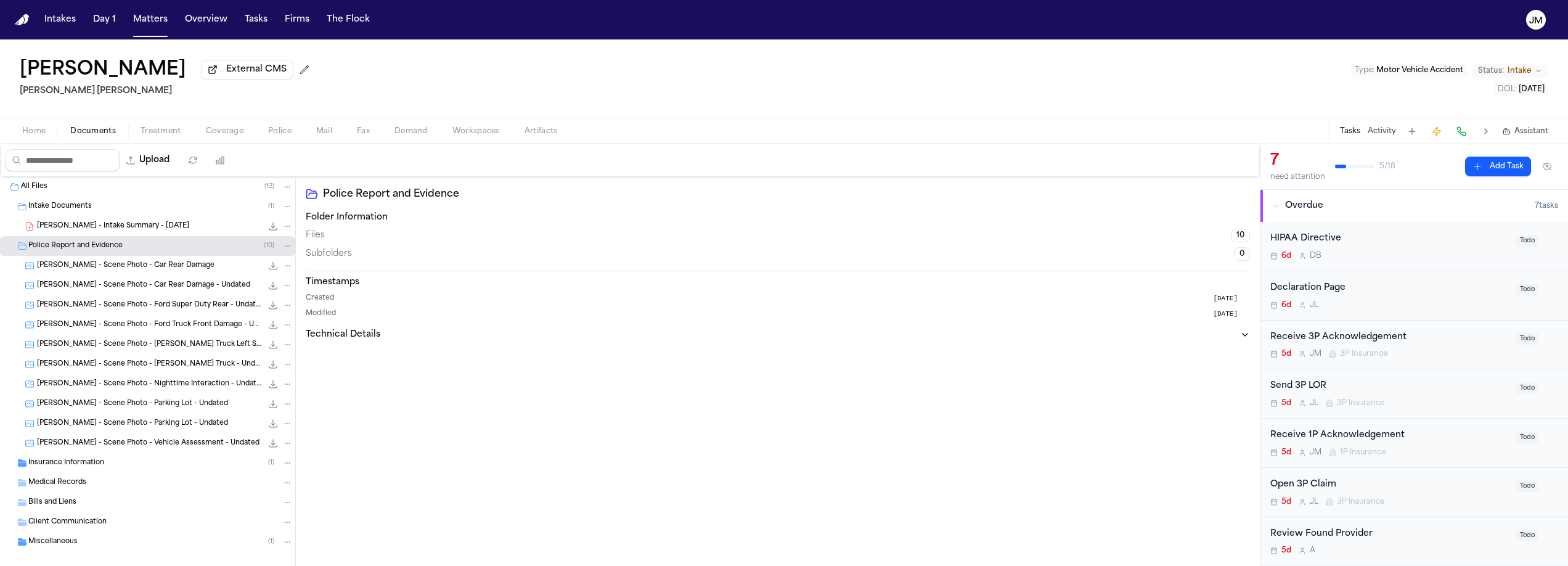
click at [80, 459] on div "Insurance Information ( 1 )" at bounding box center [148, 462] width 296 height 20
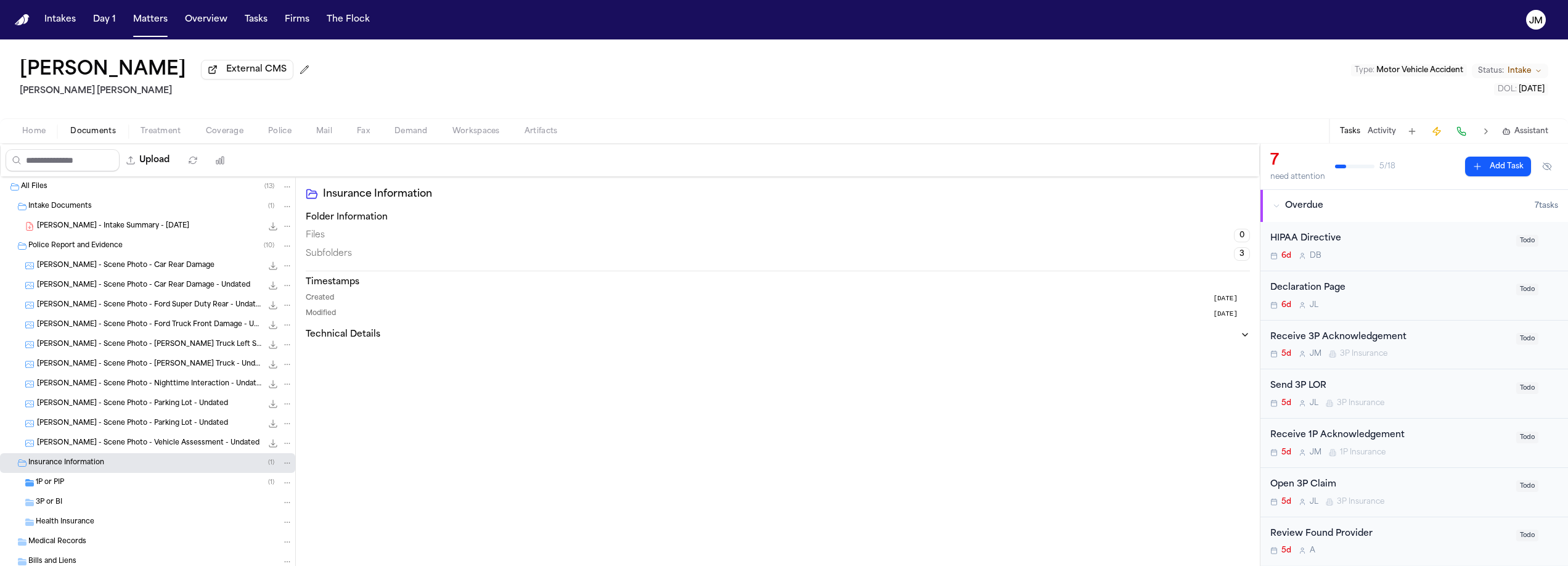
click at [74, 488] on div "1P or PIP ( 1 )" at bounding box center [163, 482] width 257 height 11
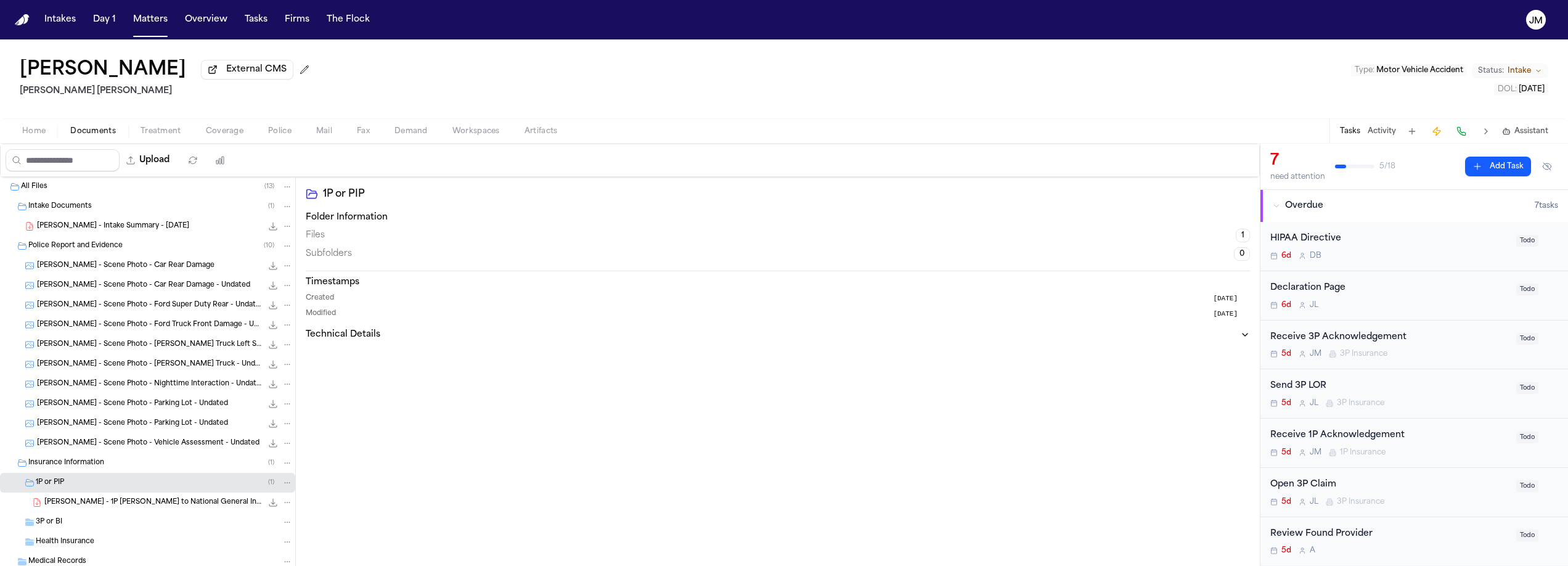
click at [270, 506] on icon "File: L. Rivas - 1P LOR to National General Insurance - 9.10.25" at bounding box center [273, 502] width 8 height 8
click at [116, 224] on span "L. Rivas - Intake Summary - 9.2.25" at bounding box center [113, 226] width 152 height 10
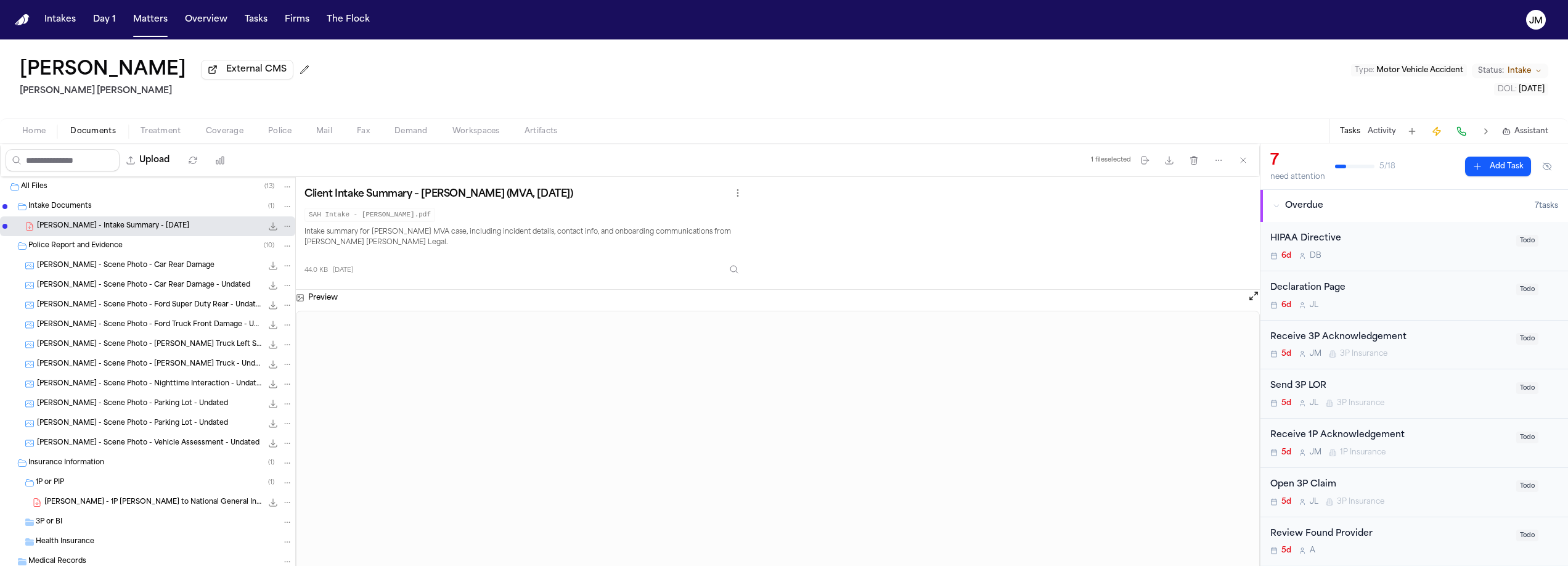
click at [1252, 302] on button "Open preview" at bounding box center [1254, 296] width 12 height 12
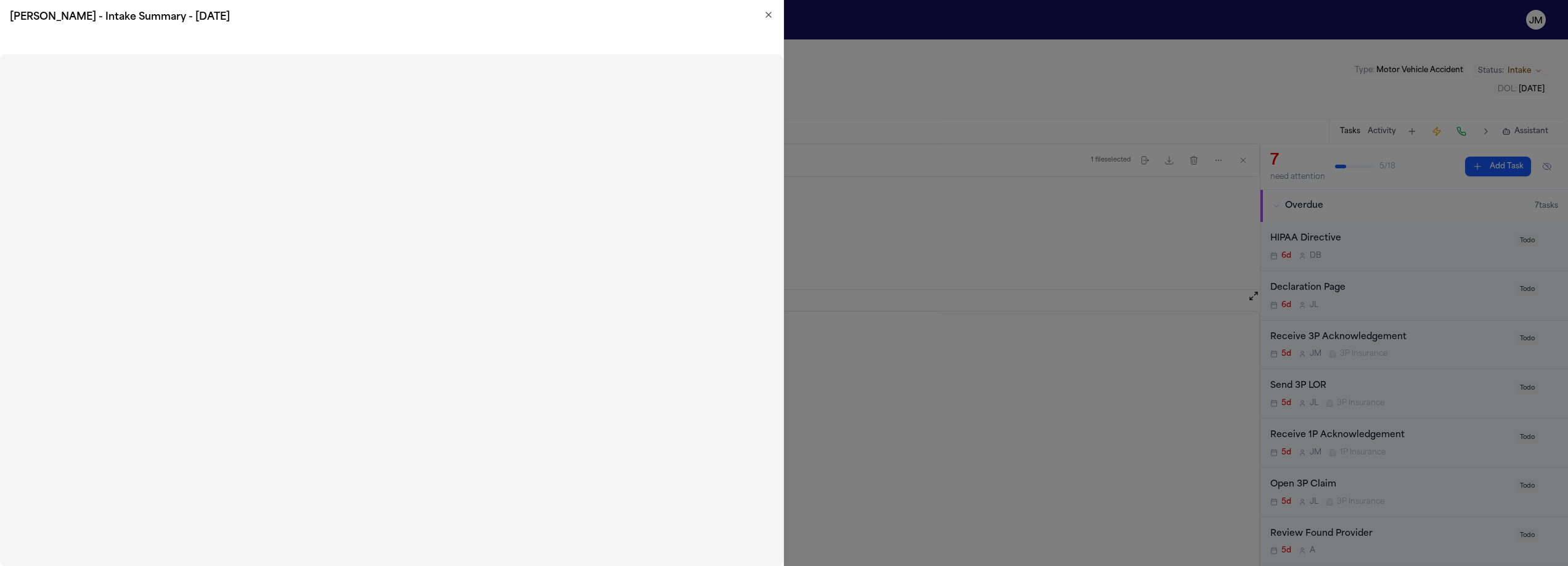
click at [768, 10] on icon "button" at bounding box center [768, 14] width 10 height 10
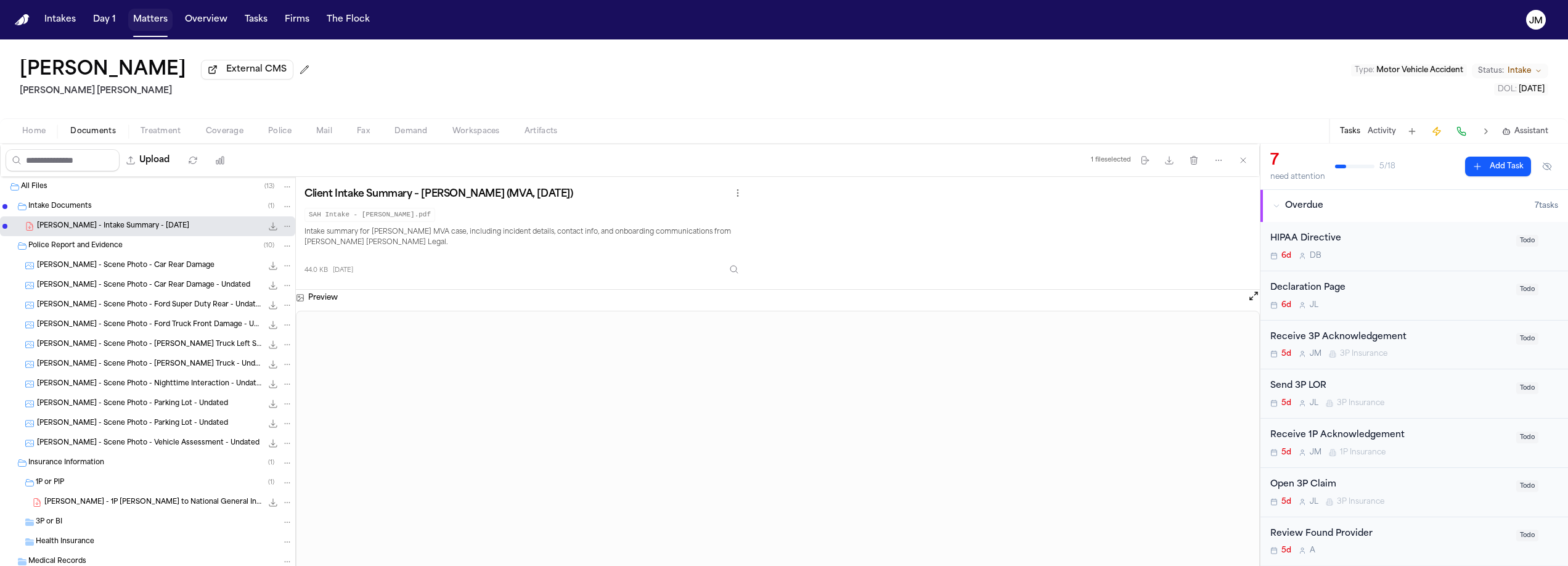
click at [148, 29] on button "Matters" at bounding box center [150, 20] width 44 height 22
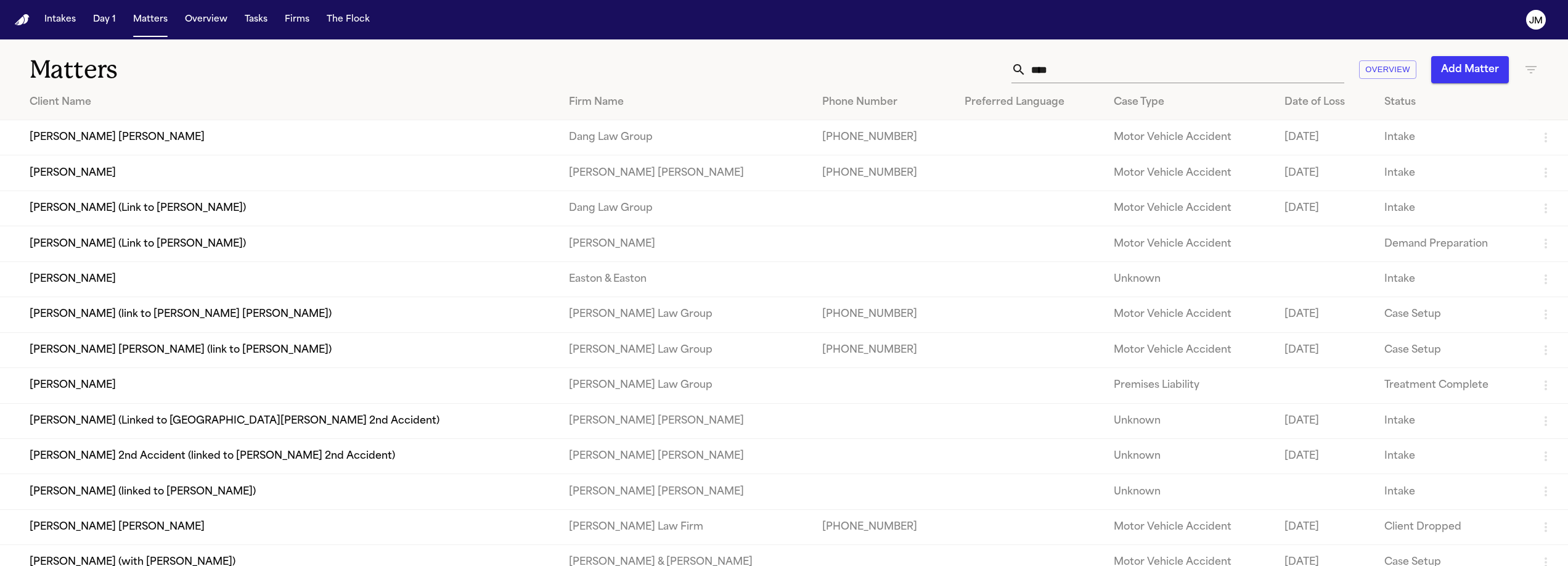
click at [1099, 76] on input "****" at bounding box center [1186, 69] width 318 height 27
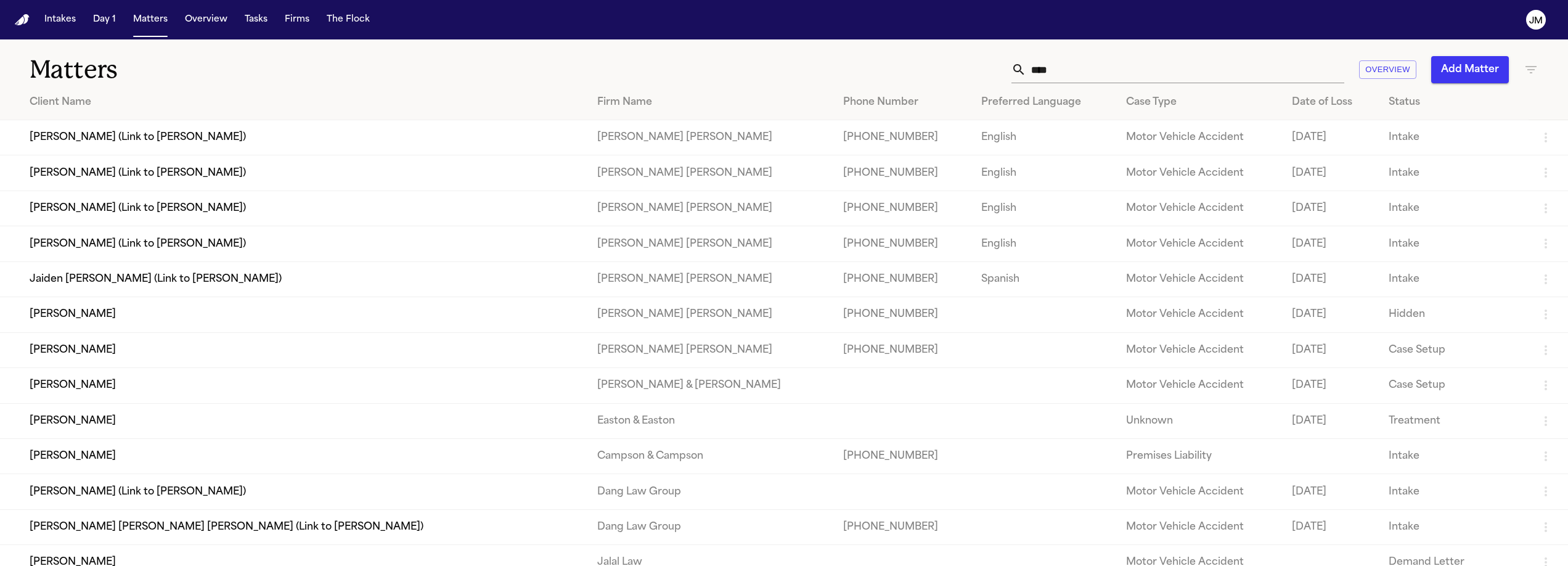
click at [126, 367] on td "[PERSON_NAME]" at bounding box center [294, 349] width 588 height 35
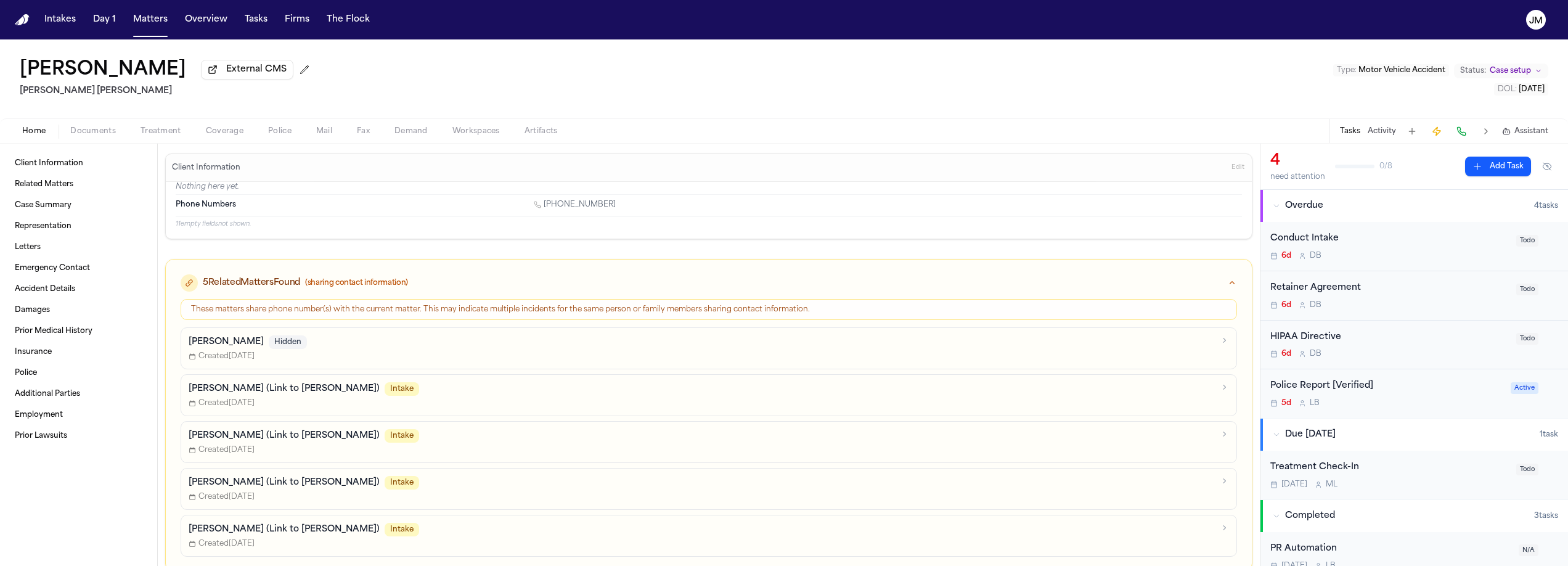
click at [83, 147] on div "Client Information Related Matters Case Summary Representation Letters Emergenc…" at bounding box center [79, 354] width 157 height 423
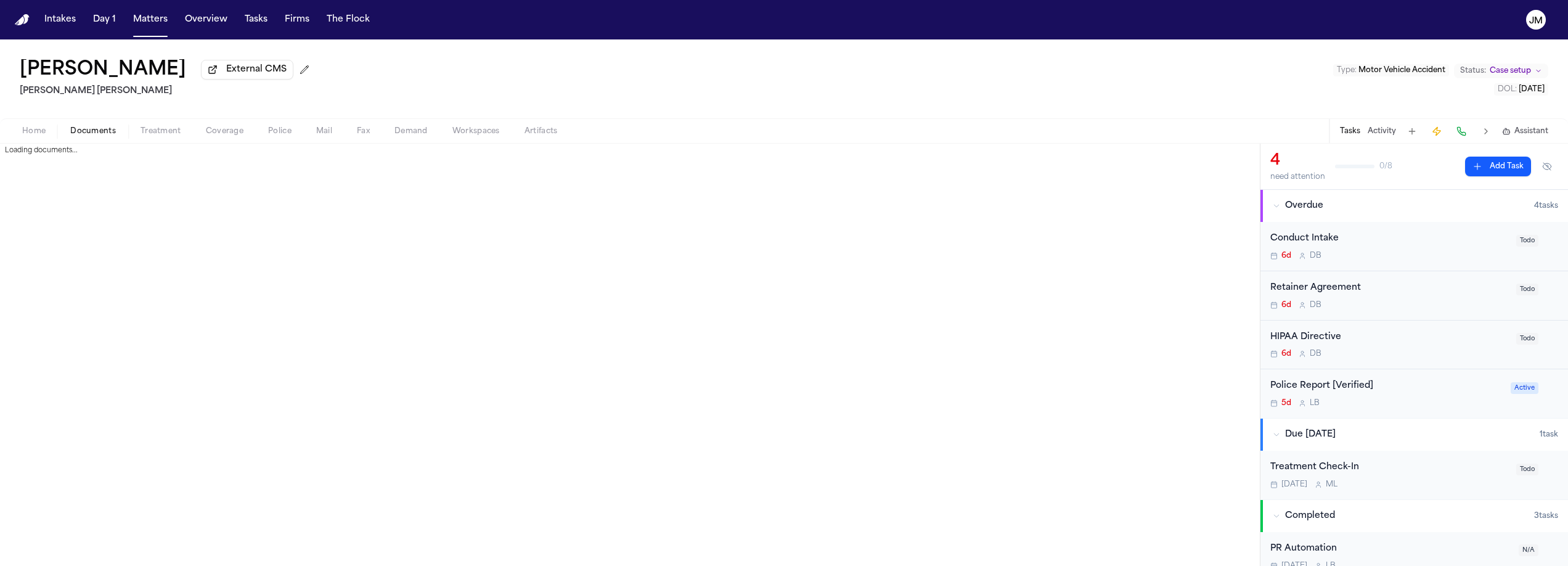
click at [89, 137] on span "Documents" at bounding box center [92, 130] width 46 height 10
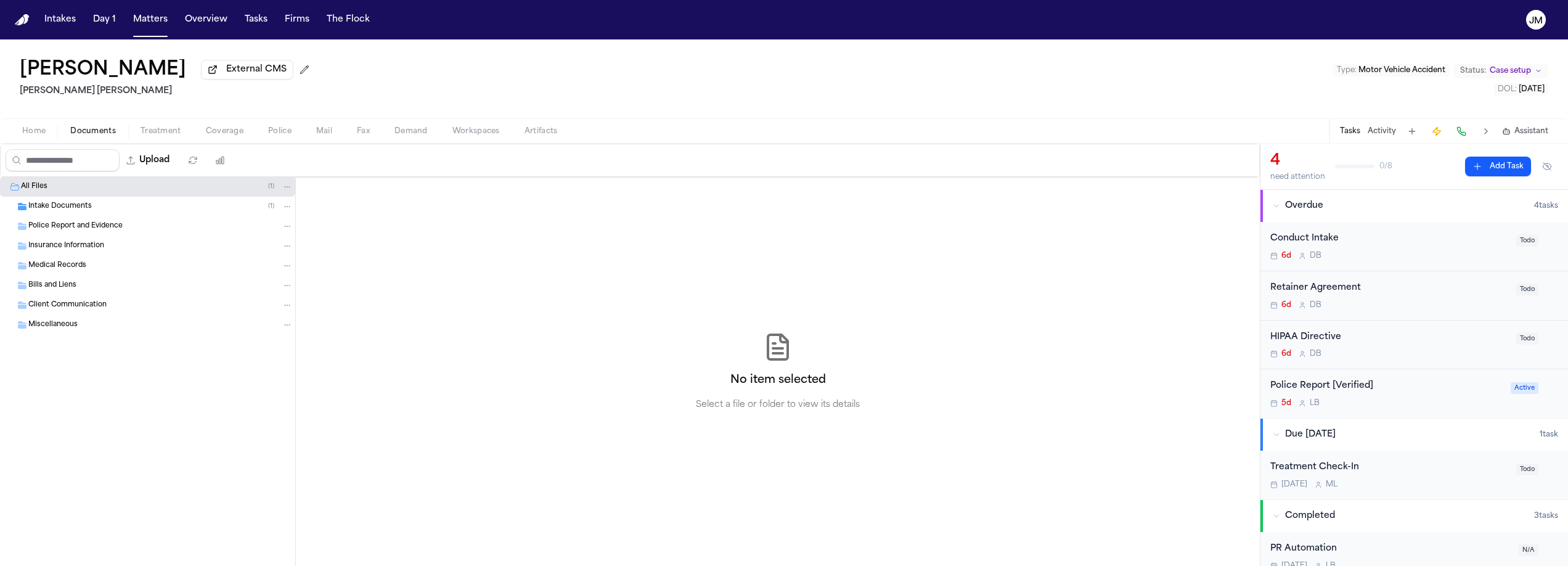
click at [51, 203] on div "Intake Documents ( 1 )" at bounding box center [161, 207] width 265 height 11
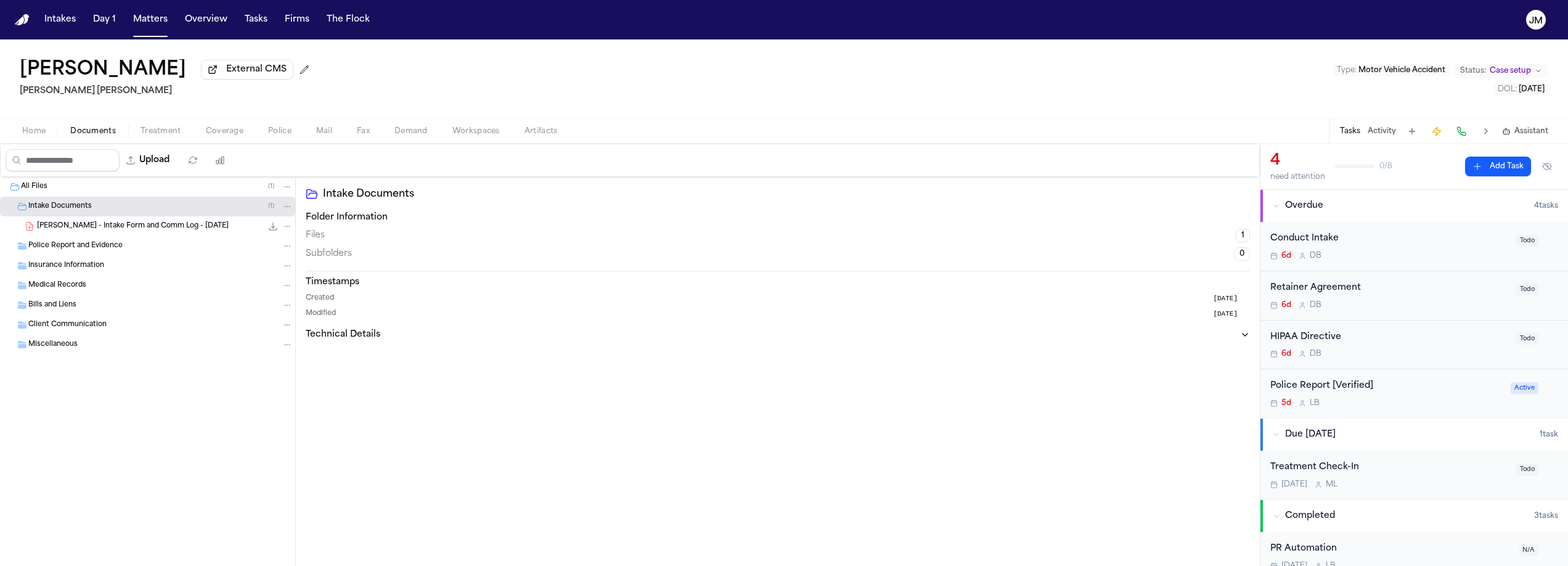
click at [74, 229] on span "J. Serdar - Intake Form and Comm Log - 9.3.25" at bounding box center [133, 226] width 192 height 10
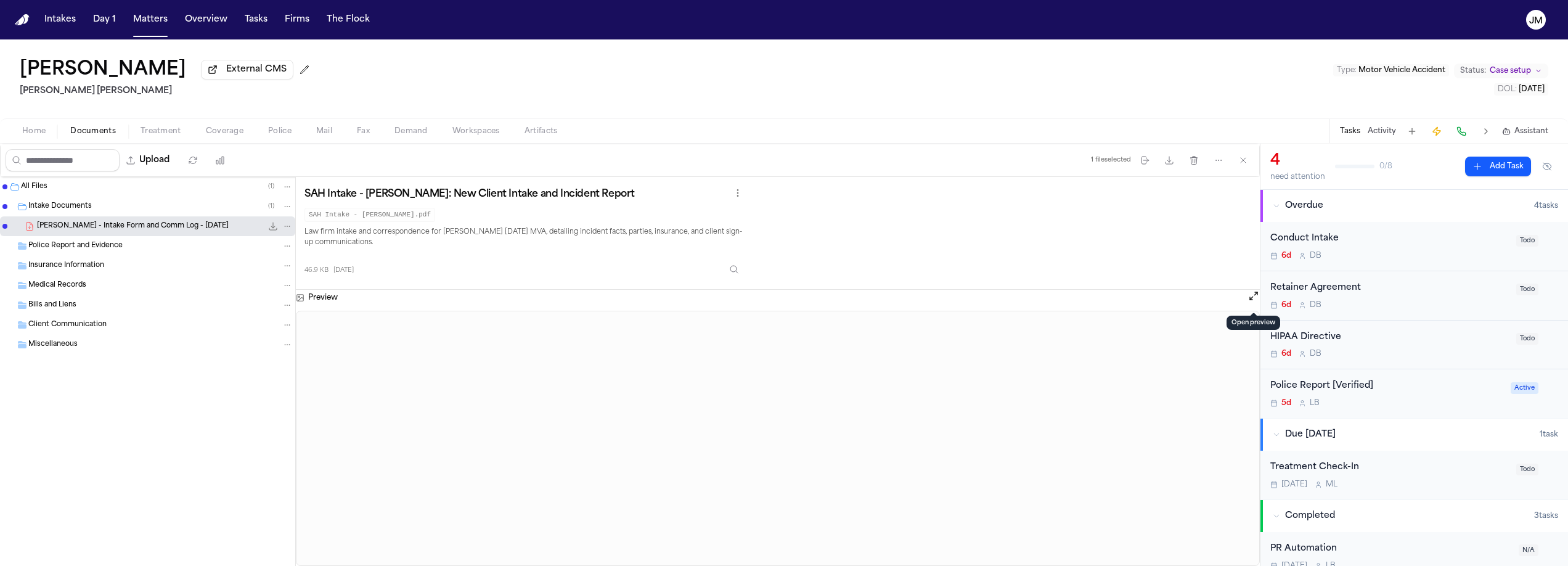
click at [1252, 296] on button "Open preview" at bounding box center [1254, 296] width 12 height 12
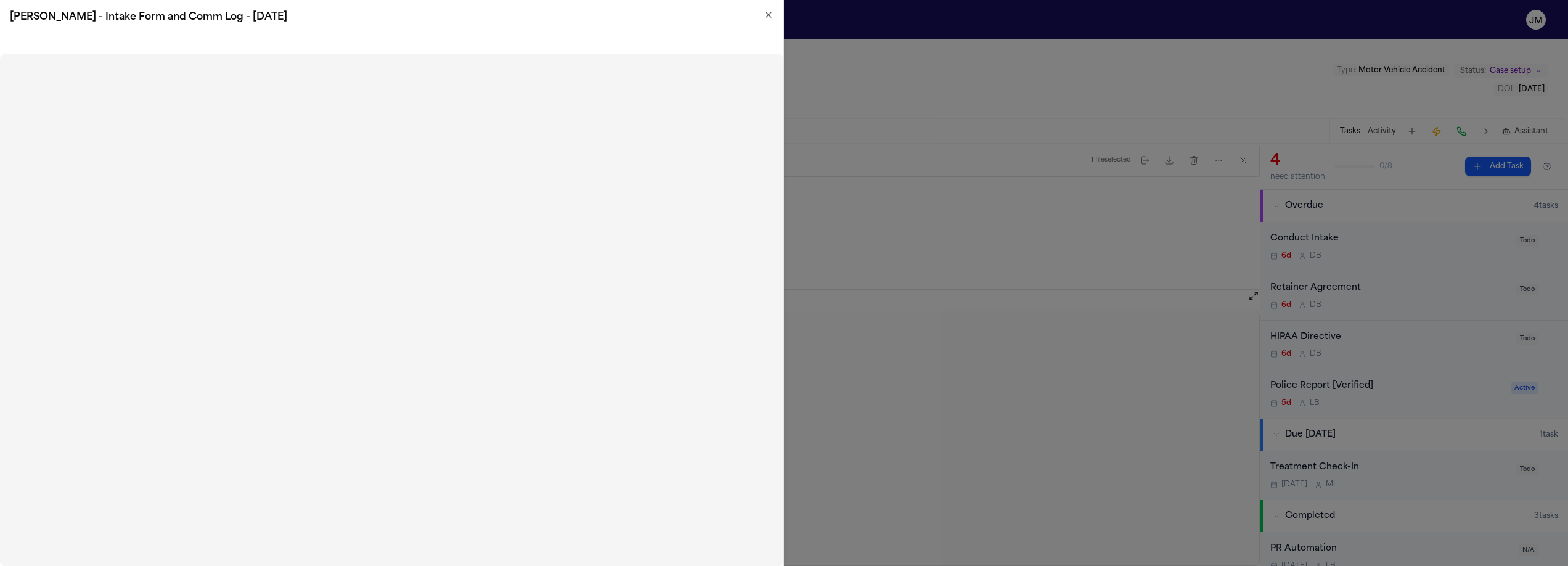
click at [766, 12] on icon "button" at bounding box center [768, 14] width 10 height 10
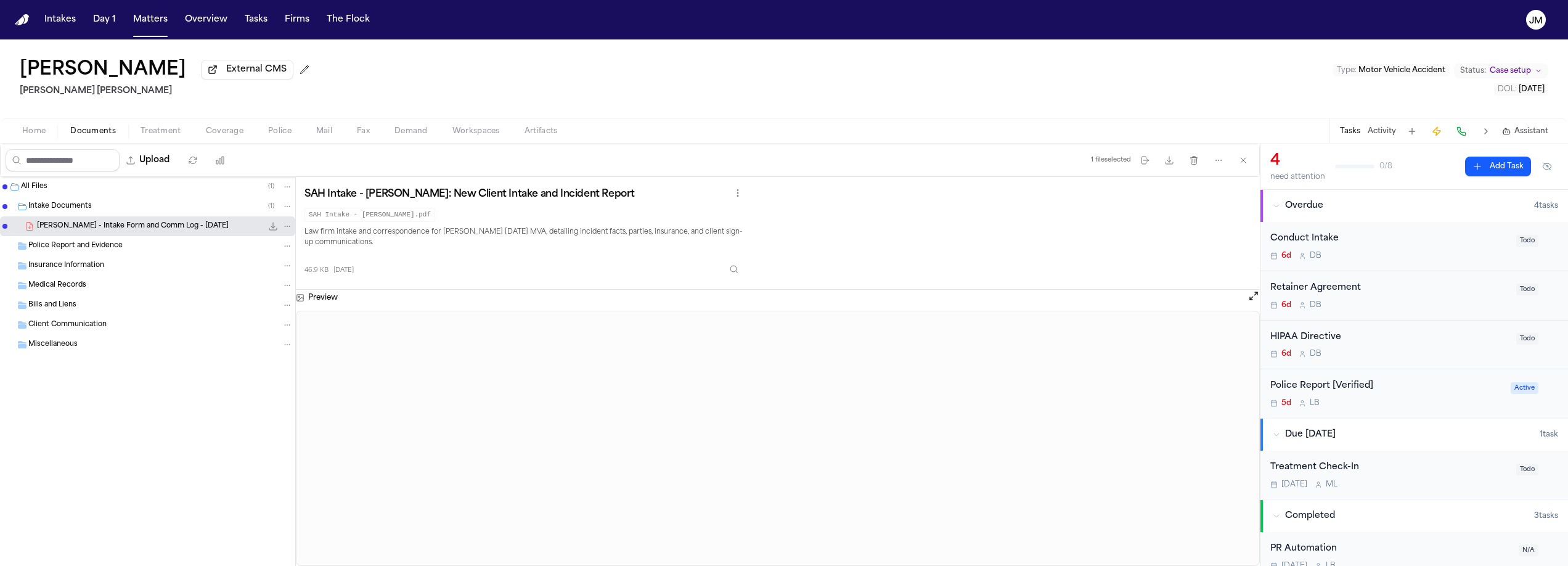
click at [220, 136] on span "Coverage" at bounding box center [225, 130] width 38 height 10
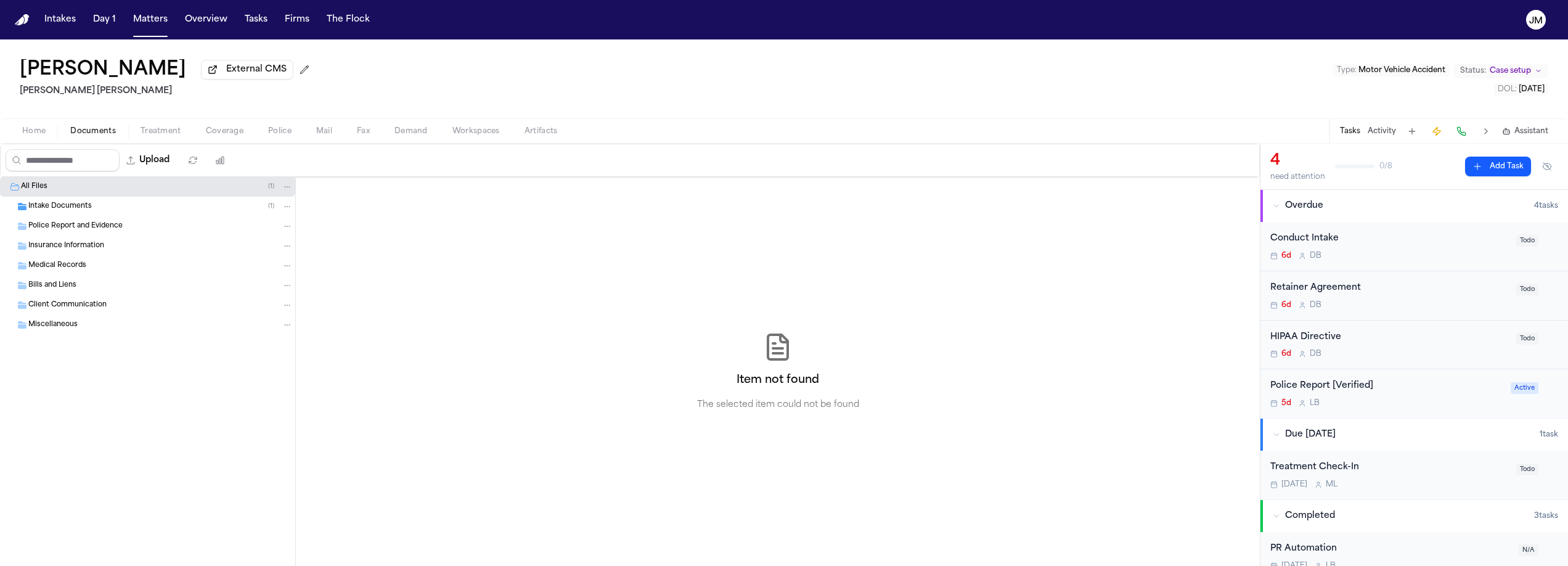
click at [99, 137] on span "Documents" at bounding box center [92, 130] width 46 height 10
click at [80, 225] on span "Police Report and Evidence" at bounding box center [75, 226] width 94 height 10
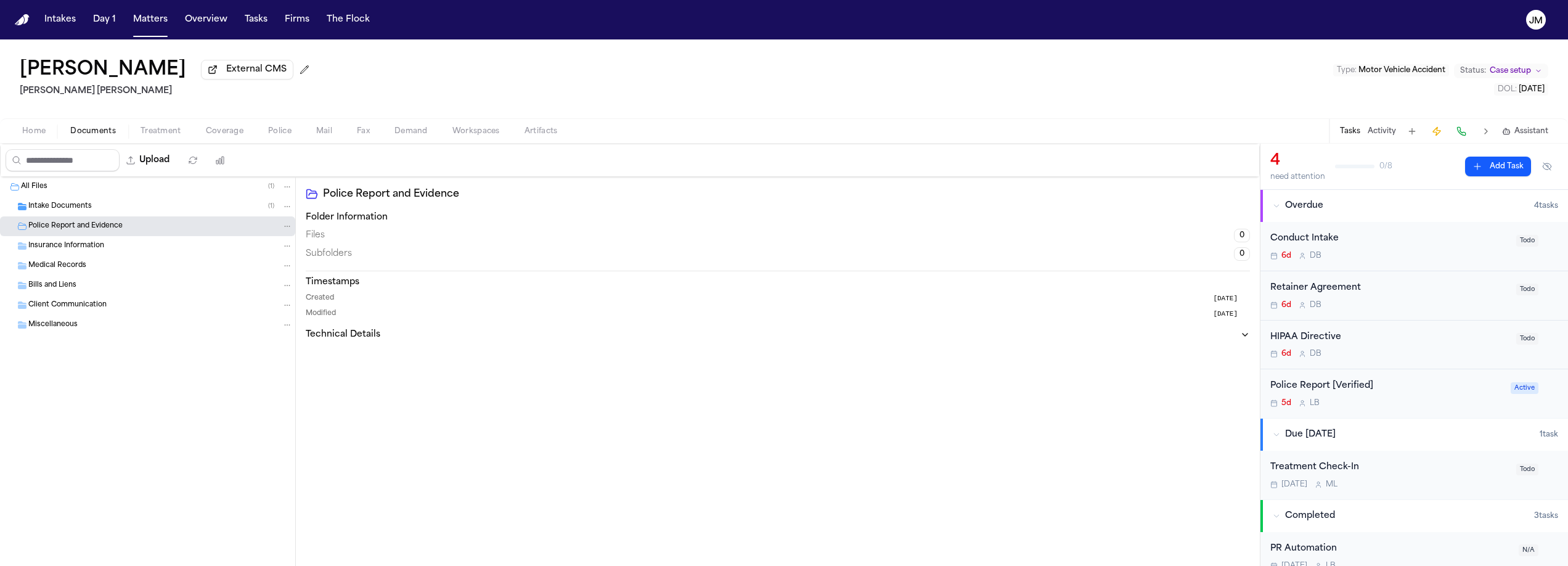
click at [80, 210] on span "Intake Documents" at bounding box center [60, 207] width 63 height 10
click at [47, 132] on button "Home" at bounding box center [34, 130] width 48 height 15
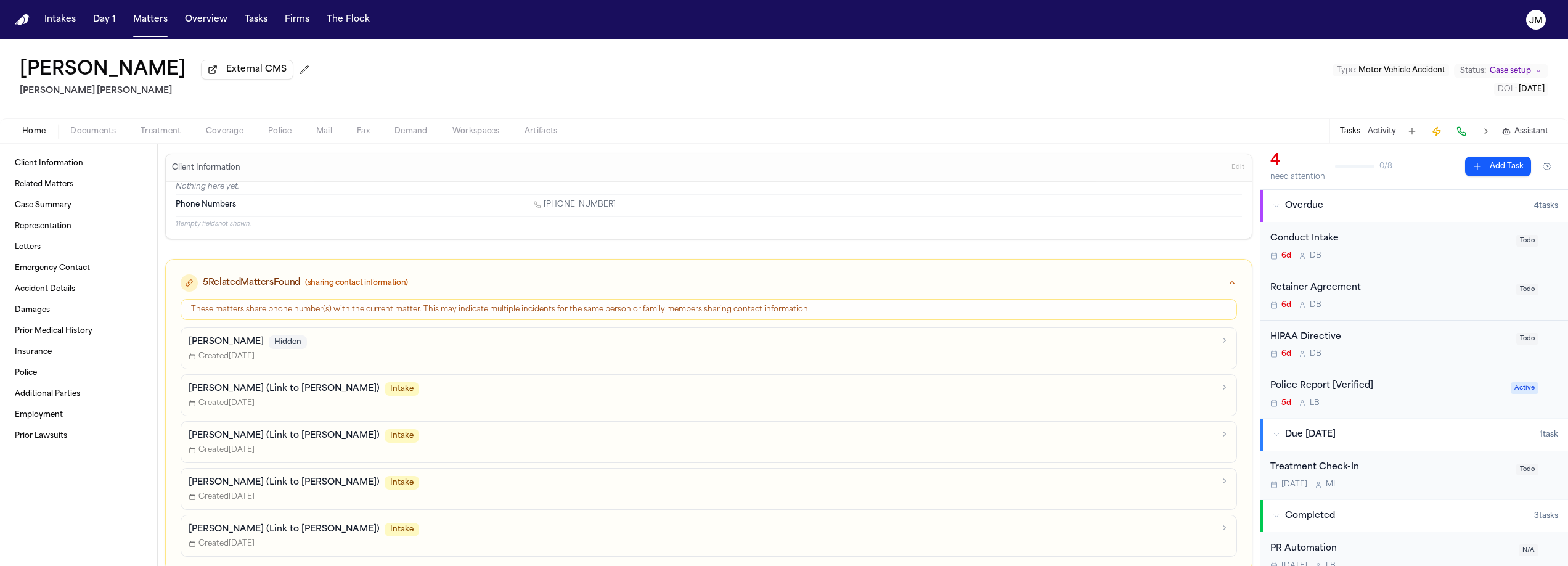
click at [105, 134] on span "Documents" at bounding box center [92, 130] width 46 height 10
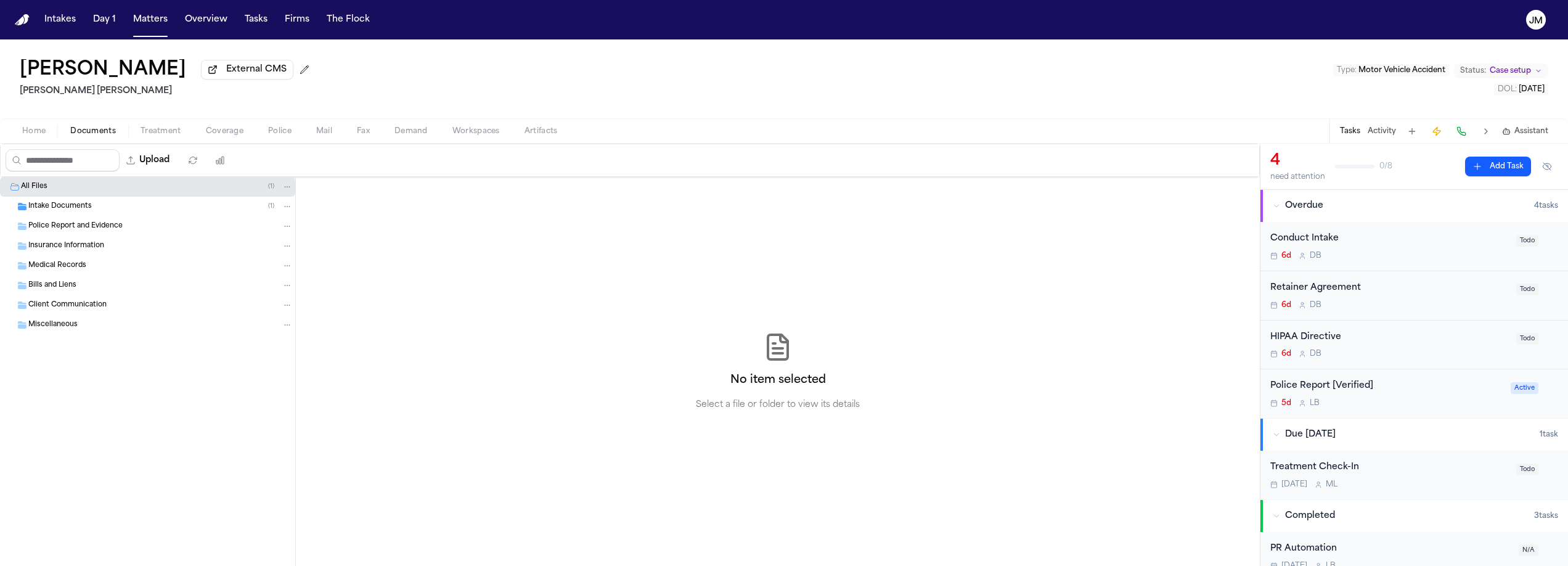
click at [57, 212] on span "Intake Documents" at bounding box center [60, 207] width 63 height 10
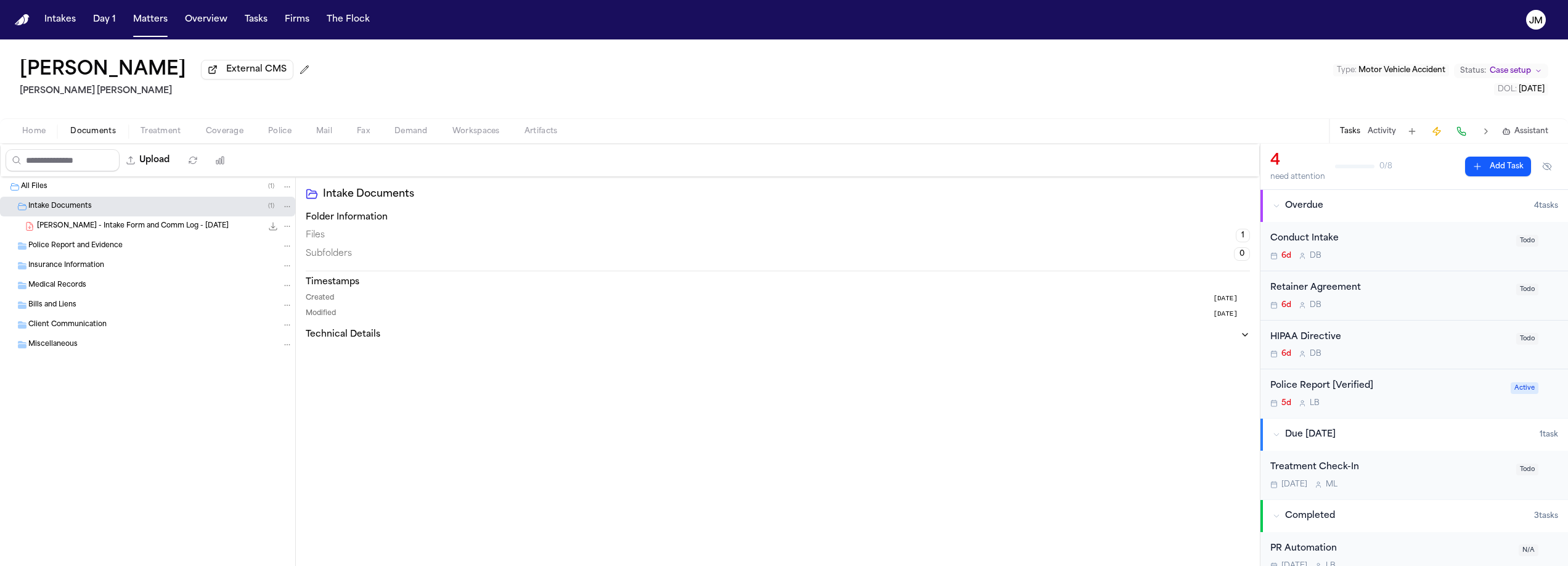
click at [103, 229] on span "J. Serdar - Intake Form and Comm Log - 9.3.25" at bounding box center [133, 226] width 192 height 10
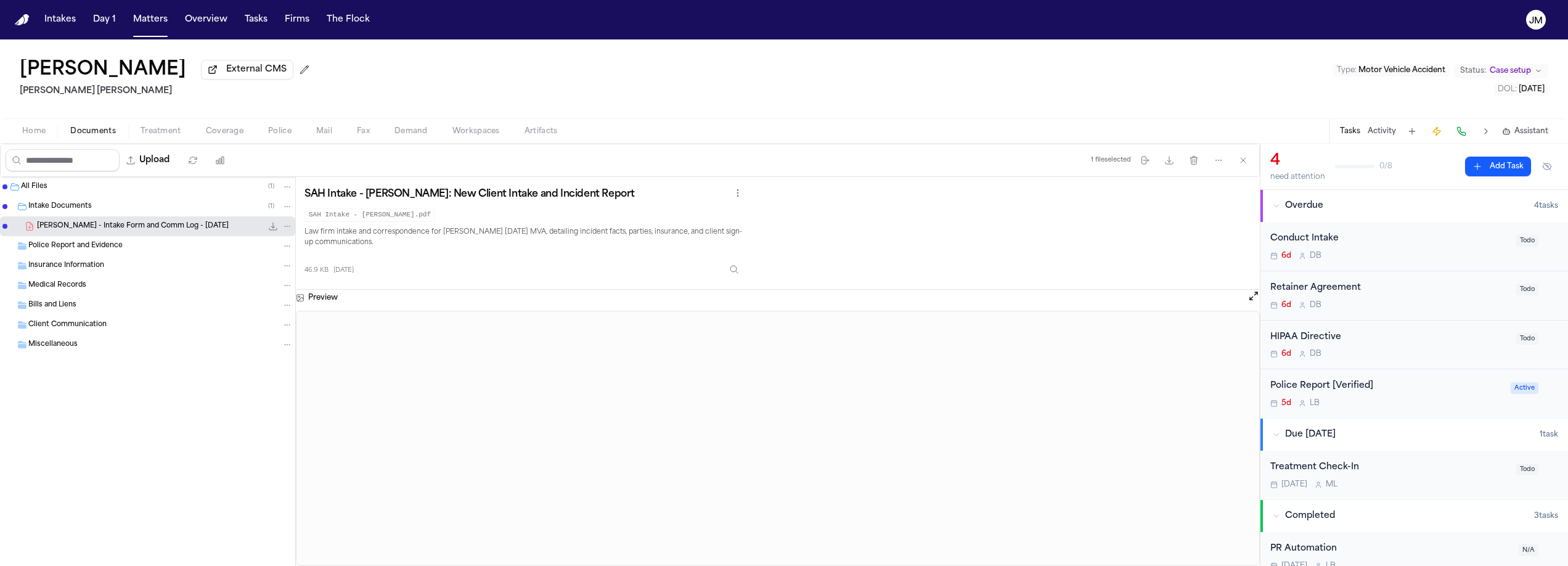
click at [1425, 393] on div "Police Report [Verified]" at bounding box center [1387, 386] width 233 height 14
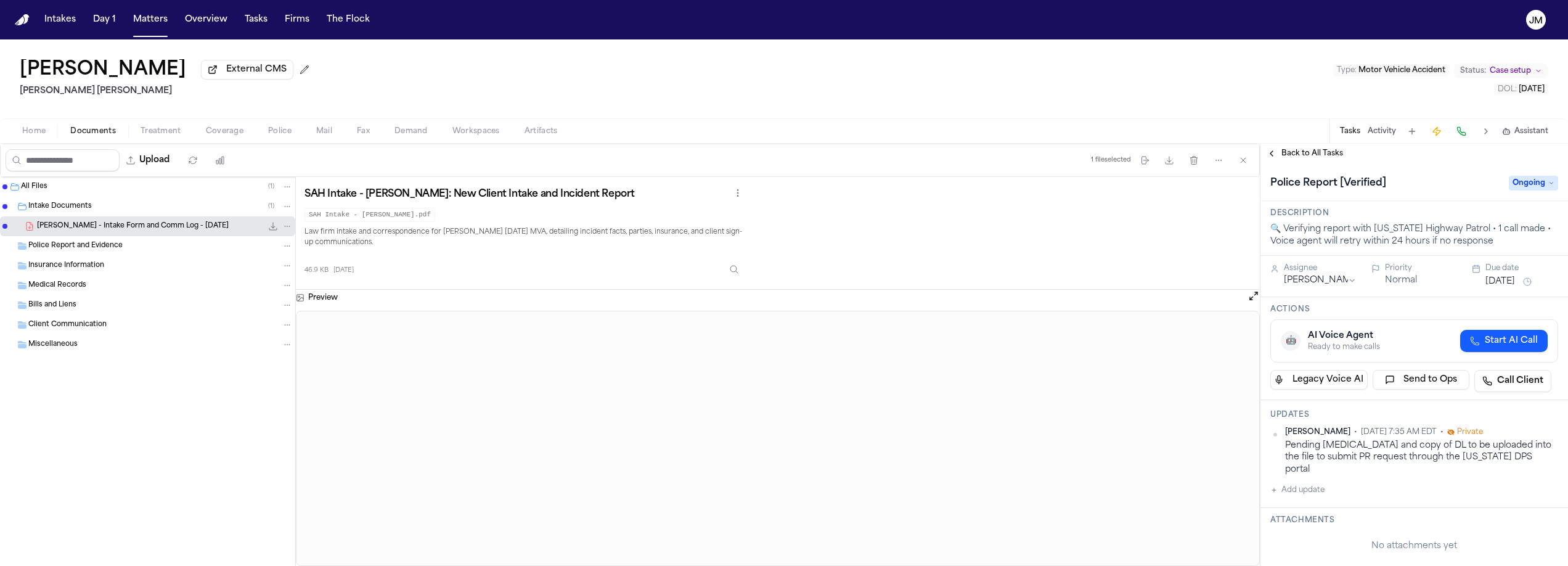
click at [39, 132] on span "Home" at bounding box center [34, 130] width 23 height 10
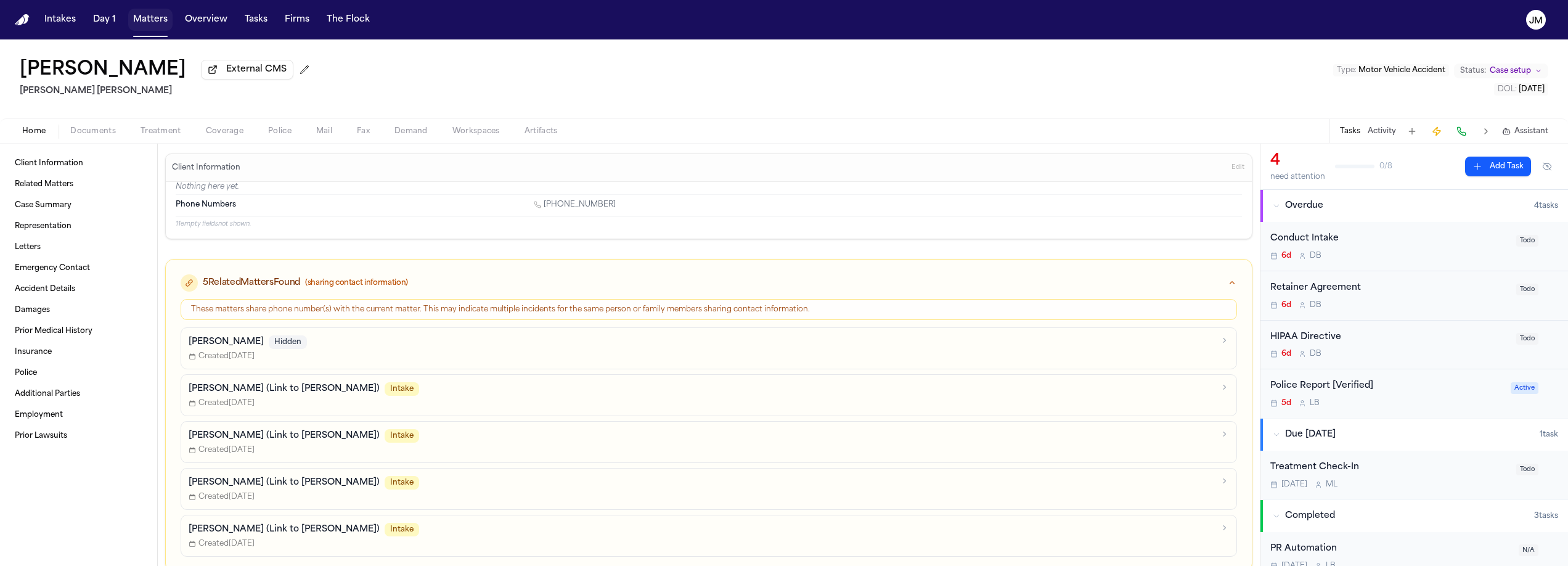
click at [154, 26] on button "Matters" at bounding box center [150, 20] width 44 height 22
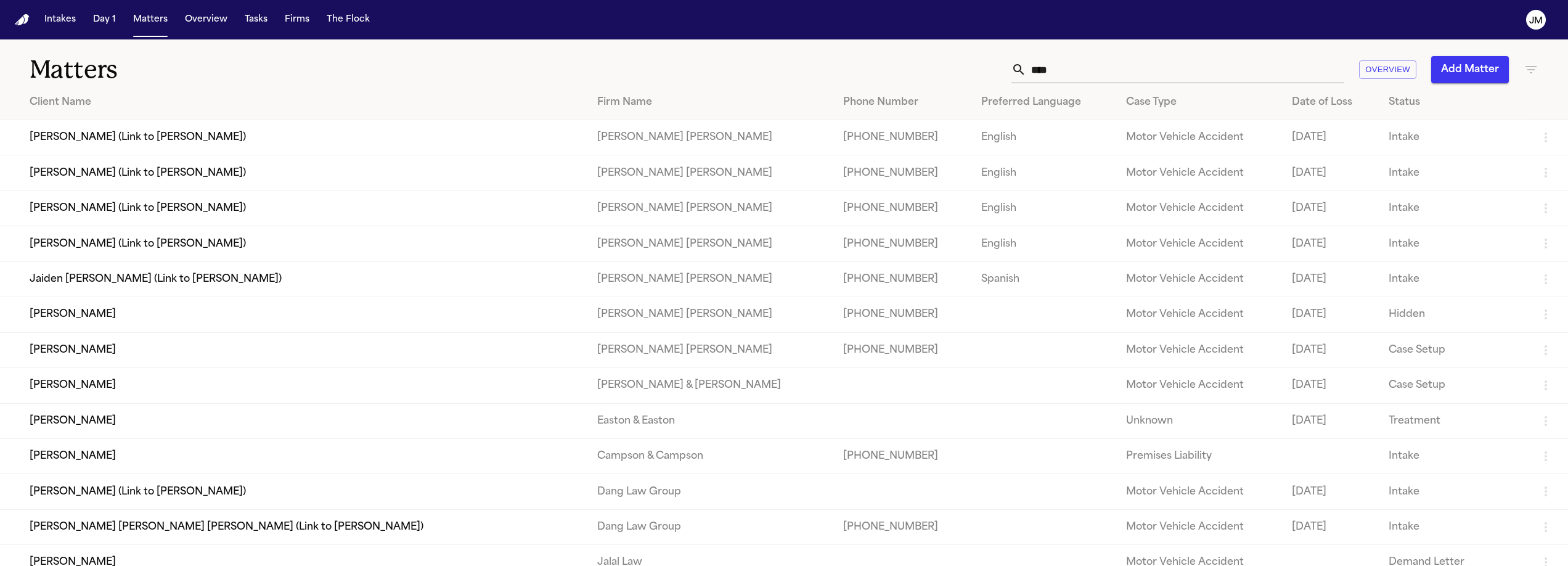
click at [1095, 69] on input "****" at bounding box center [1186, 69] width 318 height 27
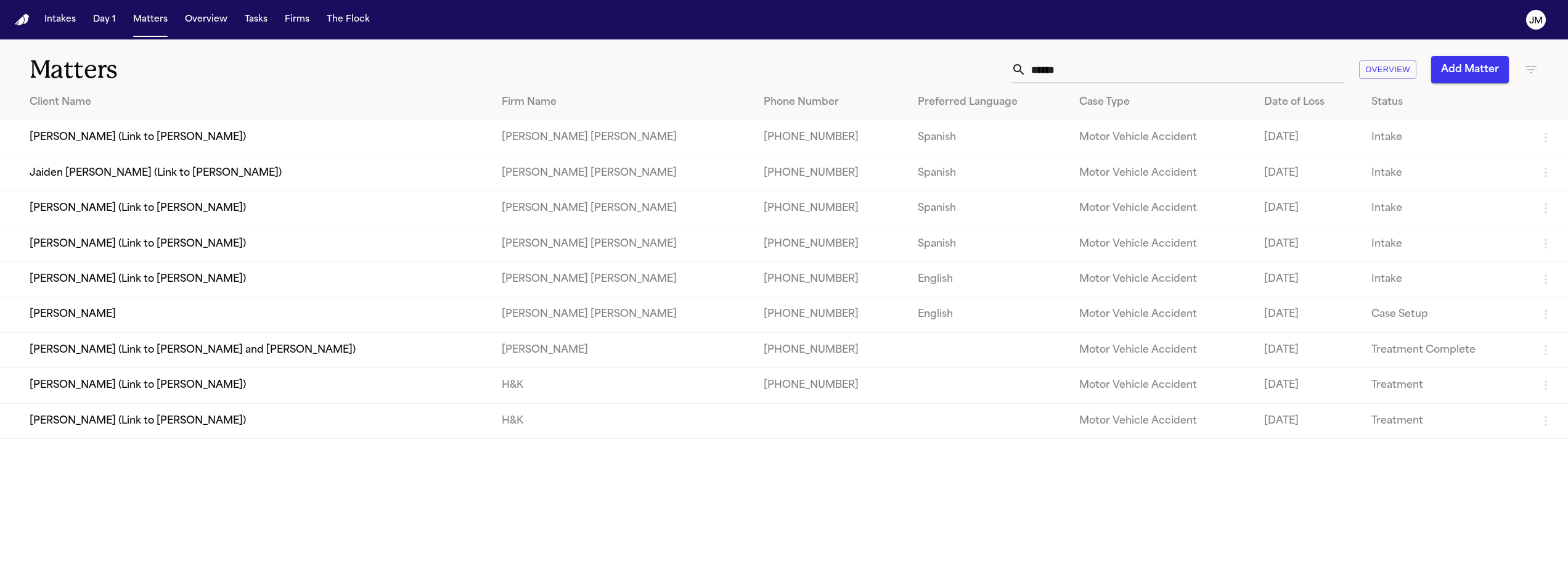
click at [150, 328] on td "[PERSON_NAME]" at bounding box center [245, 315] width 492 height 35
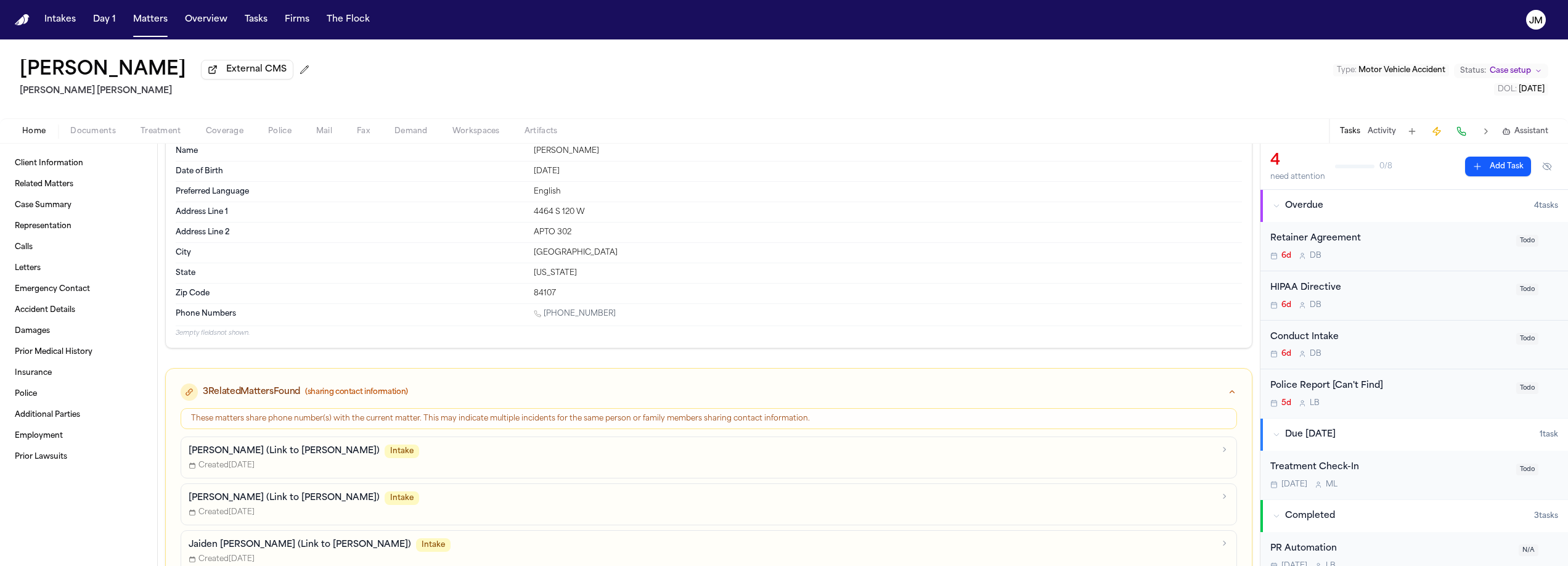
scroll to position [20, 0]
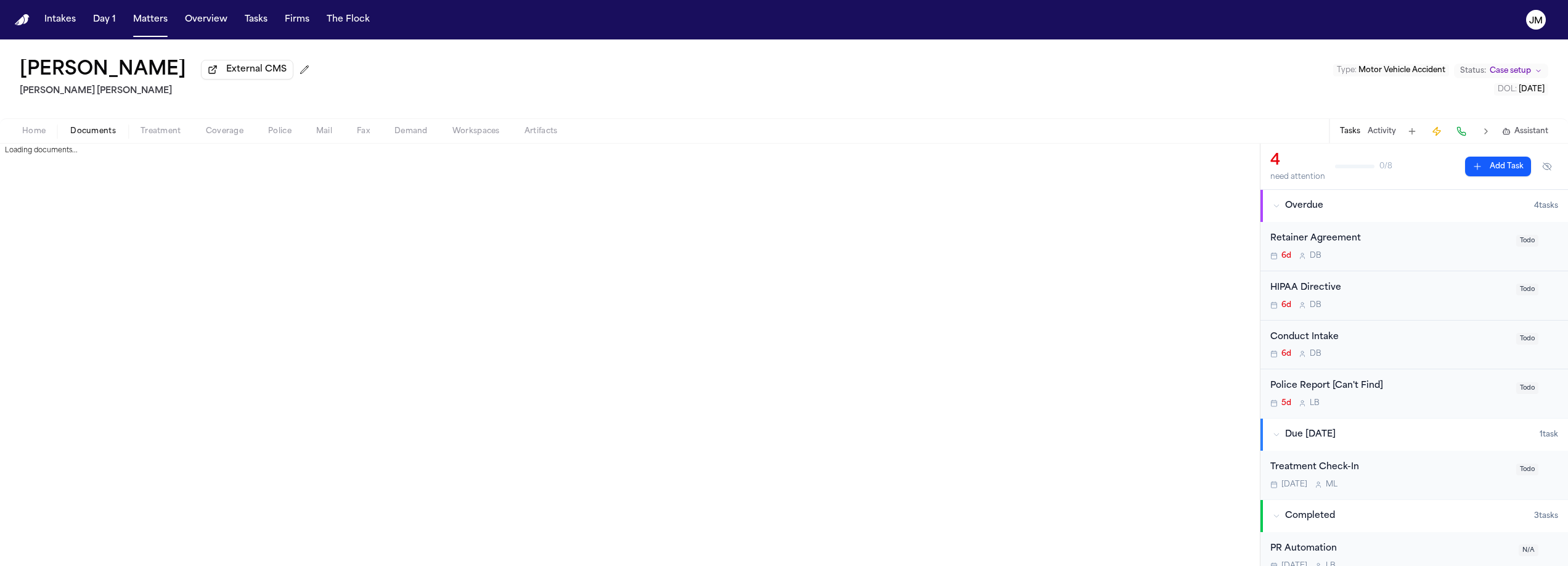
click at [96, 138] on span "button" at bounding box center [93, 137] width 61 height 1
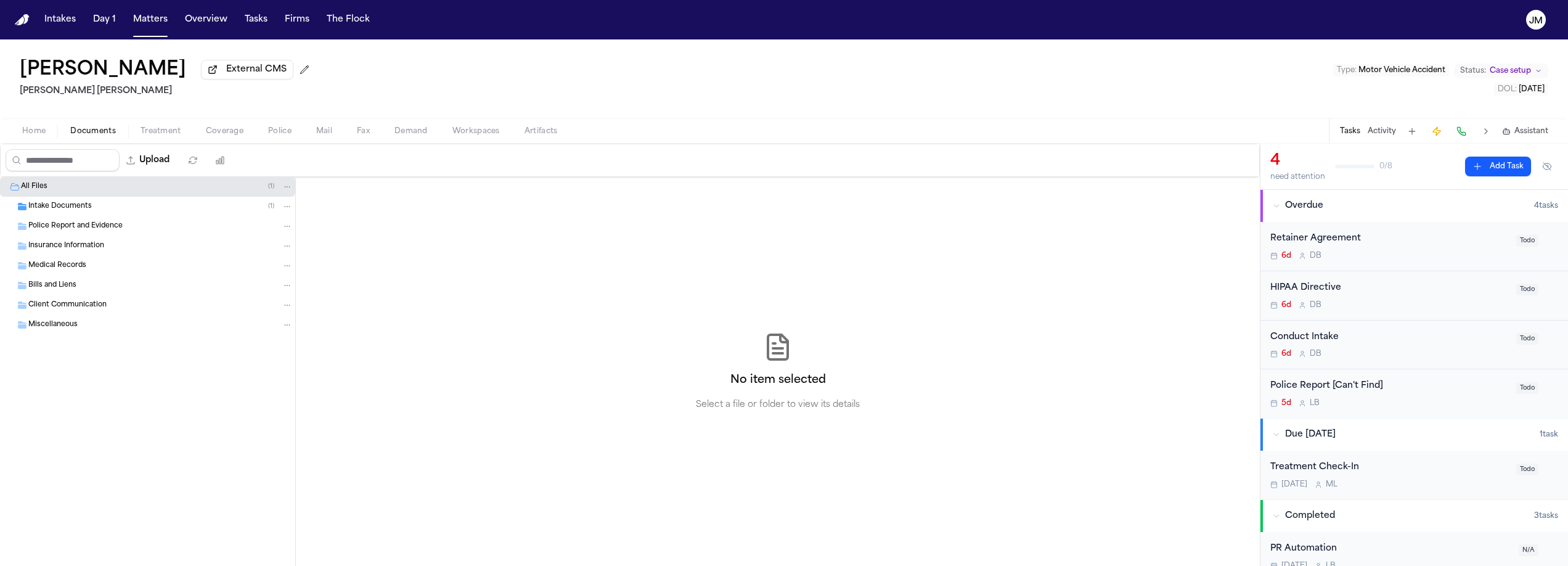
click at [86, 212] on span "Intake Documents" at bounding box center [60, 207] width 63 height 10
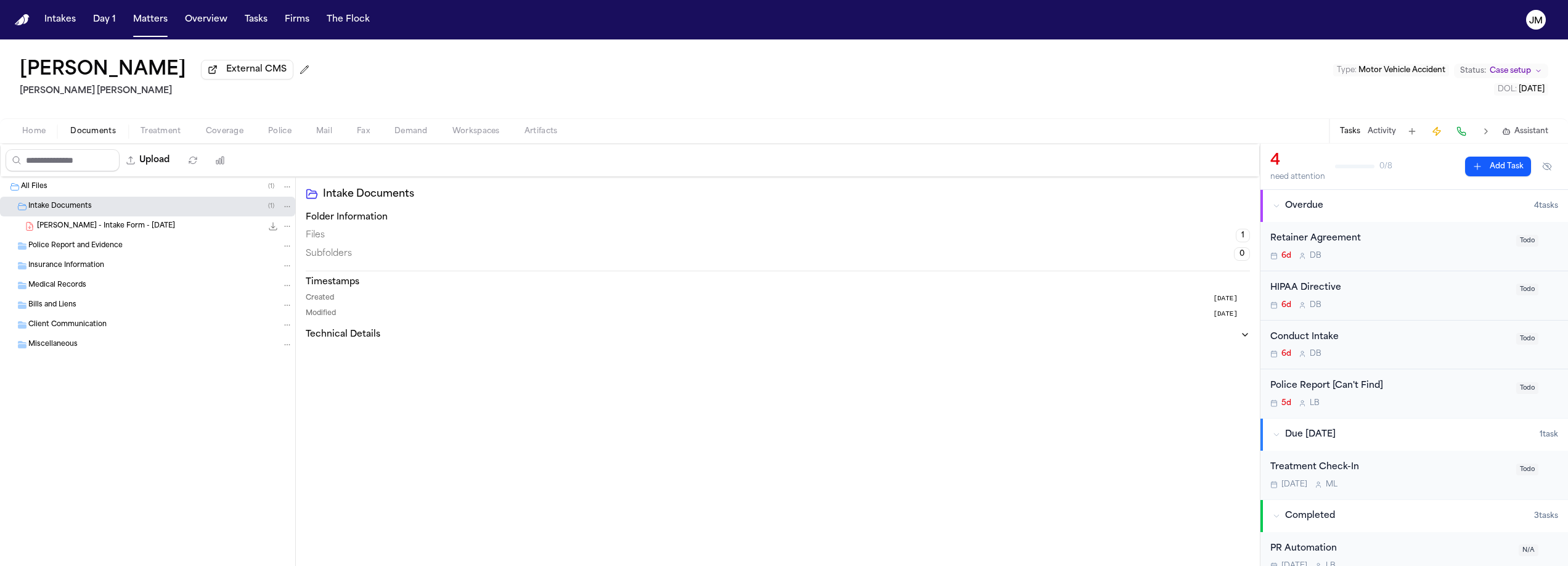
click at [86, 231] on span "[PERSON_NAME] - Intake Form - [DATE]" at bounding box center [106, 226] width 138 height 10
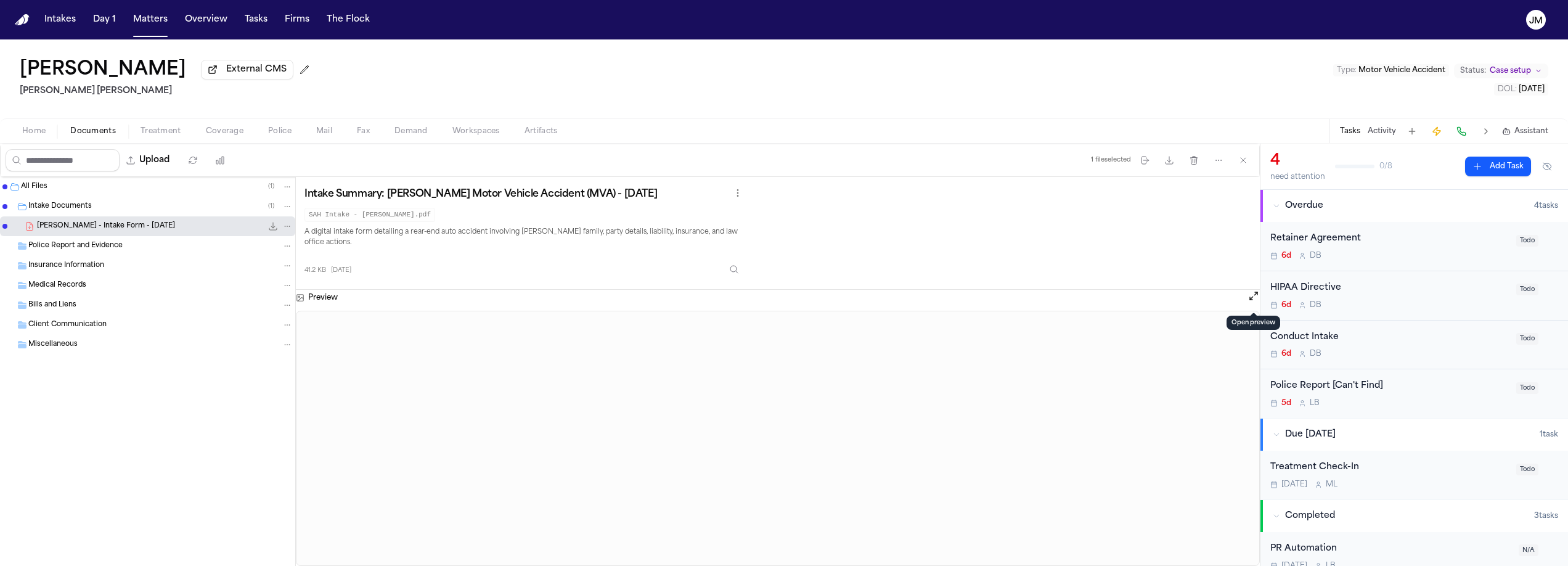
click at [1249, 302] on button "Open preview" at bounding box center [1254, 296] width 12 height 12
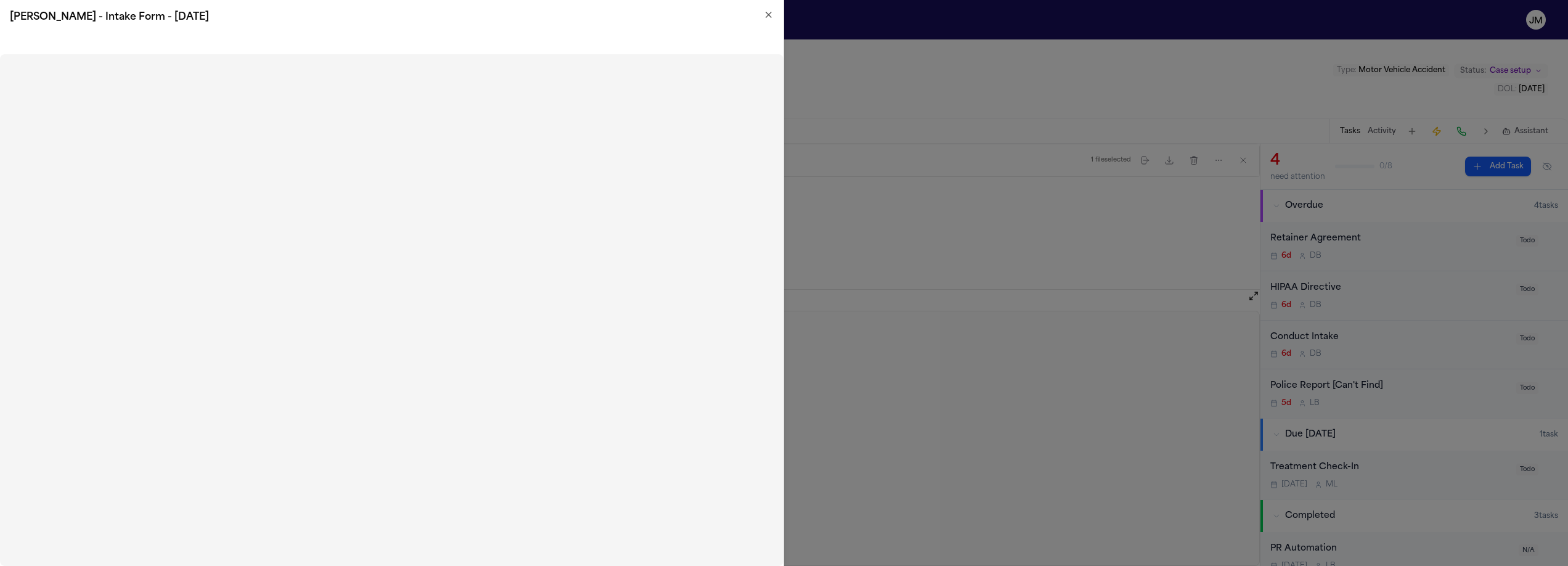
click at [777, 20] on div "[PERSON_NAME] - Intake Form - [DATE]" at bounding box center [392, 17] width 784 height 35
click at [771, 12] on icon "button" at bounding box center [769, 15] width 5 height 5
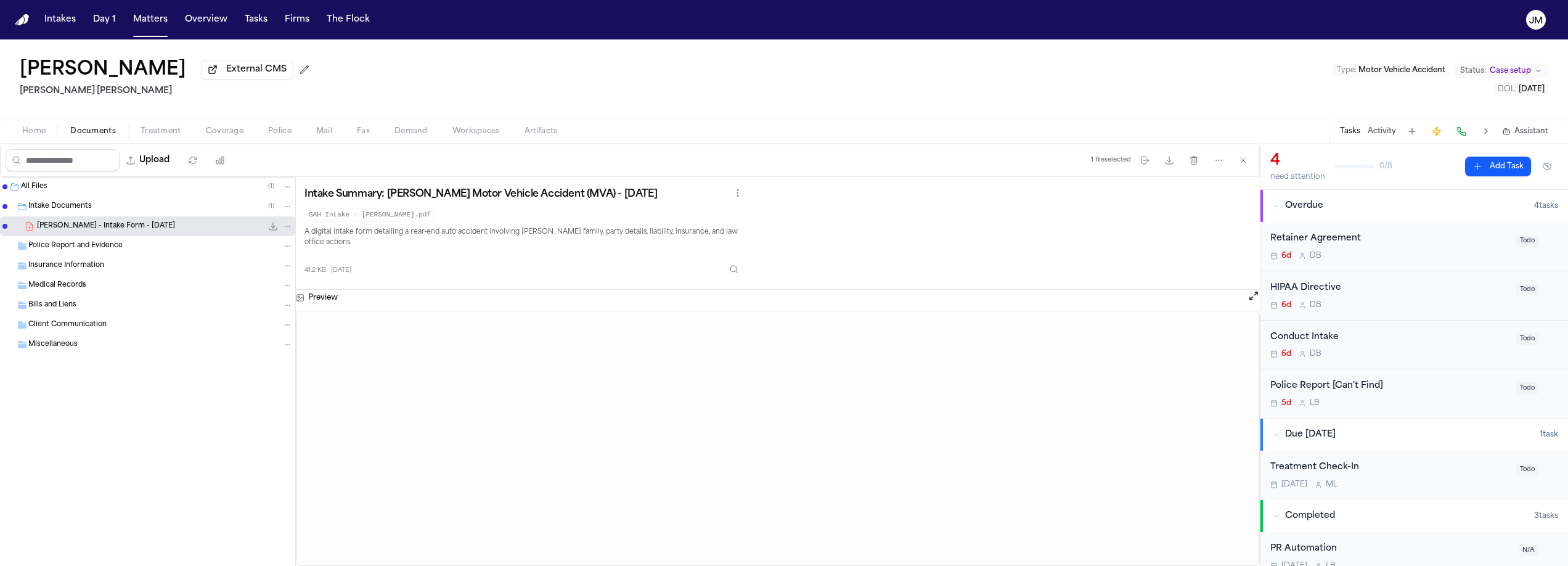
click at [46, 138] on button "Home" at bounding box center [34, 130] width 48 height 15
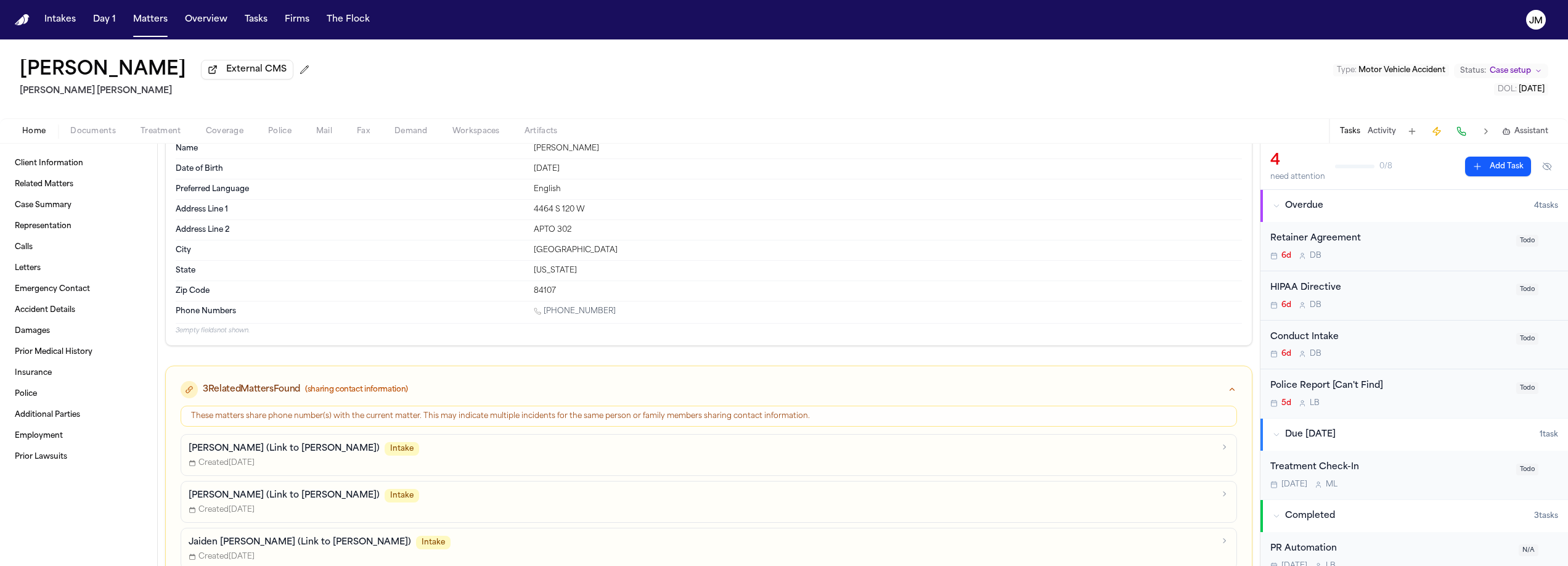
scroll to position [99, 0]
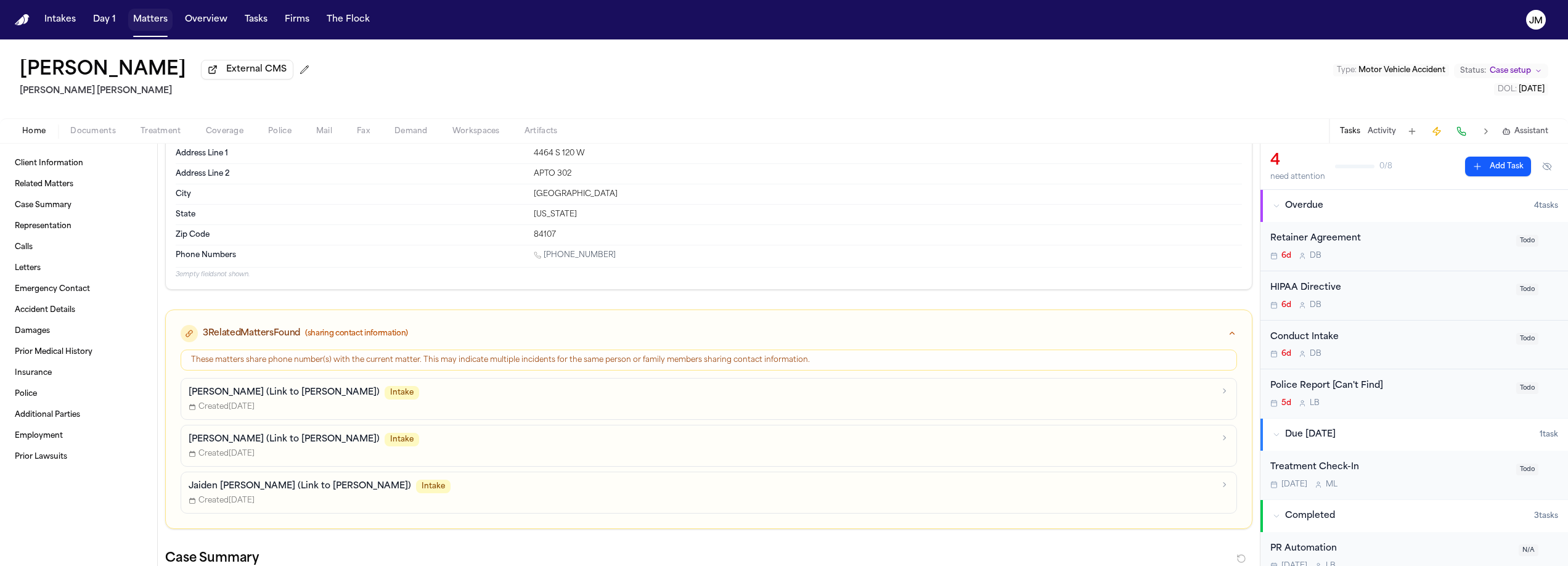
click at [138, 16] on button "Matters" at bounding box center [150, 20] width 44 height 22
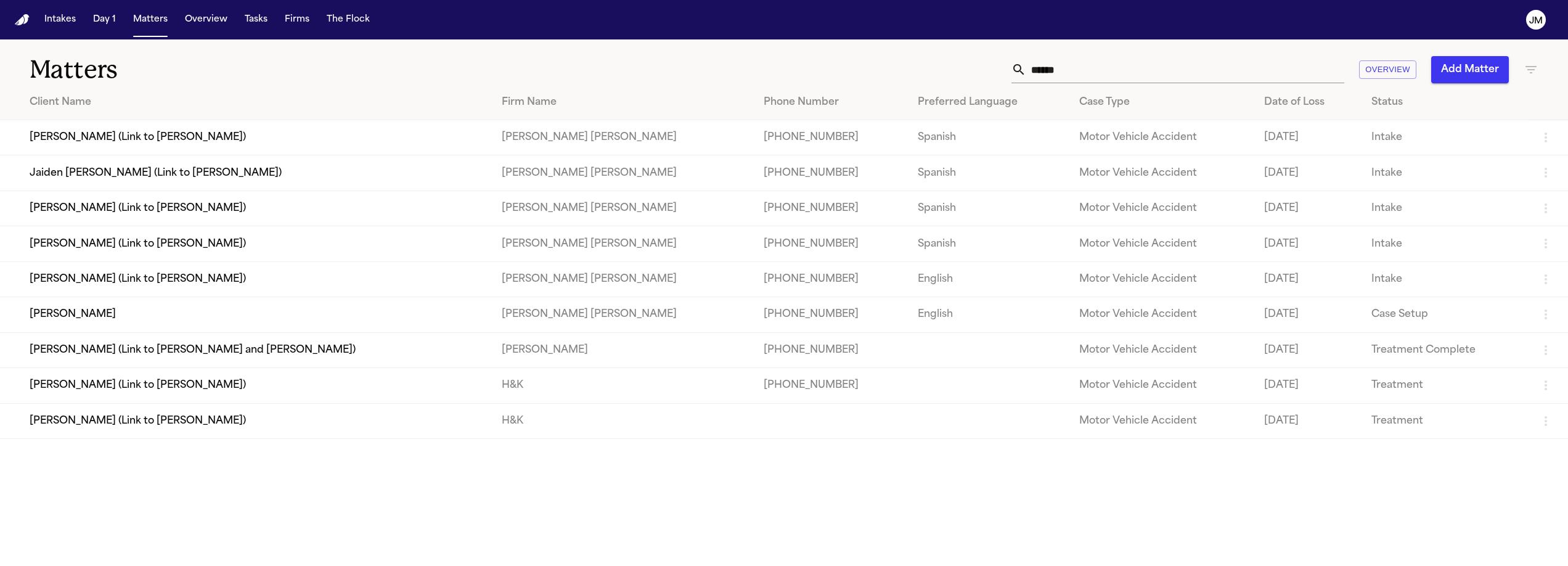
click at [1078, 67] on input "******" at bounding box center [1186, 69] width 318 height 27
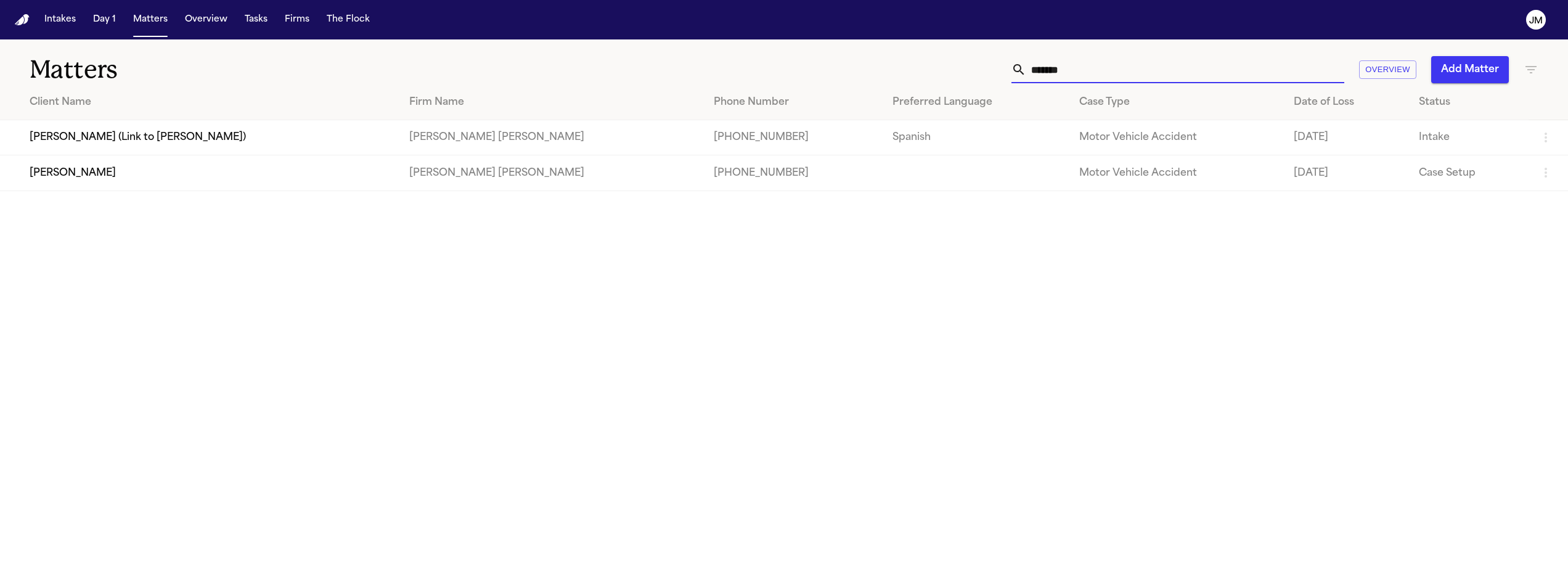
click at [285, 161] on td "Quirson Lizarzabal" at bounding box center [200, 173] width 399 height 35
click at [289, 138] on td "[PERSON_NAME] (Link to [PERSON_NAME])" at bounding box center [200, 137] width 399 height 35
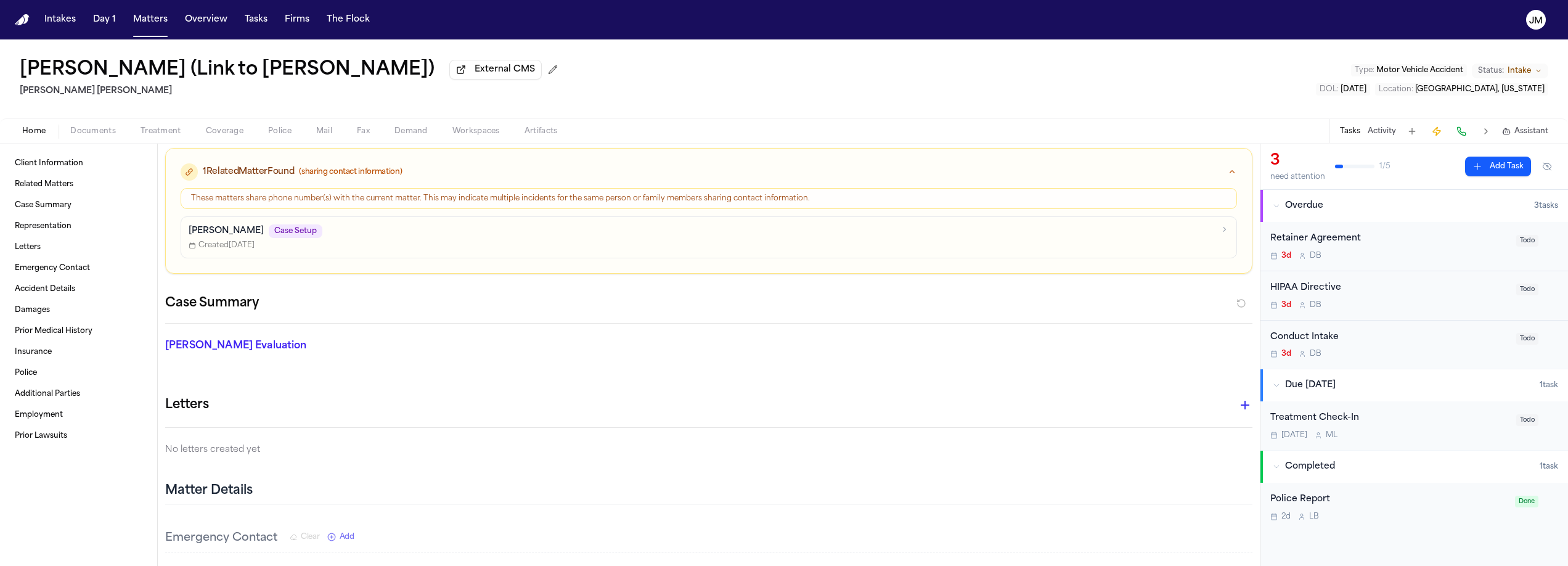
scroll to position [124, 0]
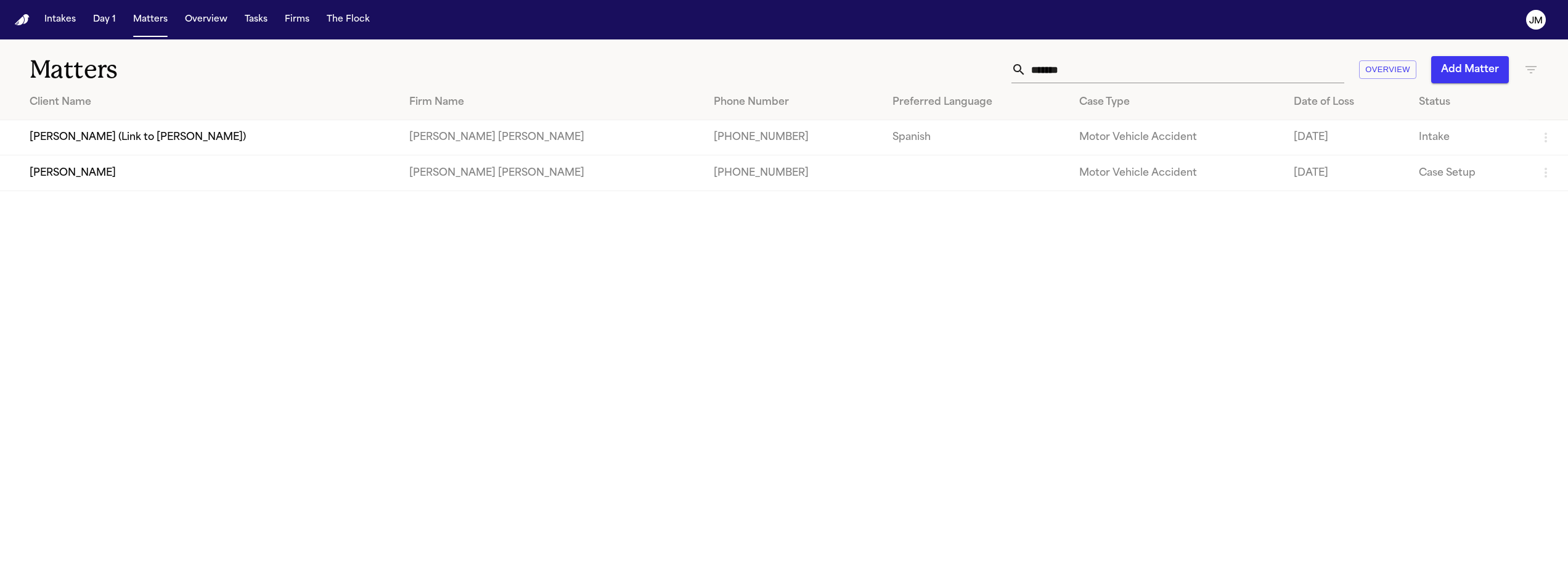
click at [167, 184] on td "Quirson Lizarzabal" at bounding box center [200, 173] width 399 height 35
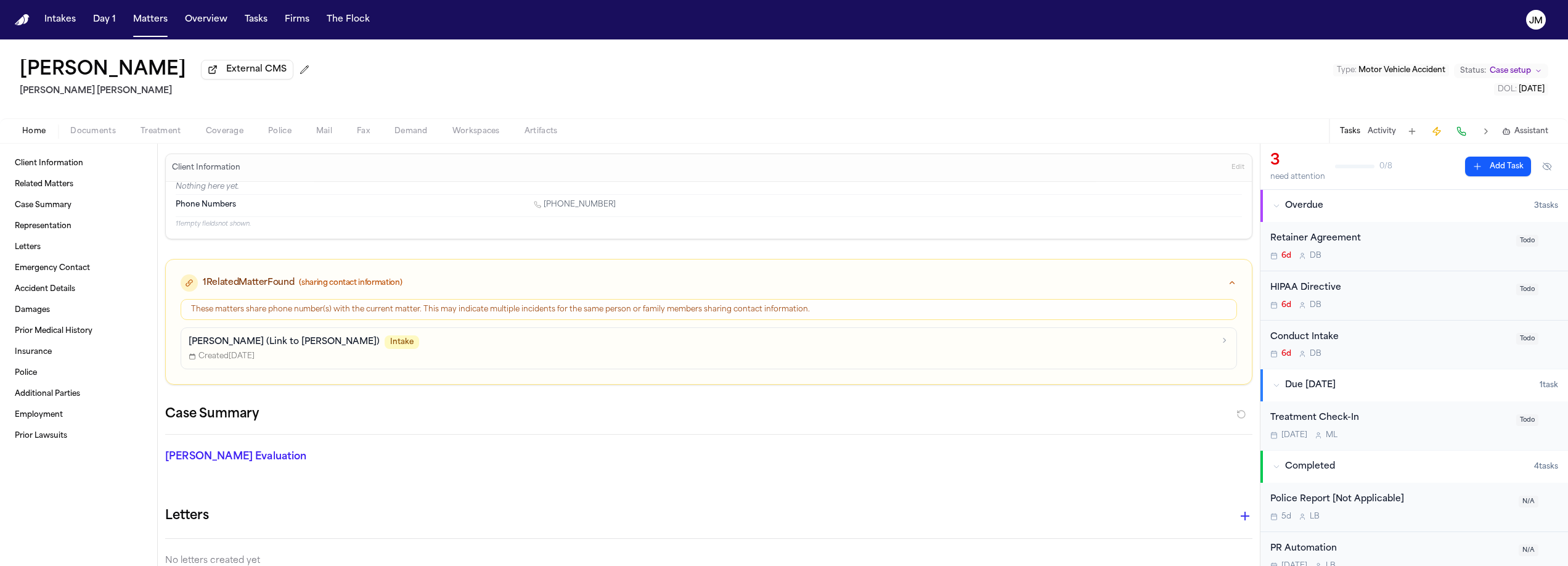
click at [141, 63] on h1 "Quirson Lizarzabal" at bounding box center [103, 70] width 167 height 22
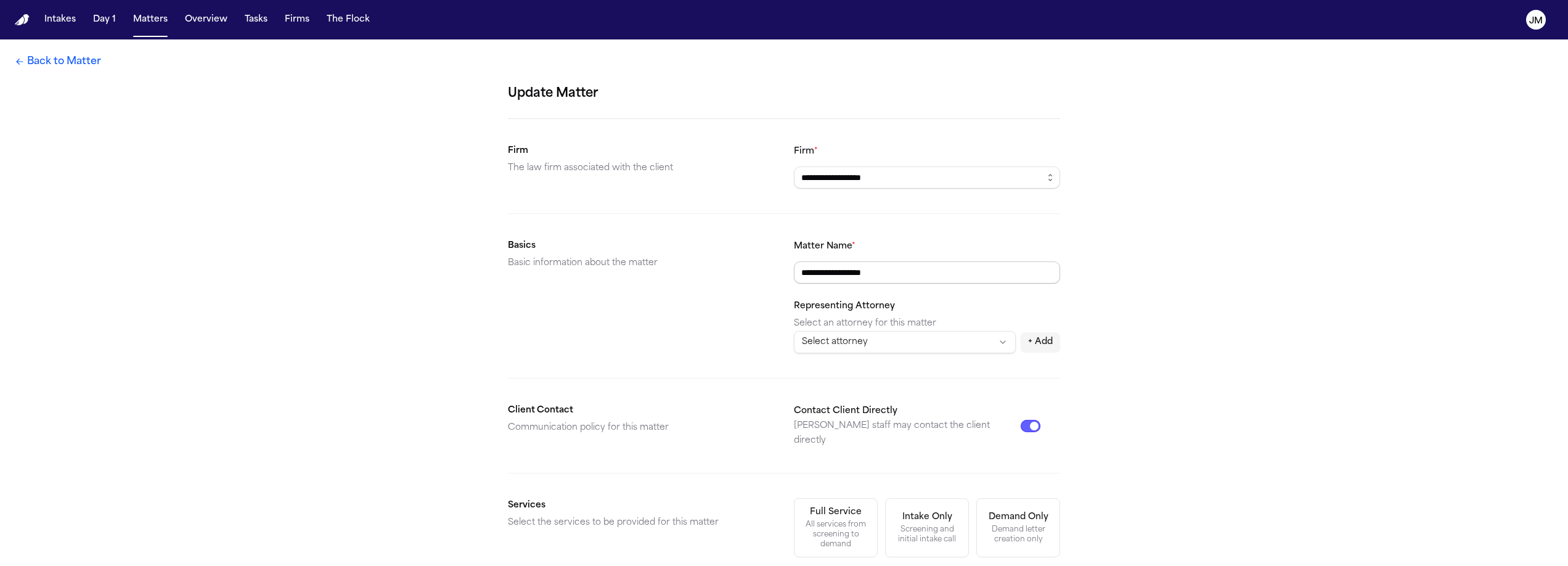
click at [939, 276] on input "**********" at bounding box center [927, 272] width 266 height 22
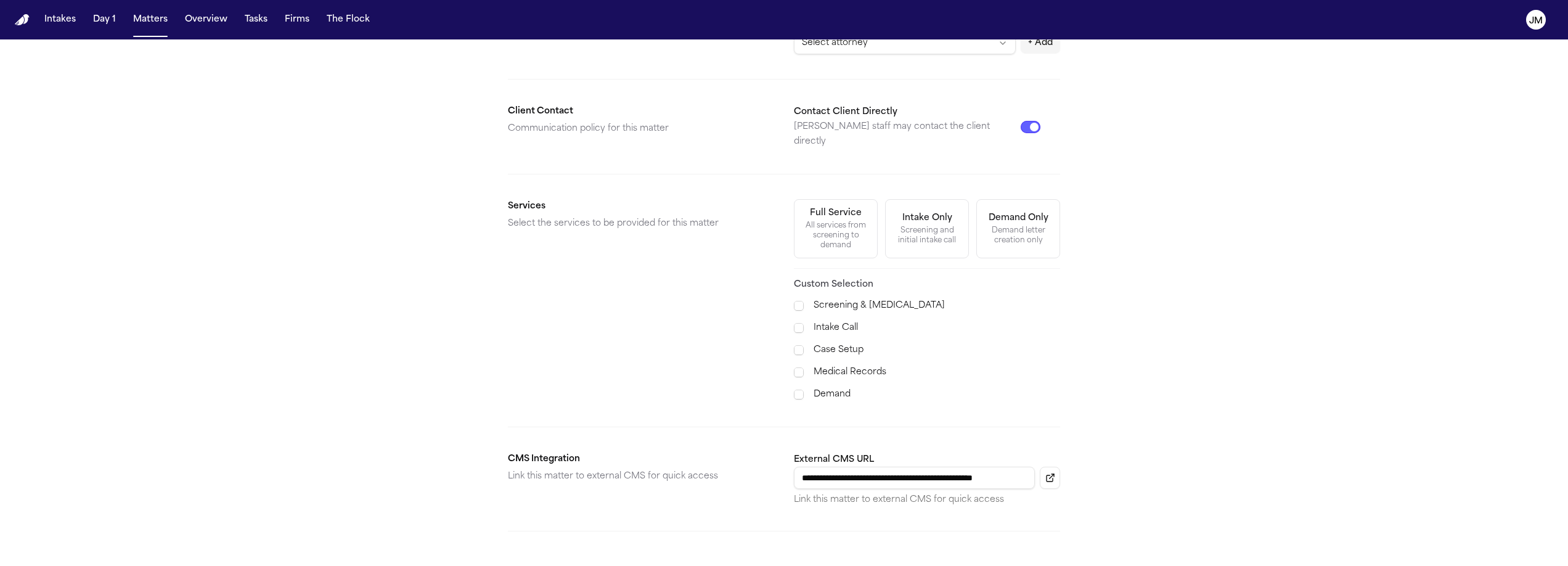
scroll to position [372, 0]
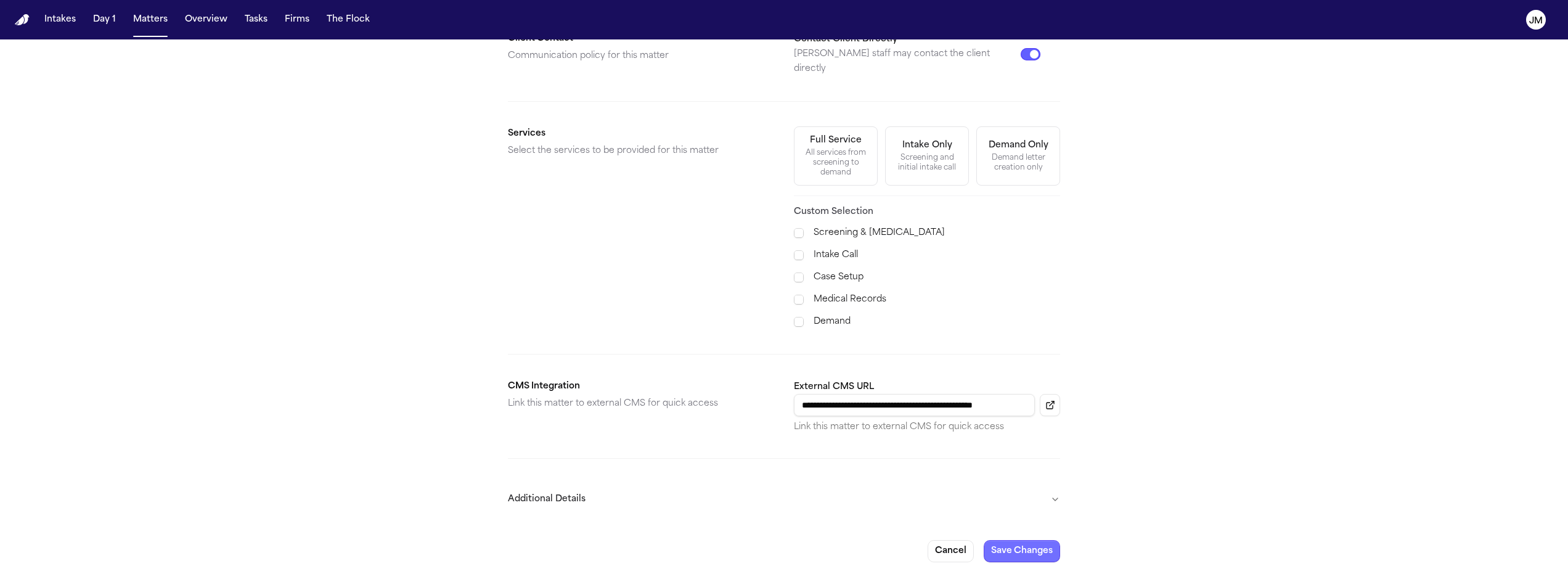
click at [1016, 540] on button "Save Changes" at bounding box center [1022, 551] width 76 height 22
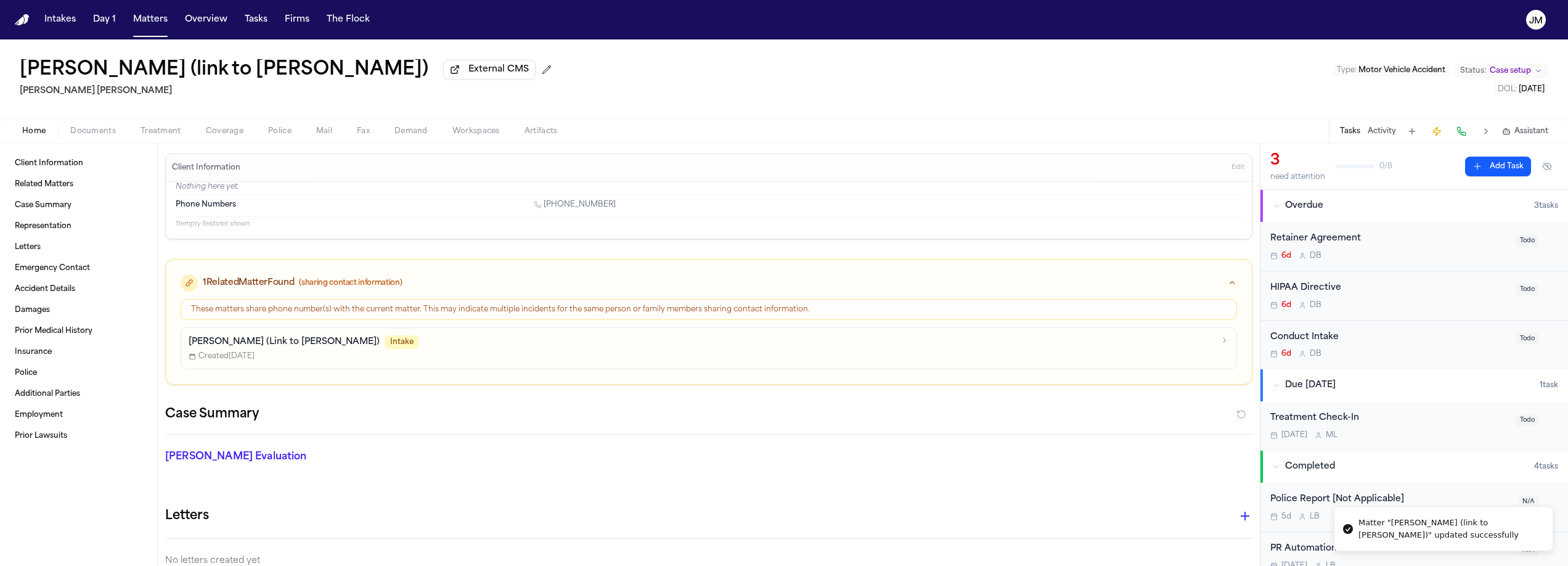
click at [463, 352] on div "Created Sep 8, 2025" at bounding box center [701, 356] width 1026 height 10
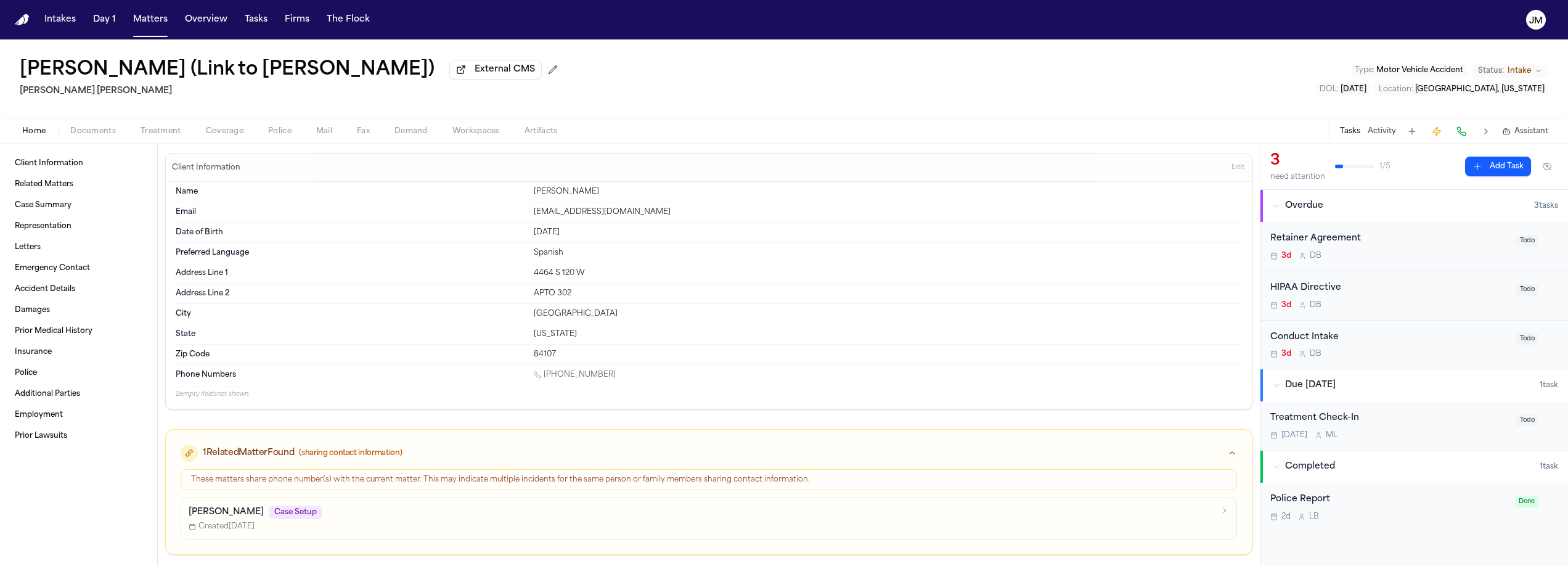
click at [1532, 73] on button "Status: Intake" at bounding box center [1510, 70] width 76 height 15
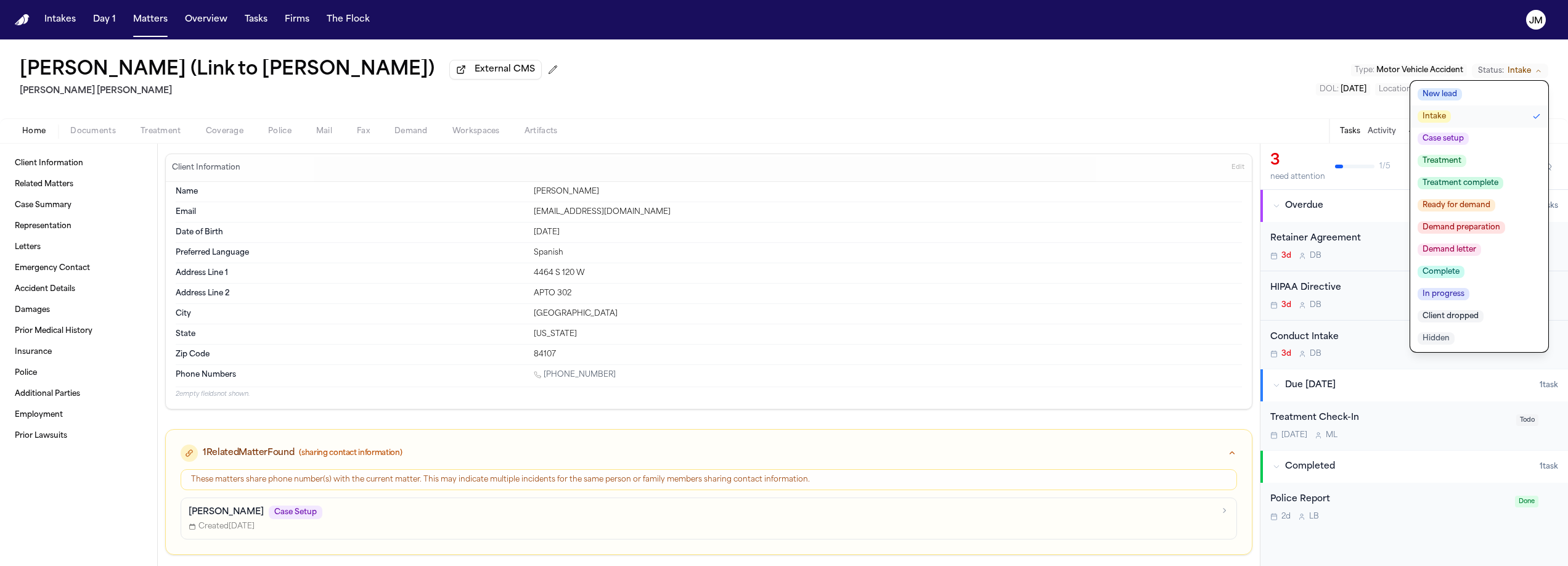
click at [1437, 339] on span "Hidden" at bounding box center [1436, 338] width 37 height 12
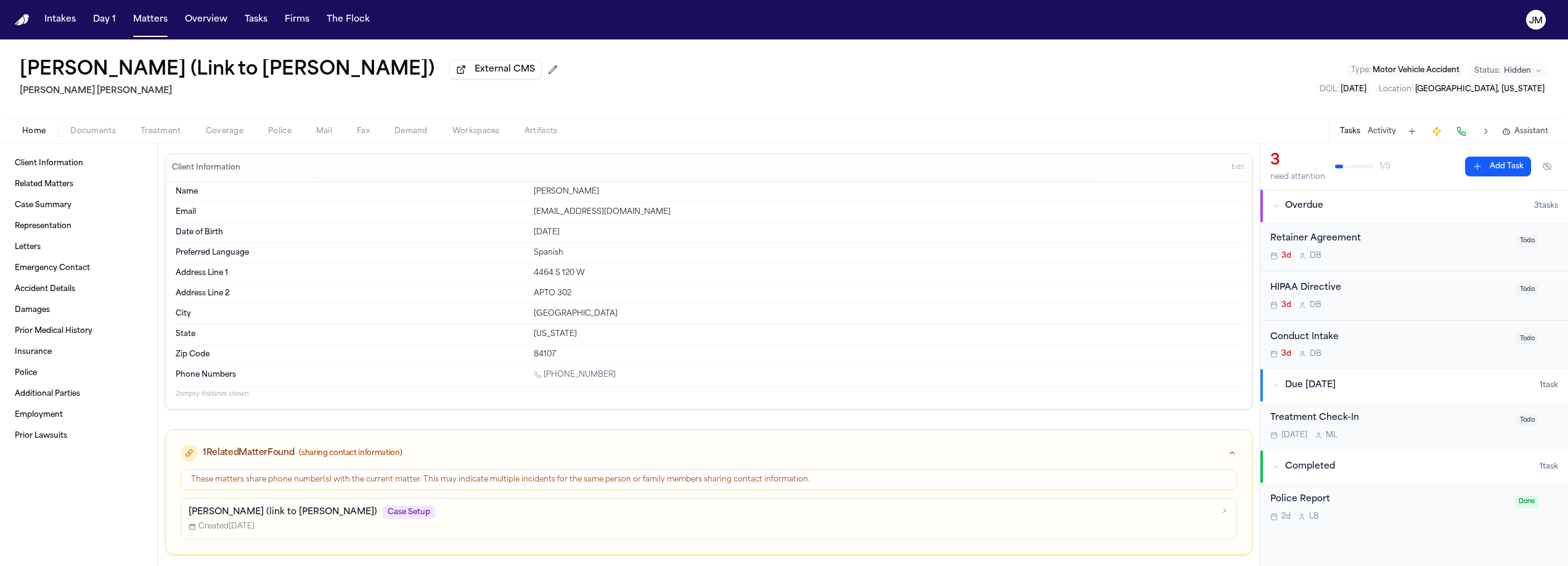
click at [455, 517] on div "Quirson Lizarzabal (link to Melfis Herrera) Case Setup" at bounding box center [701, 512] width 1026 height 14
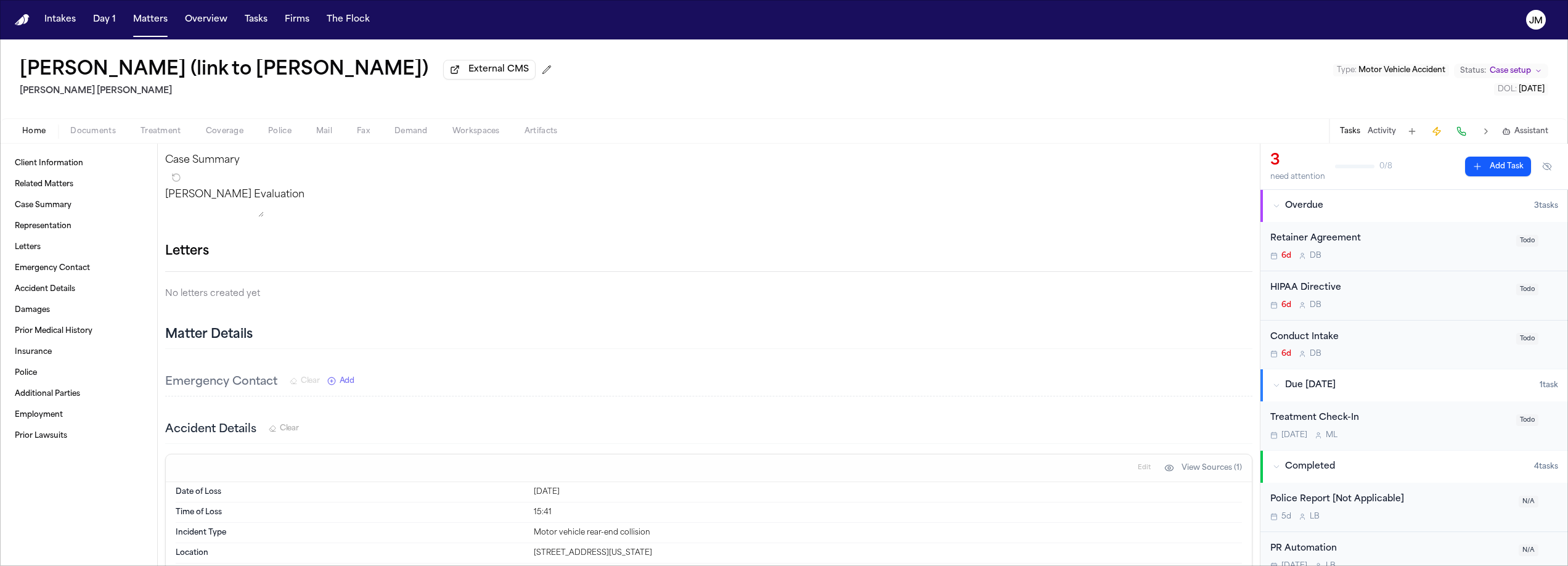
scroll to position [188, 0]
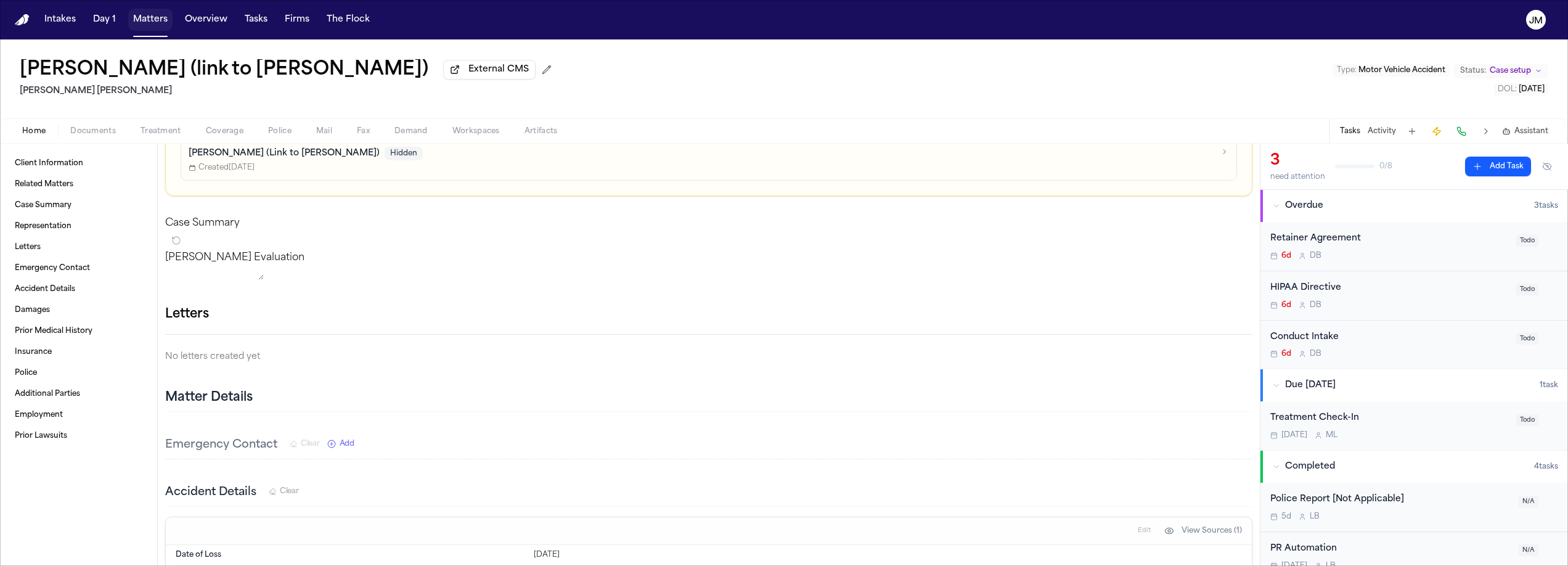
click at [162, 21] on button "Matters" at bounding box center [150, 20] width 44 height 22
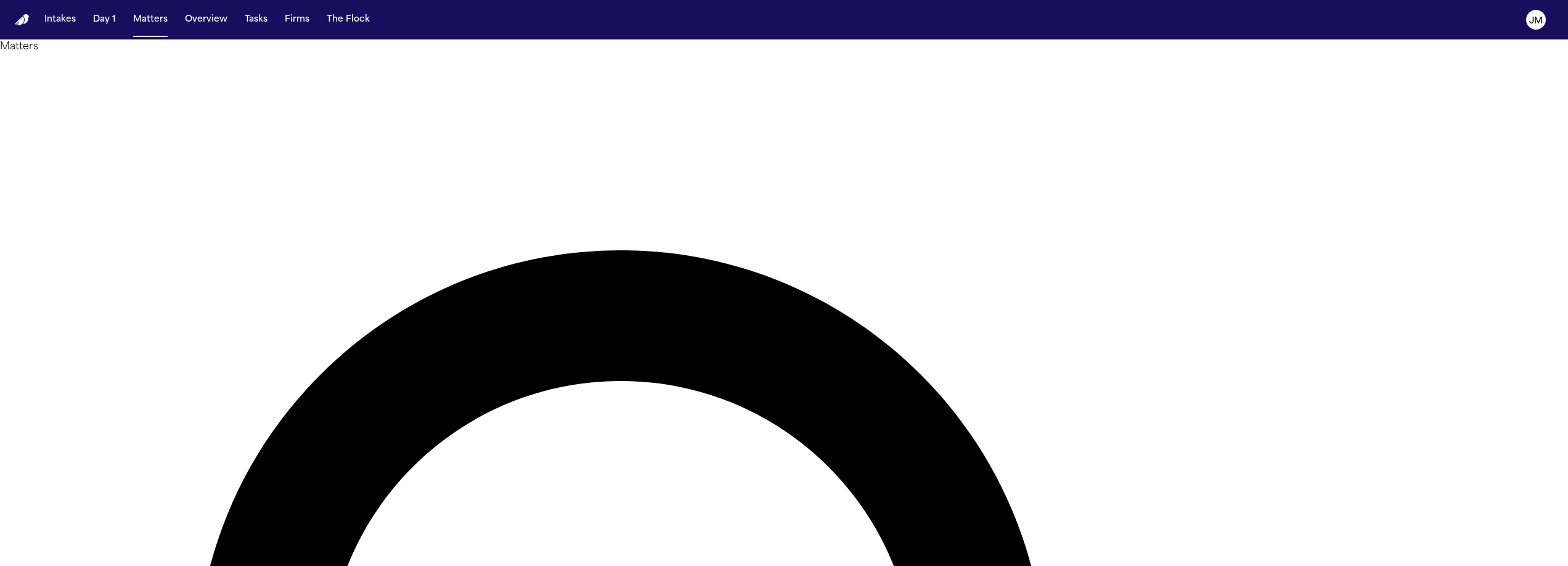
type input "******"
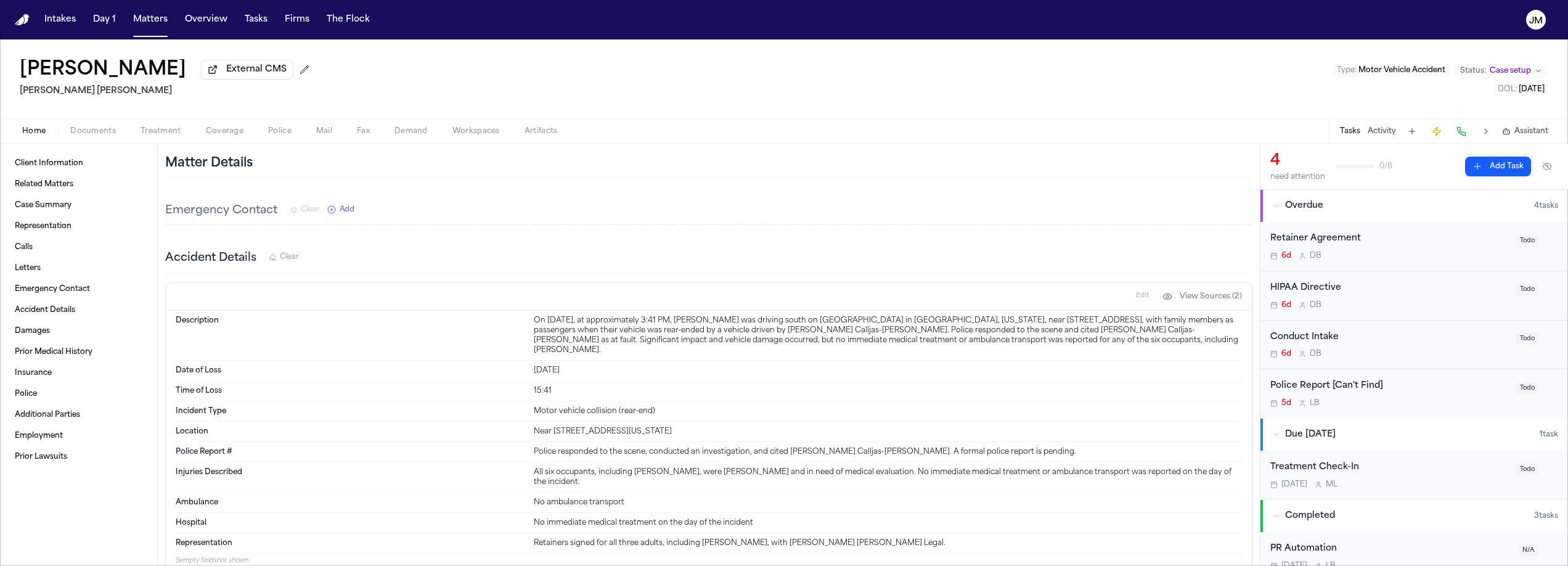
scroll to position [865, 0]
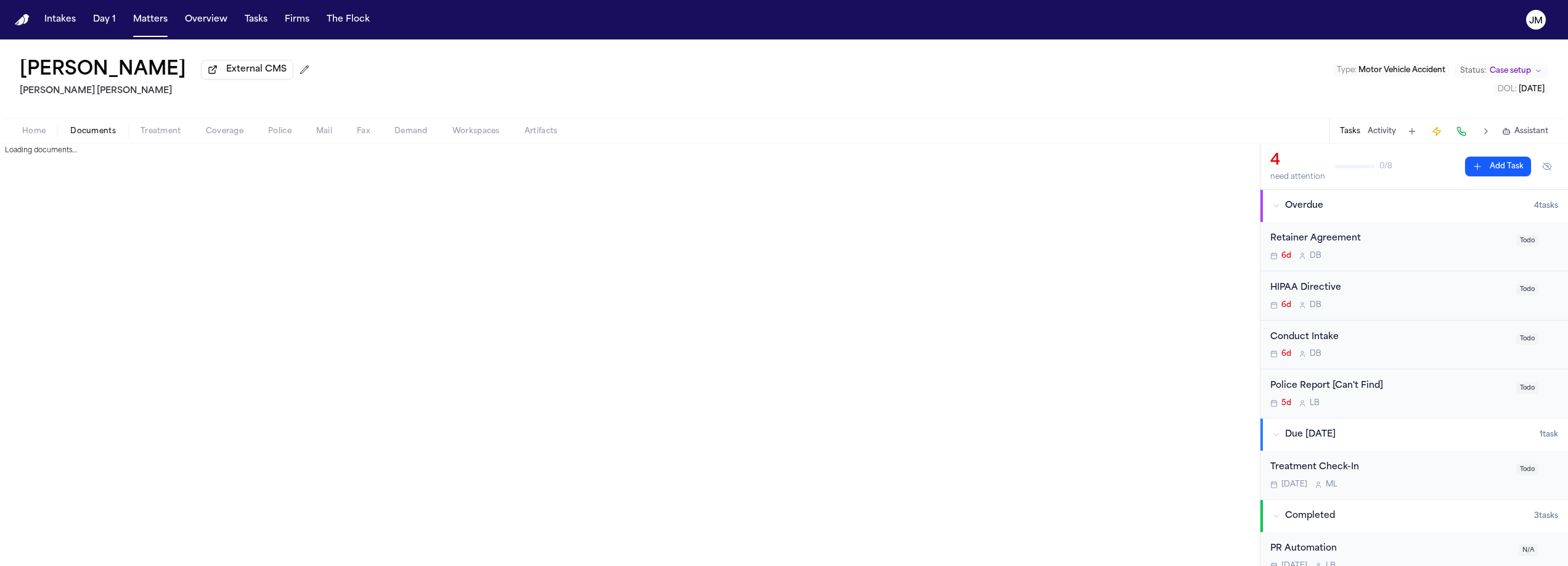
click at [101, 136] on span "Documents" at bounding box center [92, 130] width 46 height 10
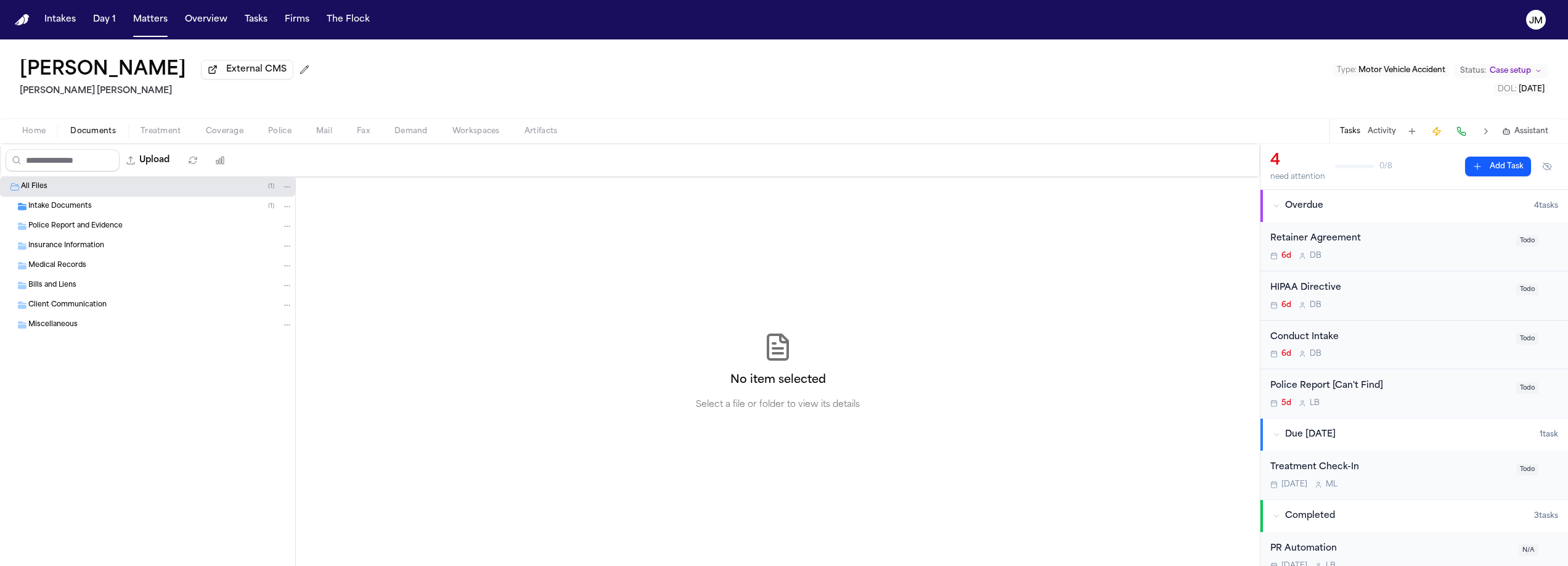
click at [65, 219] on div "Police Report and Evidence" at bounding box center [148, 226] width 296 height 20
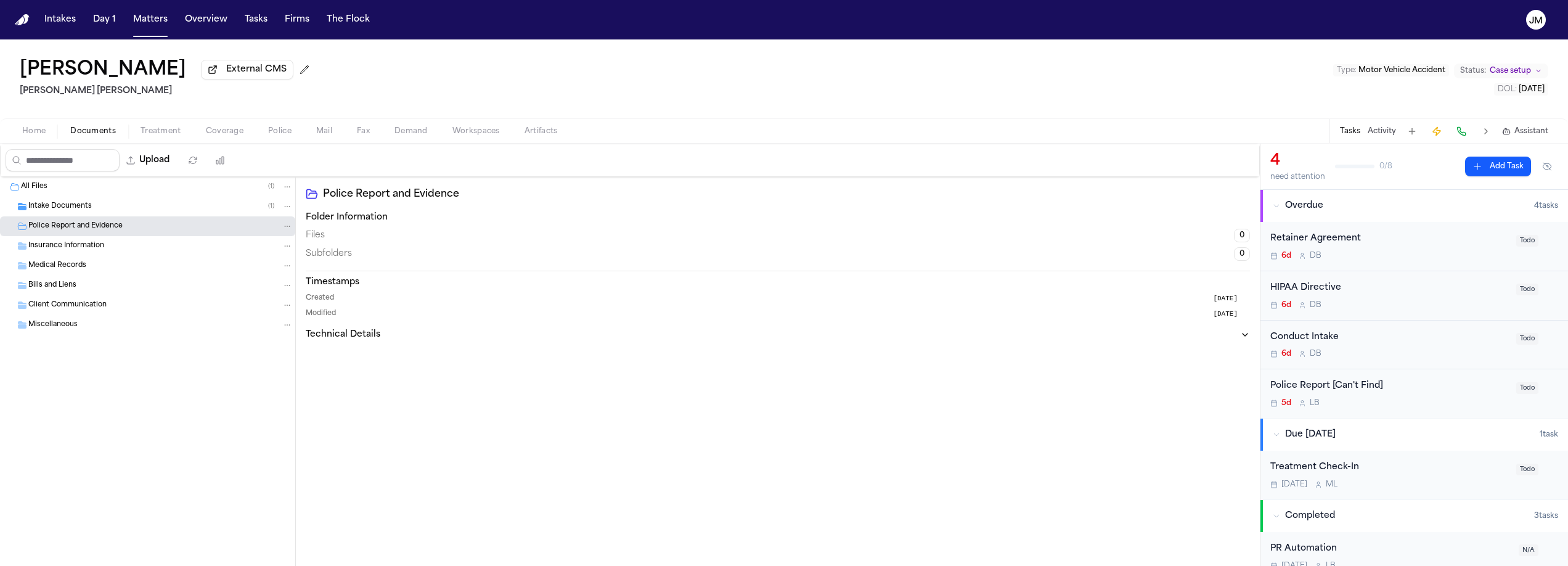
click at [67, 208] on span "Intake Documents" at bounding box center [60, 207] width 63 height 10
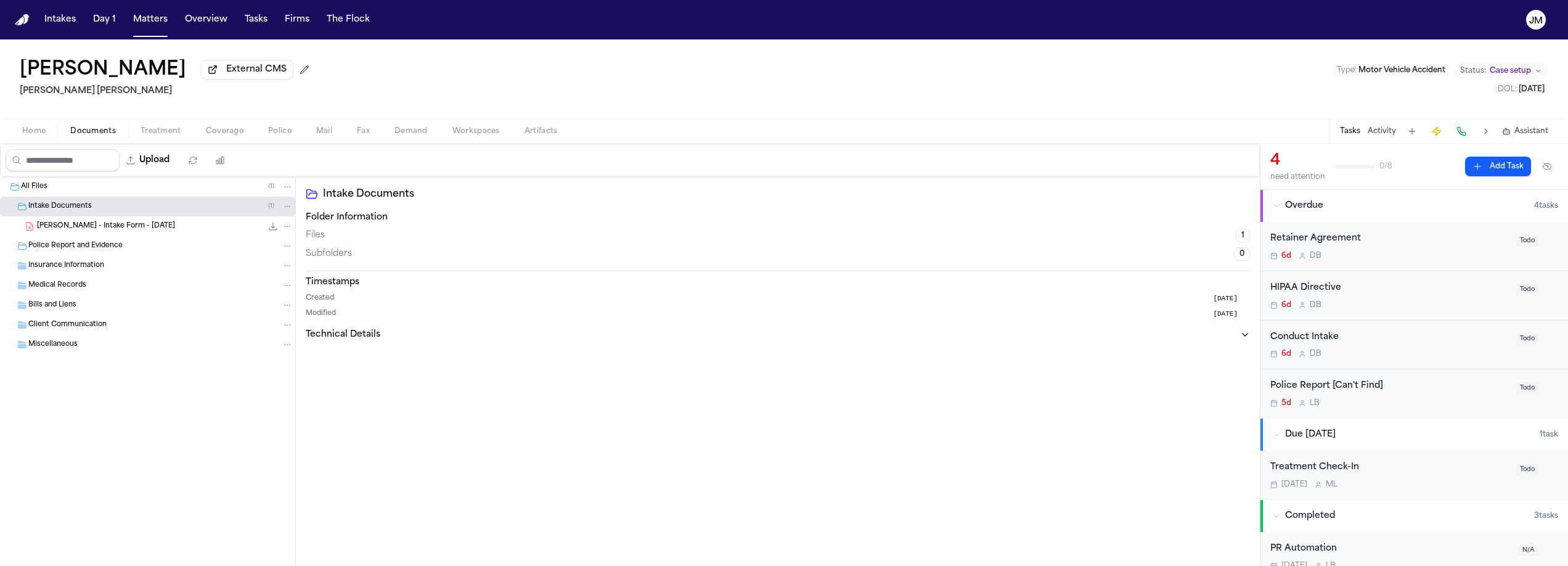
click at [83, 232] on div "[PERSON_NAME] - Intake Form - [DATE] 41.2 KB • PDF" at bounding box center [165, 226] width 256 height 12
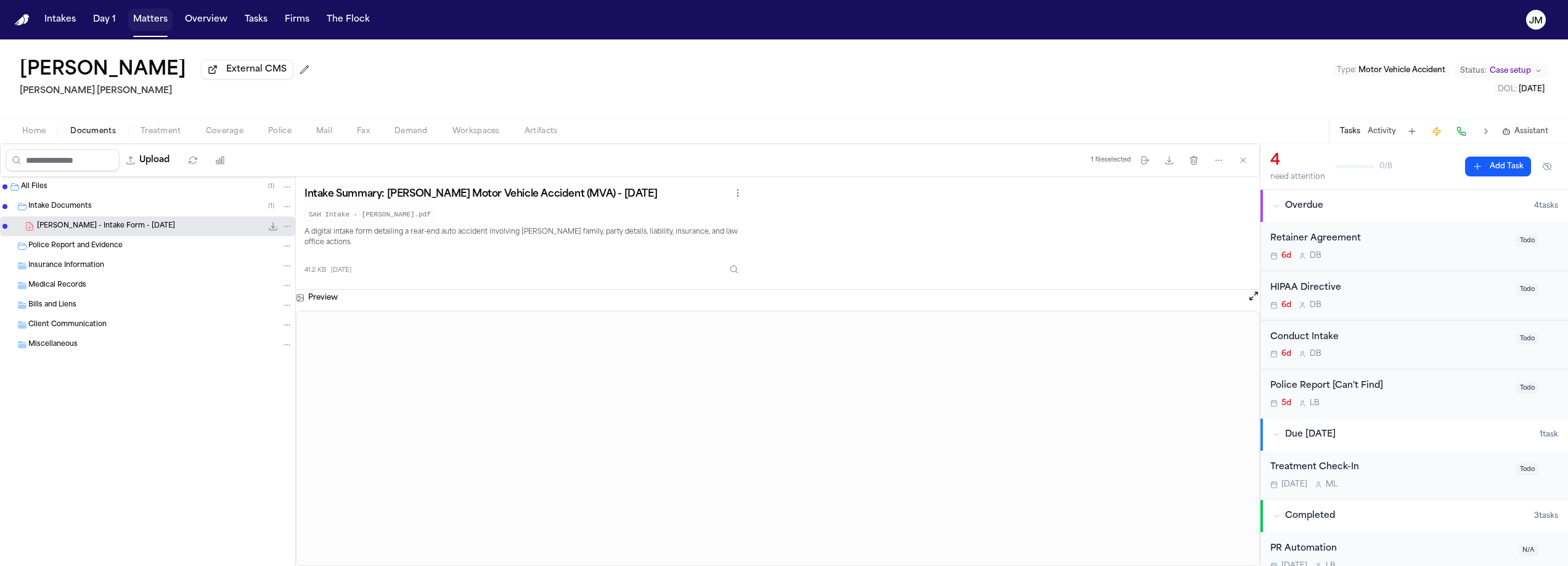
click at [163, 25] on button "Matters" at bounding box center [150, 20] width 44 height 22
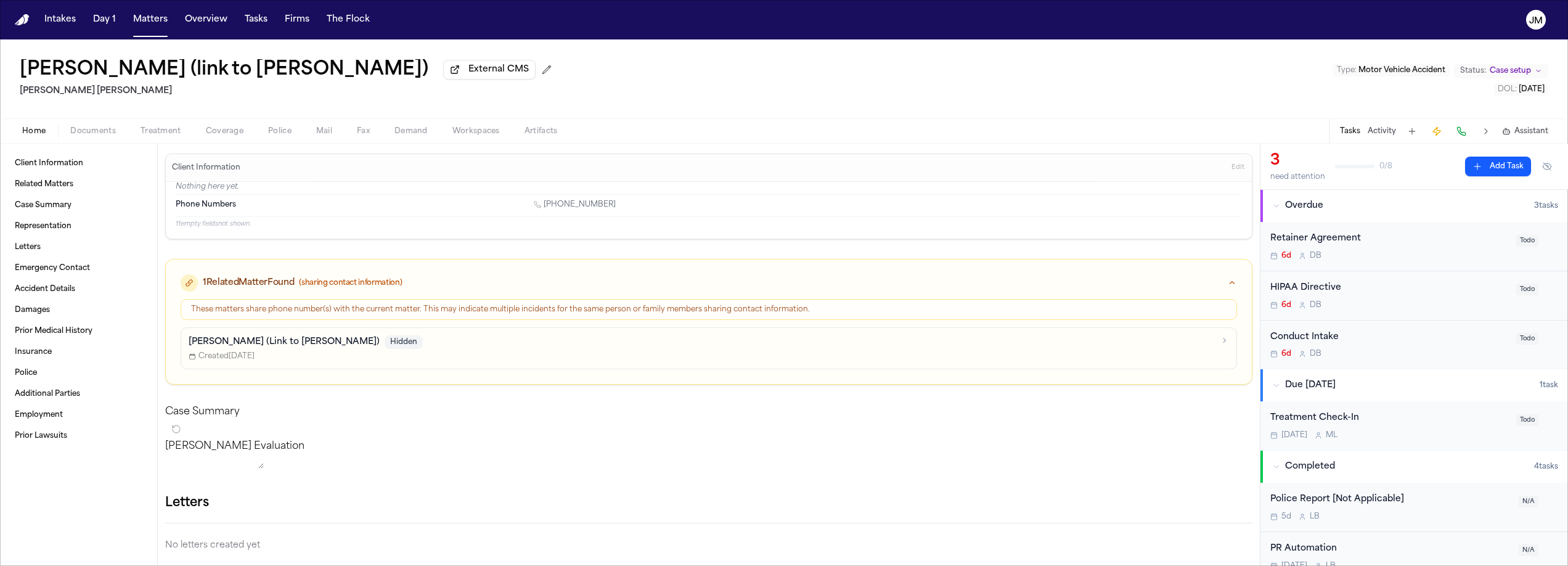
click at [89, 126] on button "Documents" at bounding box center [92, 130] width 70 height 15
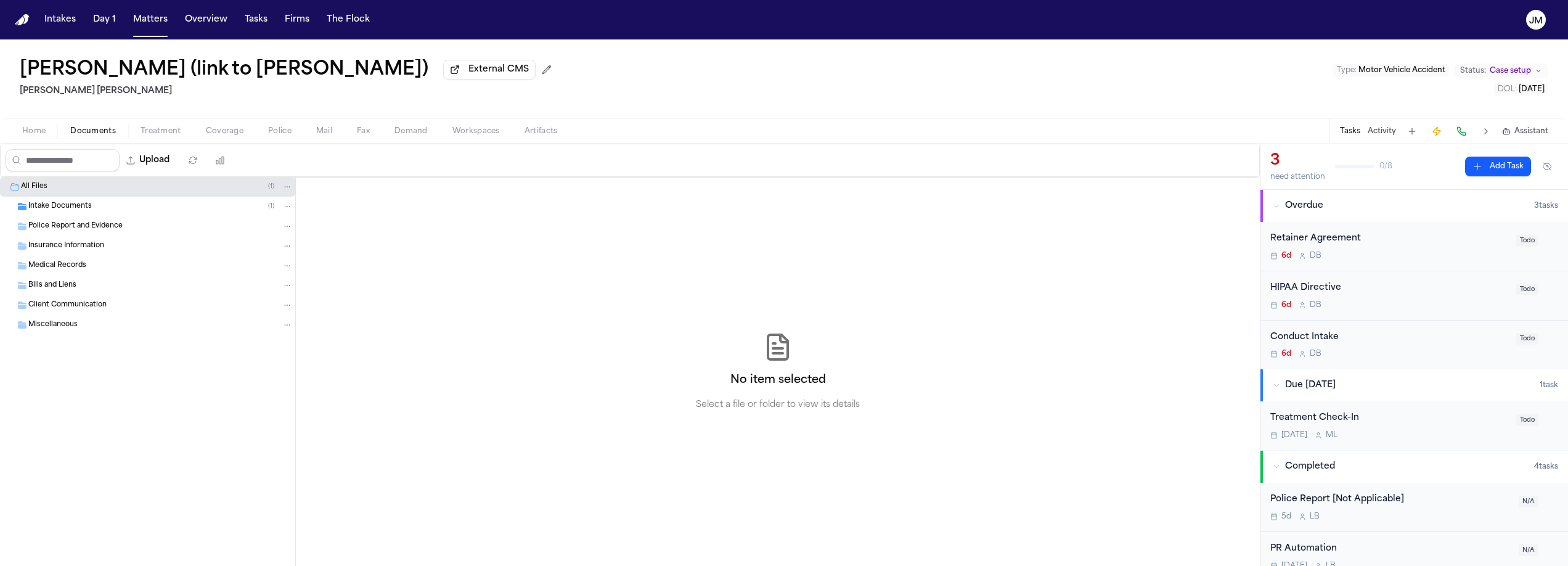
click at [52, 212] on span "Intake Documents" at bounding box center [60, 207] width 63 height 10
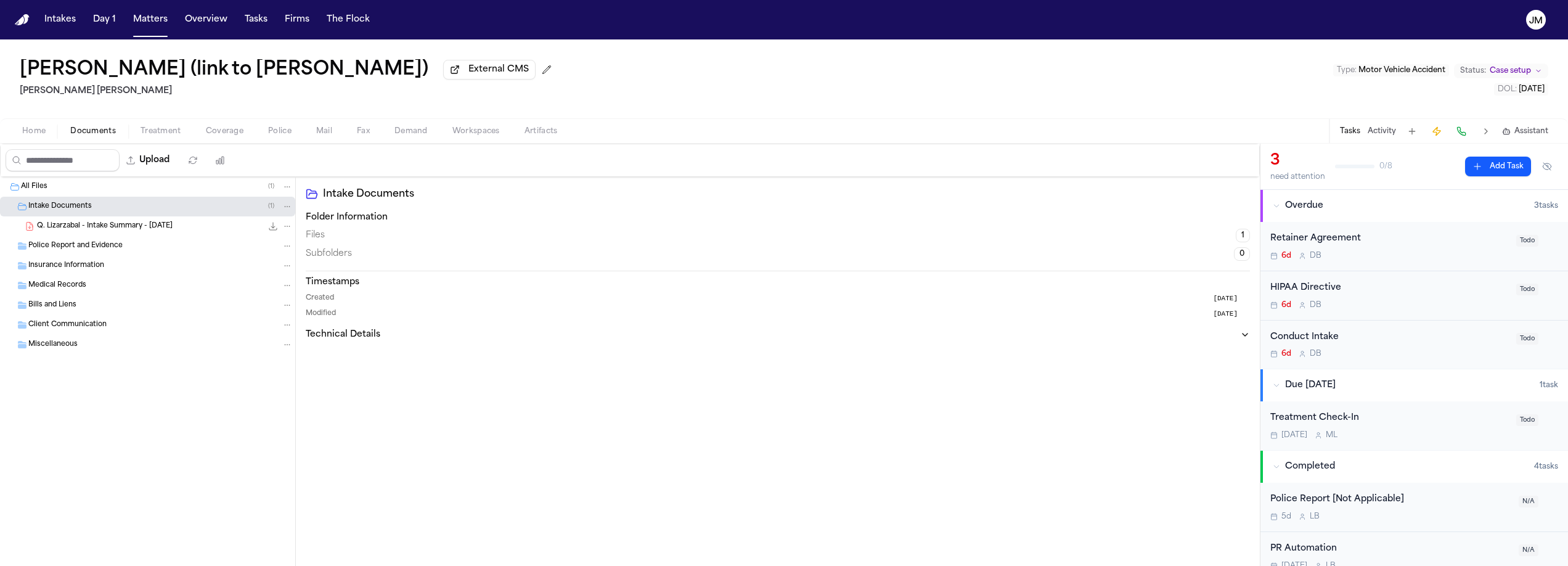
click at [82, 232] on span "Q. Lizarzabal - Intake Summary - [DATE]" at bounding box center [105, 226] width 136 height 10
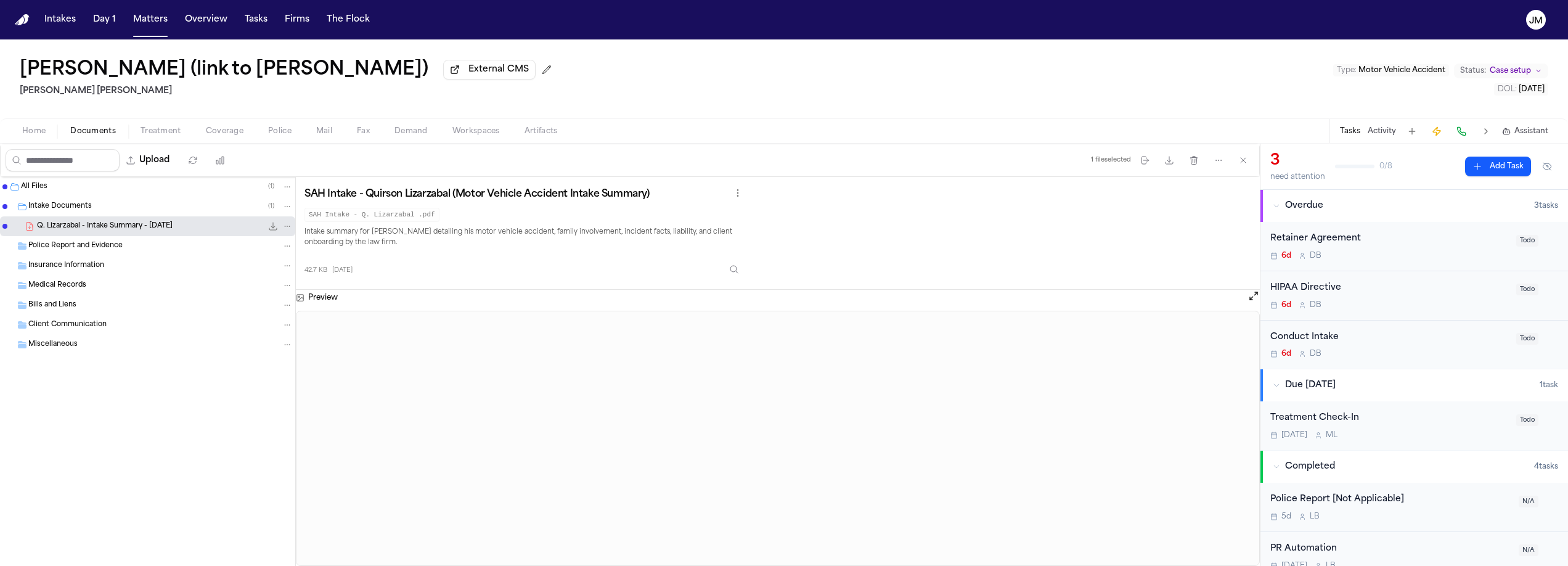
click at [1251, 297] on button "Open preview" at bounding box center [1254, 296] width 12 height 12
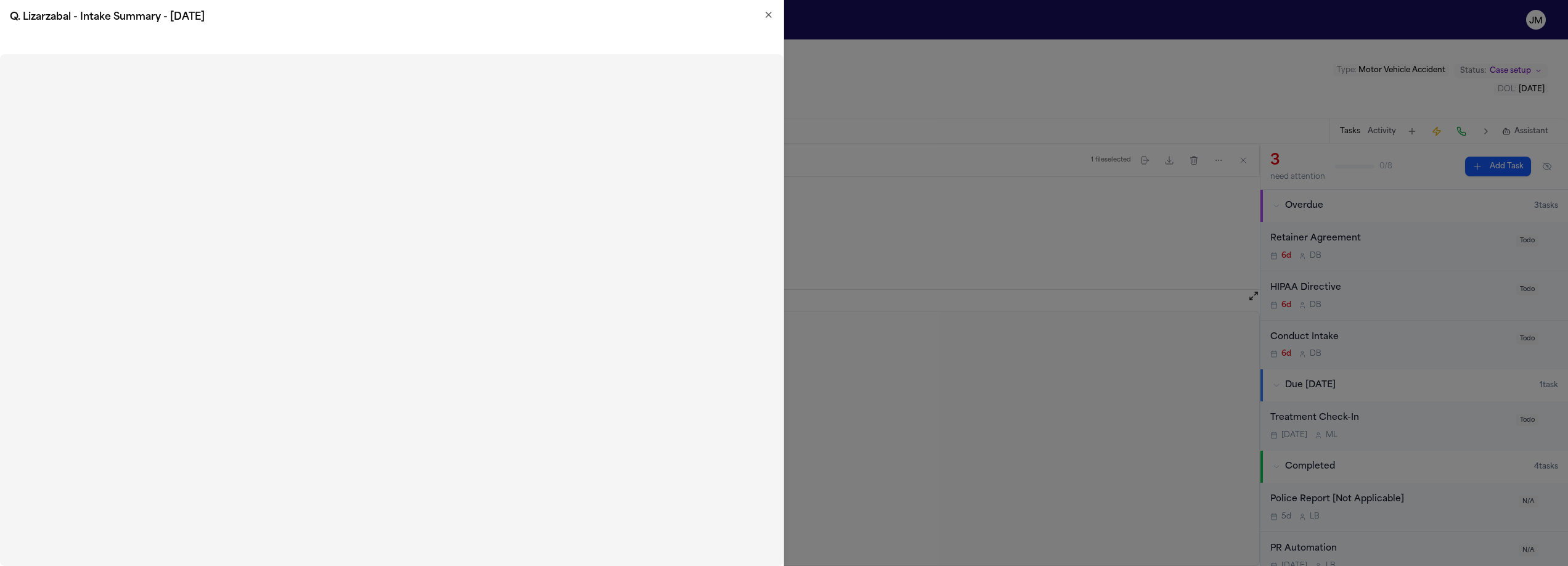
click at [767, 17] on icon "button" at bounding box center [768, 14] width 10 height 10
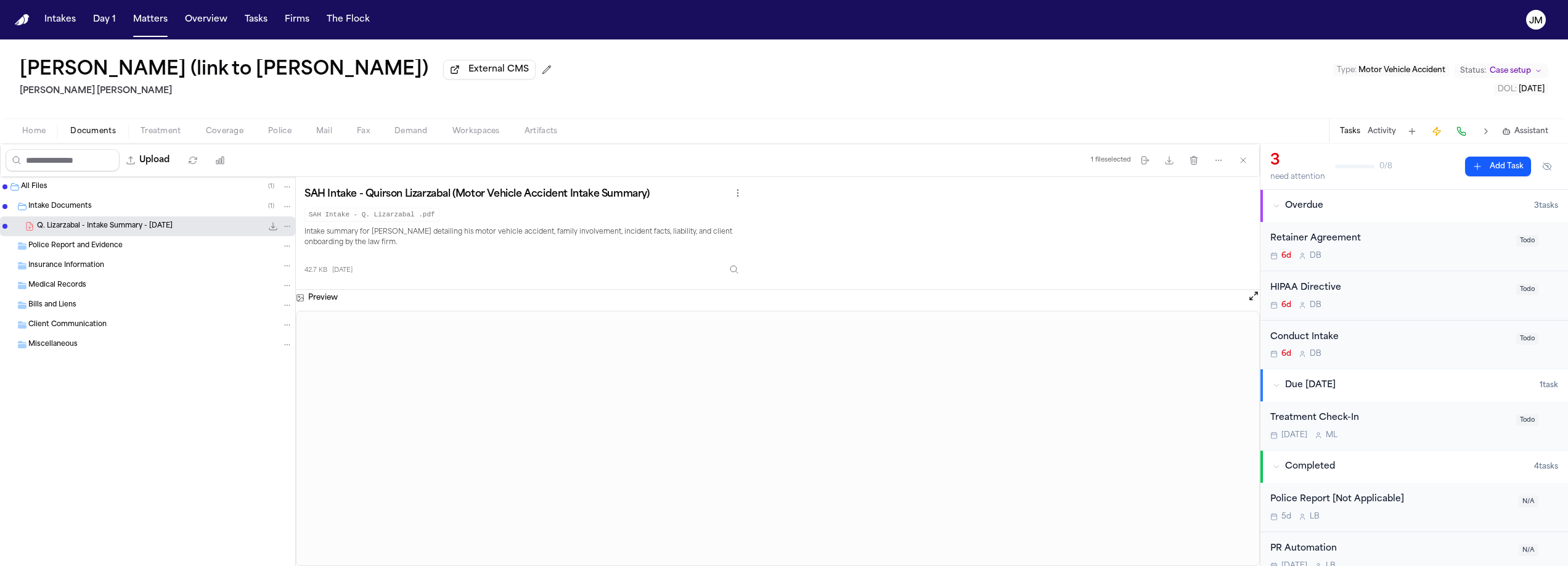
click at [226, 132] on span "Coverage" at bounding box center [225, 130] width 38 height 10
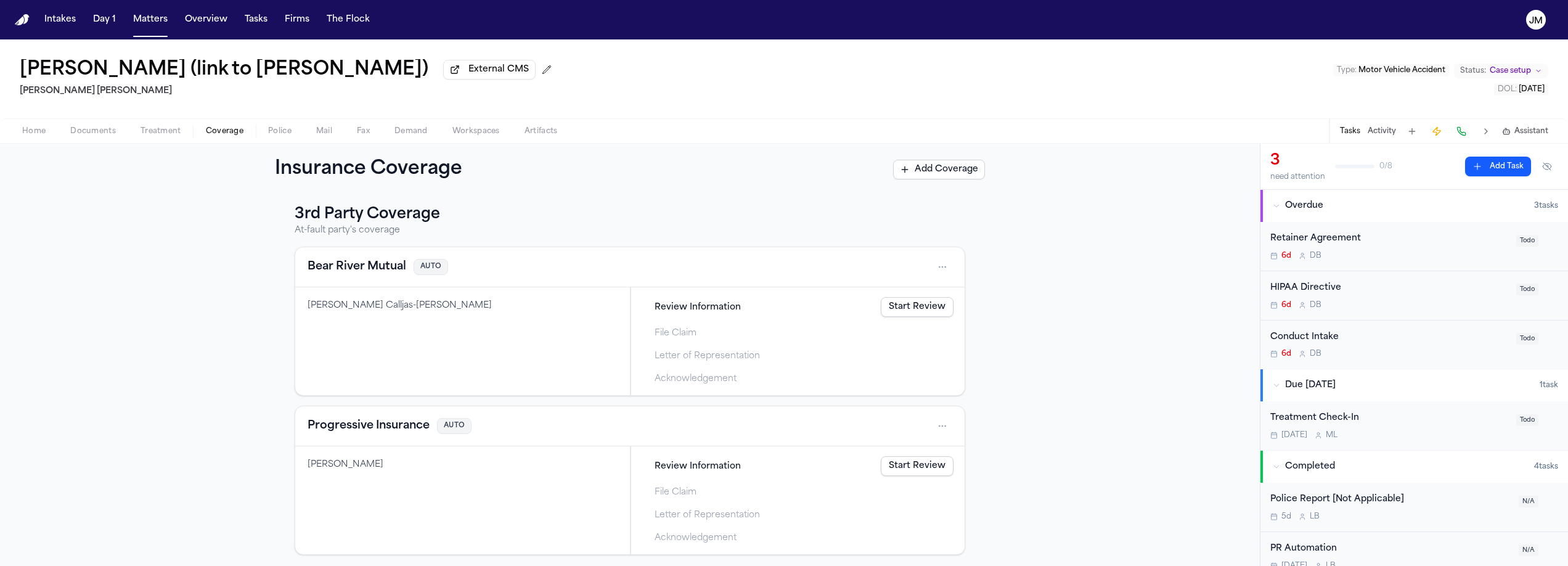
scroll to position [169, 0]
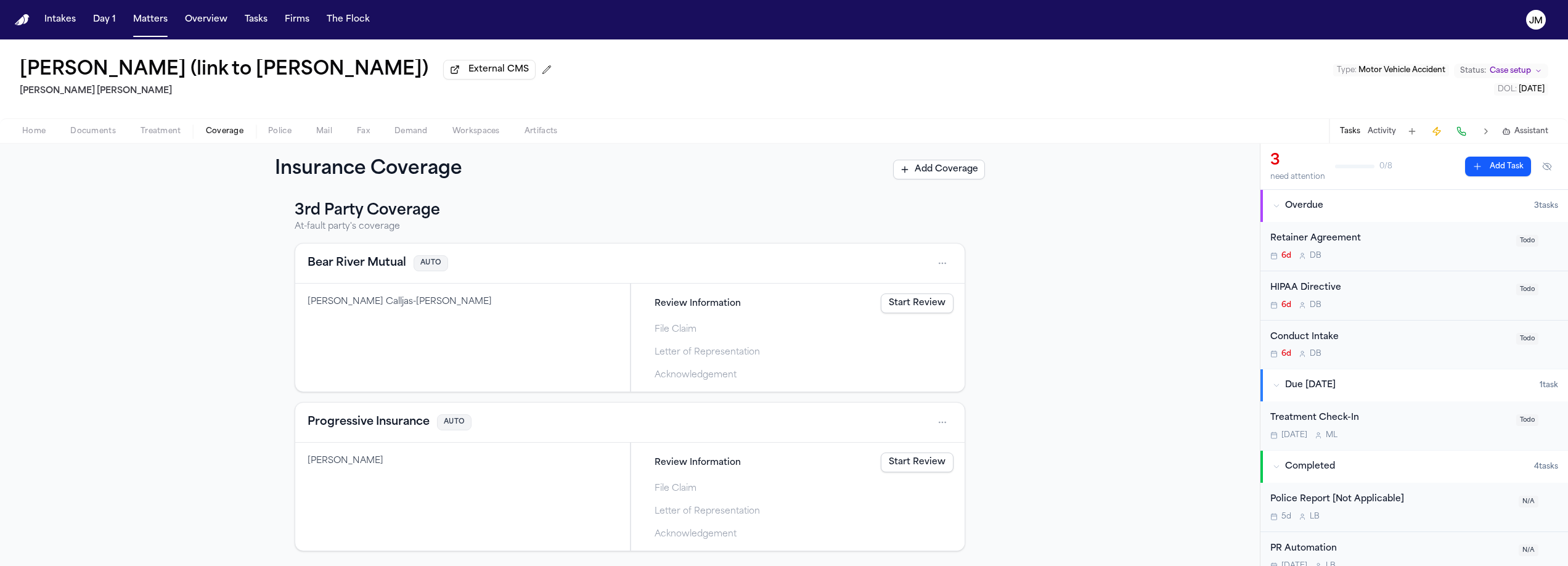
click at [937, 417] on html "Intakes Day 1 Matters Overview Tasks Firms The [PERSON_NAME] Quirson Lizarzabal…" at bounding box center [784, 283] width 1568 height 566
click at [895, 453] on div "View coverage details" at bounding box center [898, 453] width 92 height 32
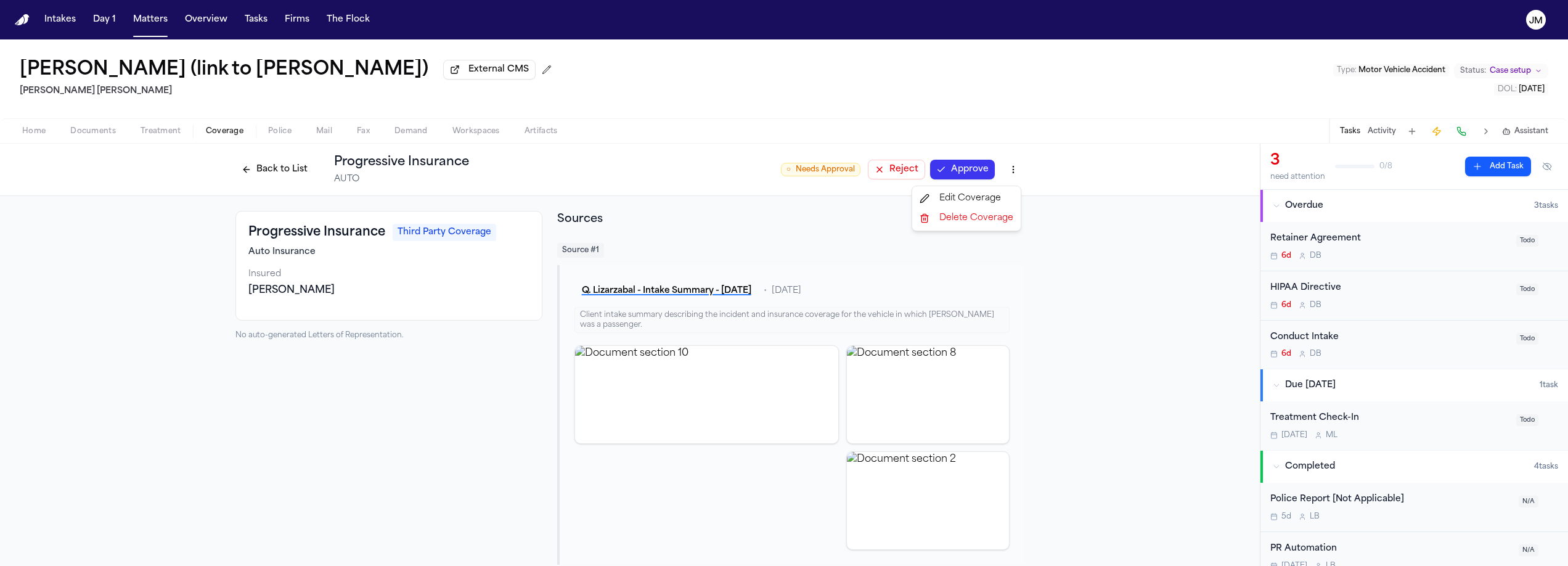
click at [1009, 169] on html "Intakes Day 1 Matters Overview Tasks Firms The [PERSON_NAME] Quirson Lizarzabal…" at bounding box center [784, 283] width 1568 height 566
click at [983, 201] on div "Edit Coverage" at bounding box center [966, 198] width 104 height 20
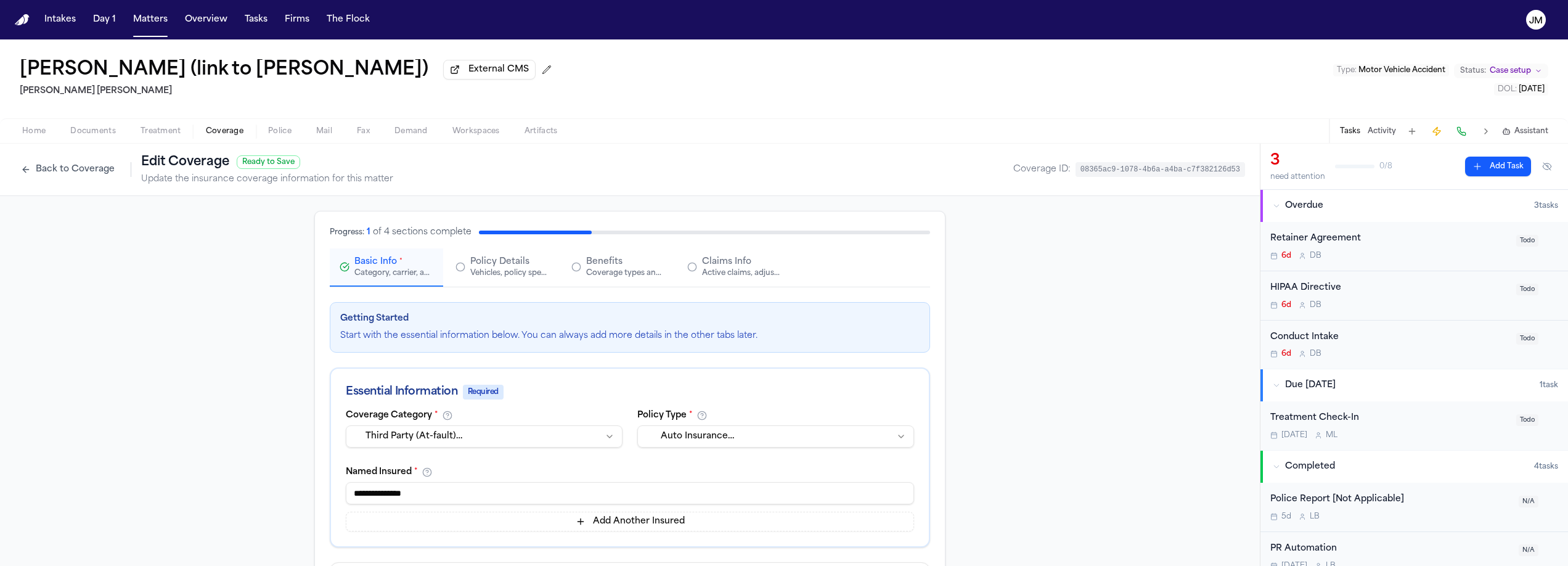
click at [455, 440] on html "Intakes Day 1 Matters Overview Tasks Firms The [PERSON_NAME] Quirson Lizarzabal…" at bounding box center [784, 283] width 1568 height 566
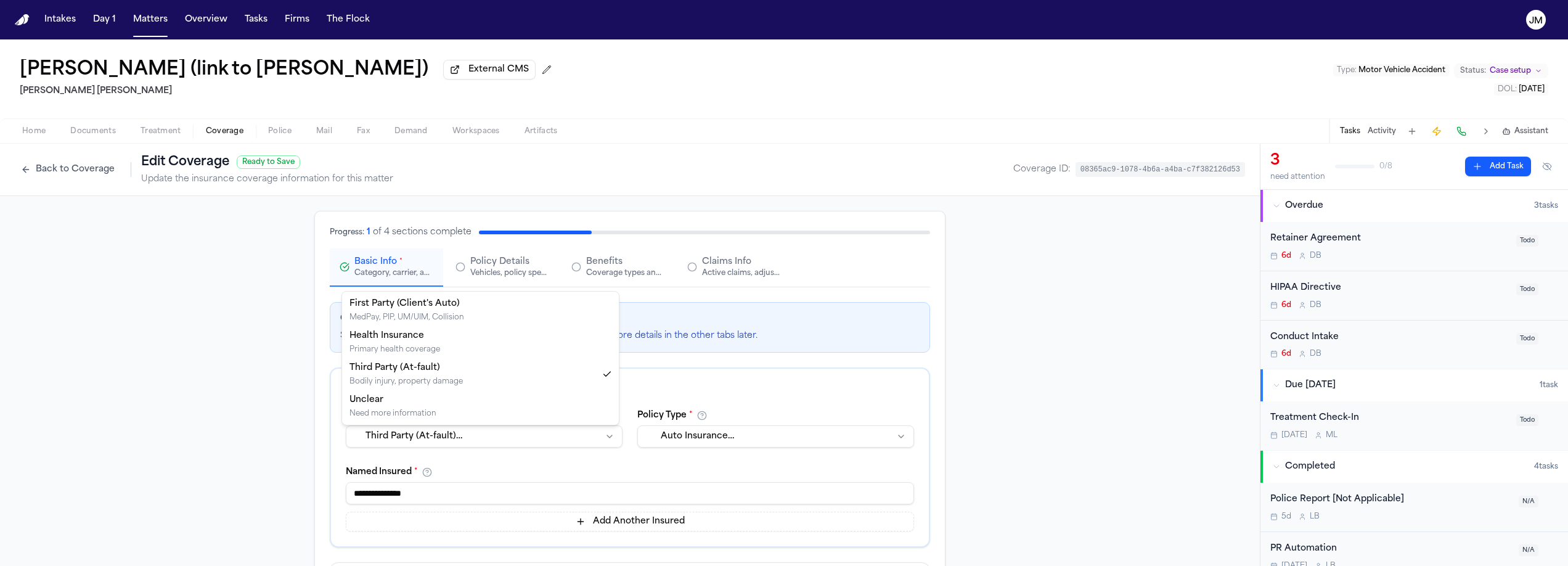
select select "**********"
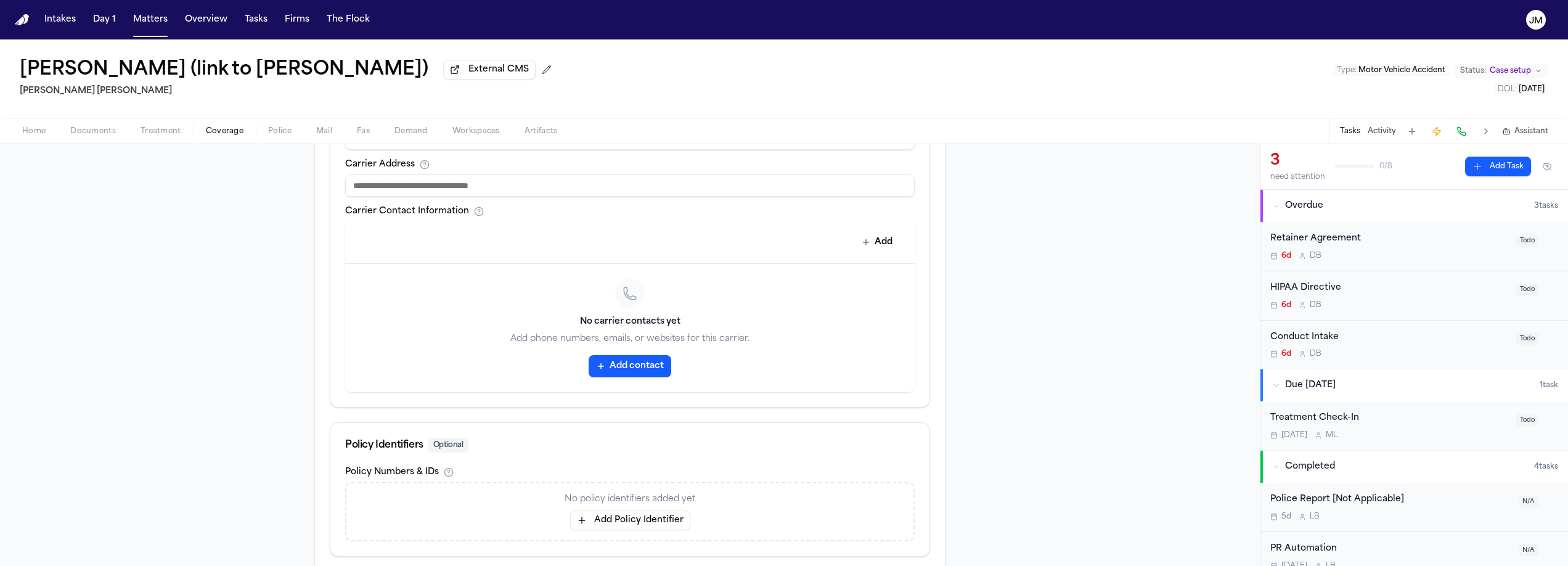
scroll to position [554, 0]
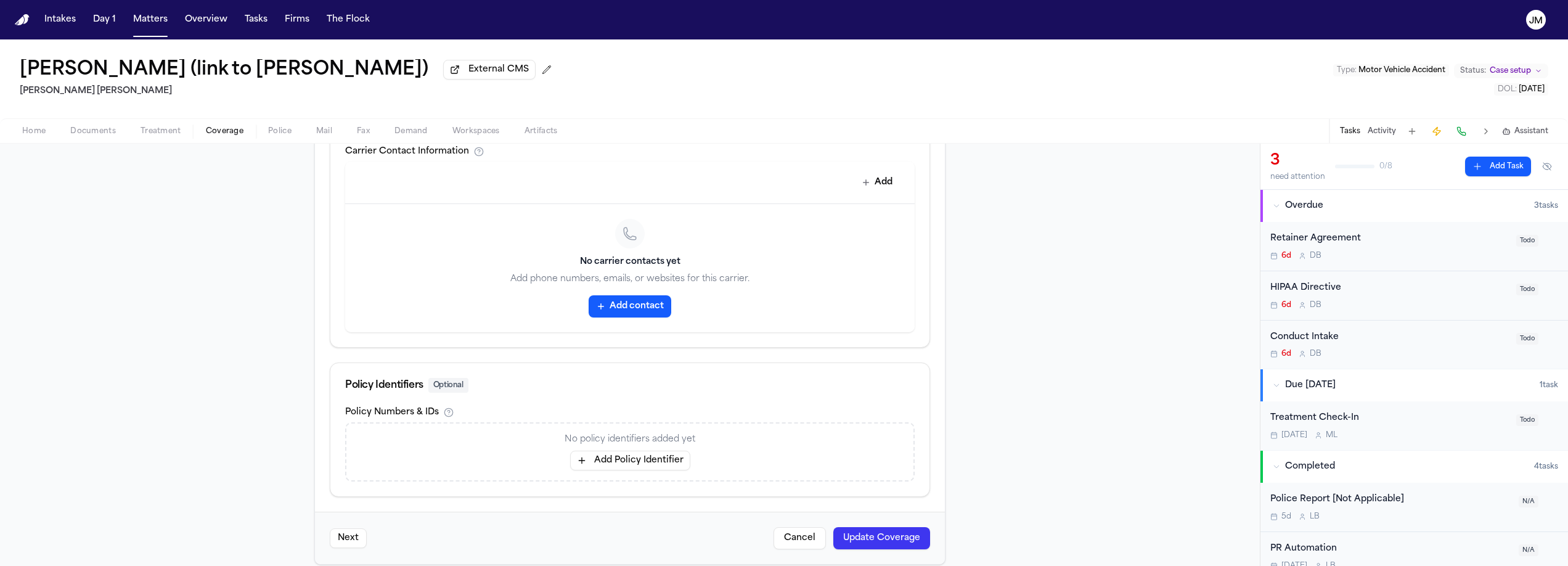
click at [864, 544] on button "Update Coverage" at bounding box center [882, 538] width 97 height 22
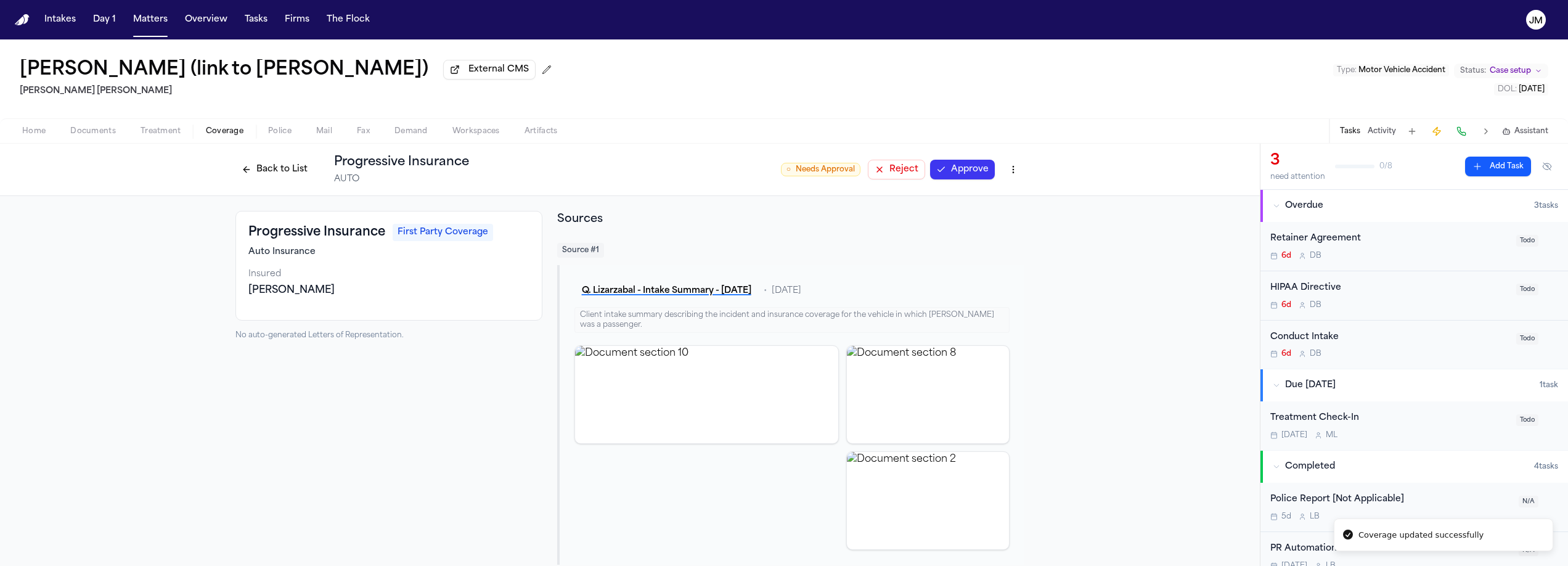
click at [271, 180] on button "Back to List" at bounding box center [274, 169] width 79 height 20
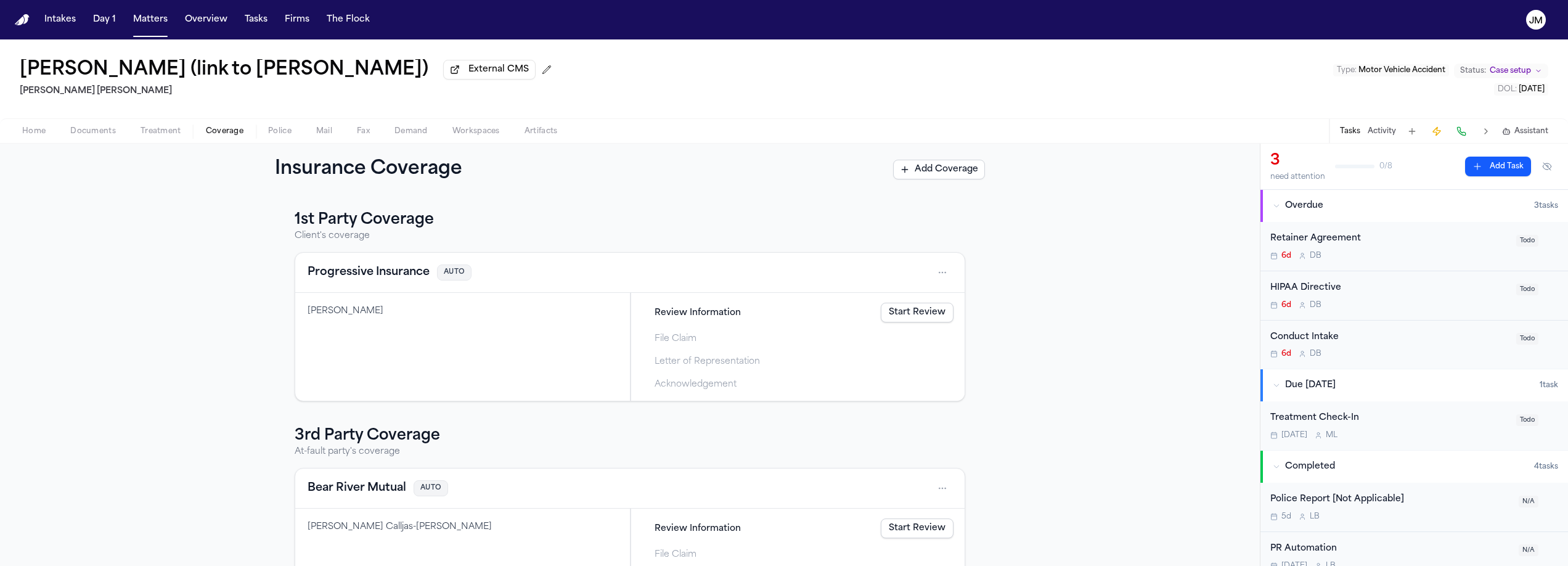
click at [38, 132] on span "Home" at bounding box center [34, 130] width 23 height 10
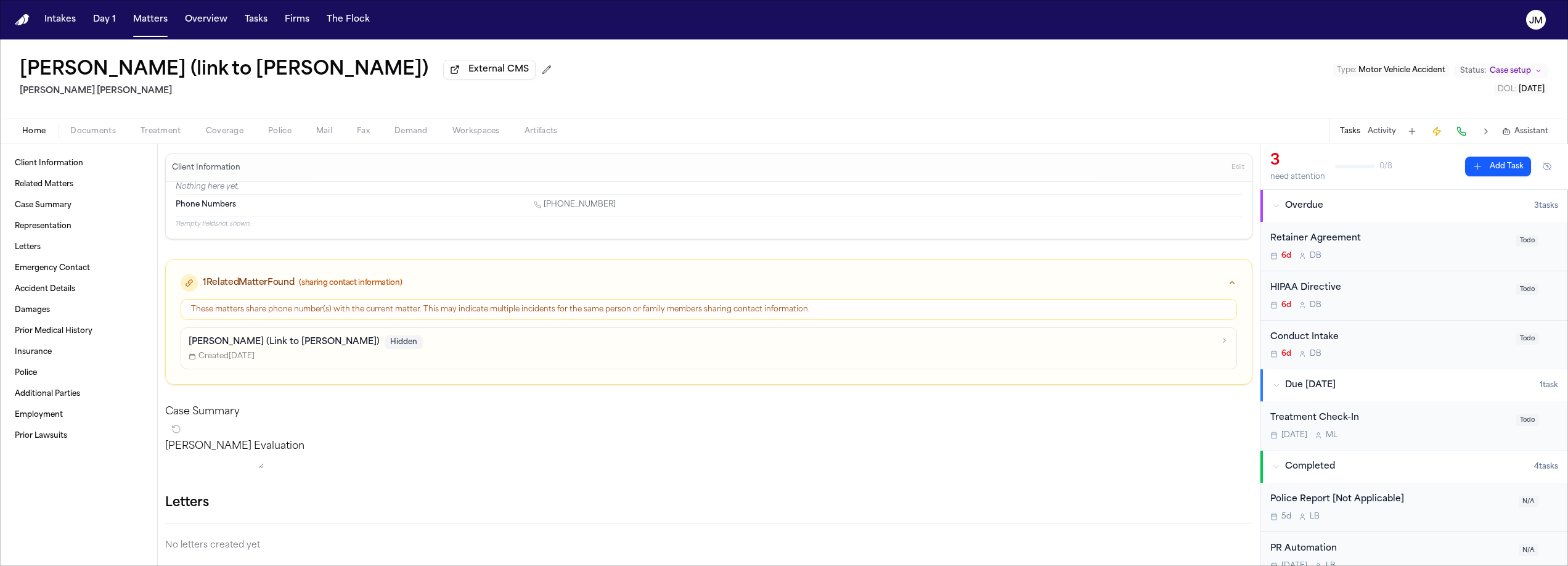
click at [102, 136] on span "Documents" at bounding box center [92, 130] width 46 height 10
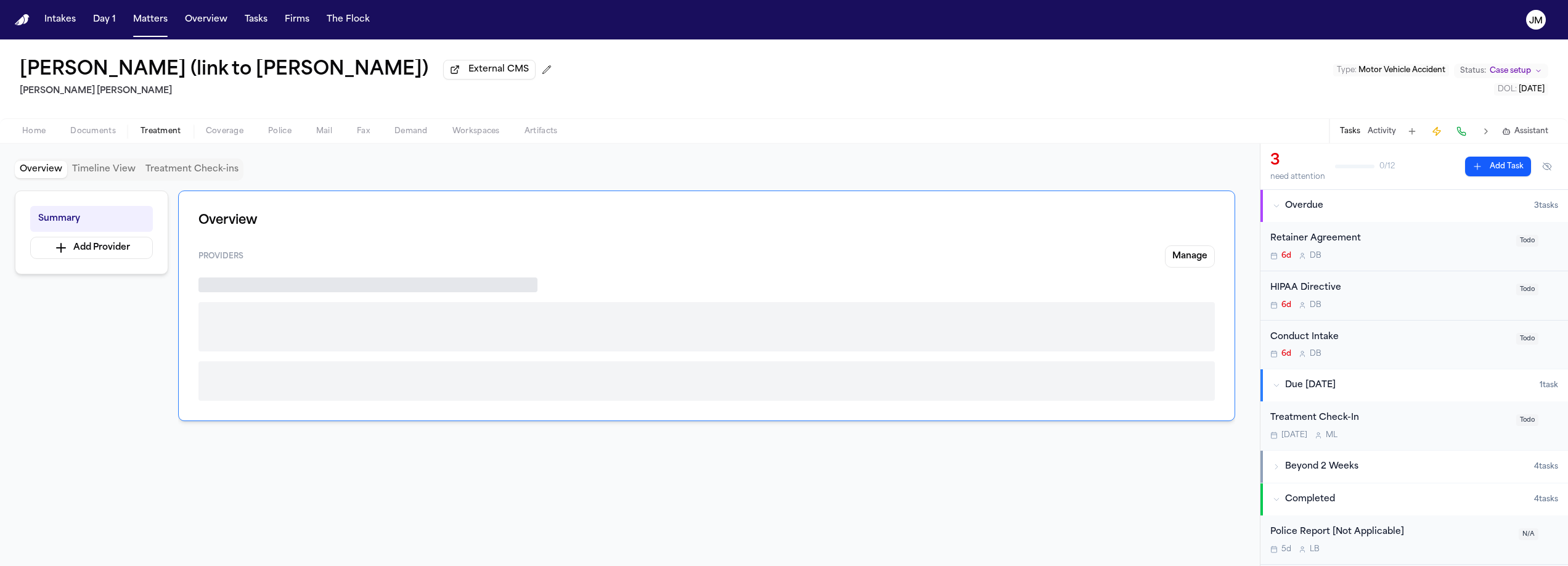
click at [147, 132] on span "Treatment" at bounding box center [161, 130] width 41 height 10
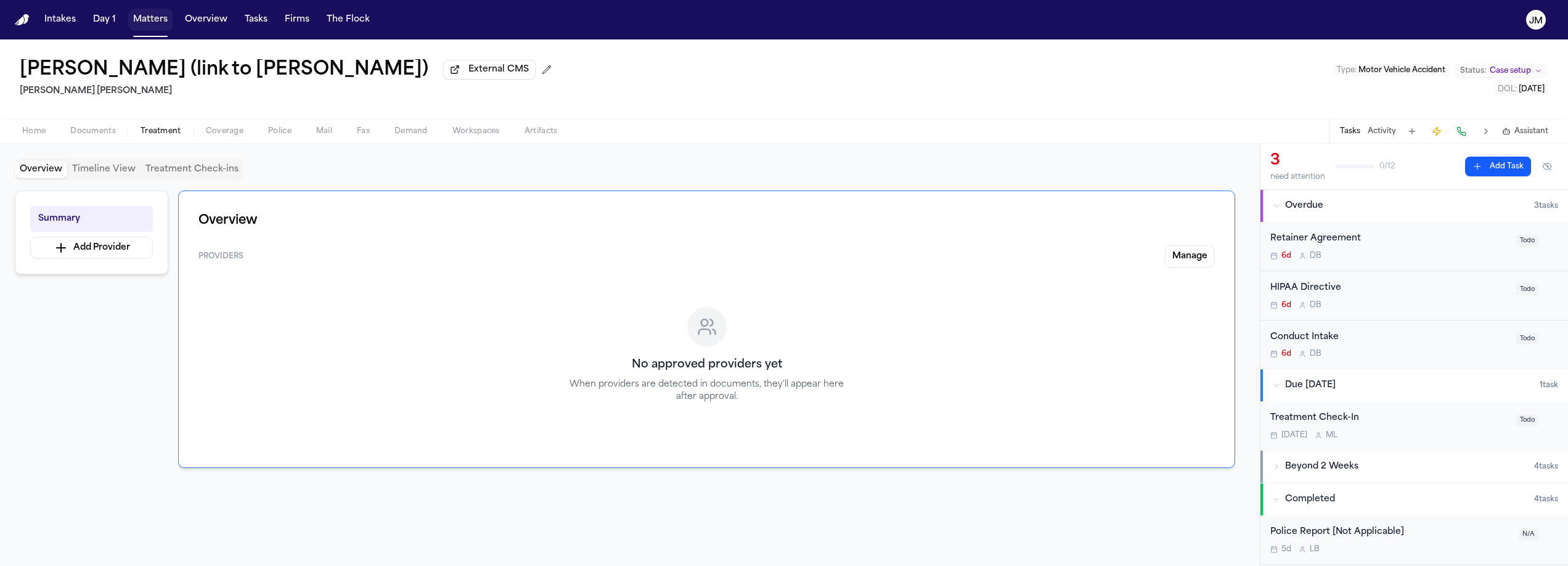
click at [152, 24] on button "Matters" at bounding box center [150, 20] width 44 height 22
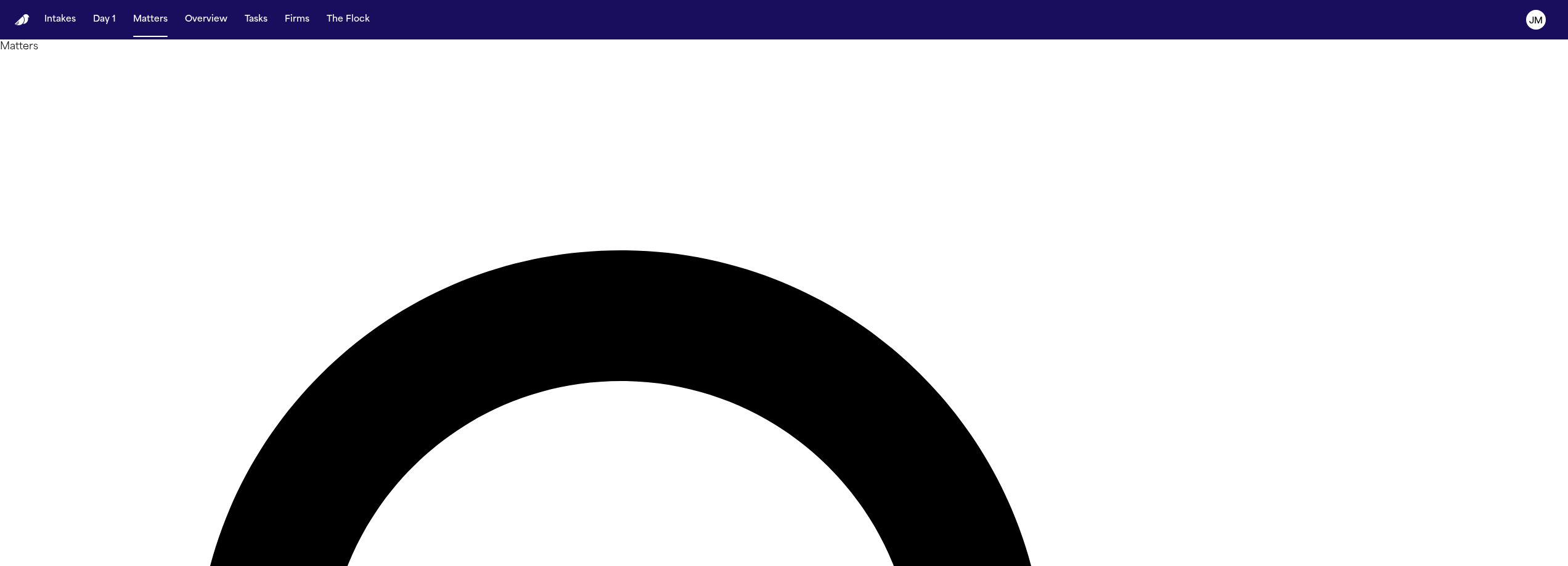
type input "*********"
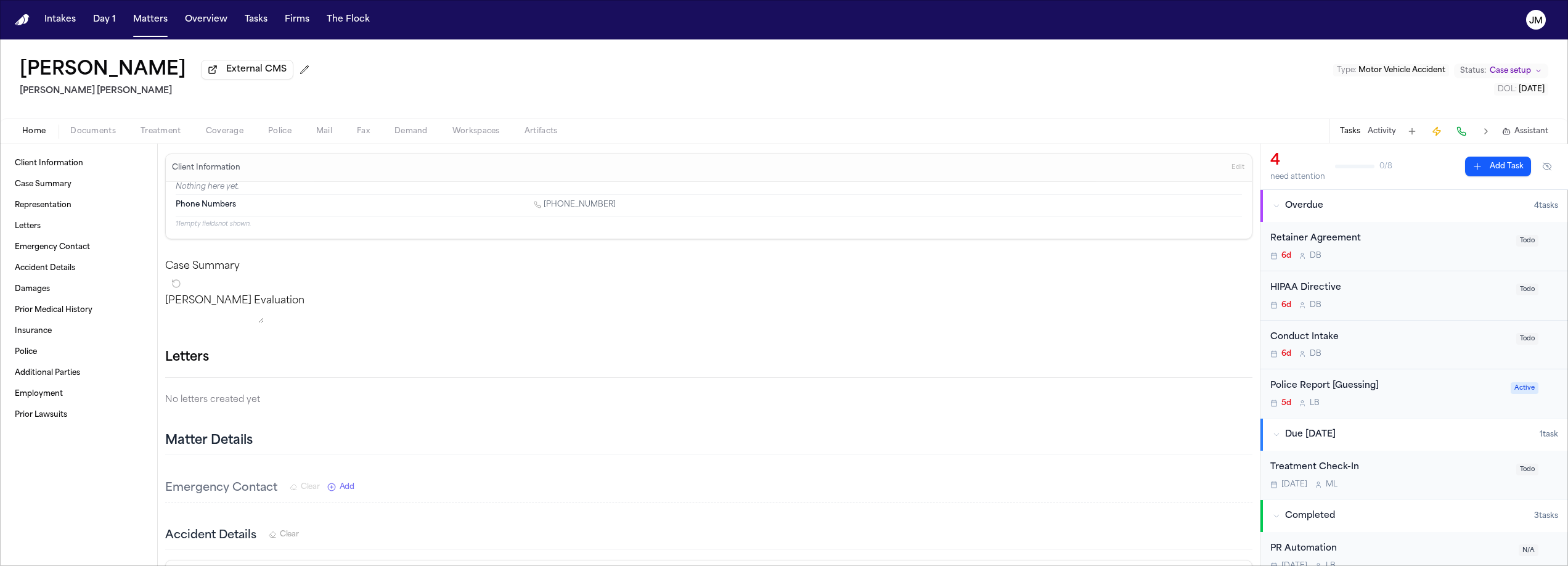
click at [109, 134] on span "Documents" at bounding box center [92, 130] width 46 height 10
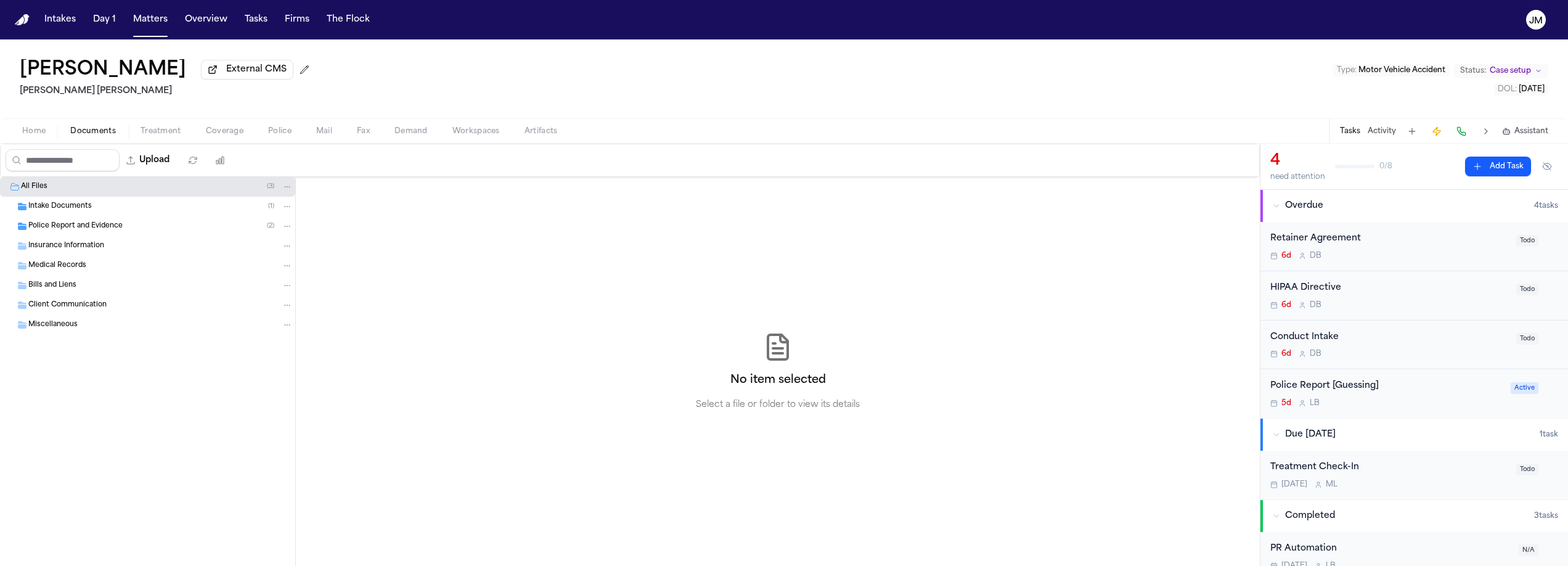
click at [61, 204] on span "Intake Documents" at bounding box center [60, 207] width 63 height 10
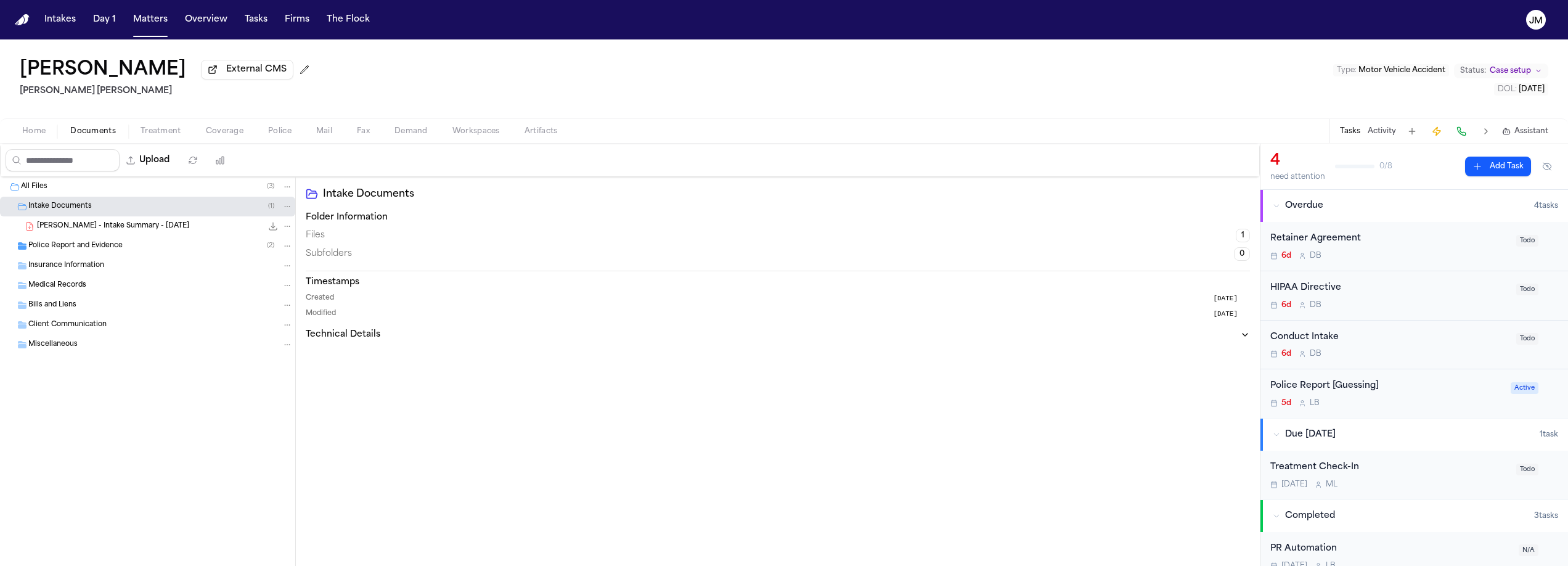
click at [73, 251] on span "Police Report and Evidence" at bounding box center [75, 246] width 94 height 10
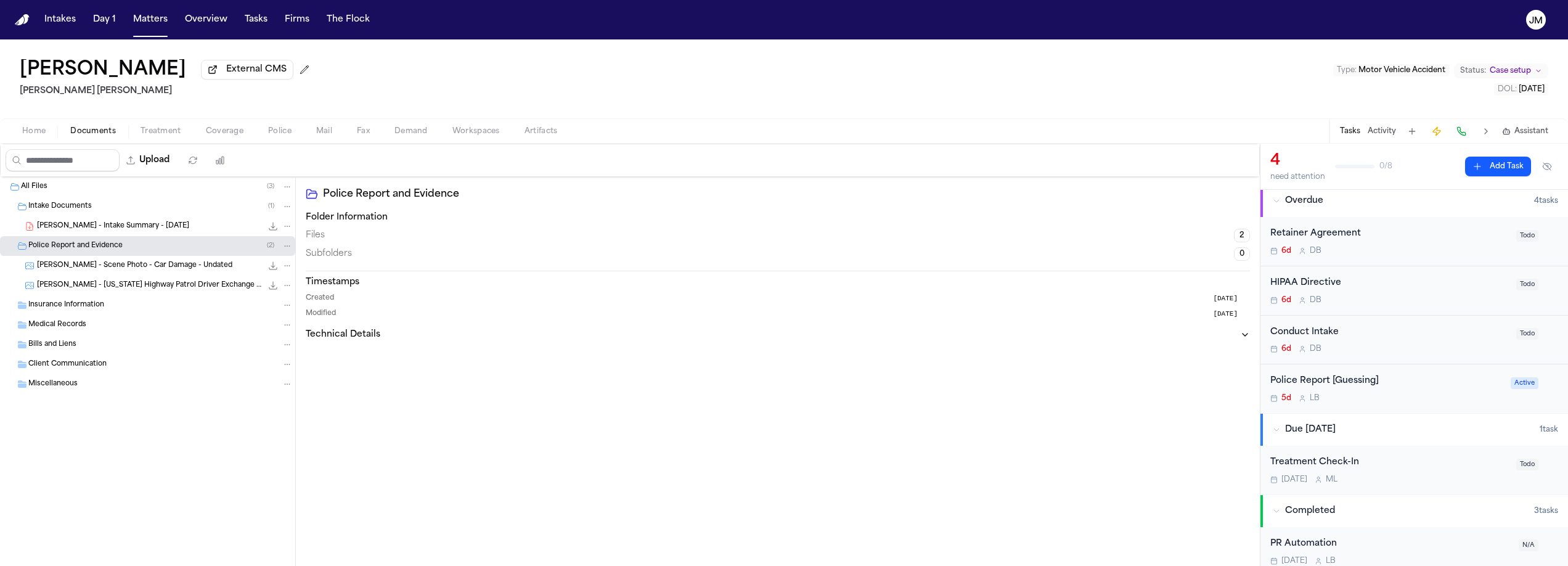
scroll to position [115, 0]
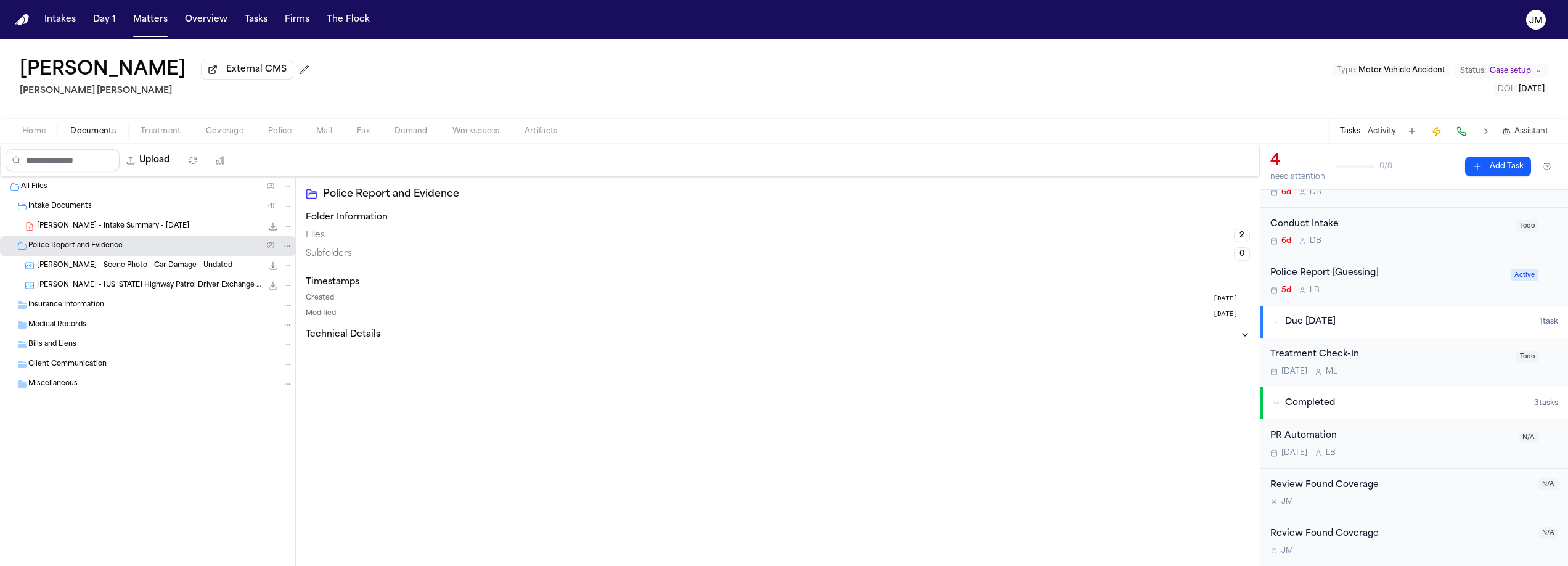
click at [125, 291] on span "[PERSON_NAME] - [US_STATE] Highway Patrol Driver Exchange Form - [DATE]" at bounding box center [150, 286] width 225 height 10
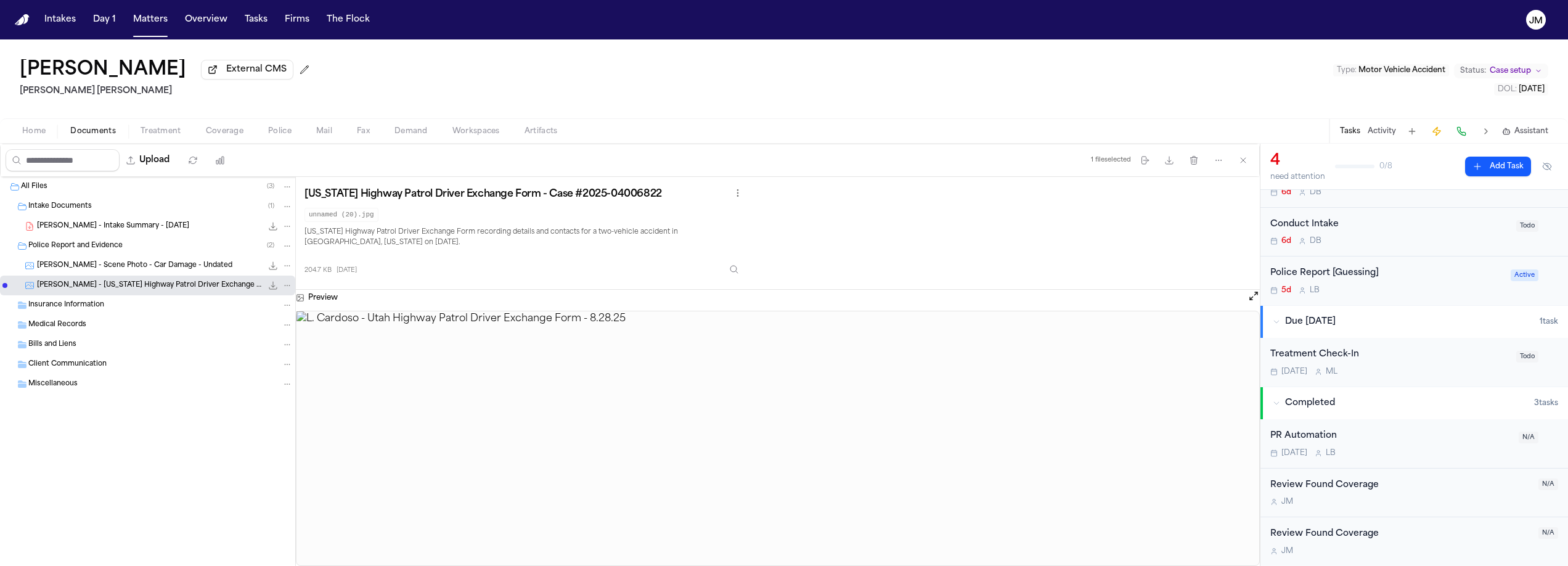
click at [100, 134] on span "Documents" at bounding box center [92, 130] width 46 height 10
click at [1500, 169] on button "Add Task" at bounding box center [1498, 166] width 66 height 20
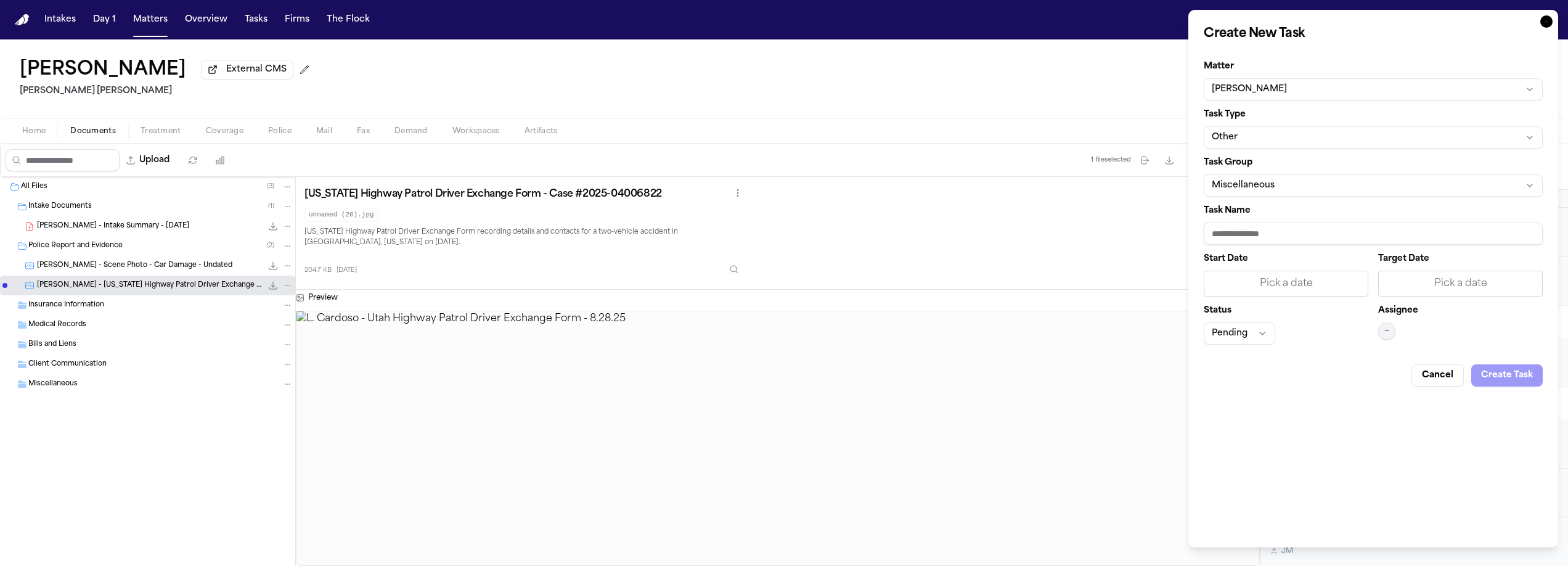
click at [1262, 132] on button "Other" at bounding box center [1374, 137] width 339 height 22
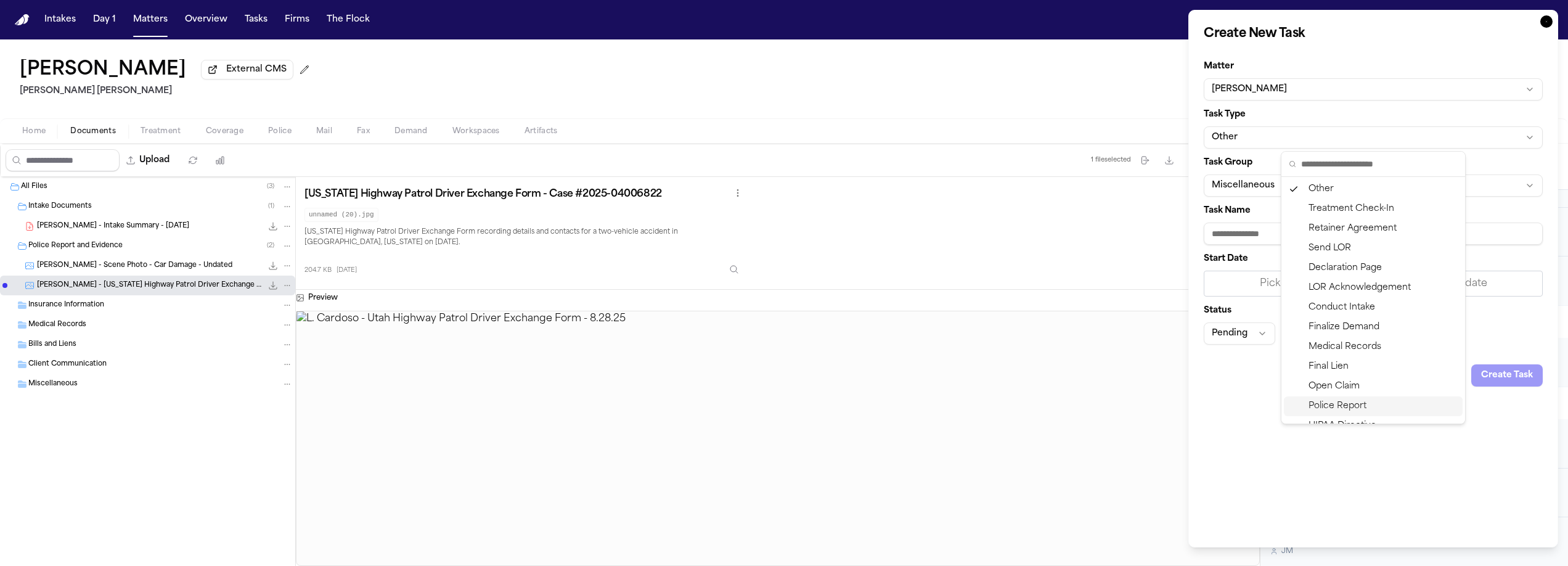
click at [1365, 401] on div "Police Report" at bounding box center [1374, 406] width 179 height 20
type input "**********"
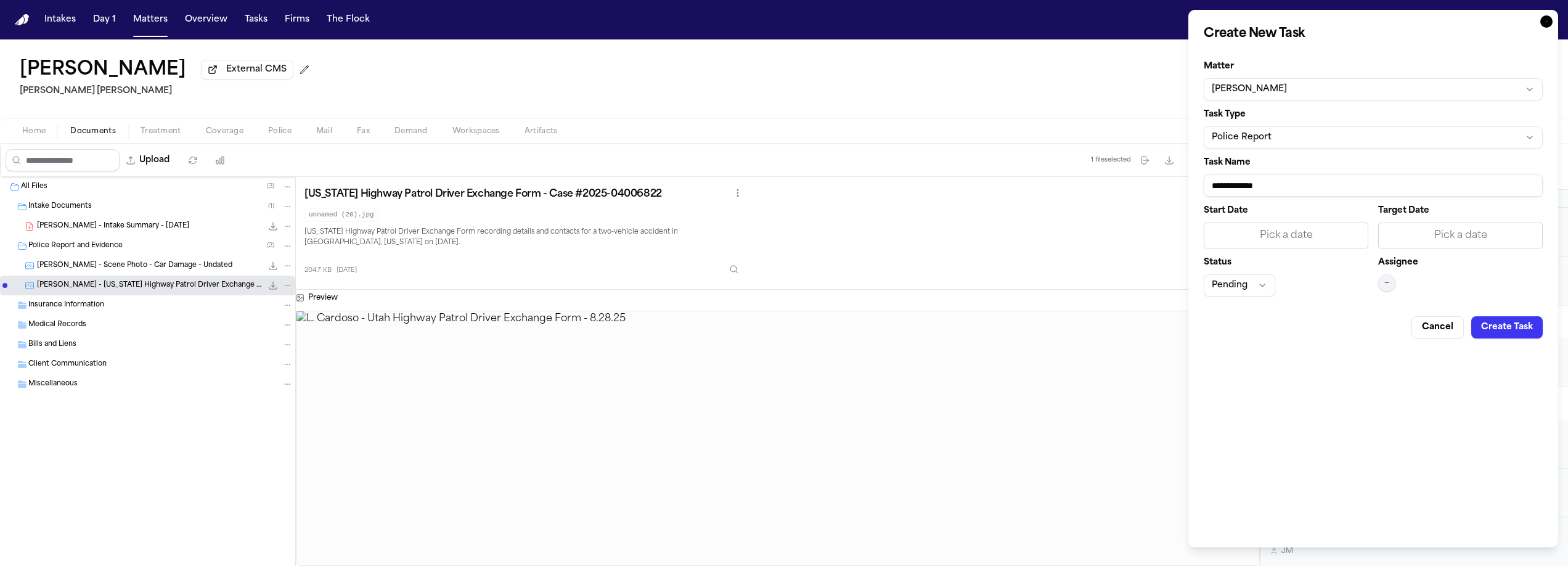
click at [1310, 238] on div "Pick a date" at bounding box center [1286, 235] width 149 height 15
click at [1325, 340] on button "12" at bounding box center [1320, 339] width 20 height 20
click at [1390, 279] on button "—" at bounding box center [1387, 283] width 17 height 17
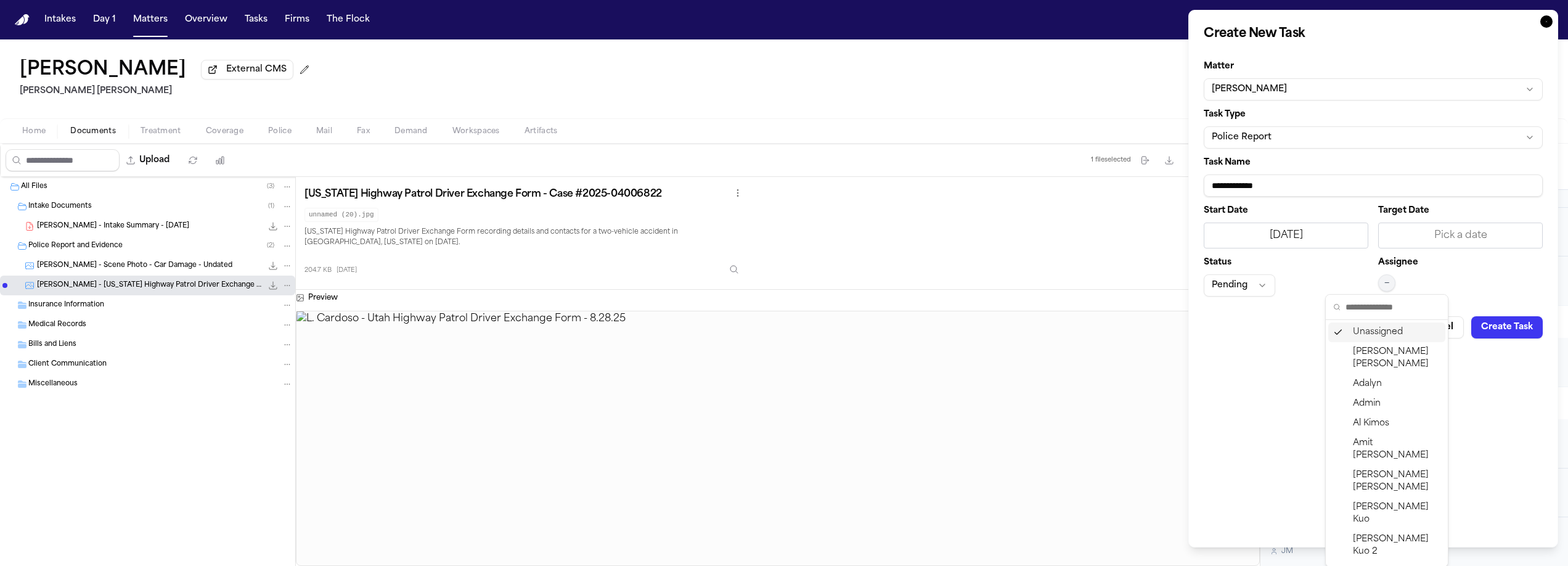
click at [1385, 302] on input "text" at bounding box center [1393, 307] width 95 height 25
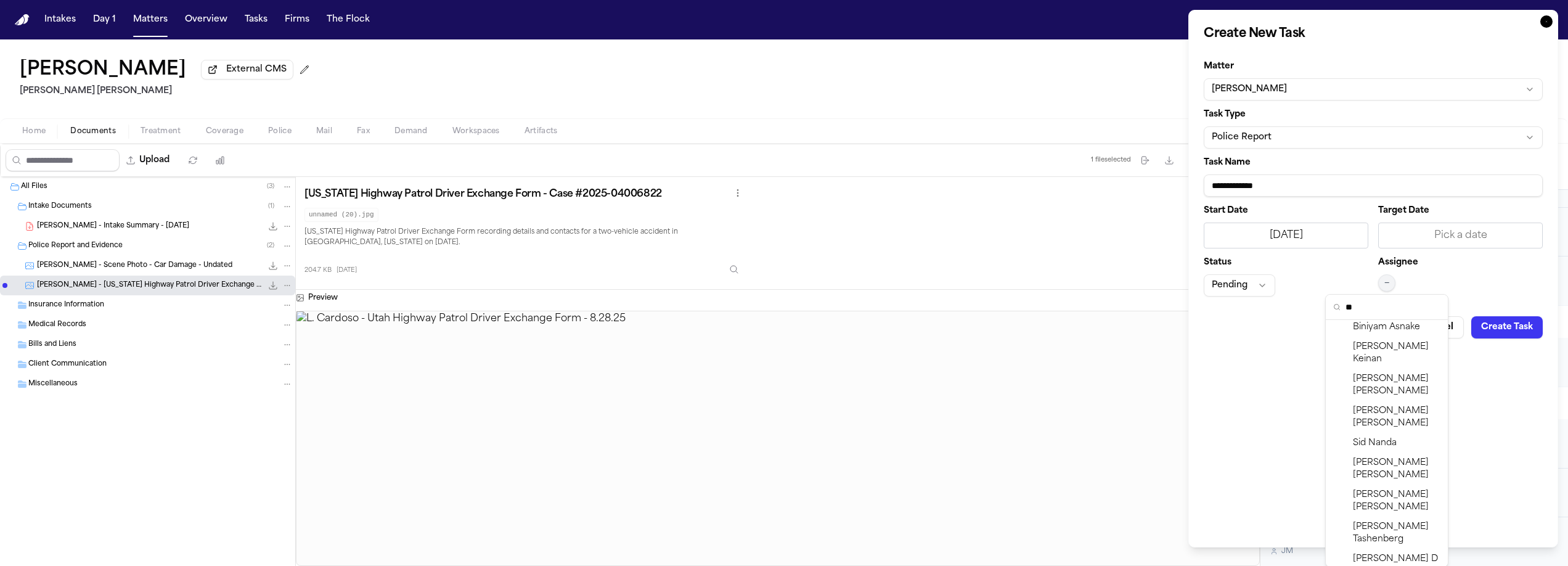
type input "*"
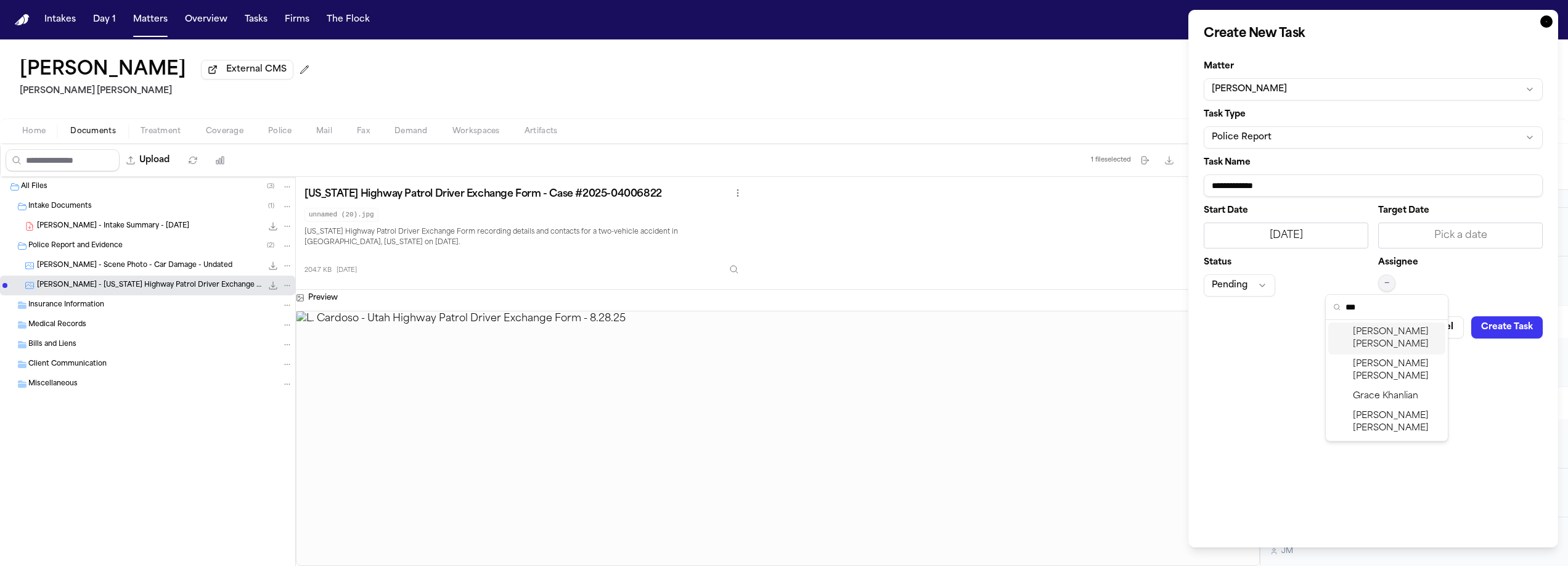
type input "***"
click at [1393, 333] on span "[PERSON_NAME]" at bounding box center [1397, 338] width 87 height 25
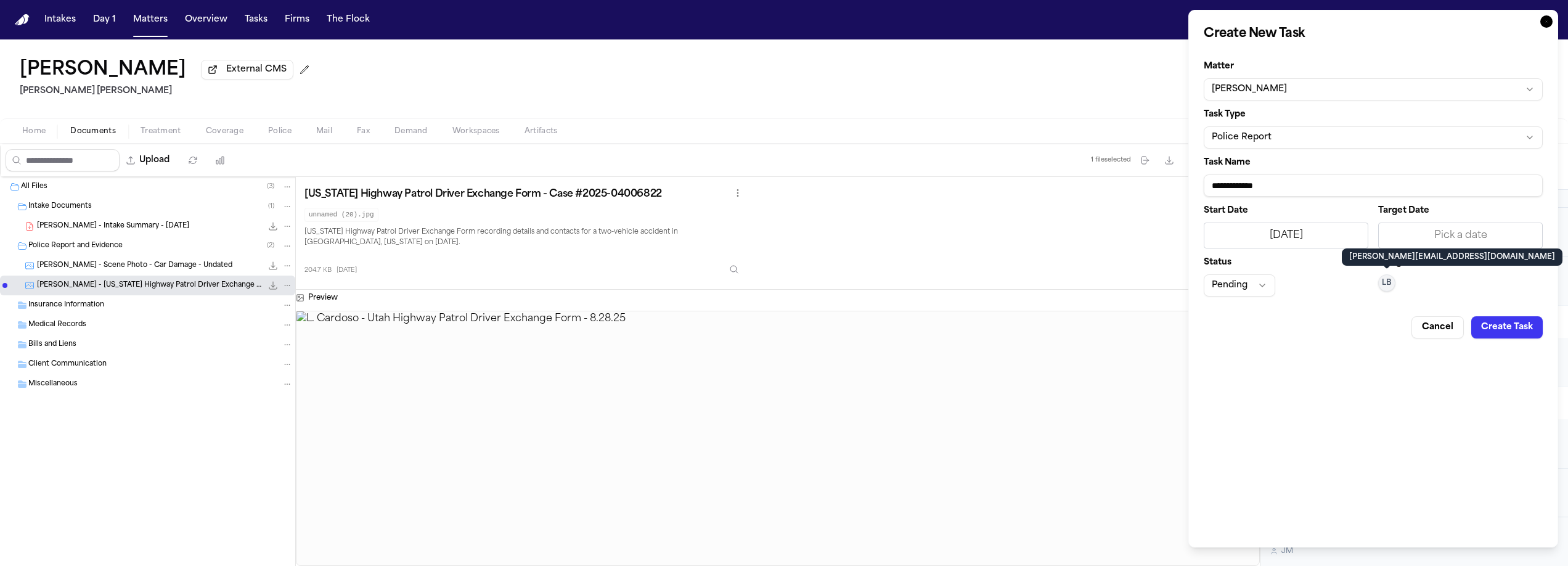
click at [1501, 327] on button "Create Task" at bounding box center [1507, 328] width 72 height 22
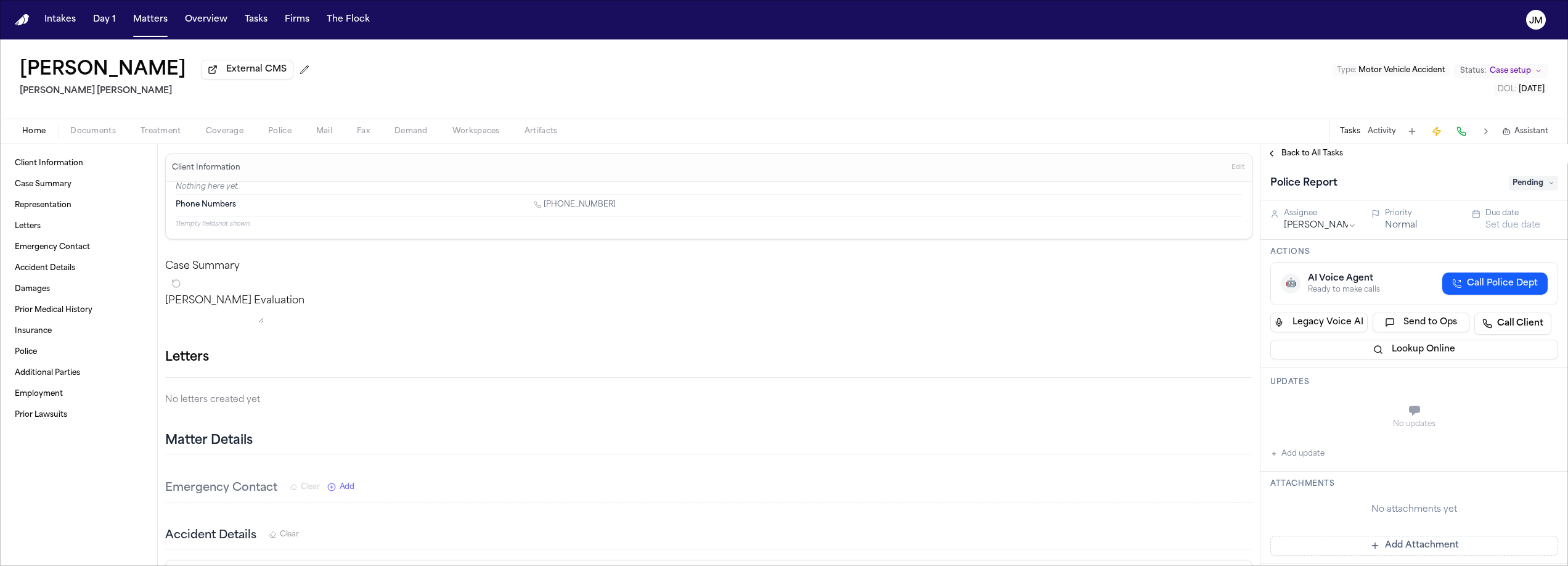
click at [1310, 162] on div "Back to All Tasks" at bounding box center [1415, 153] width 308 height 20
click at [1310, 158] on span "Back to All Tasks" at bounding box center [1312, 153] width 61 height 10
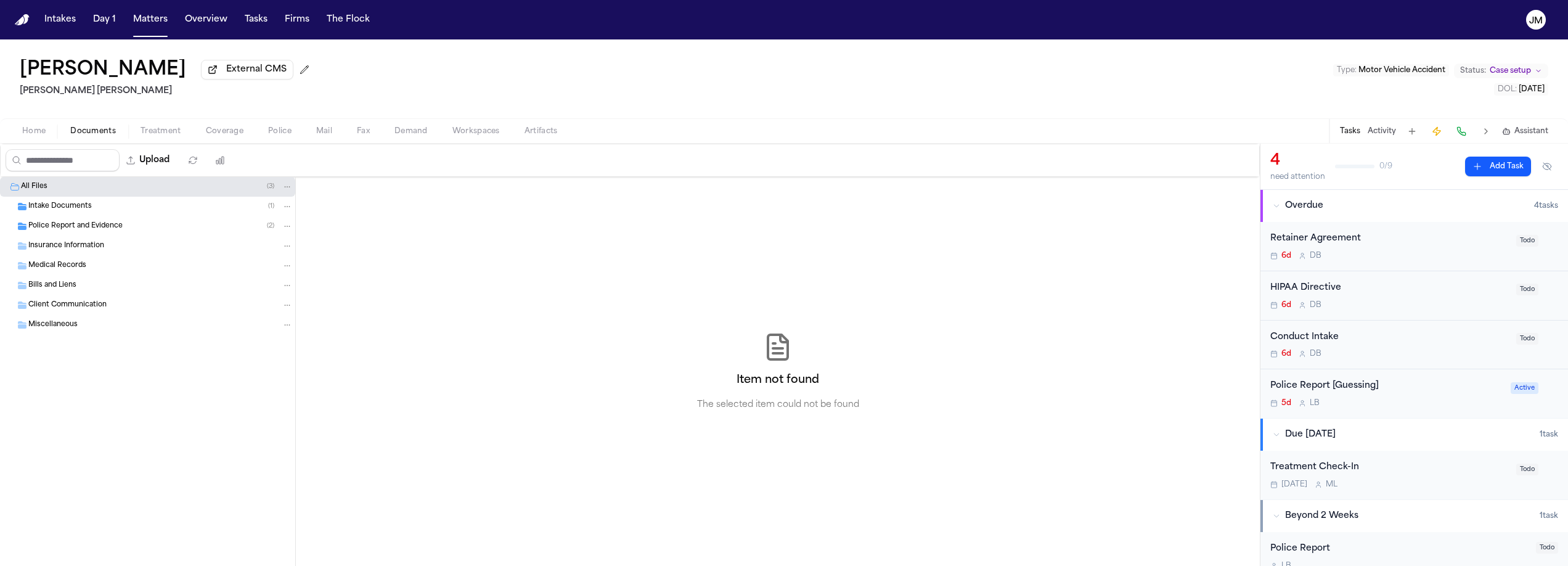
click at [99, 137] on span "Documents" at bounding box center [92, 130] width 46 height 10
click at [93, 212] on div "Intake Documents ( 1 )" at bounding box center [161, 207] width 265 height 11
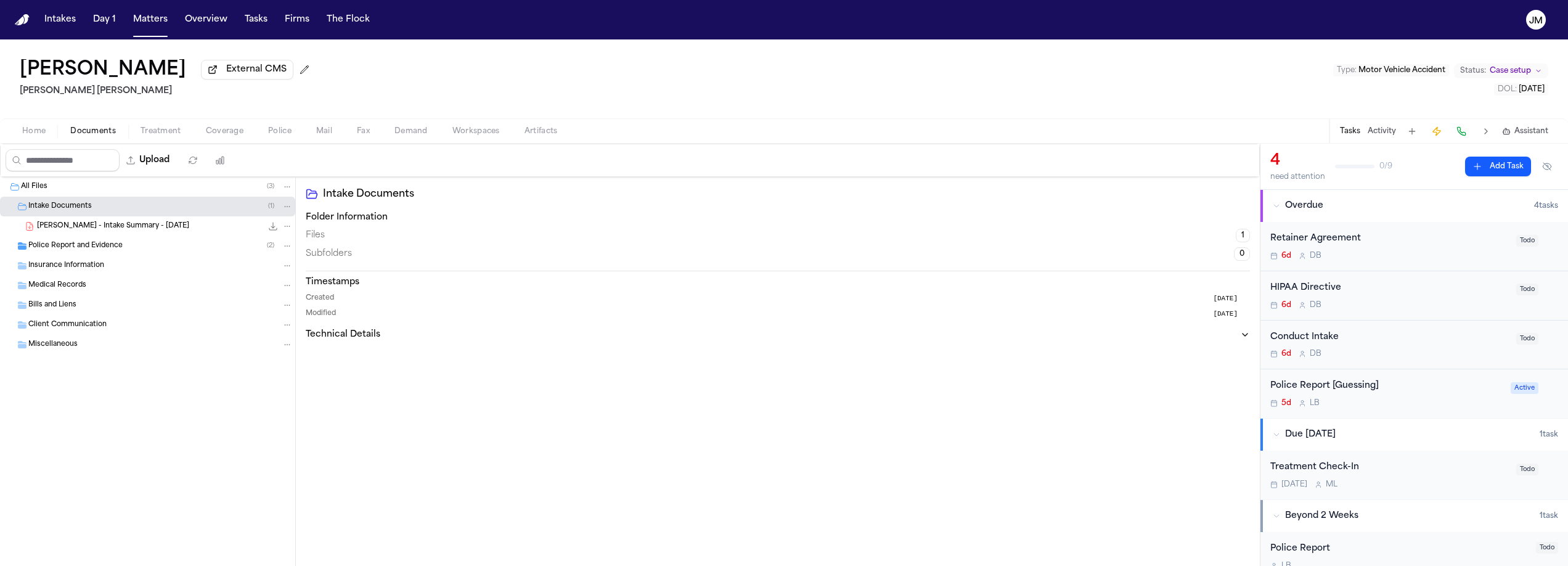
click at [106, 227] on span "[PERSON_NAME] - Intake Summary - [DATE]" at bounding box center [113, 226] width 152 height 10
